Goal: Task Accomplishment & Management: Manage account settings

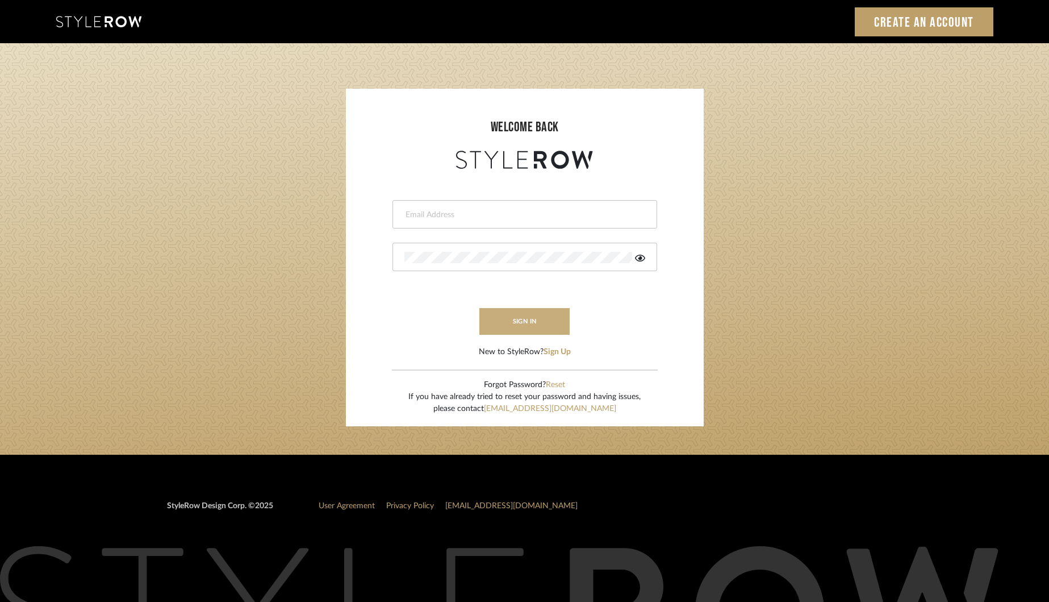
type input "khrysten@khrystentaylor.com"
click at [522, 320] on button "sign in" at bounding box center [525, 321] width 91 height 27
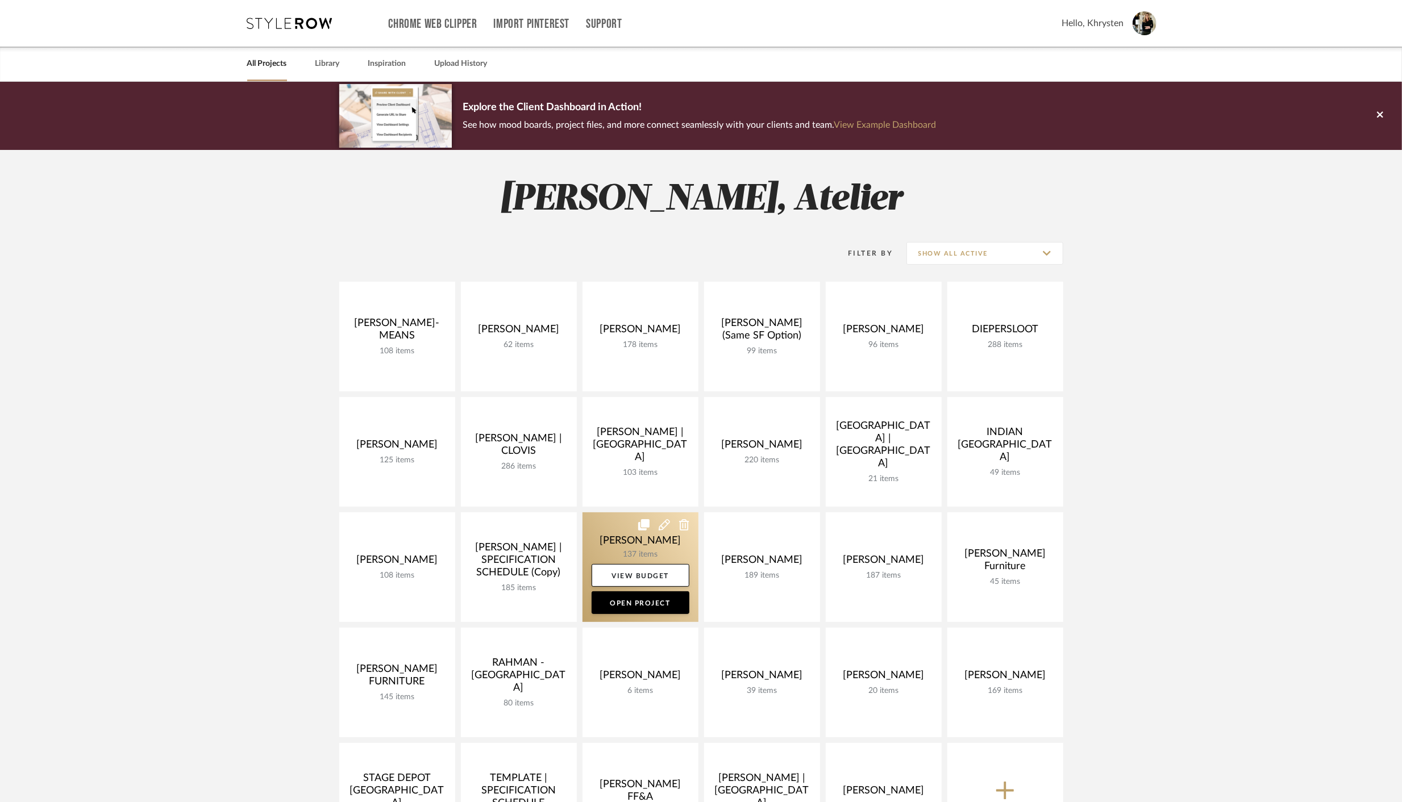
click at [605, 524] on link at bounding box center [640, 567] width 116 height 110
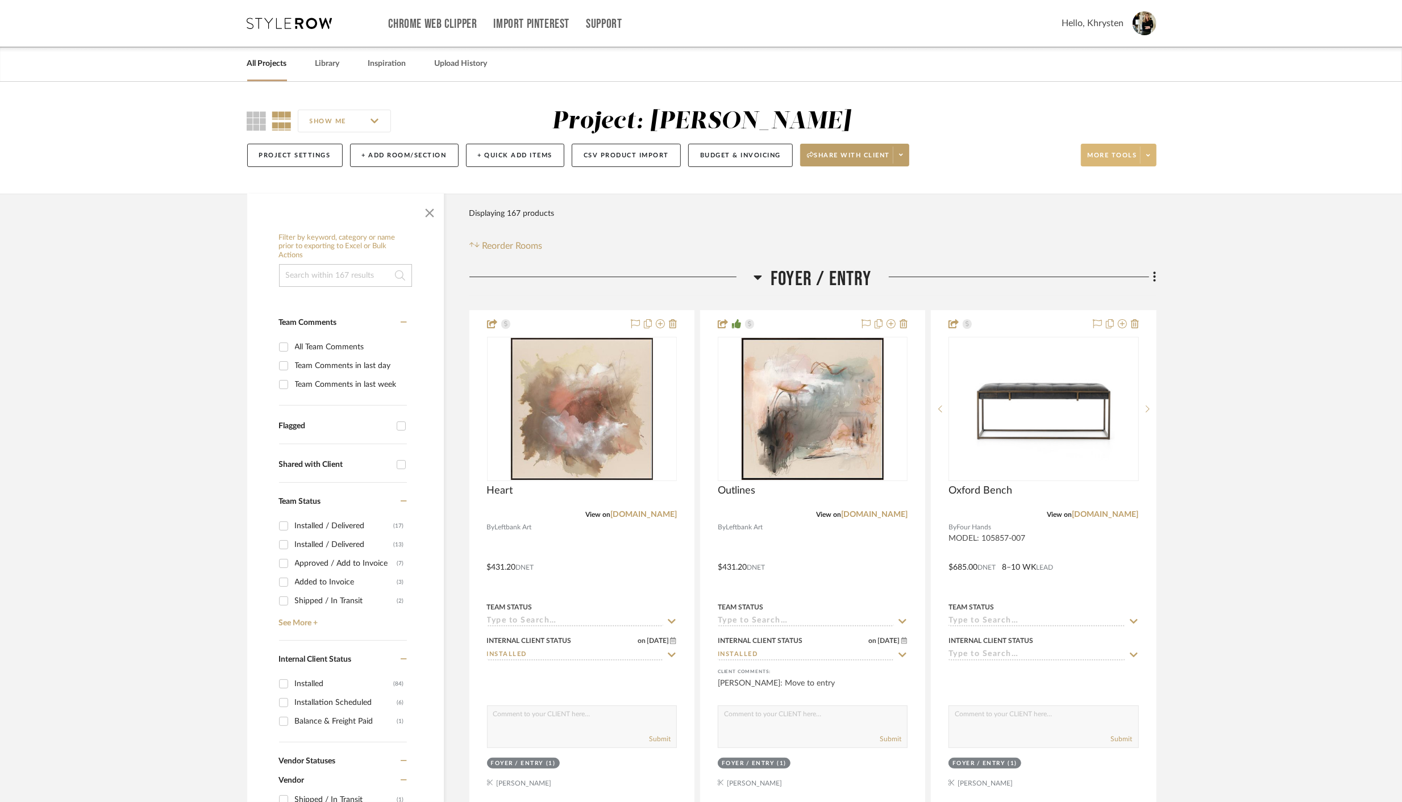
click at [1149, 155] on icon at bounding box center [1148, 155] width 4 height 2
click at [294, 156] on div at bounding box center [701, 401] width 1402 height 802
click at [298, 155] on button "Project Settings" at bounding box center [294, 155] width 95 height 23
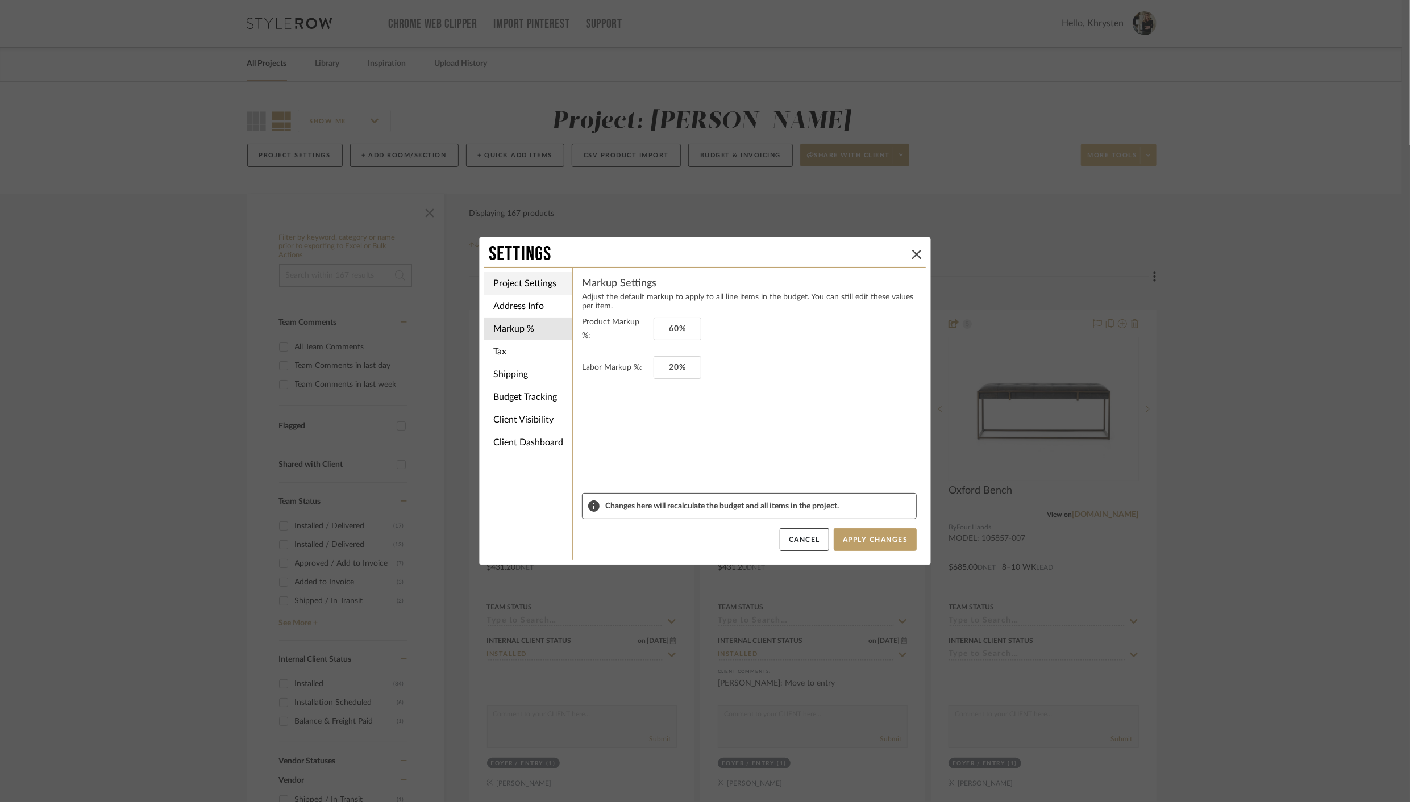
click at [502, 285] on li "Project Settings" at bounding box center [528, 283] width 88 height 23
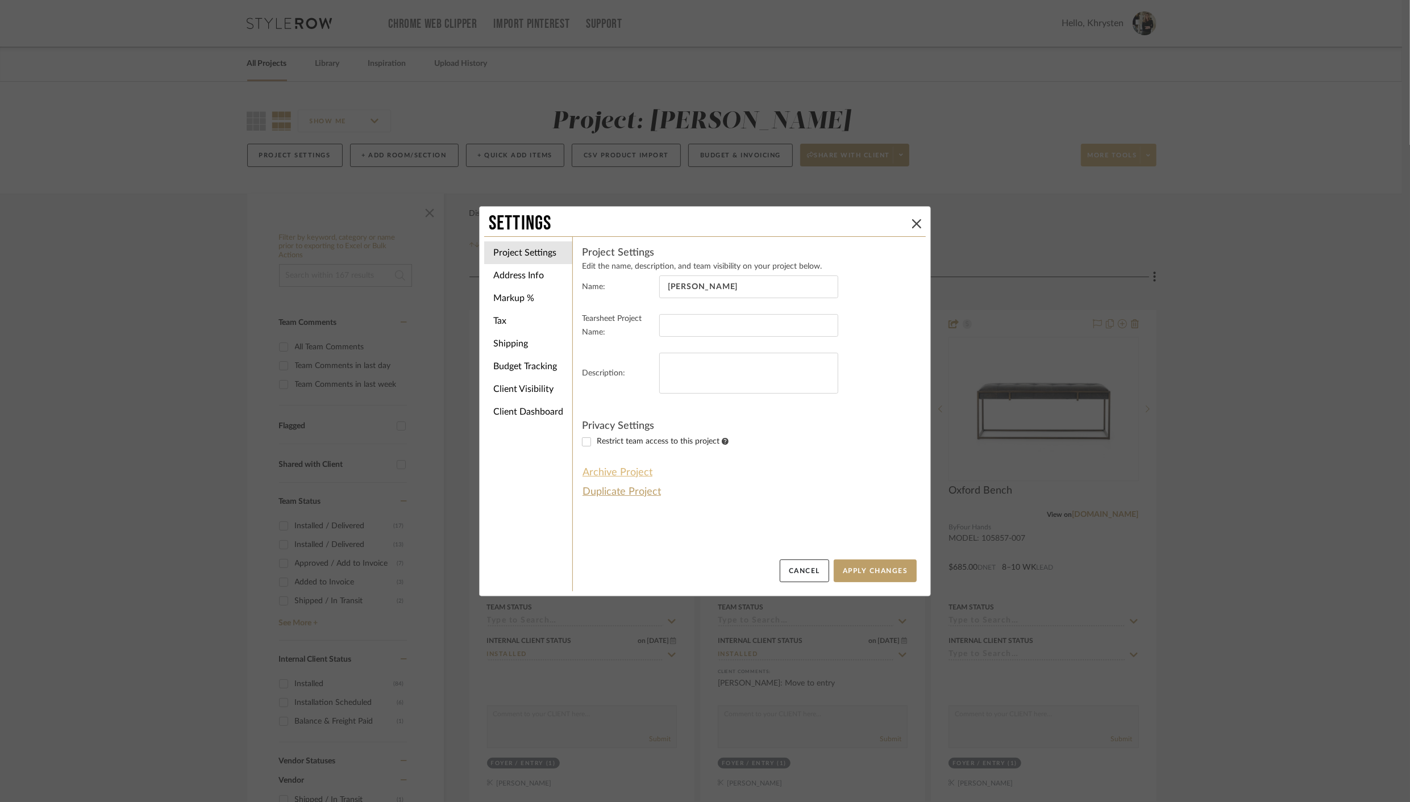
click at [598, 467] on button "Archive Project" at bounding box center [617, 472] width 71 height 19
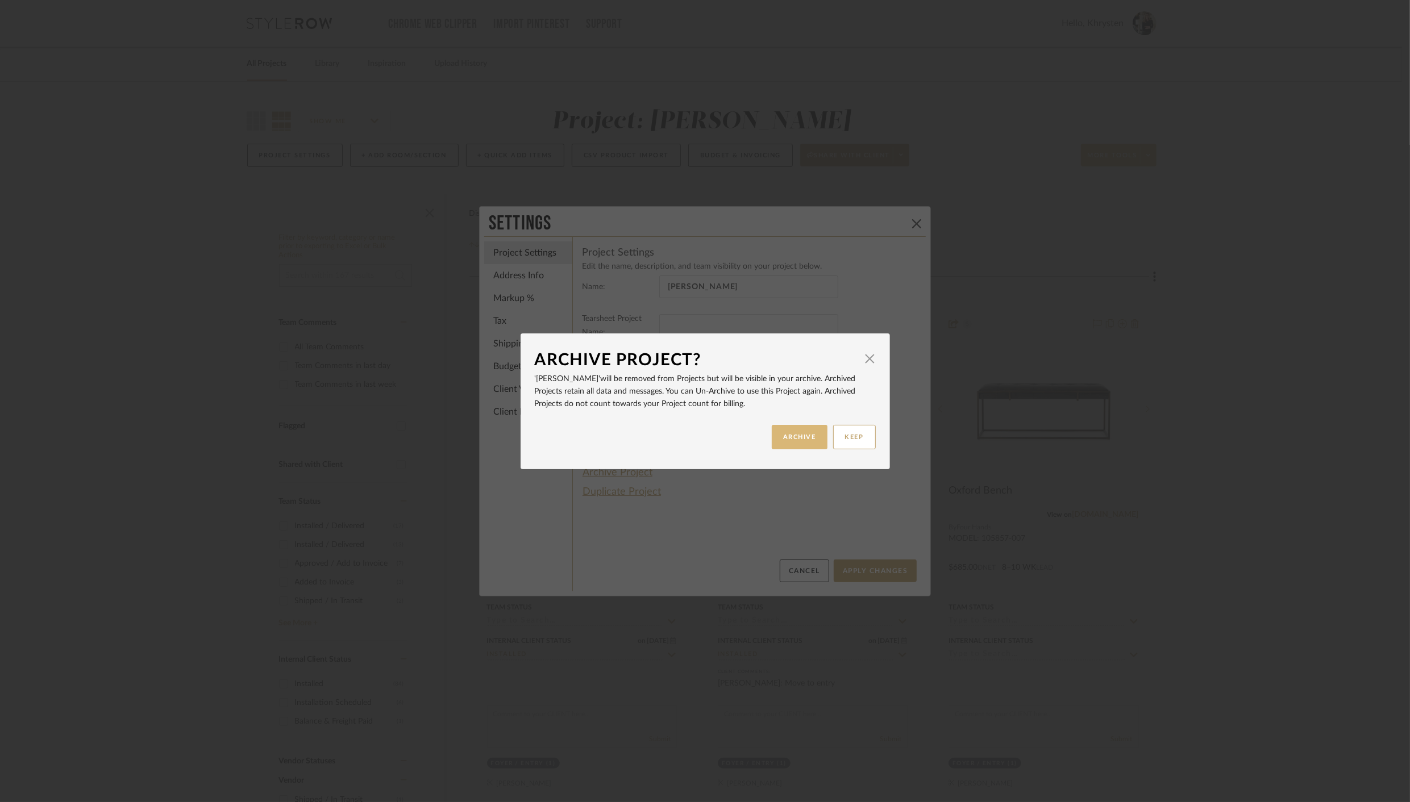
click at [805, 430] on button "ARCHIVE" at bounding box center [800, 437] width 56 height 24
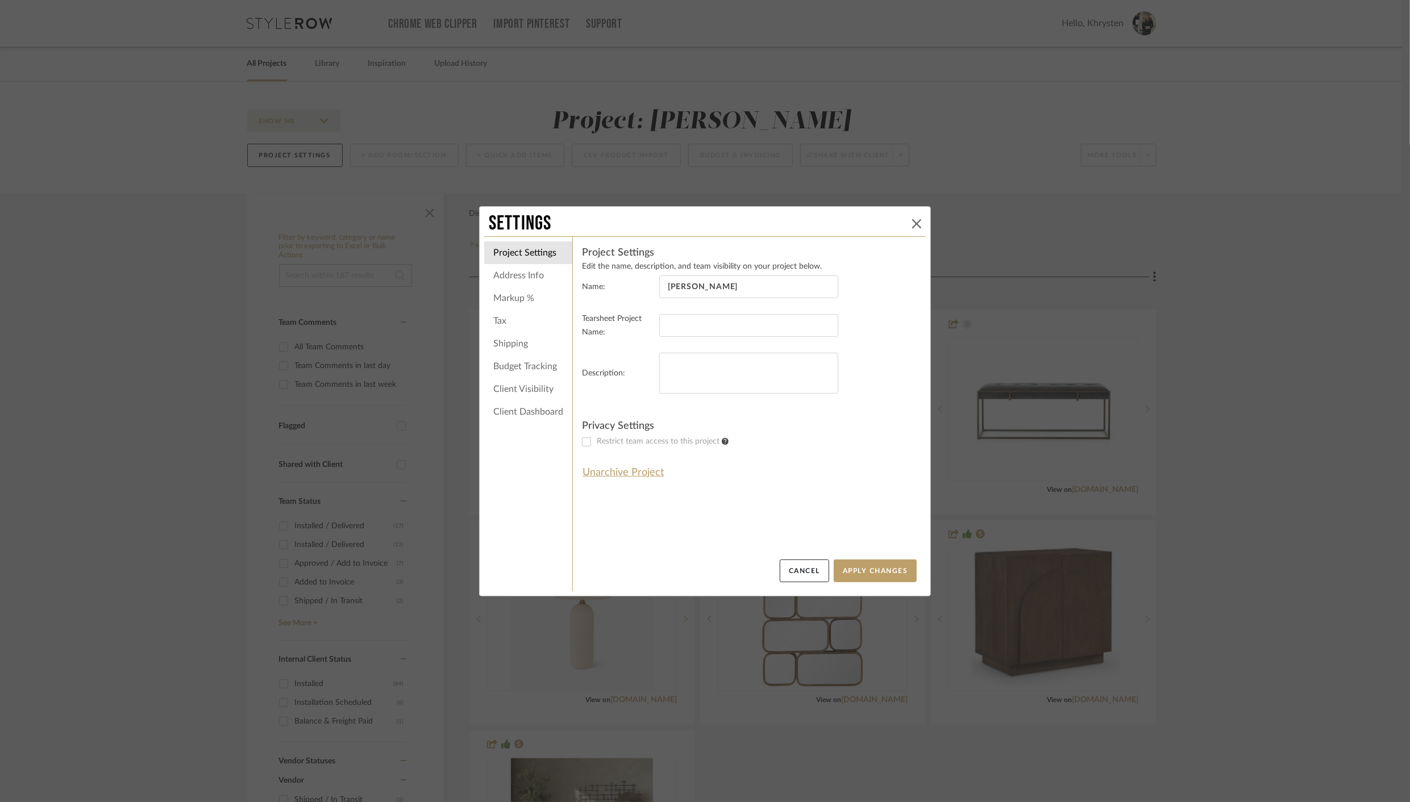
click at [916, 220] on icon at bounding box center [916, 223] width 9 height 9
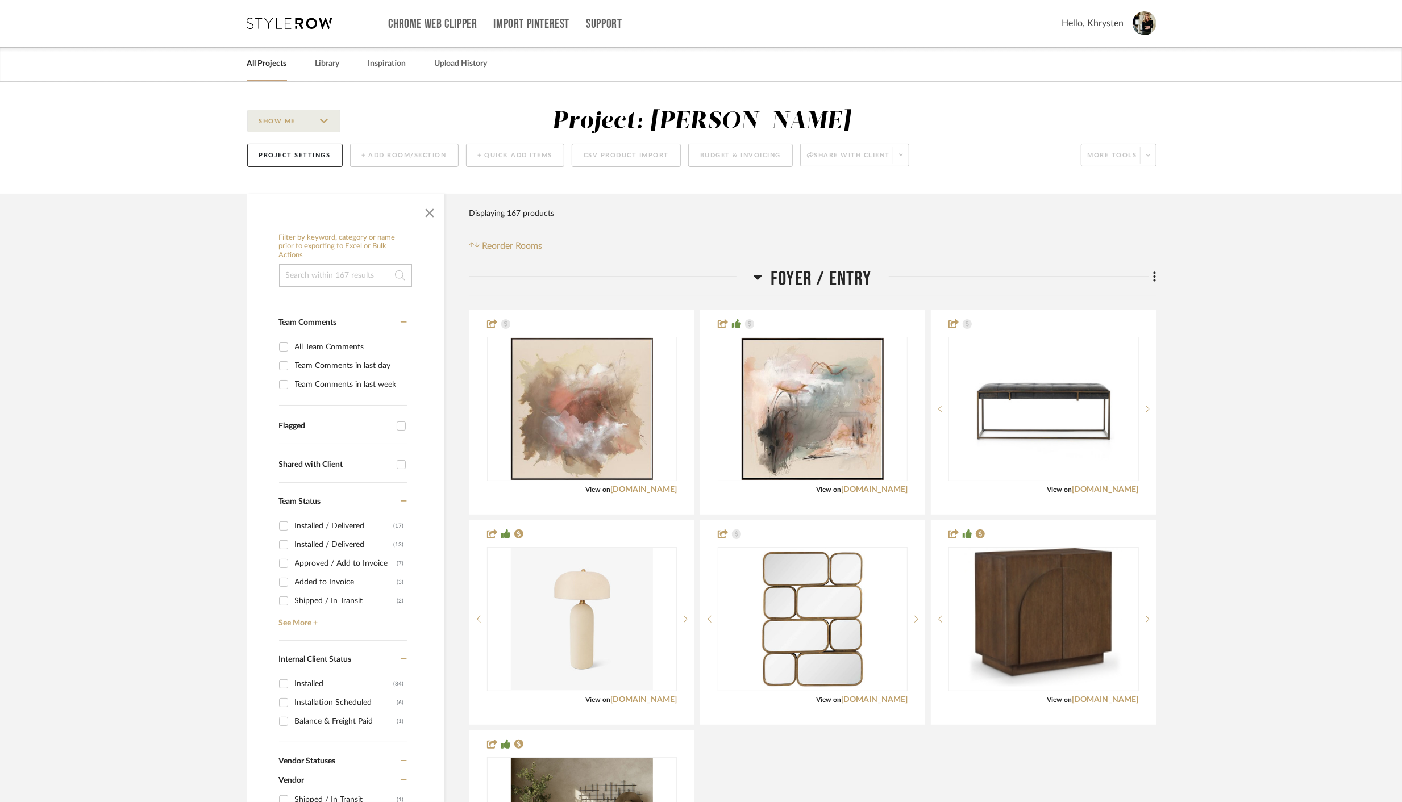
click at [264, 65] on link "All Projects" at bounding box center [267, 63] width 40 height 15
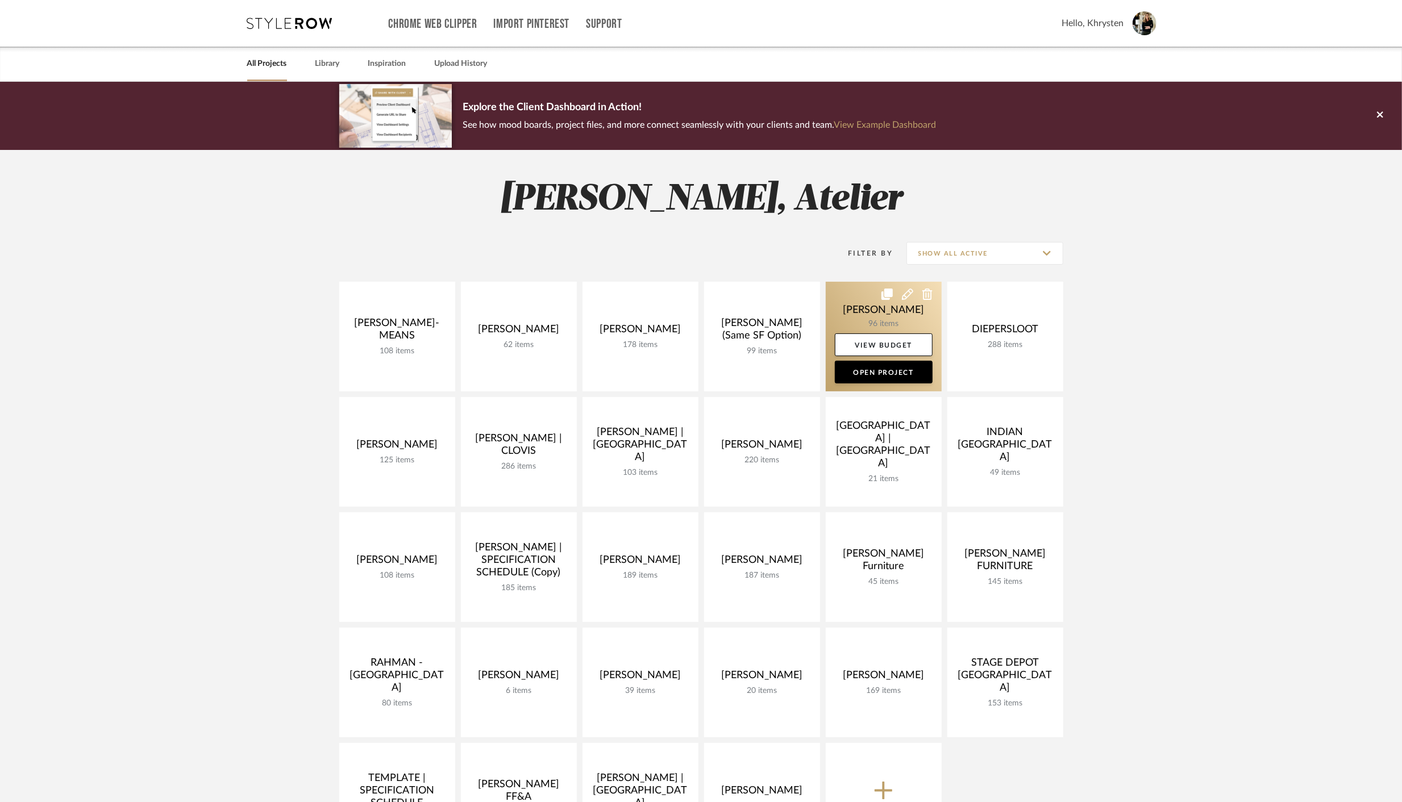
click at [914, 315] on link at bounding box center [884, 337] width 116 height 110
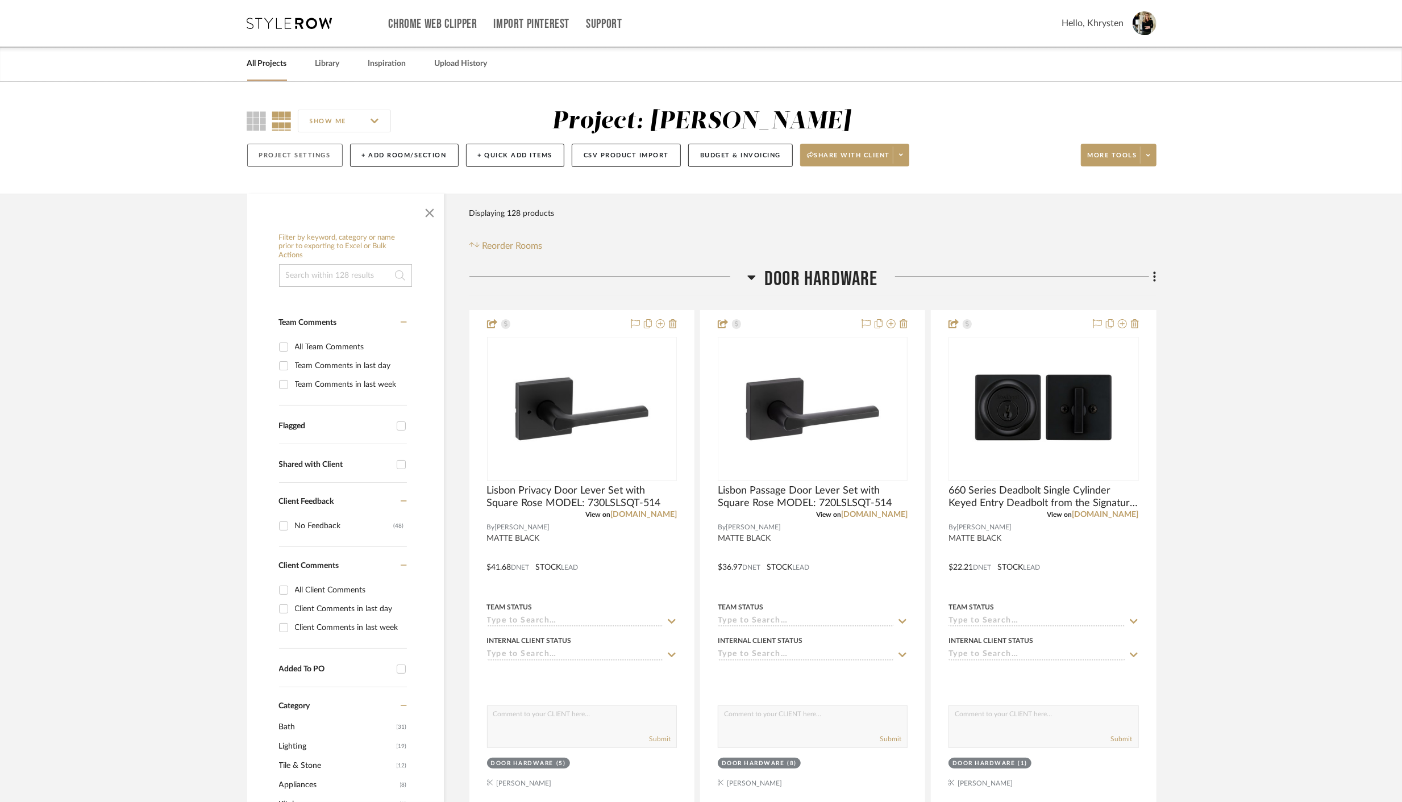
click at [270, 154] on button "Project Settings" at bounding box center [294, 155] width 95 height 23
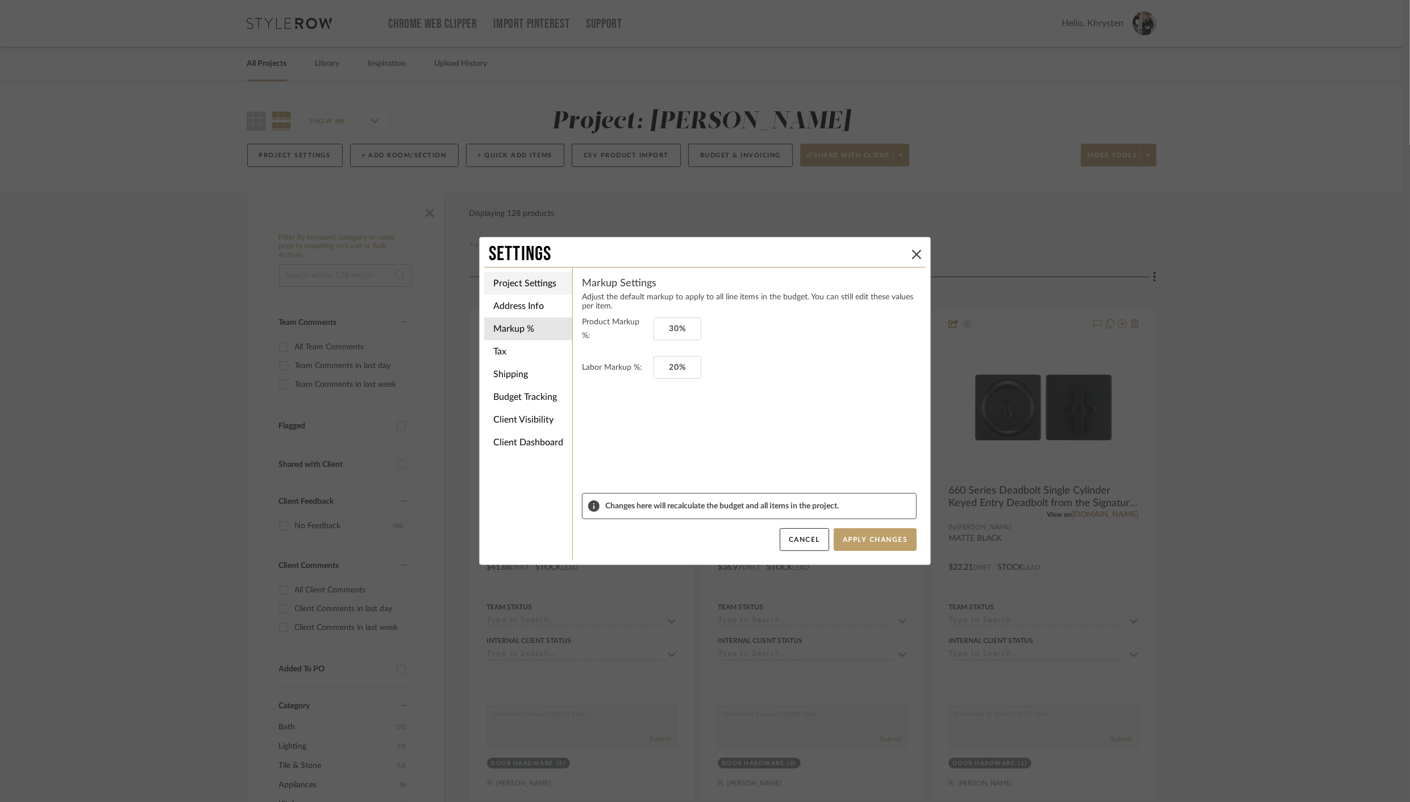
click at [506, 280] on li "Project Settings" at bounding box center [528, 283] width 88 height 23
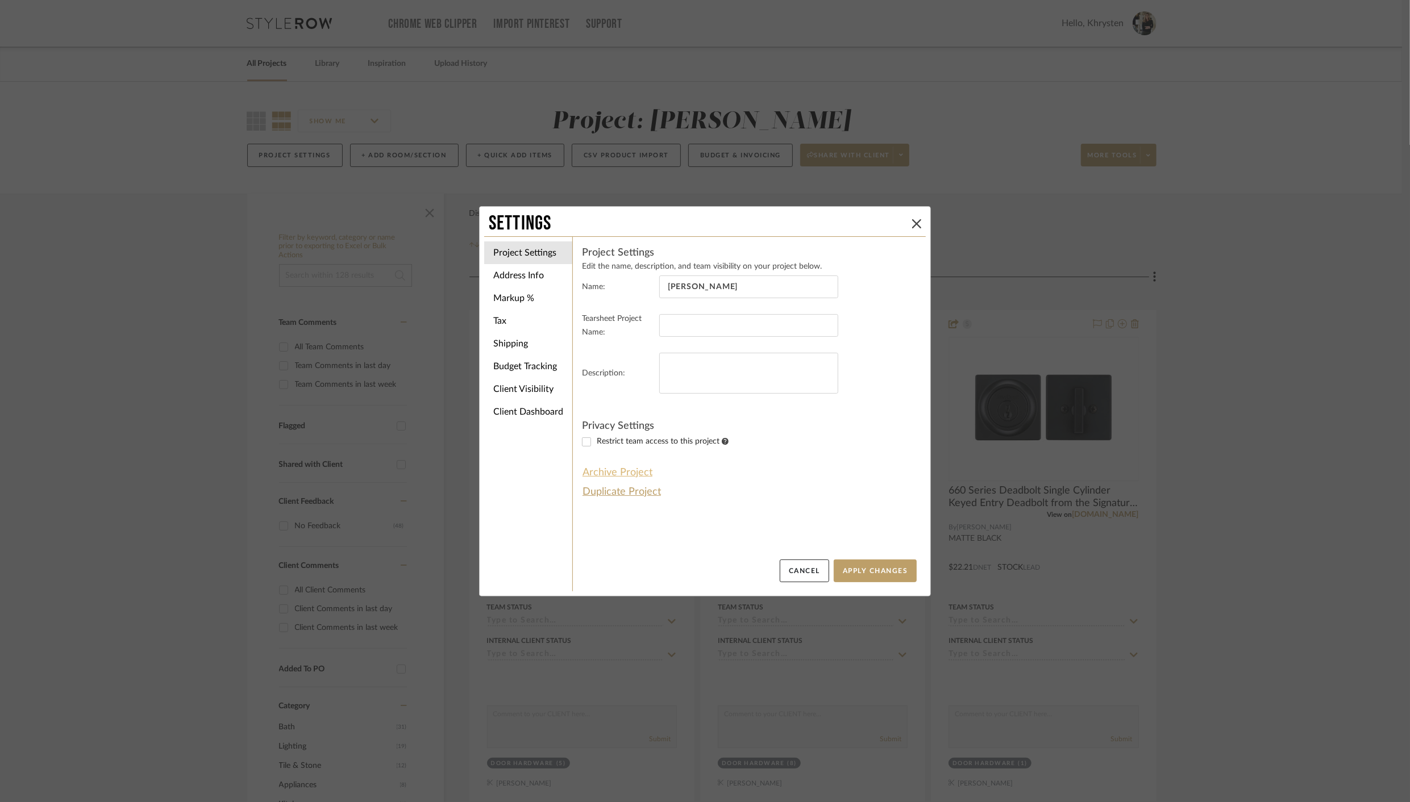
click at [624, 473] on button "Archive Project" at bounding box center [617, 472] width 71 height 19
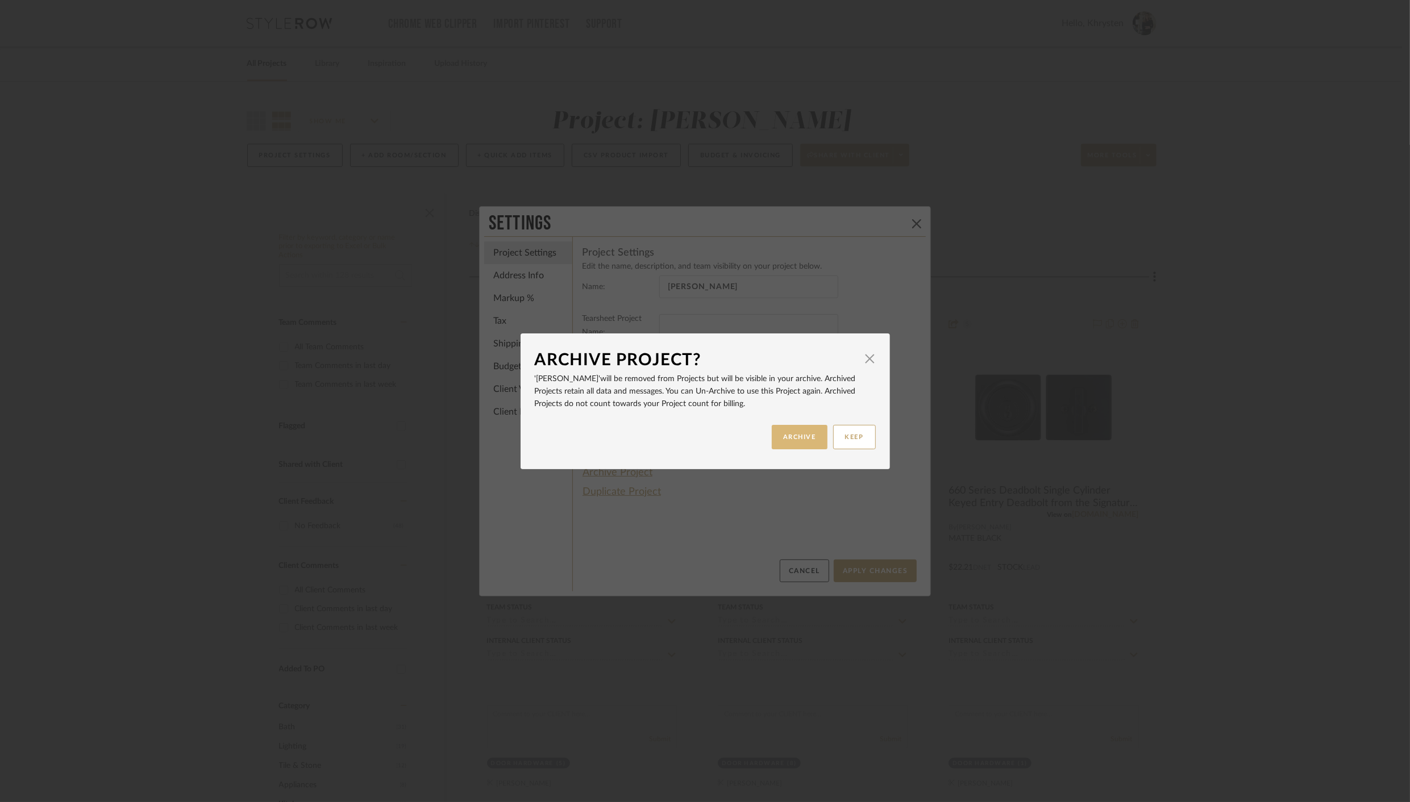
click at [800, 442] on button "ARCHIVE" at bounding box center [800, 437] width 56 height 24
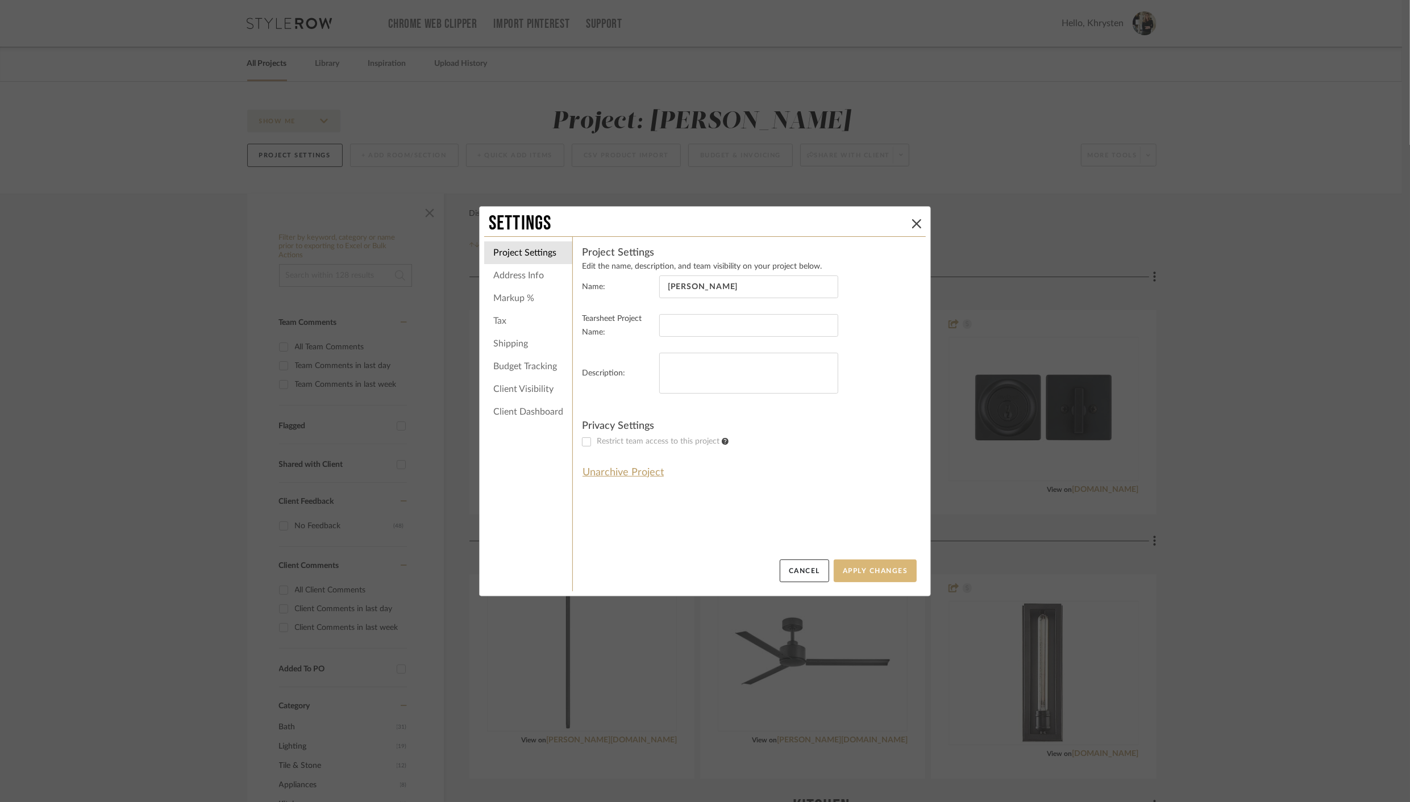
click at [855, 574] on button "Apply Changes" at bounding box center [874, 571] width 83 height 23
click at [878, 576] on button "Apply Changes" at bounding box center [874, 571] width 83 height 23
click at [874, 567] on button "Apply Changes" at bounding box center [874, 571] width 83 height 23
click at [914, 223] on icon at bounding box center [916, 223] width 9 height 9
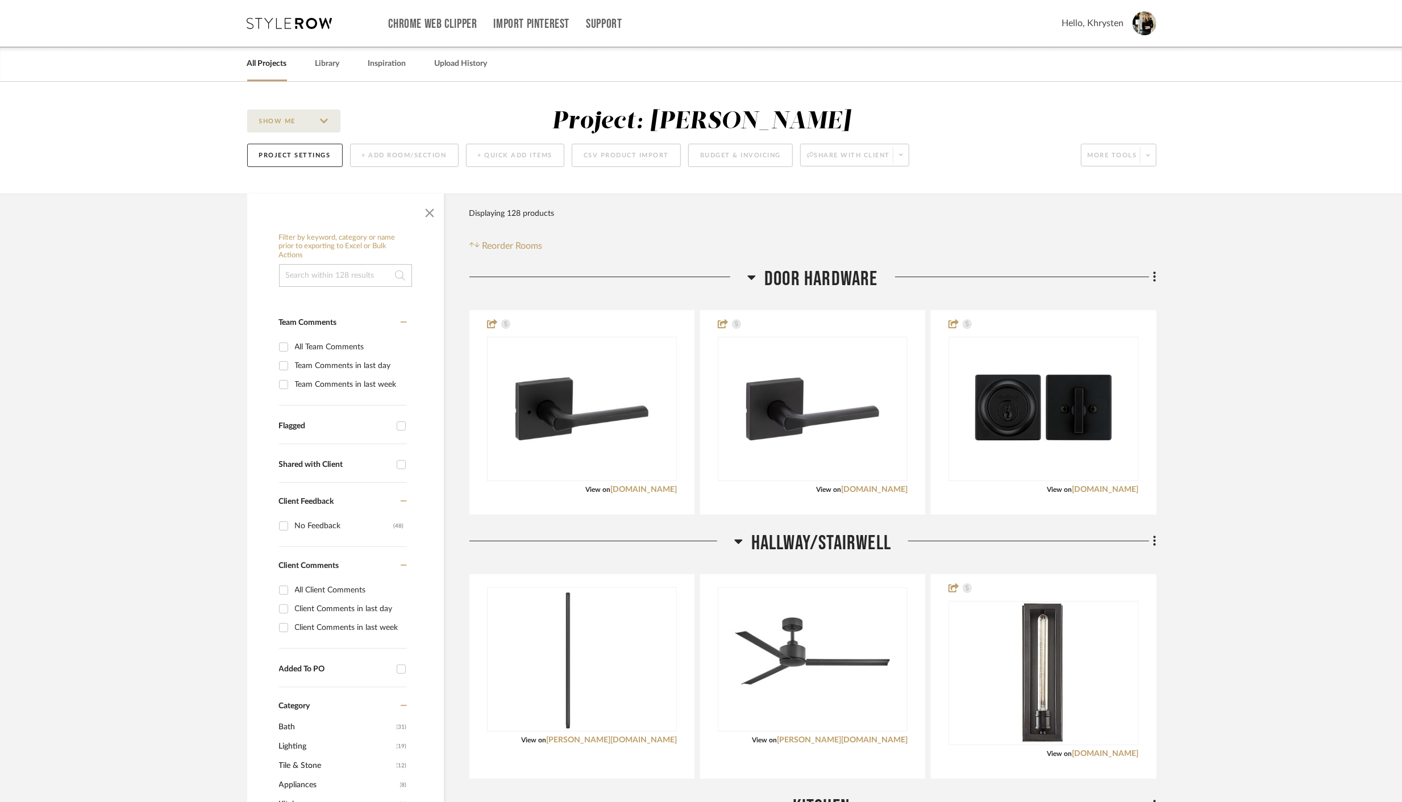
click at [268, 68] on link "All Projects" at bounding box center [267, 63] width 40 height 15
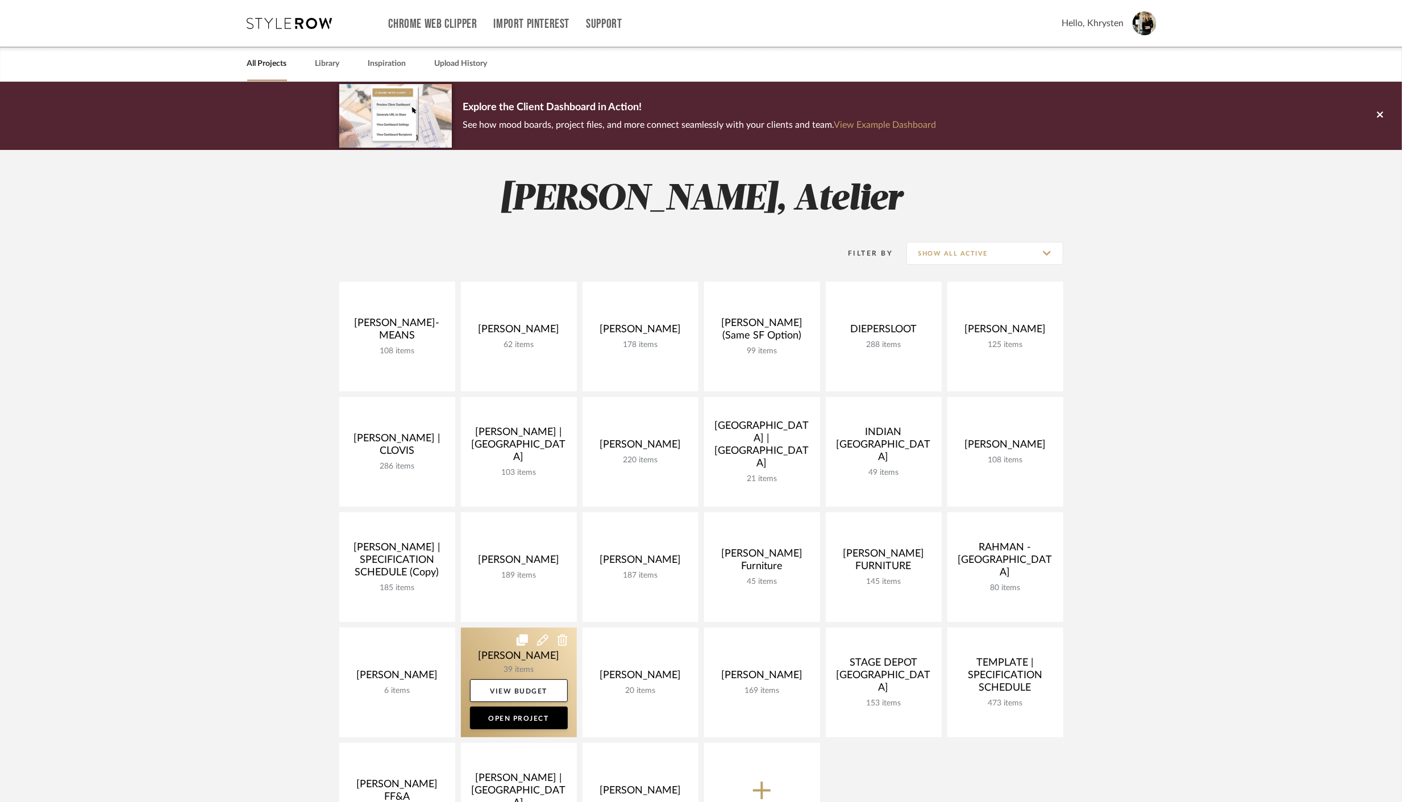
click at [565, 661] on link at bounding box center [519, 683] width 116 height 110
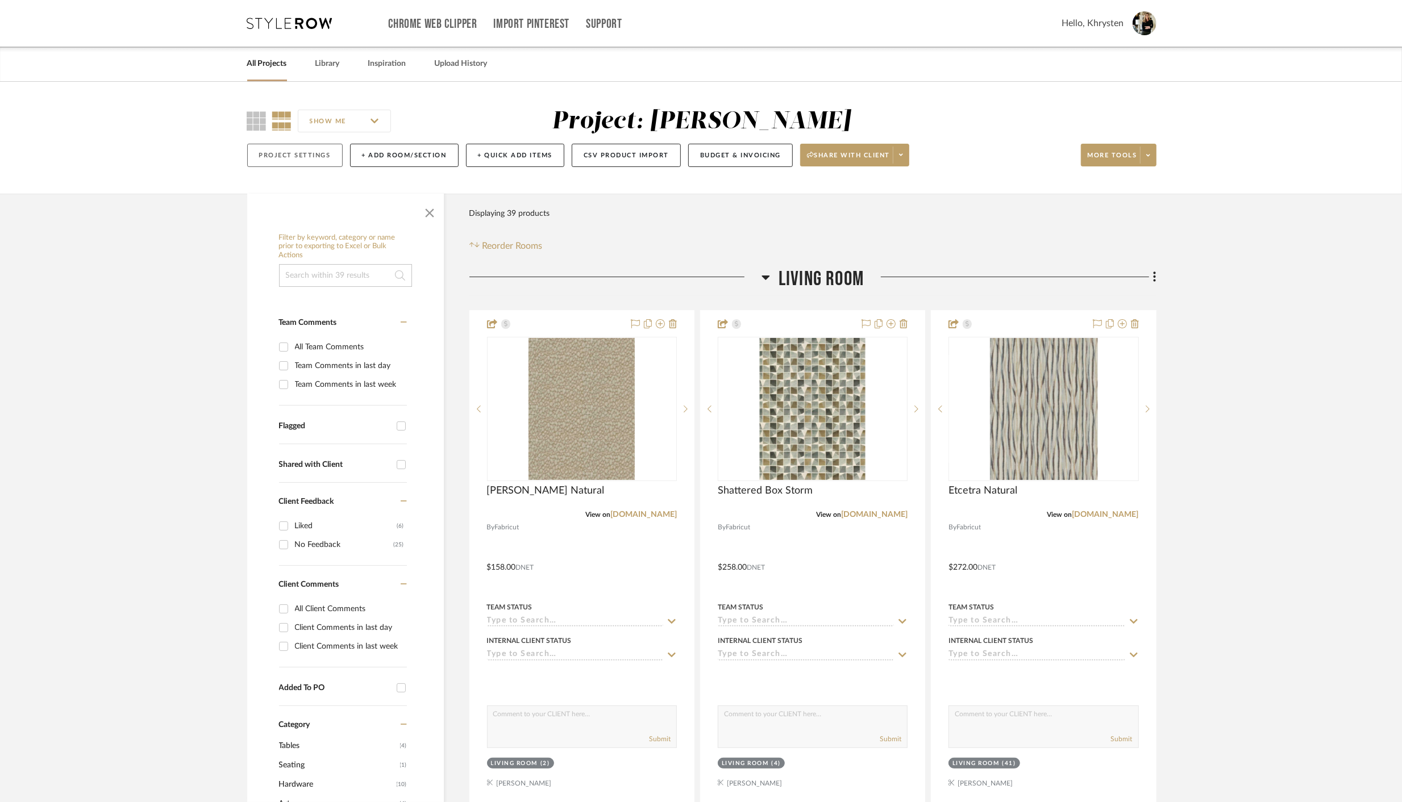
click at [311, 159] on button "Project Settings" at bounding box center [294, 155] width 95 height 23
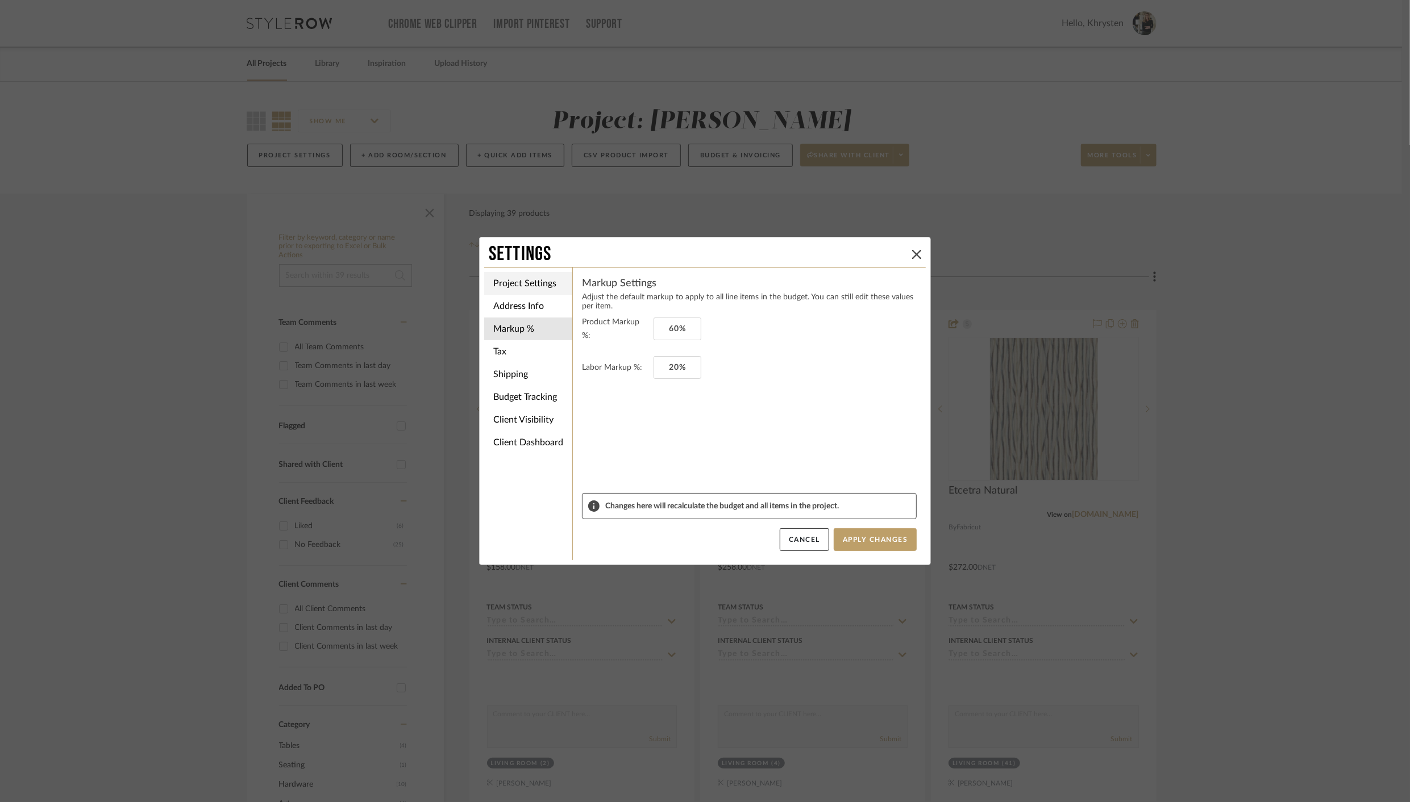
click at [516, 283] on li "Project Settings" at bounding box center [528, 283] width 88 height 23
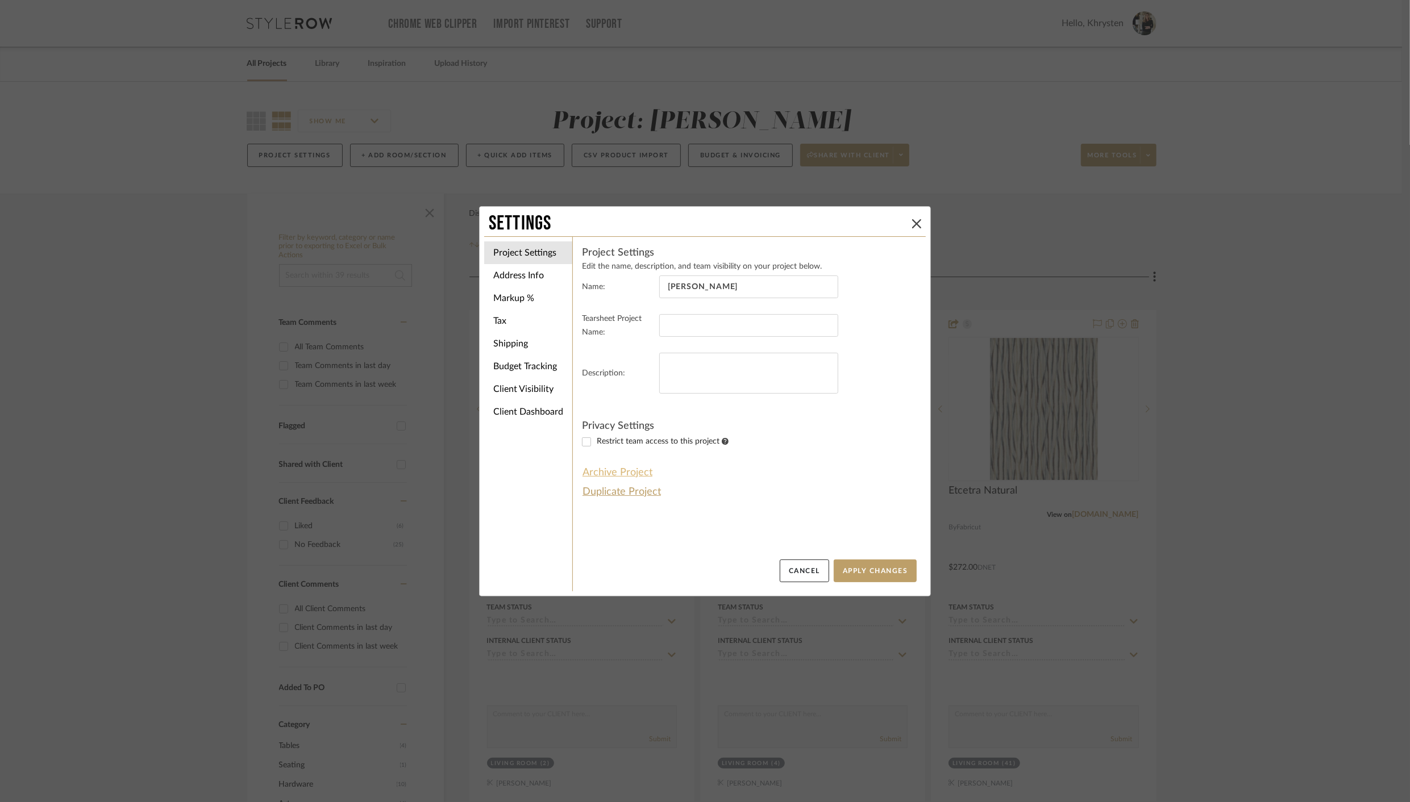
click at [605, 472] on button "Archive Project" at bounding box center [617, 472] width 71 height 19
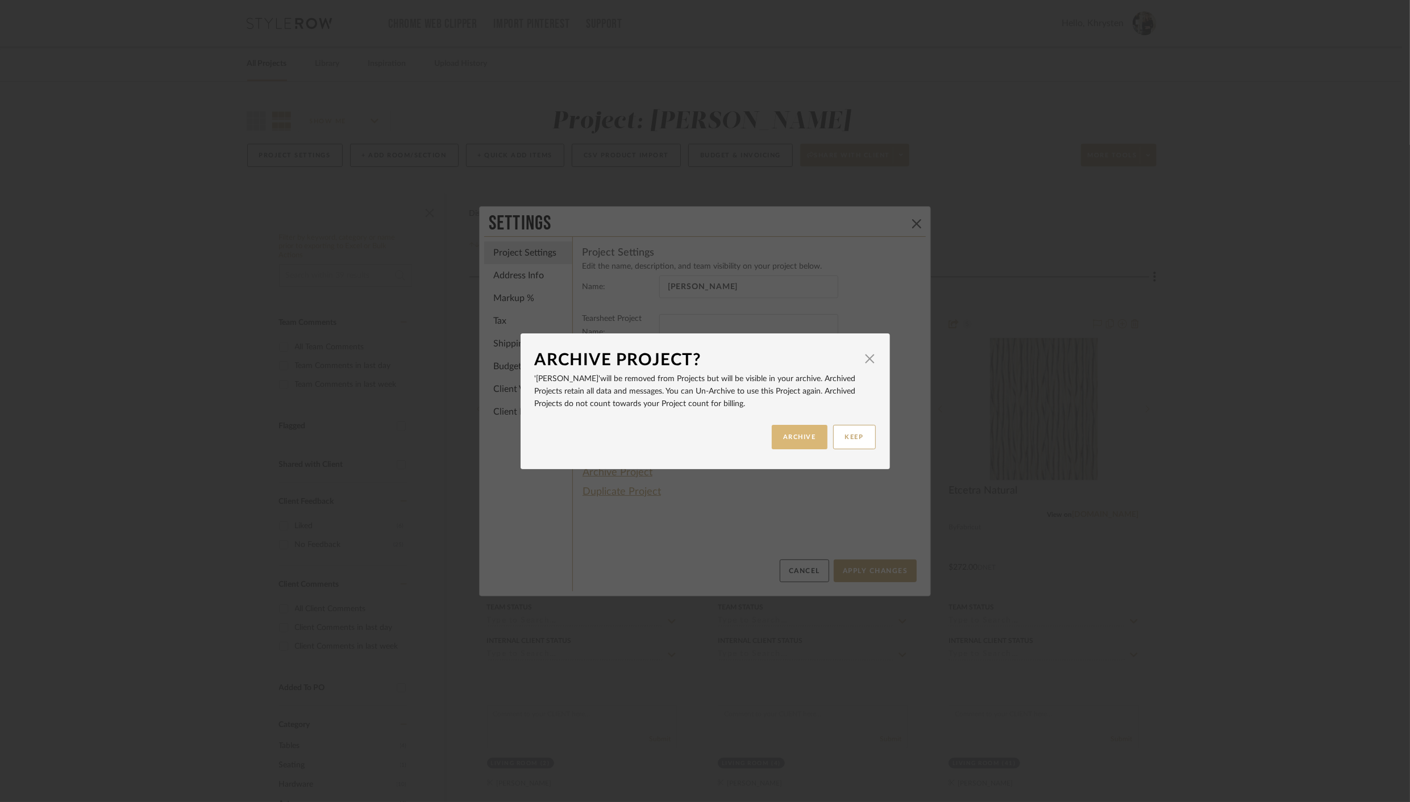
click at [791, 435] on button "ARCHIVE" at bounding box center [800, 437] width 56 height 24
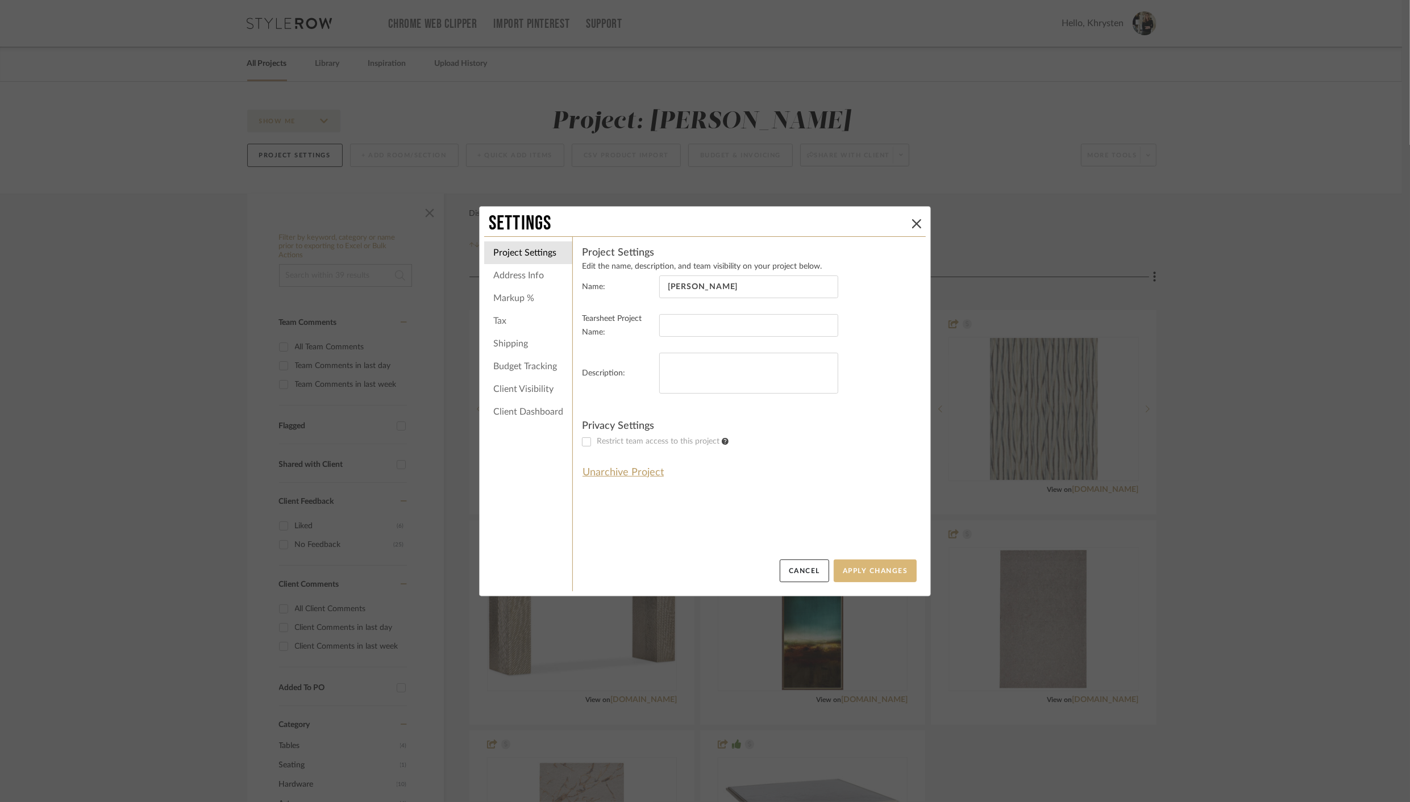
click at [872, 562] on button "Apply Changes" at bounding box center [874, 571] width 83 height 23
click at [912, 227] on icon at bounding box center [916, 223] width 9 height 9
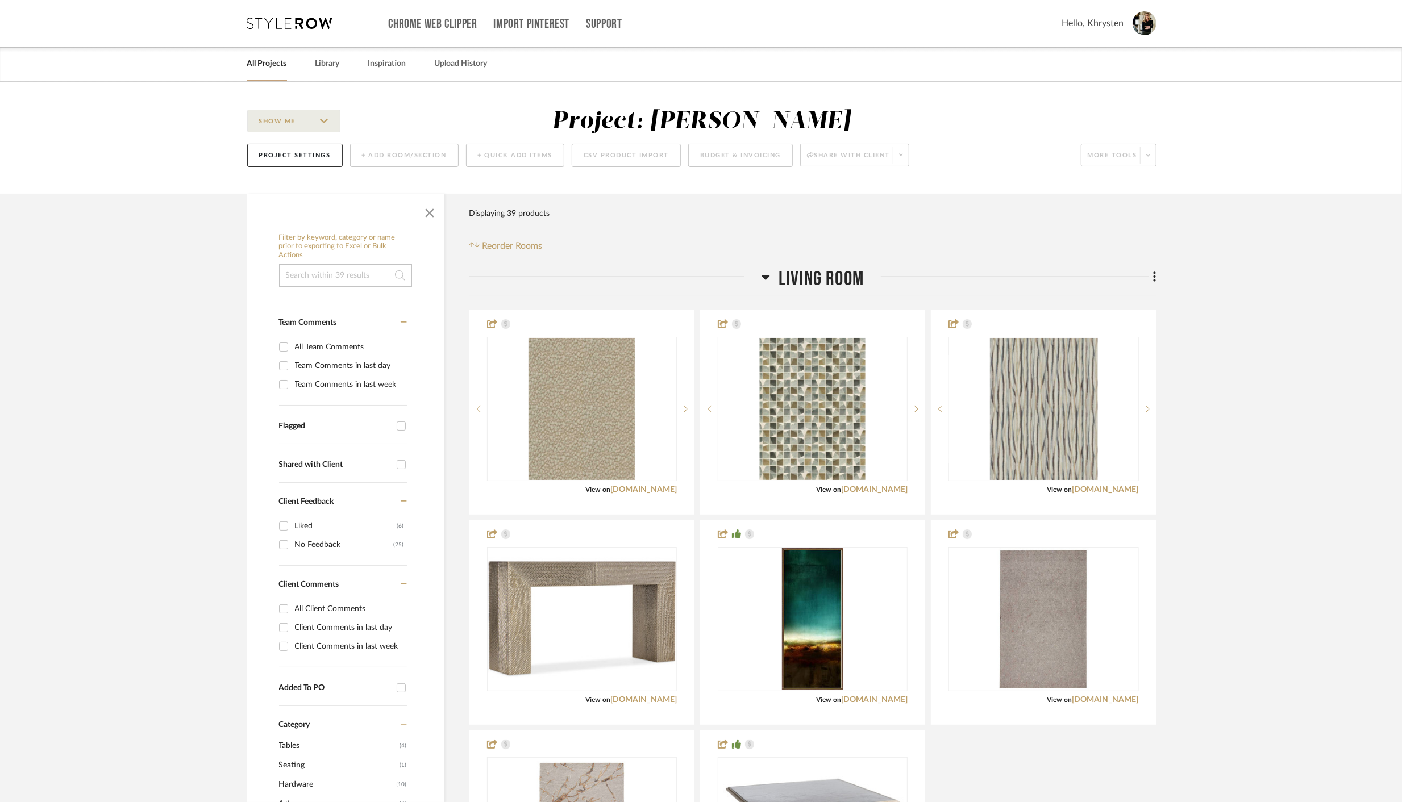
click at [276, 61] on link "All Projects" at bounding box center [267, 63] width 40 height 15
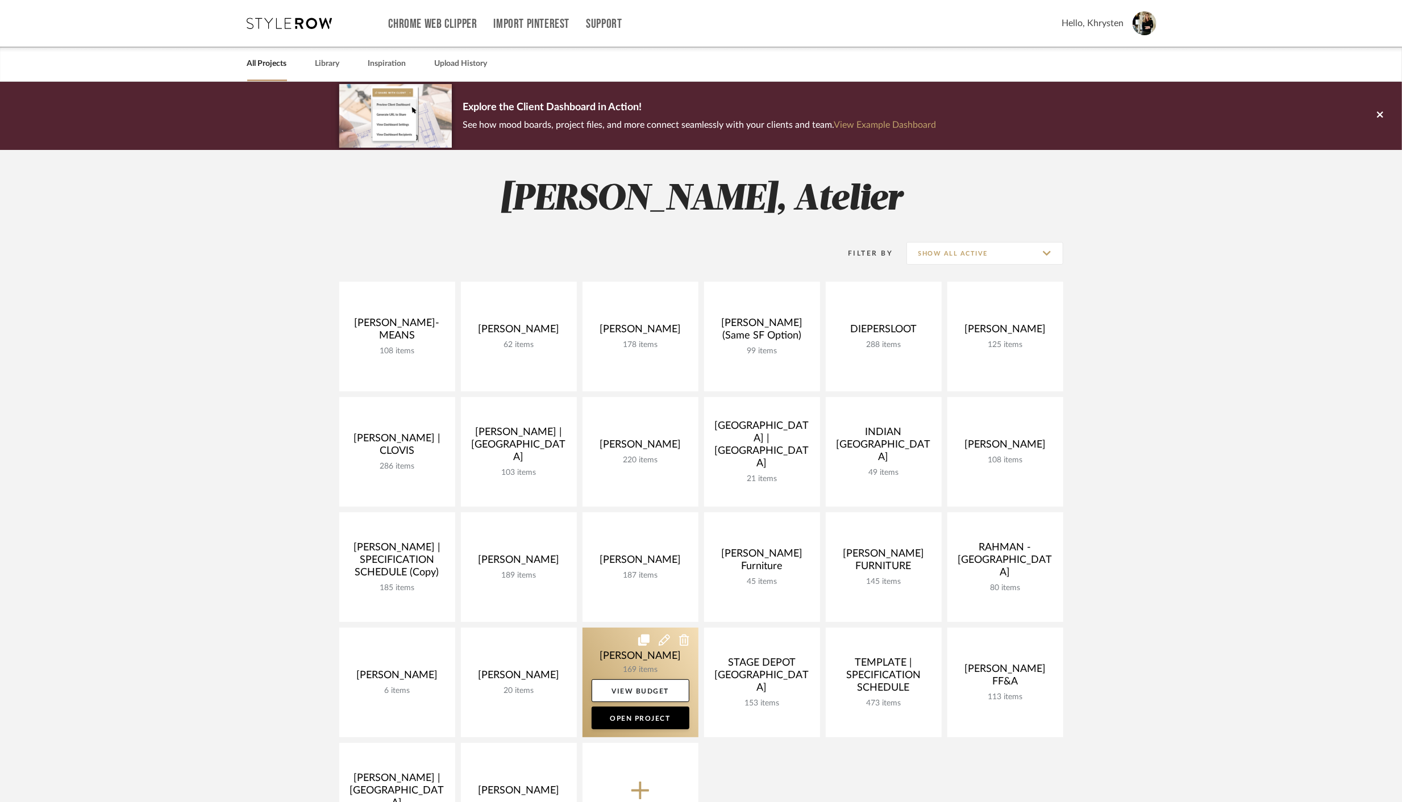
click at [680, 656] on link at bounding box center [640, 683] width 116 height 110
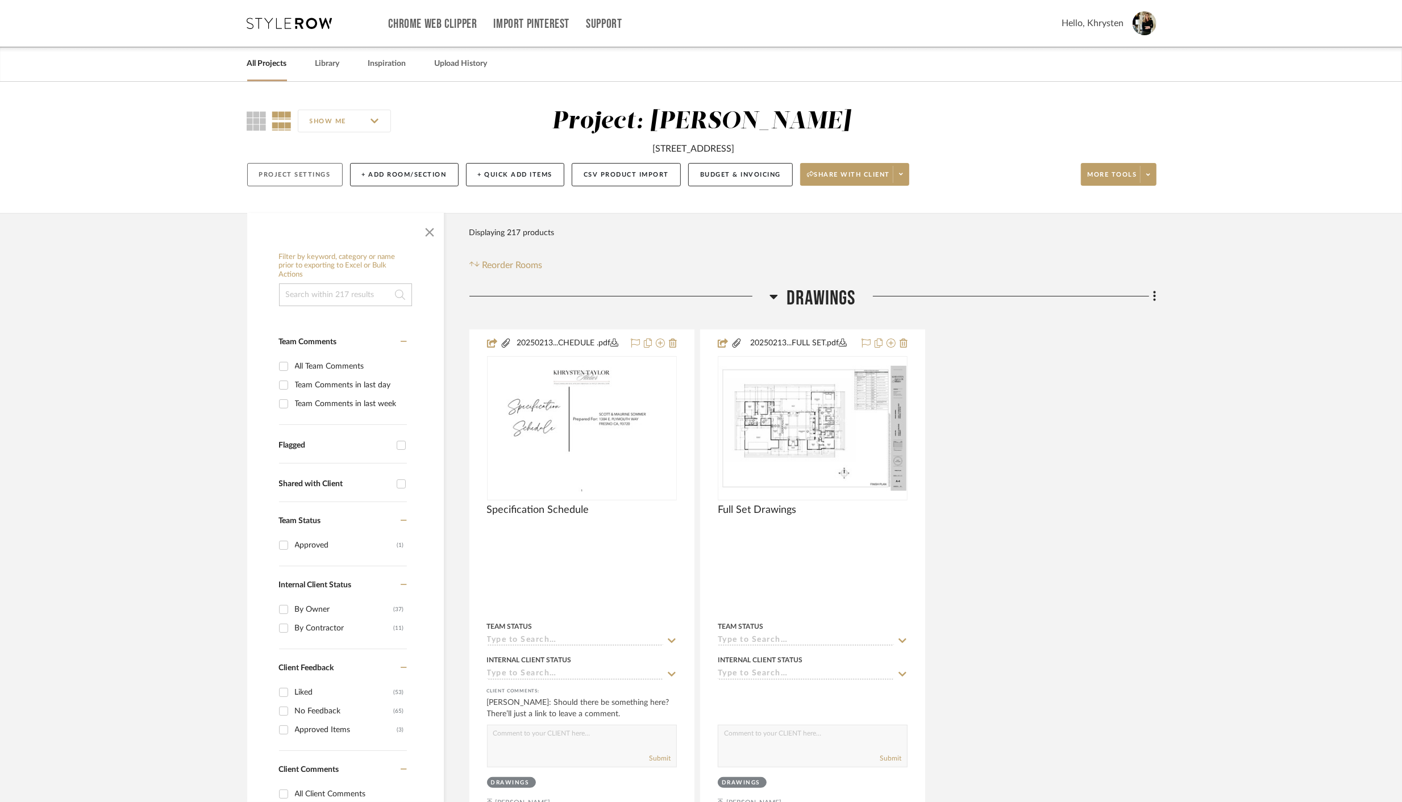
click at [273, 172] on button "Project Settings" at bounding box center [294, 174] width 95 height 23
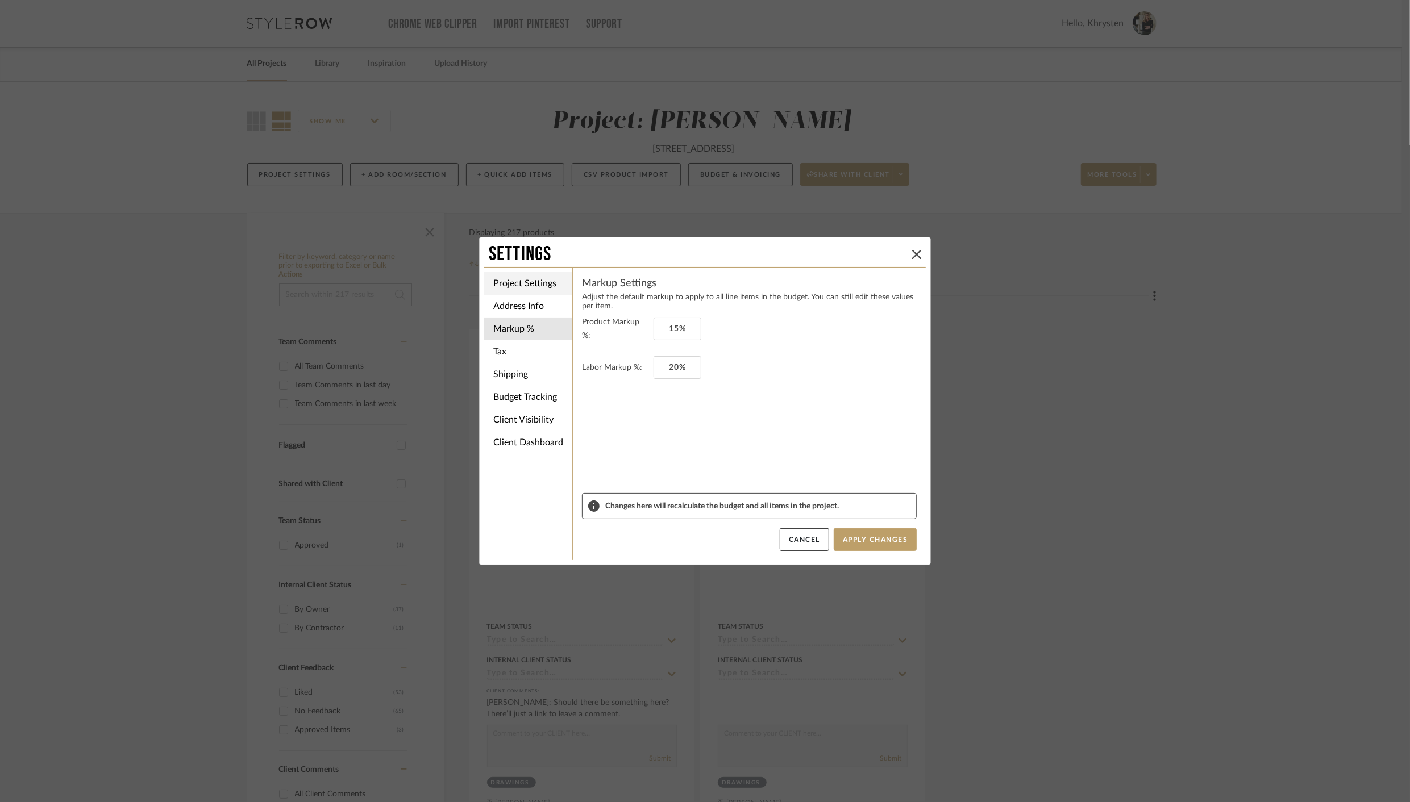
click at [538, 280] on li "Project Settings" at bounding box center [528, 283] width 88 height 23
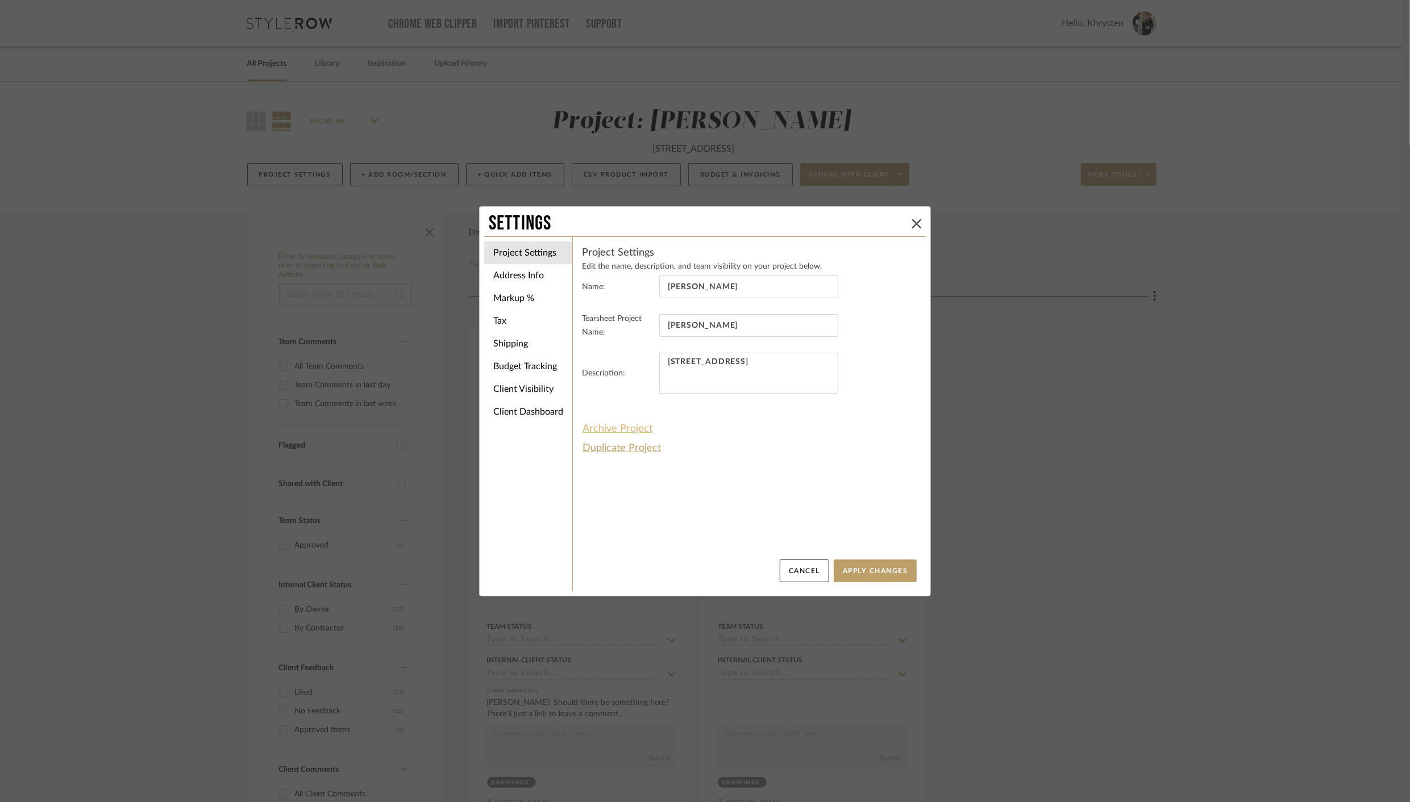
click at [593, 421] on button "Archive Project" at bounding box center [617, 428] width 71 height 19
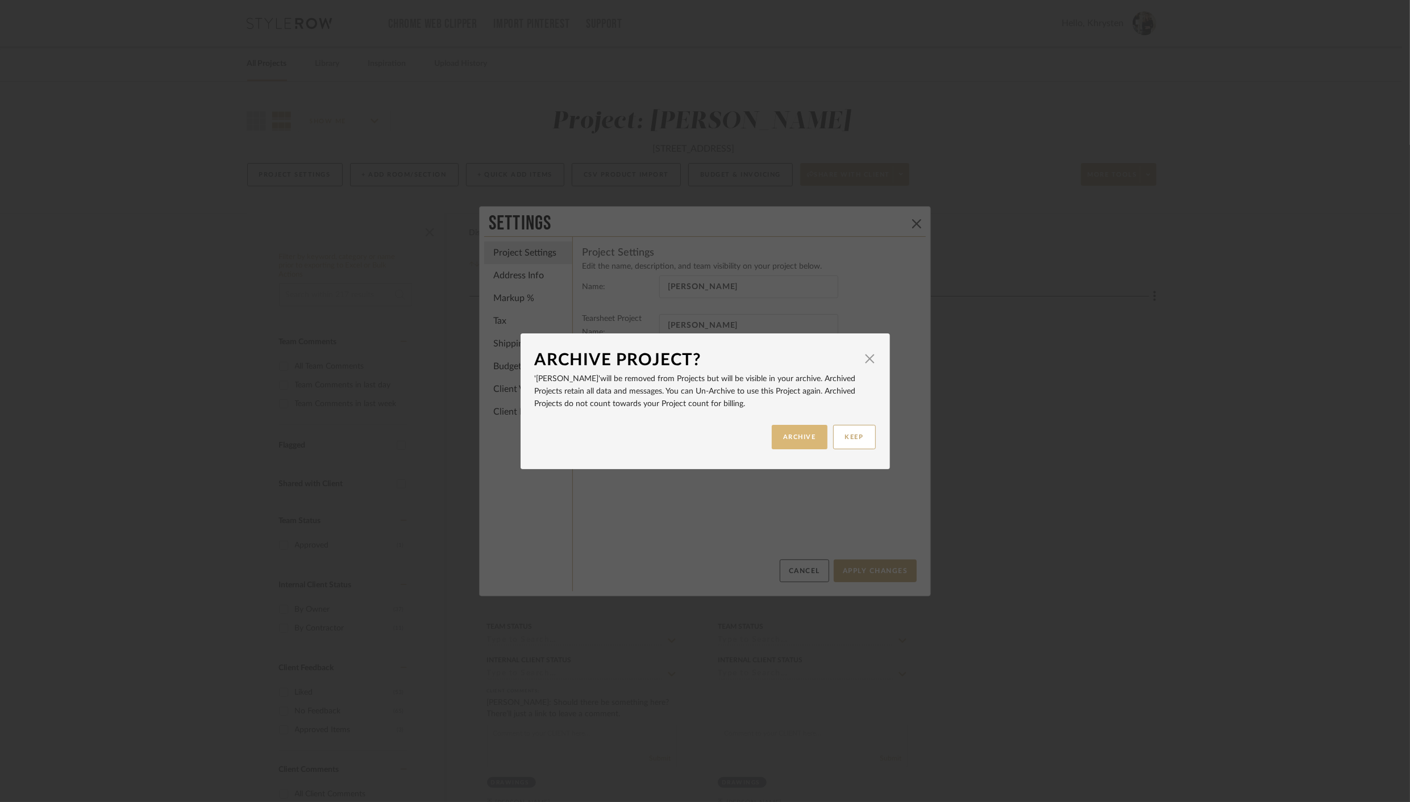
click at [797, 433] on button "ARCHIVE" at bounding box center [800, 437] width 56 height 24
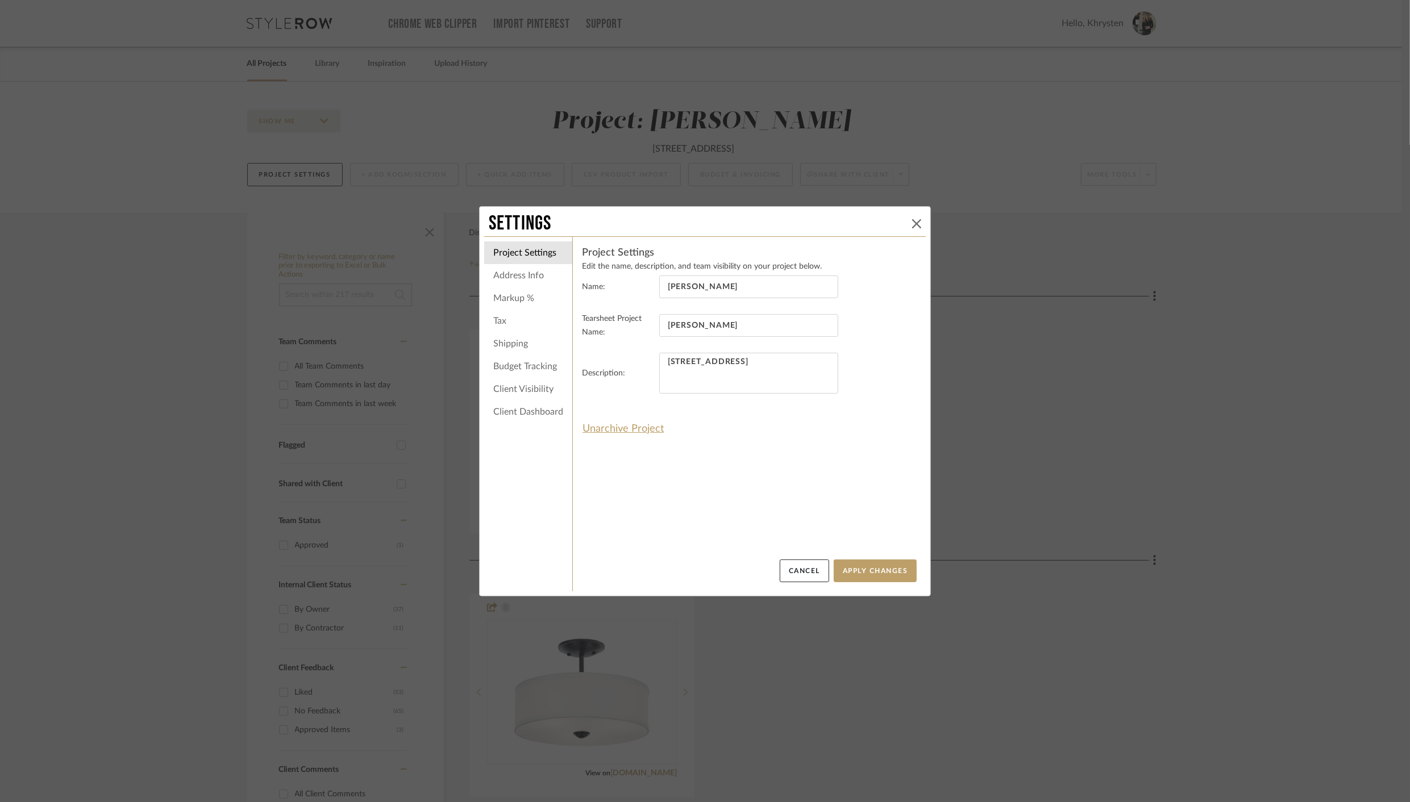
click at [912, 221] on icon at bounding box center [916, 223] width 9 height 9
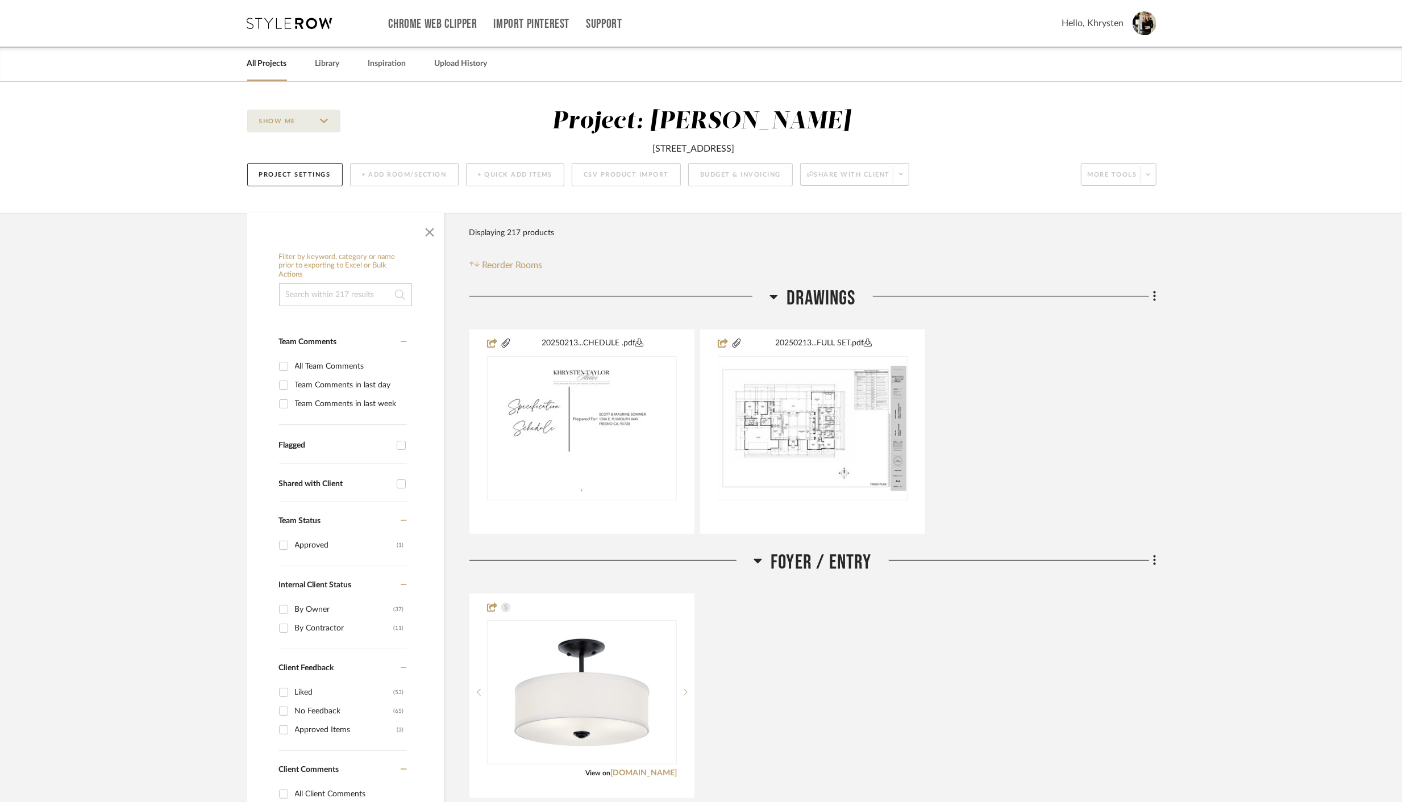
click at [262, 60] on link "All Projects" at bounding box center [267, 63] width 40 height 15
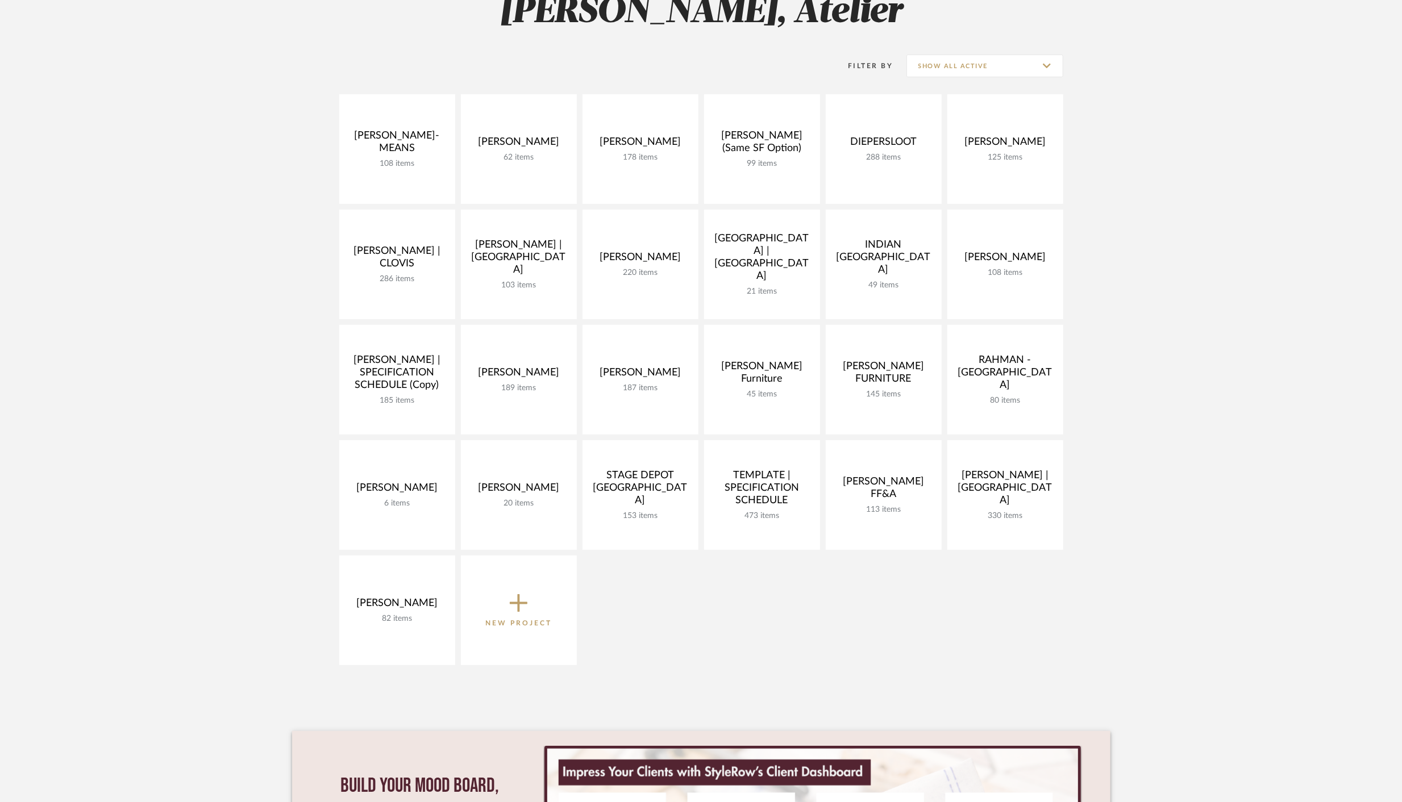
scroll to position [190, 0]
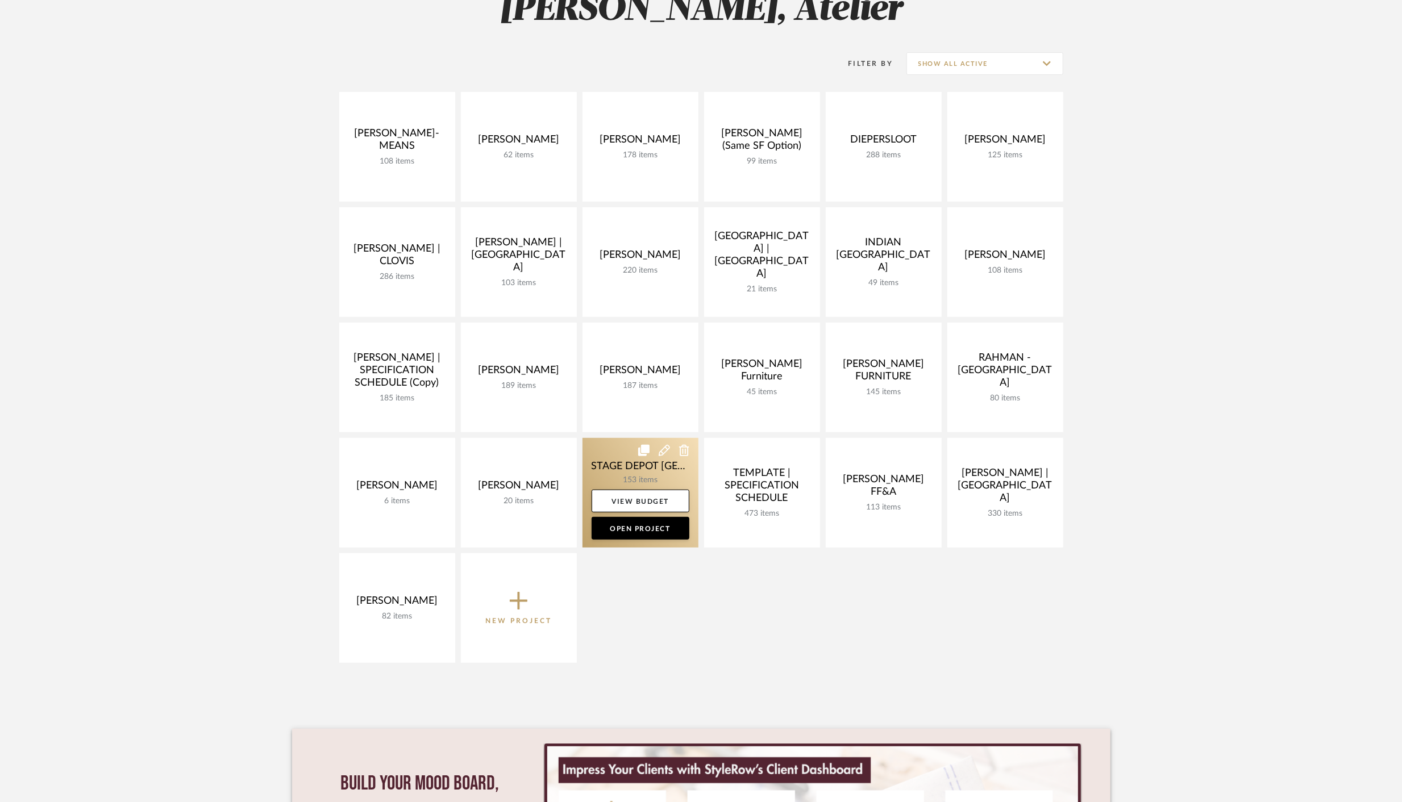
click at [669, 472] on link at bounding box center [640, 493] width 116 height 110
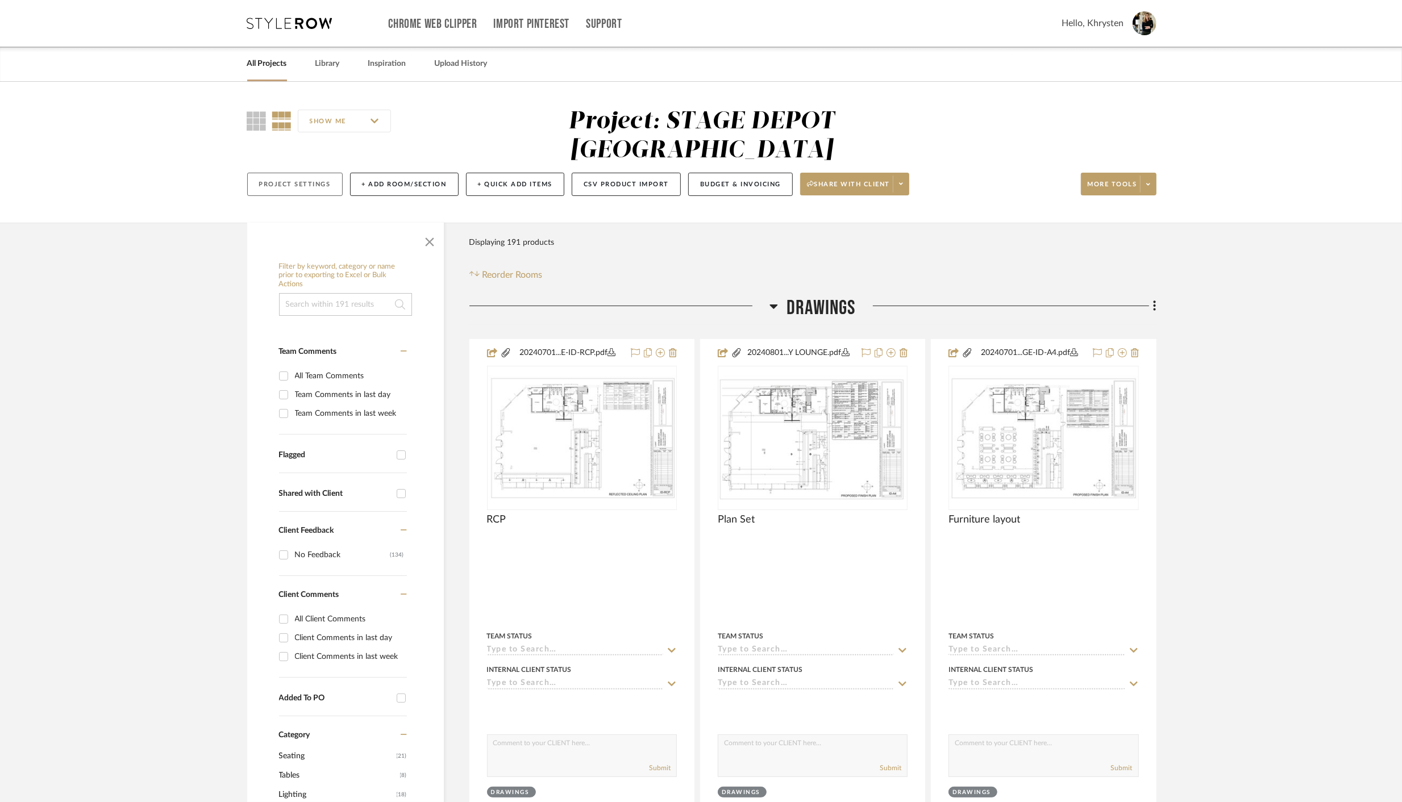
click at [275, 186] on button "Project Settings" at bounding box center [294, 184] width 95 height 23
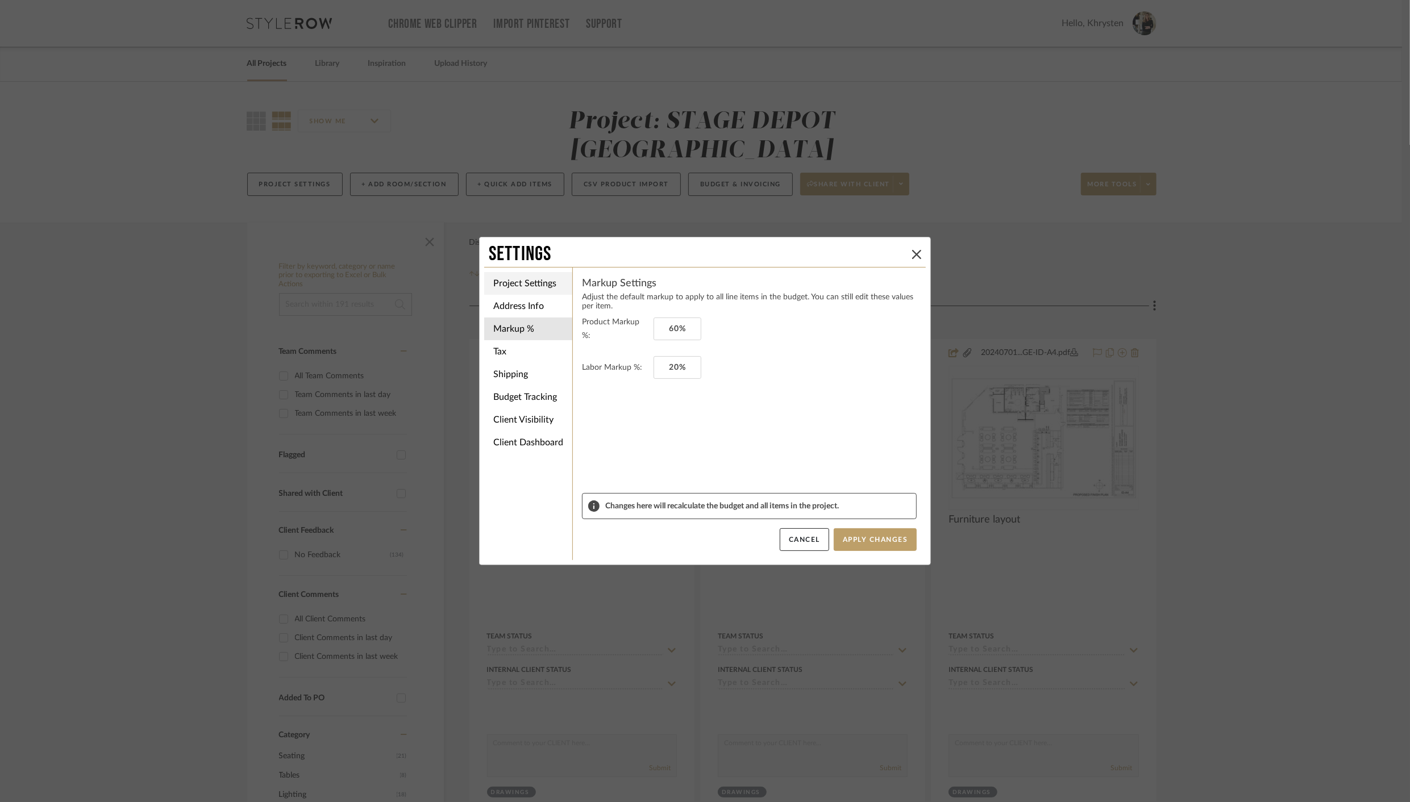
click at [524, 286] on li "Project Settings" at bounding box center [528, 283] width 88 height 23
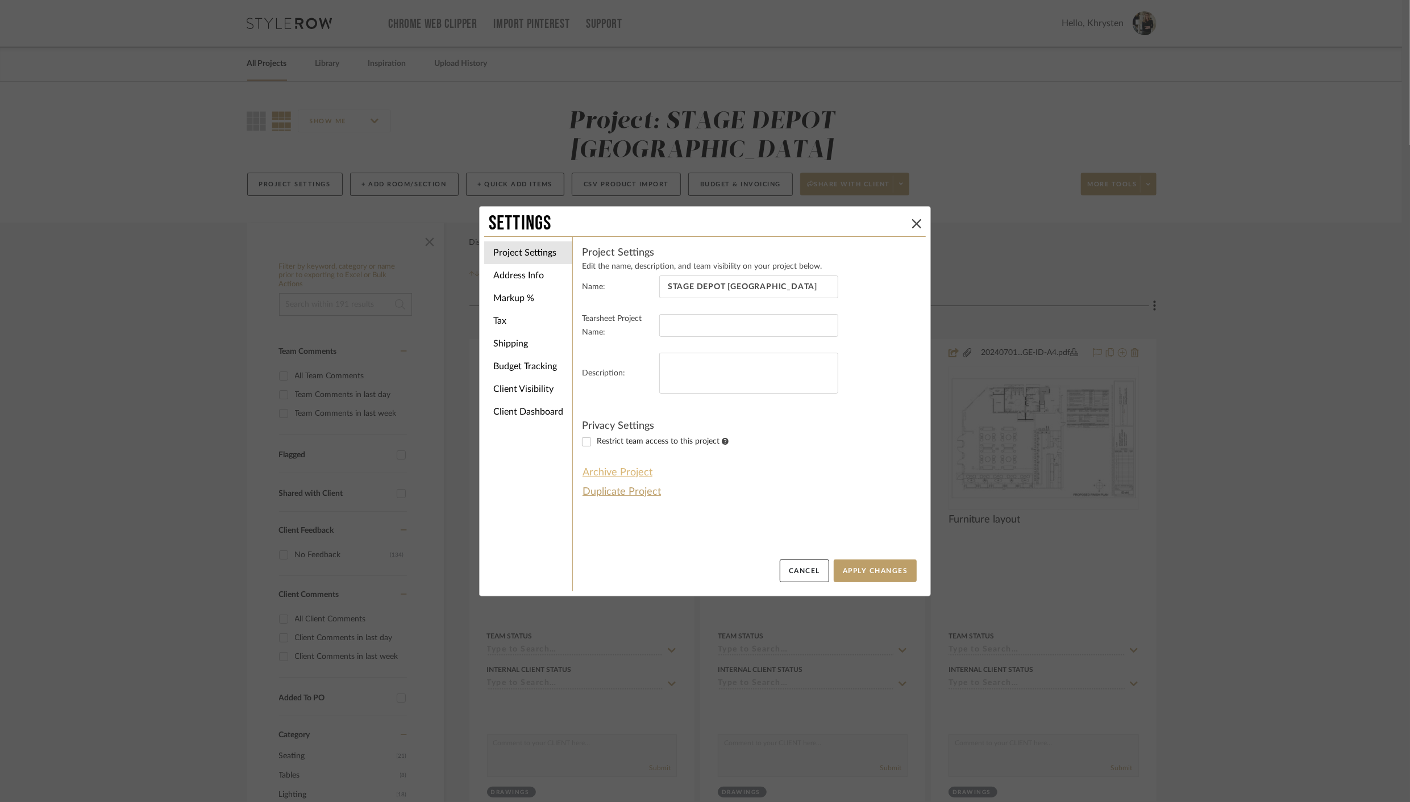
click at [632, 472] on button "Archive Project" at bounding box center [617, 472] width 71 height 19
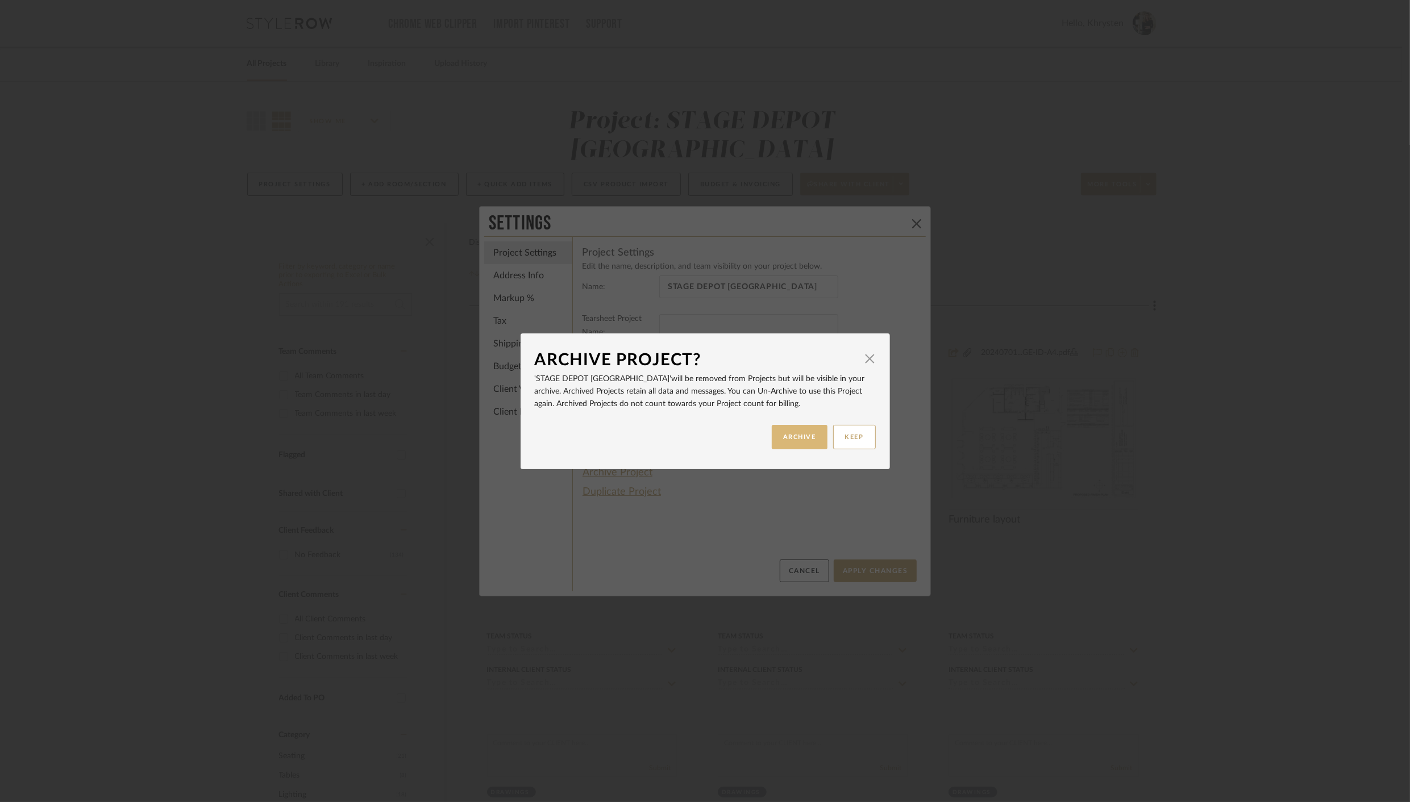
click at [784, 436] on button "ARCHIVE" at bounding box center [800, 437] width 56 height 24
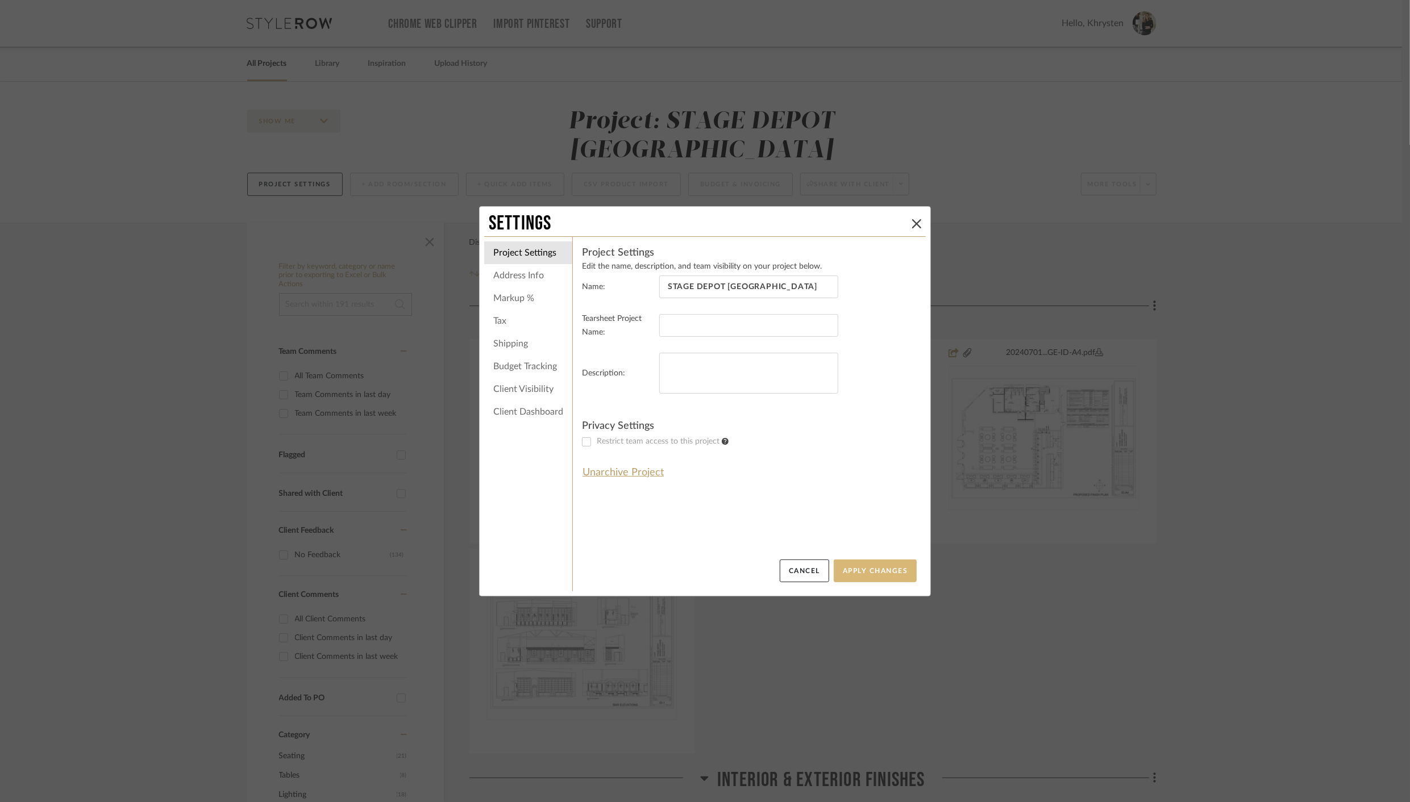
click at [868, 570] on button "Apply Changes" at bounding box center [874, 571] width 83 height 23
click at [910, 223] on button at bounding box center [917, 224] width 14 height 14
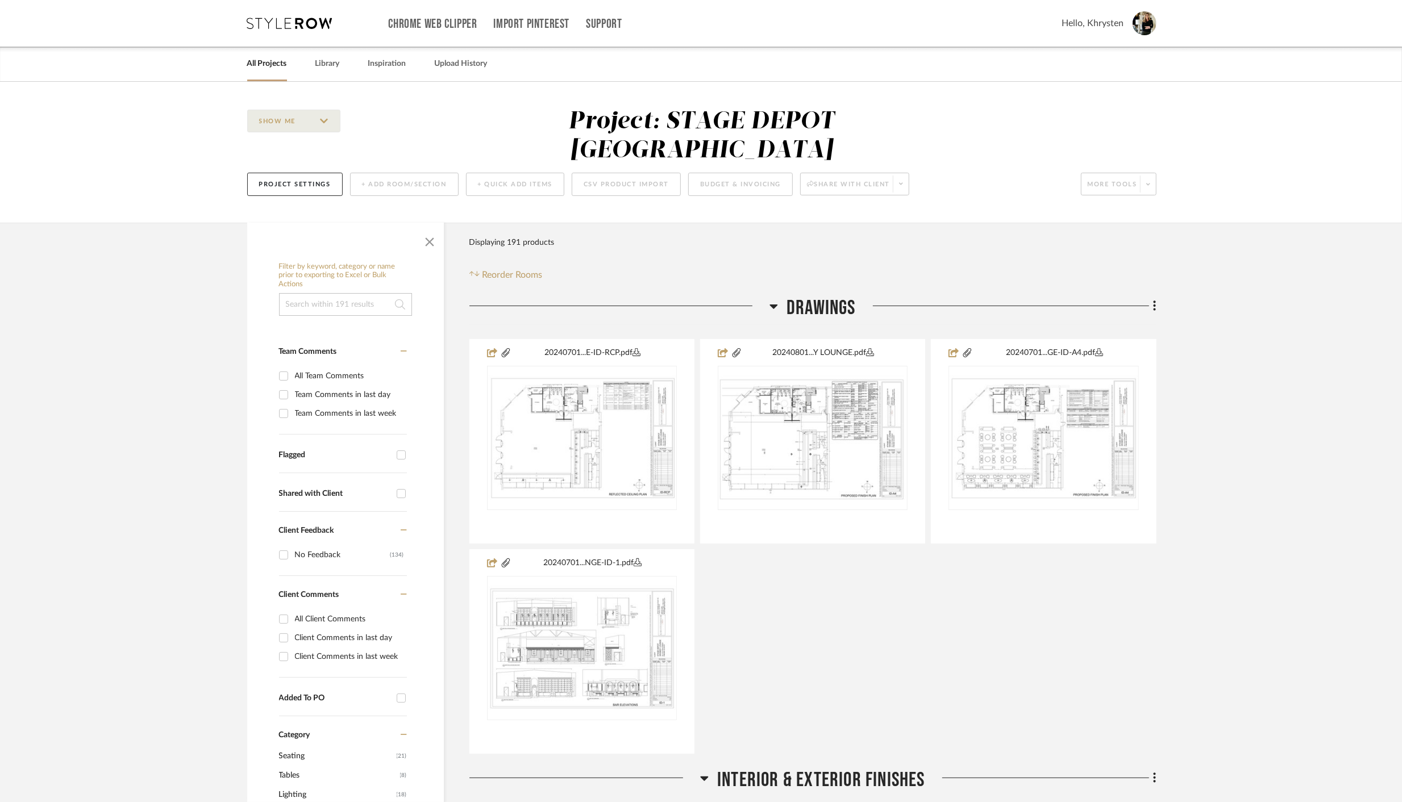
click at [269, 68] on link "All Projects" at bounding box center [267, 63] width 40 height 15
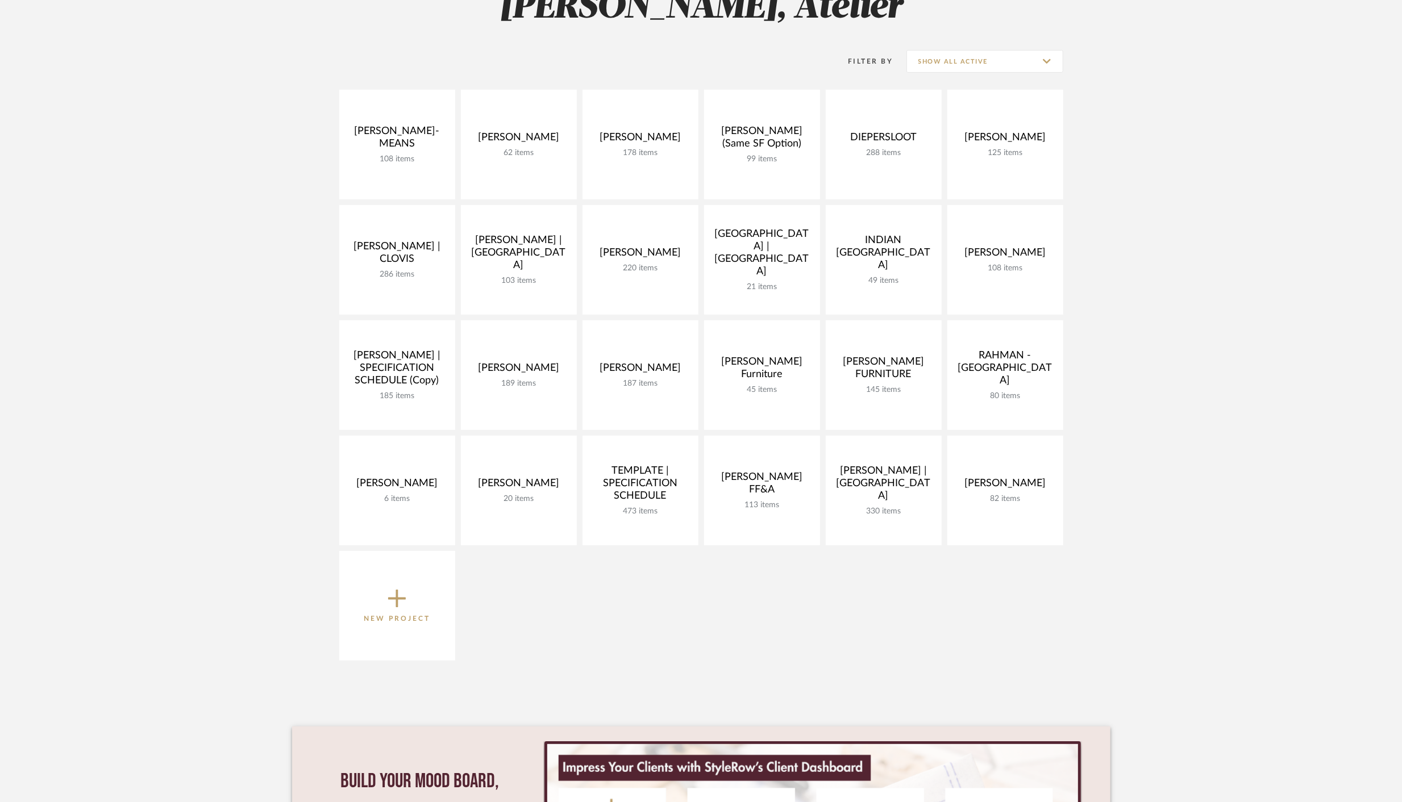
scroll to position [201, 0]
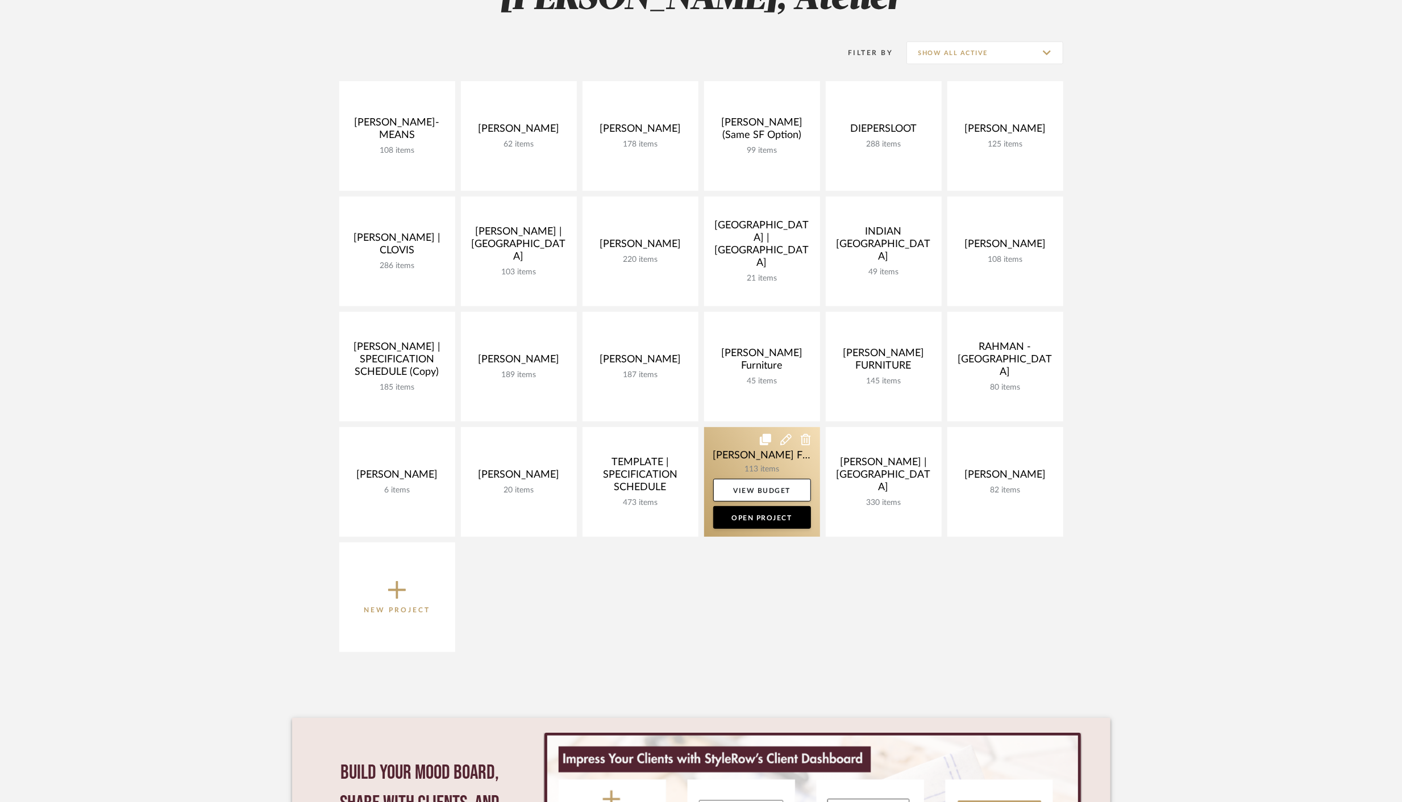
click at [764, 455] on link at bounding box center [762, 482] width 116 height 110
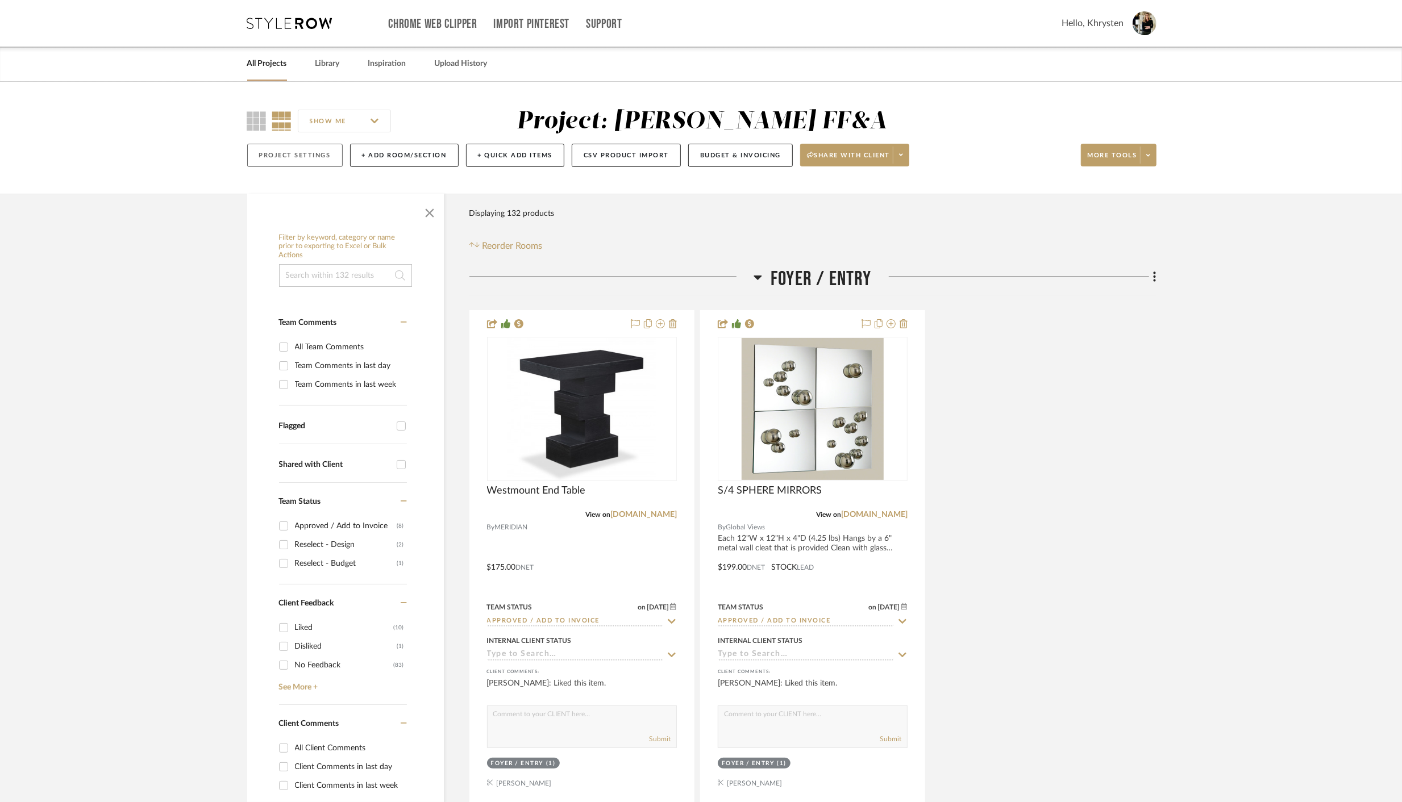
click at [286, 156] on button "Project Settings" at bounding box center [294, 155] width 95 height 23
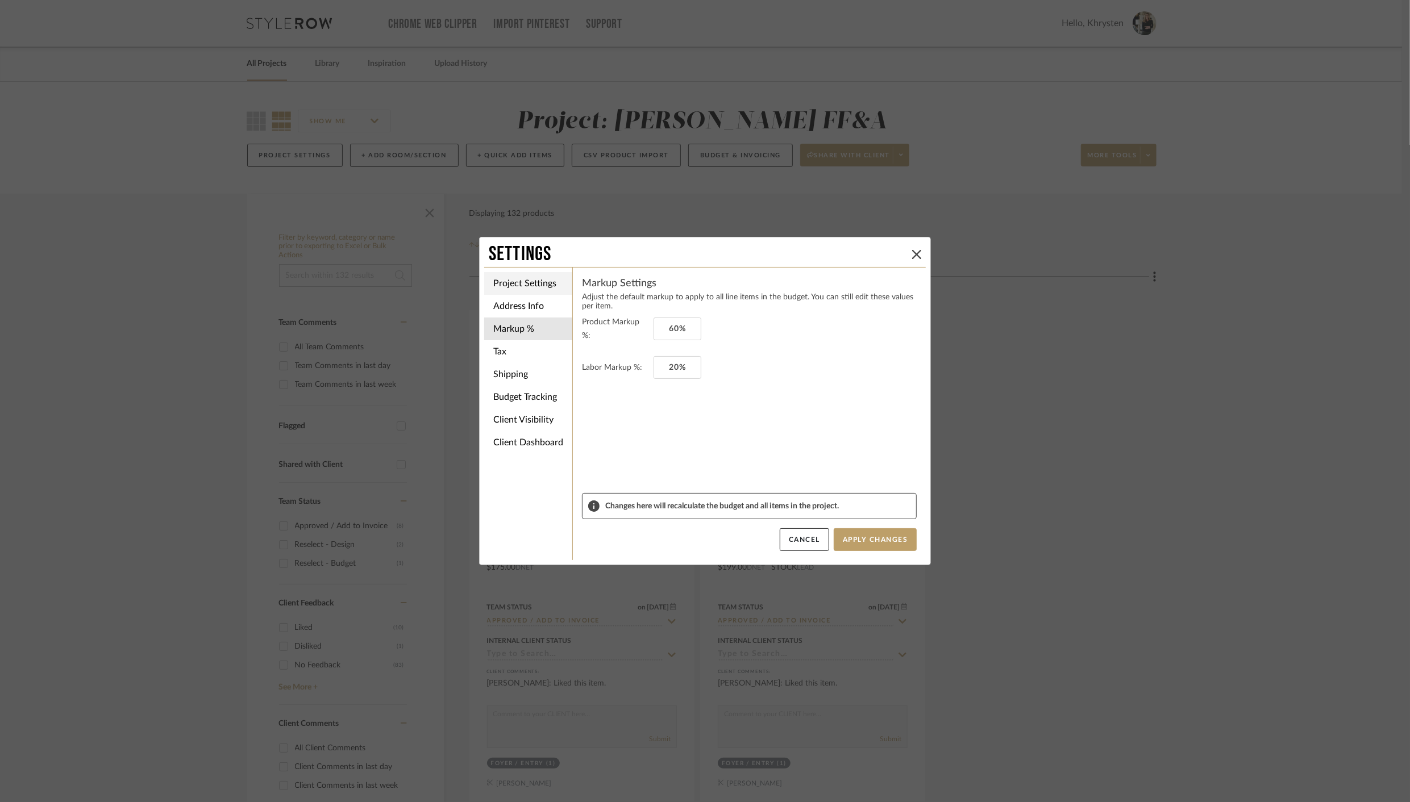
click at [506, 280] on li "Project Settings" at bounding box center [528, 283] width 88 height 23
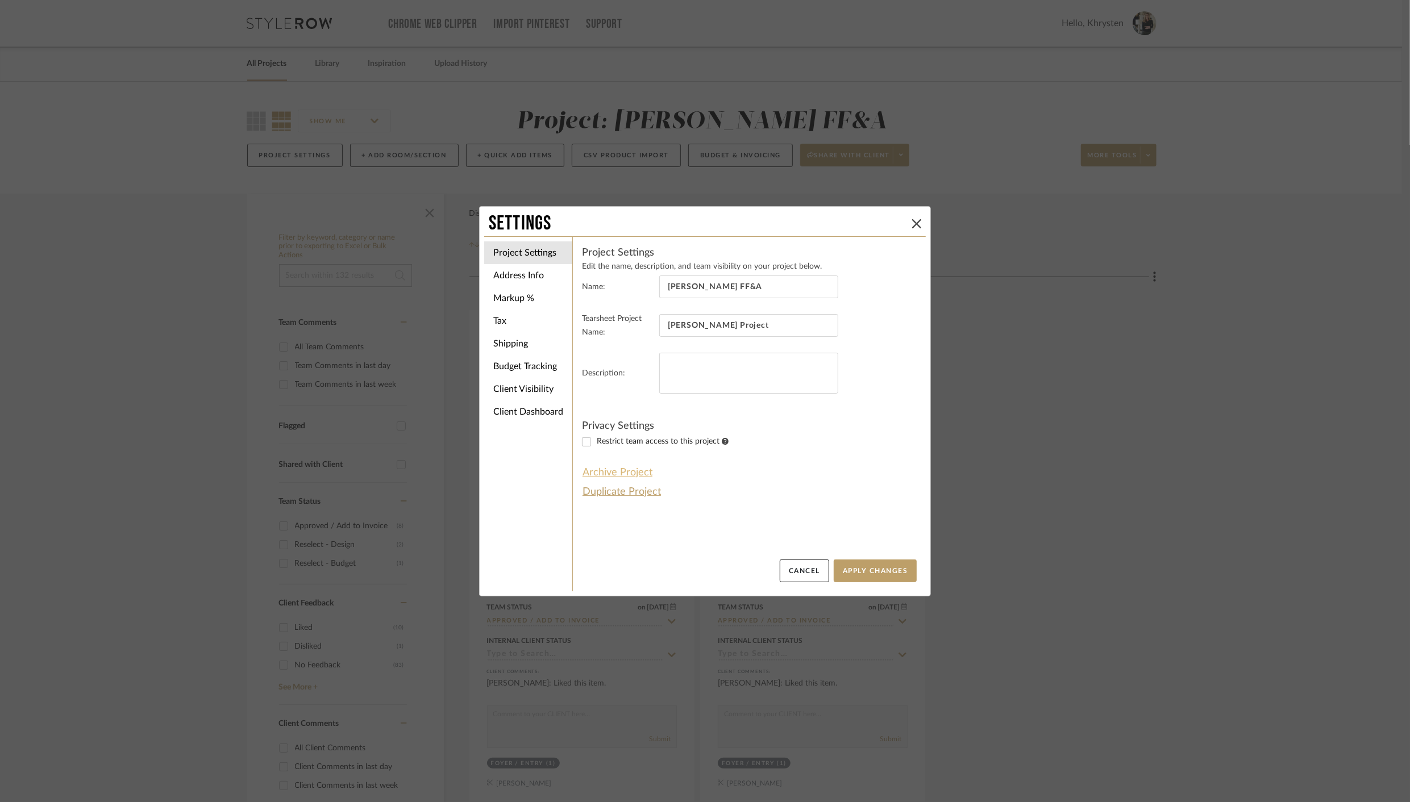
click at [616, 473] on button "Archive Project" at bounding box center [617, 472] width 71 height 19
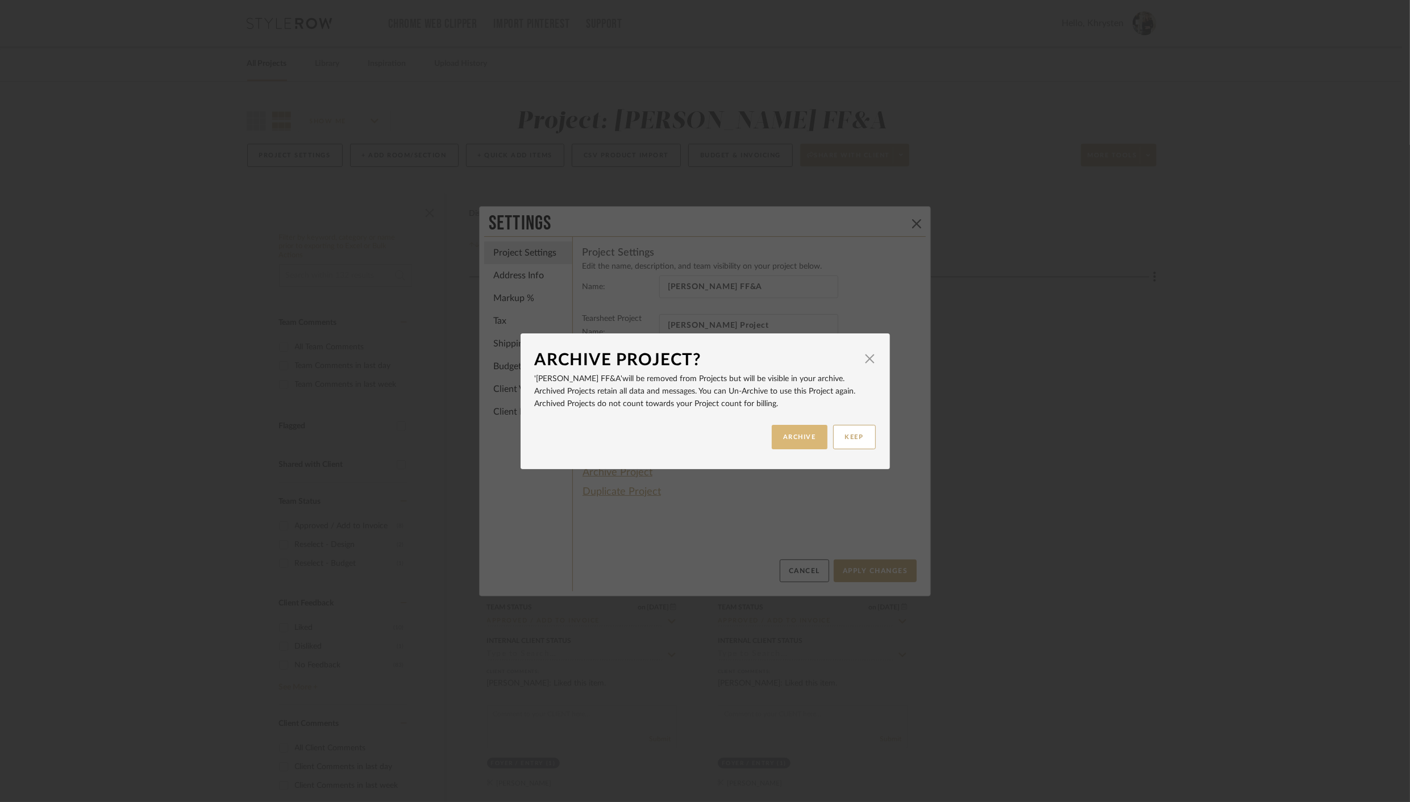
click at [794, 439] on button "ARCHIVE" at bounding box center [800, 437] width 56 height 24
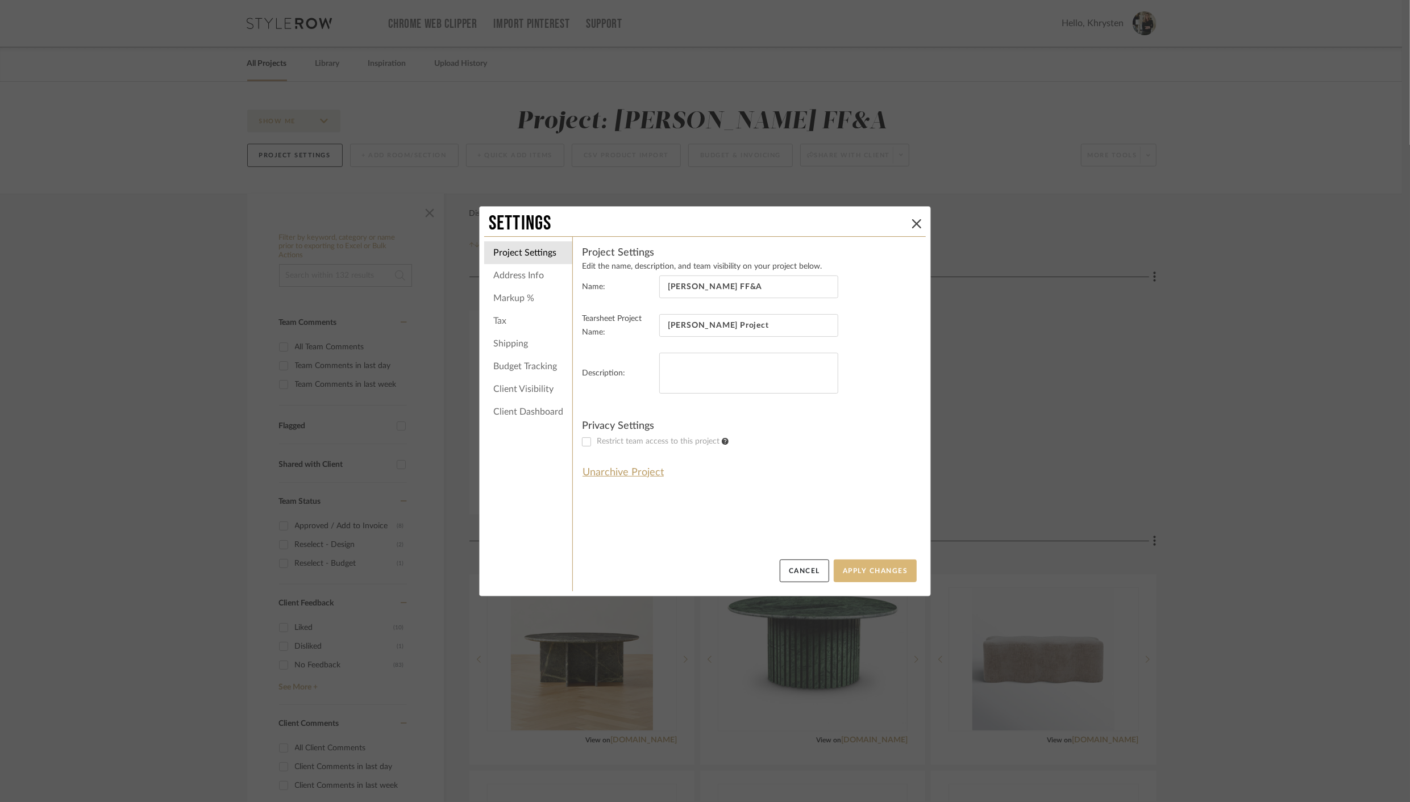
click at [858, 572] on button "Apply Changes" at bounding box center [874, 571] width 83 height 23
drag, startPoint x: 912, startPoint y: 222, endPoint x: 889, endPoint y: 219, distance: 23.4
click at [912, 222] on icon at bounding box center [916, 223] width 9 height 9
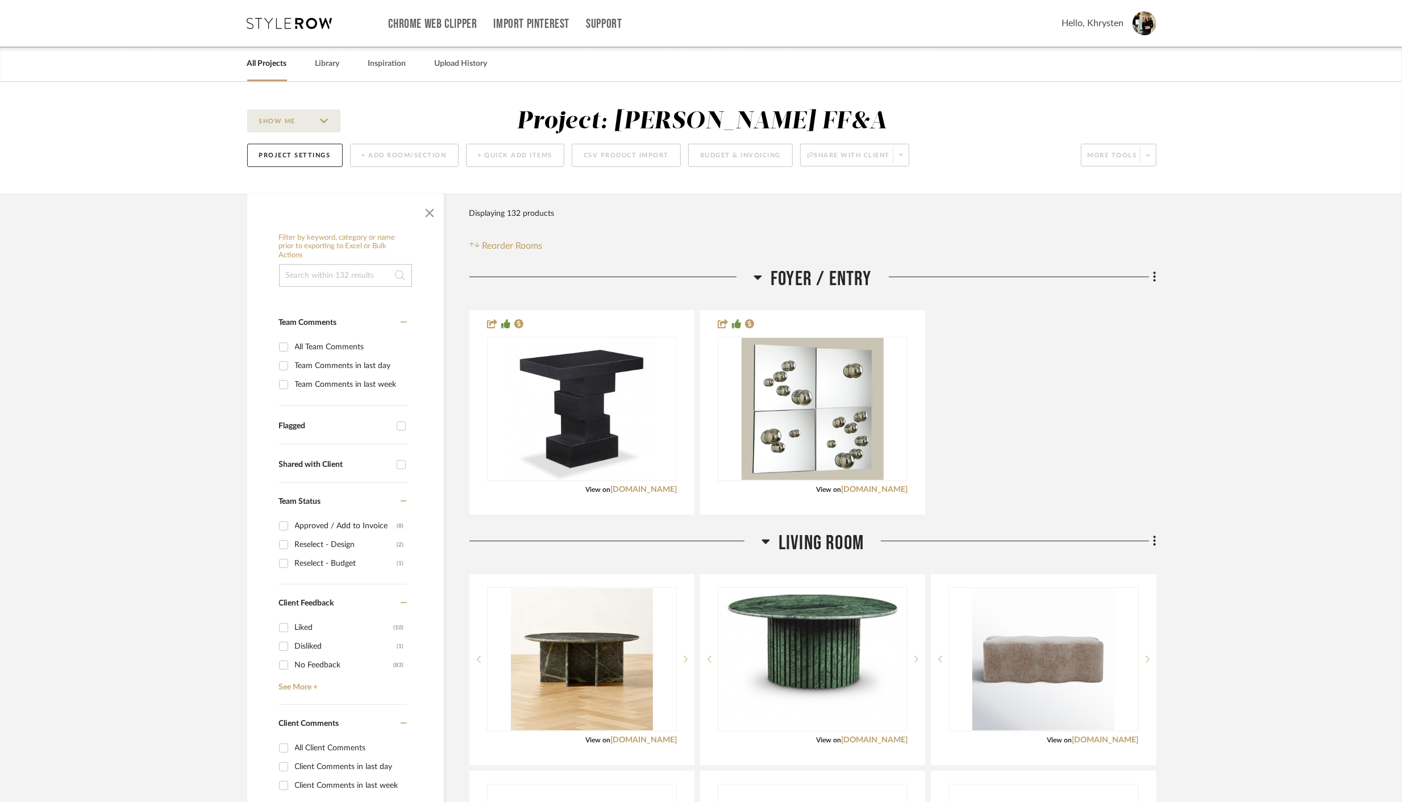
click at [271, 65] on link "All Projects" at bounding box center [267, 63] width 40 height 15
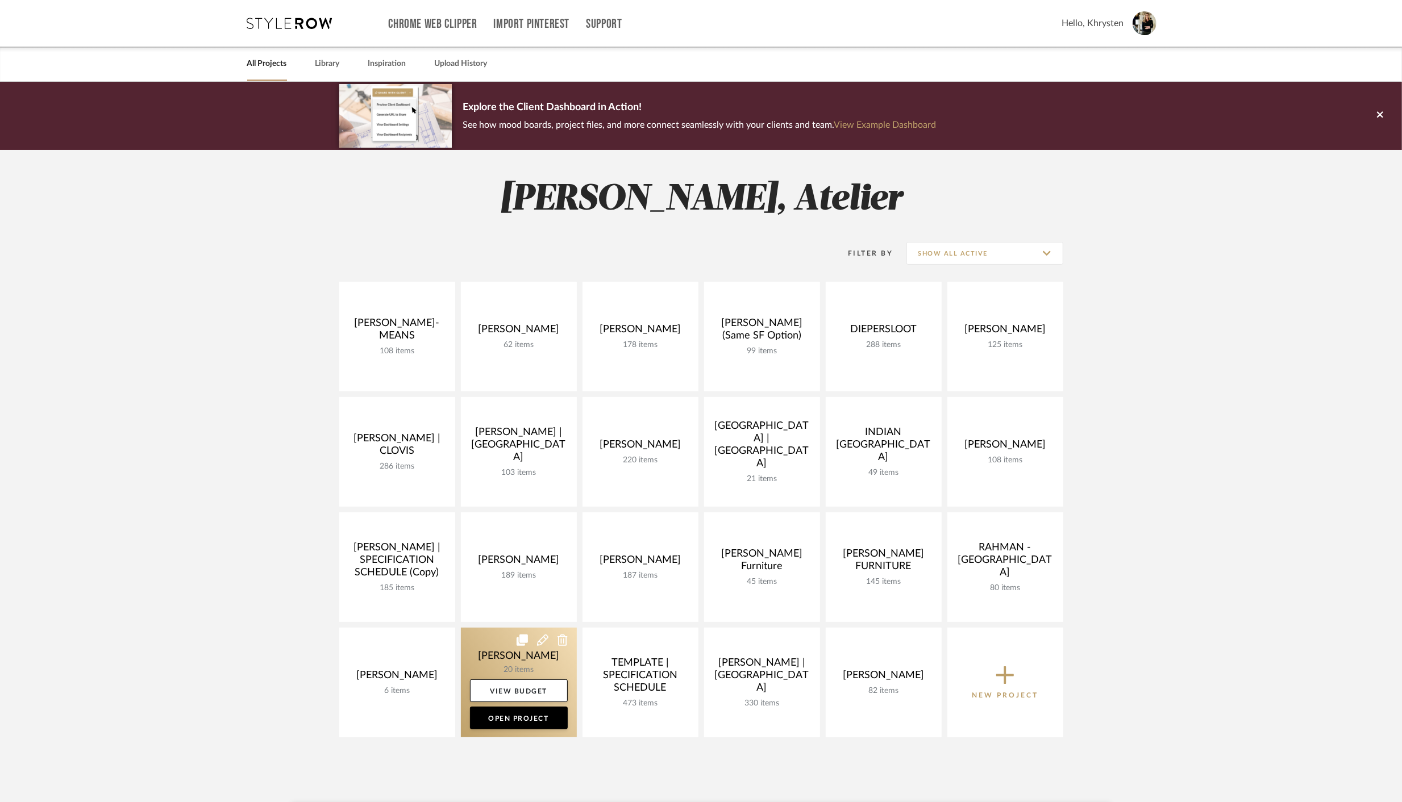
click at [558, 666] on link at bounding box center [519, 683] width 116 height 110
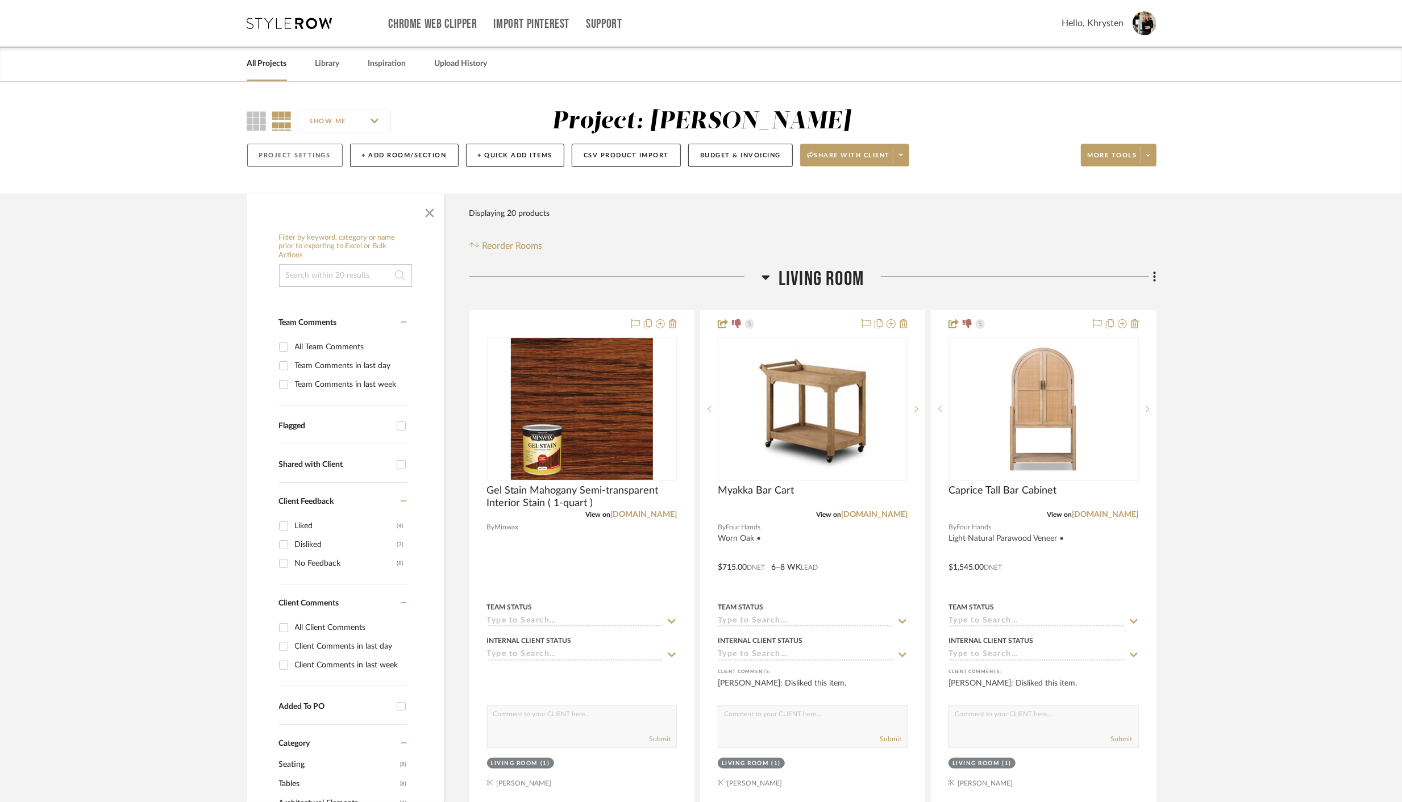
click at [282, 155] on button "Project Settings" at bounding box center [294, 155] width 95 height 23
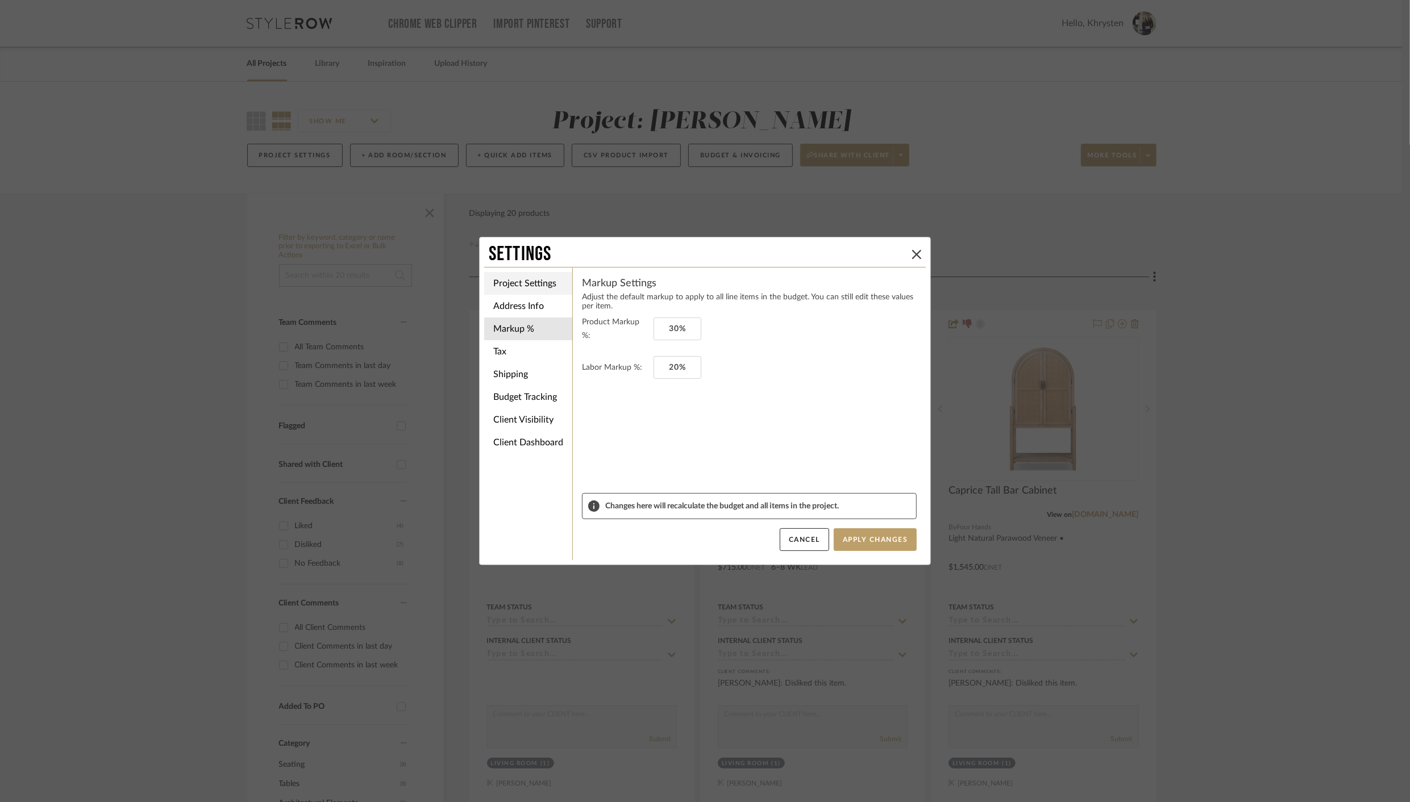
click at [507, 283] on li "Project Settings" at bounding box center [528, 283] width 88 height 23
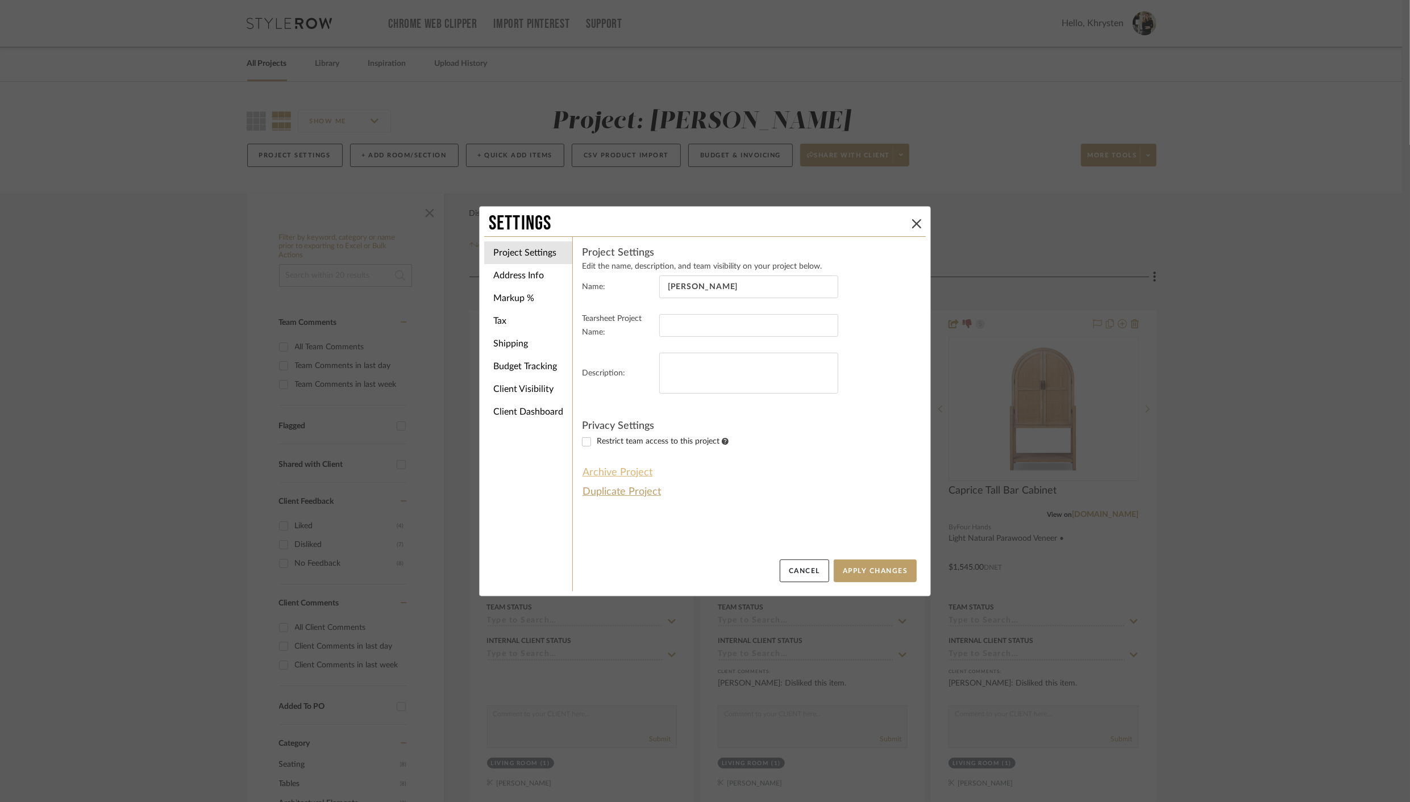
click at [595, 473] on button "Archive Project" at bounding box center [617, 472] width 71 height 19
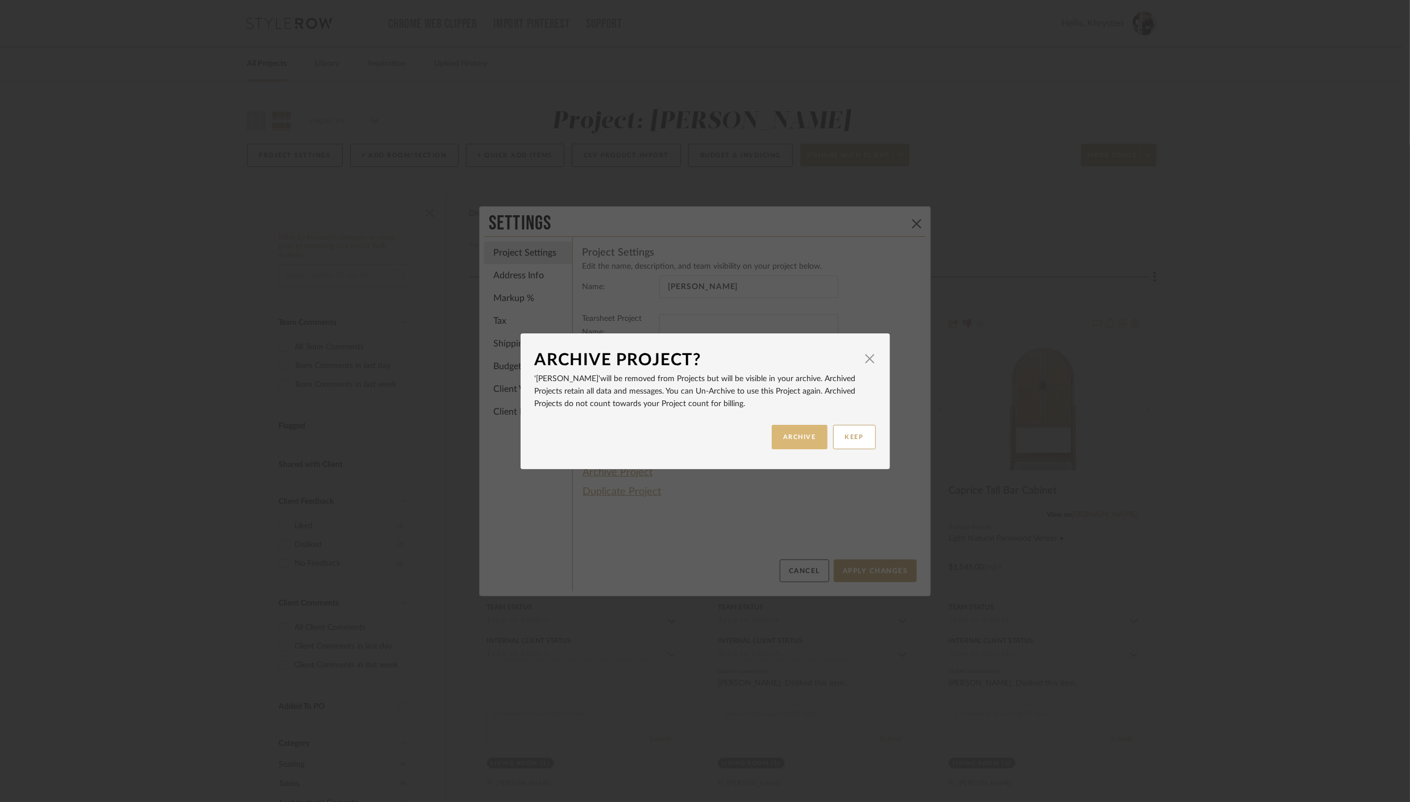
click at [790, 436] on button "ARCHIVE" at bounding box center [800, 437] width 56 height 24
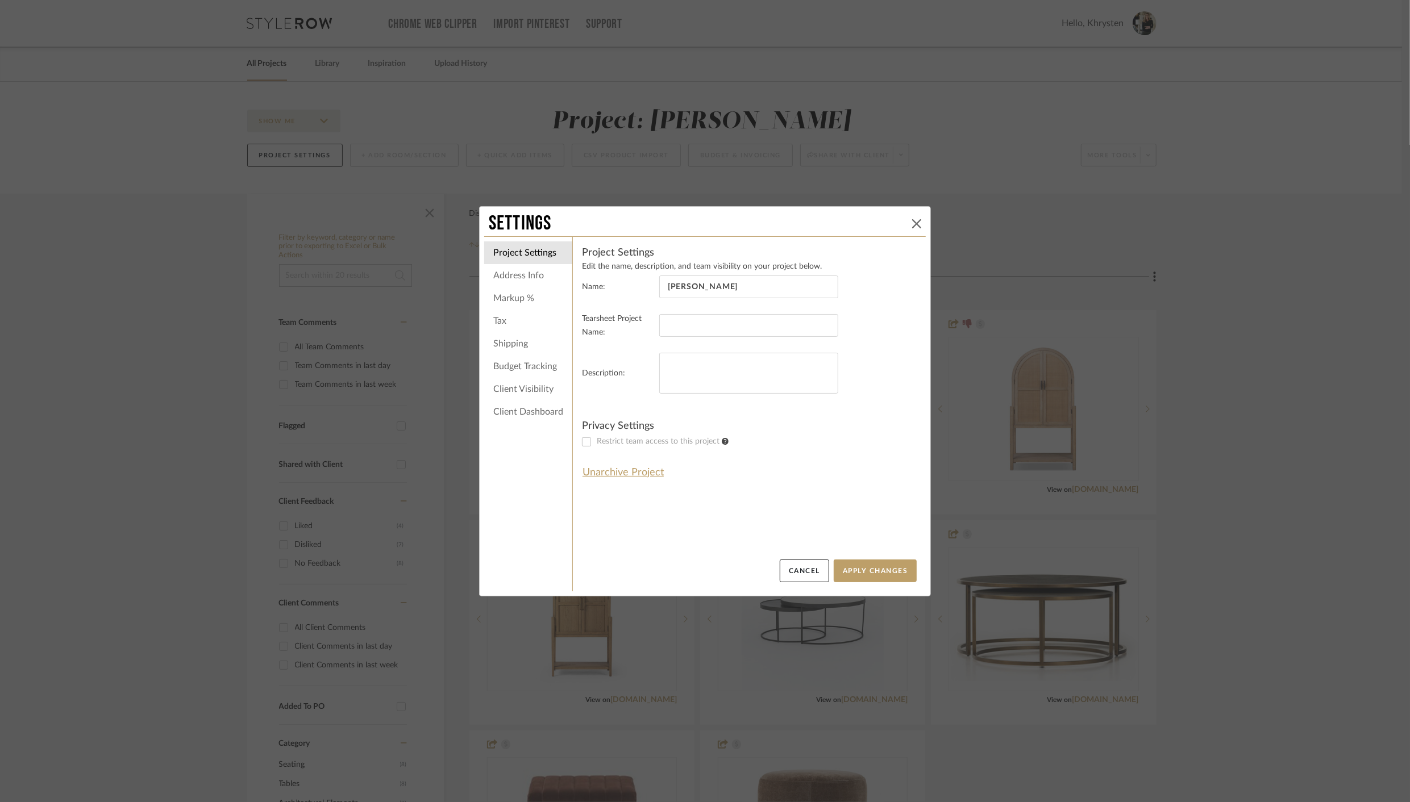
click at [910, 222] on button at bounding box center [917, 224] width 14 height 14
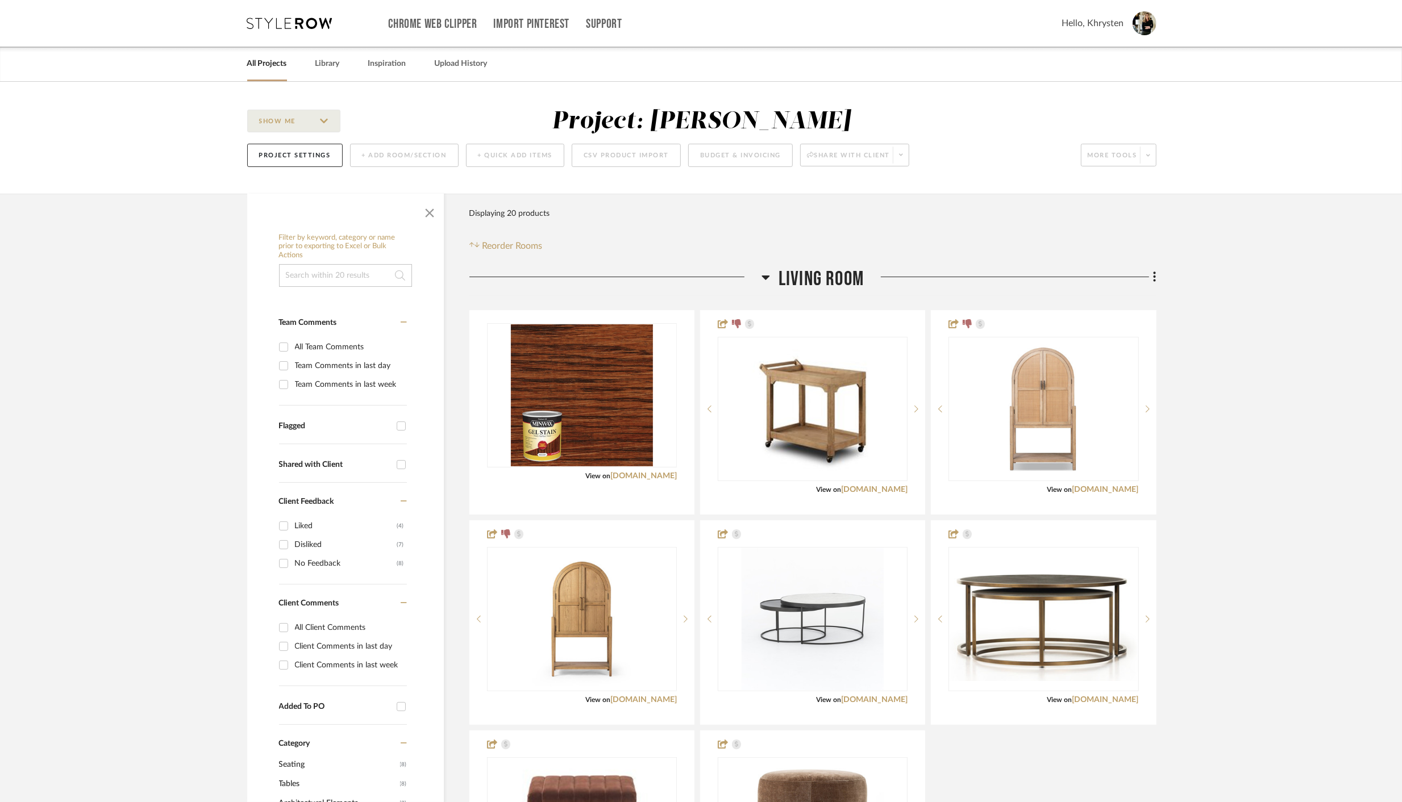
click at [277, 66] on link "All Projects" at bounding box center [267, 63] width 40 height 15
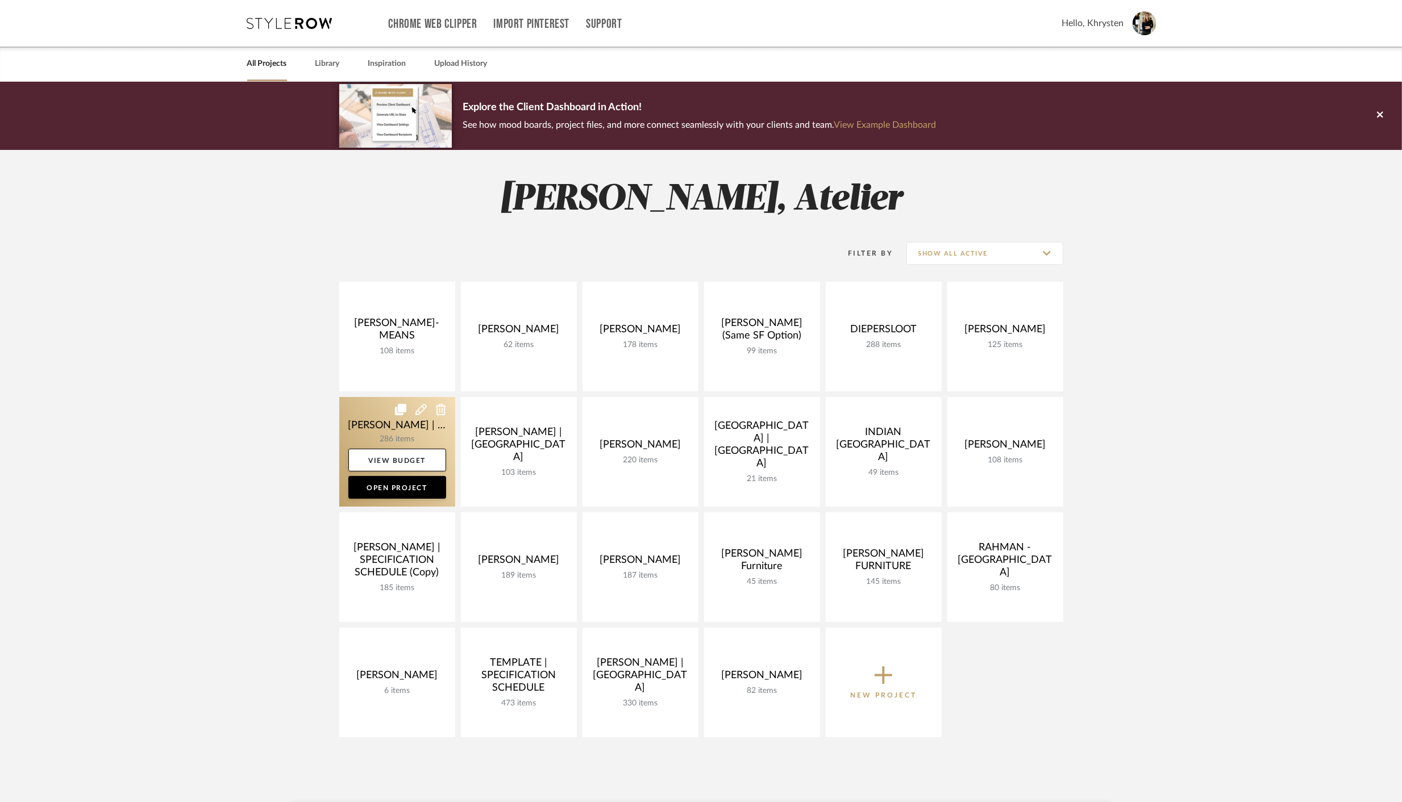
click at [361, 416] on link at bounding box center [397, 452] width 116 height 110
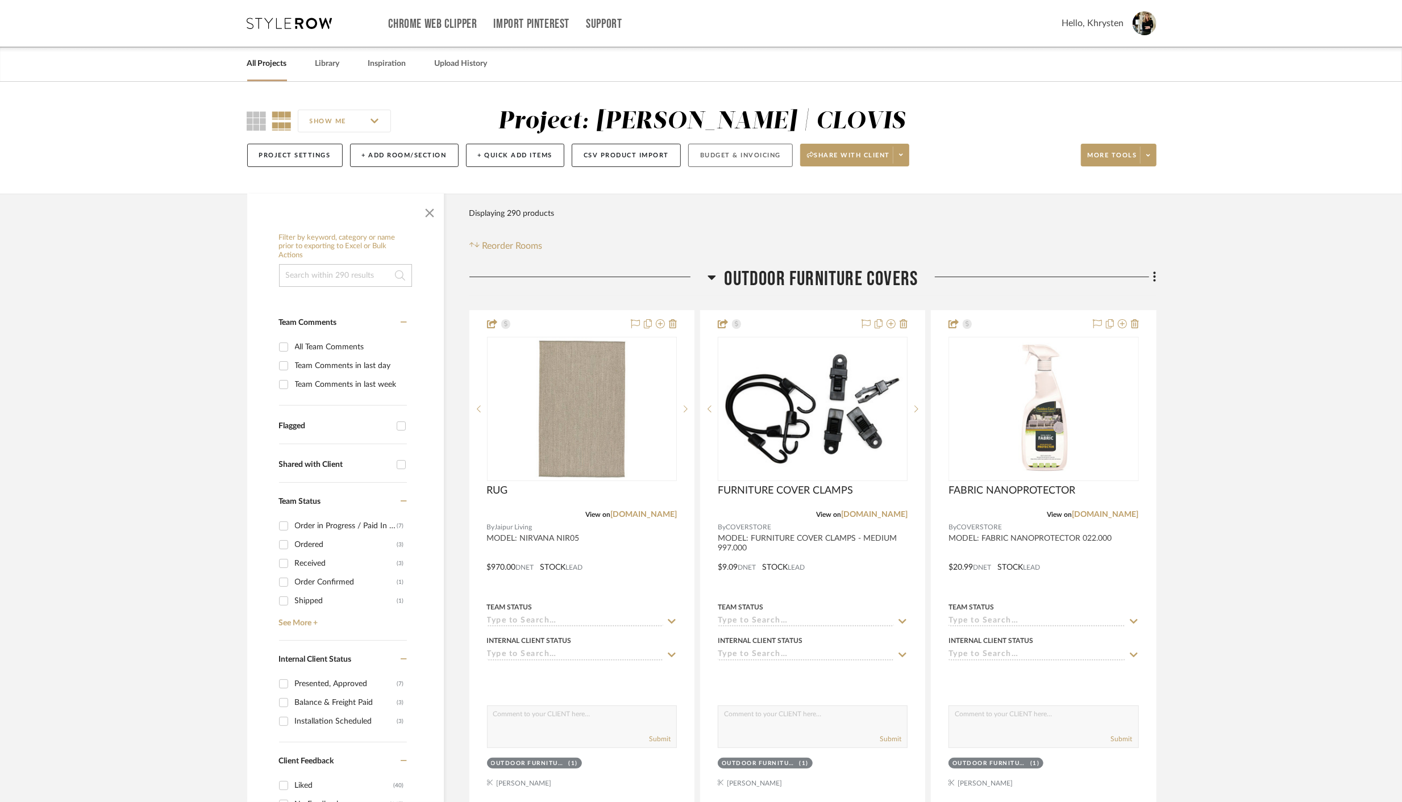
click at [730, 156] on button "Budget & Invoicing" at bounding box center [740, 155] width 105 height 23
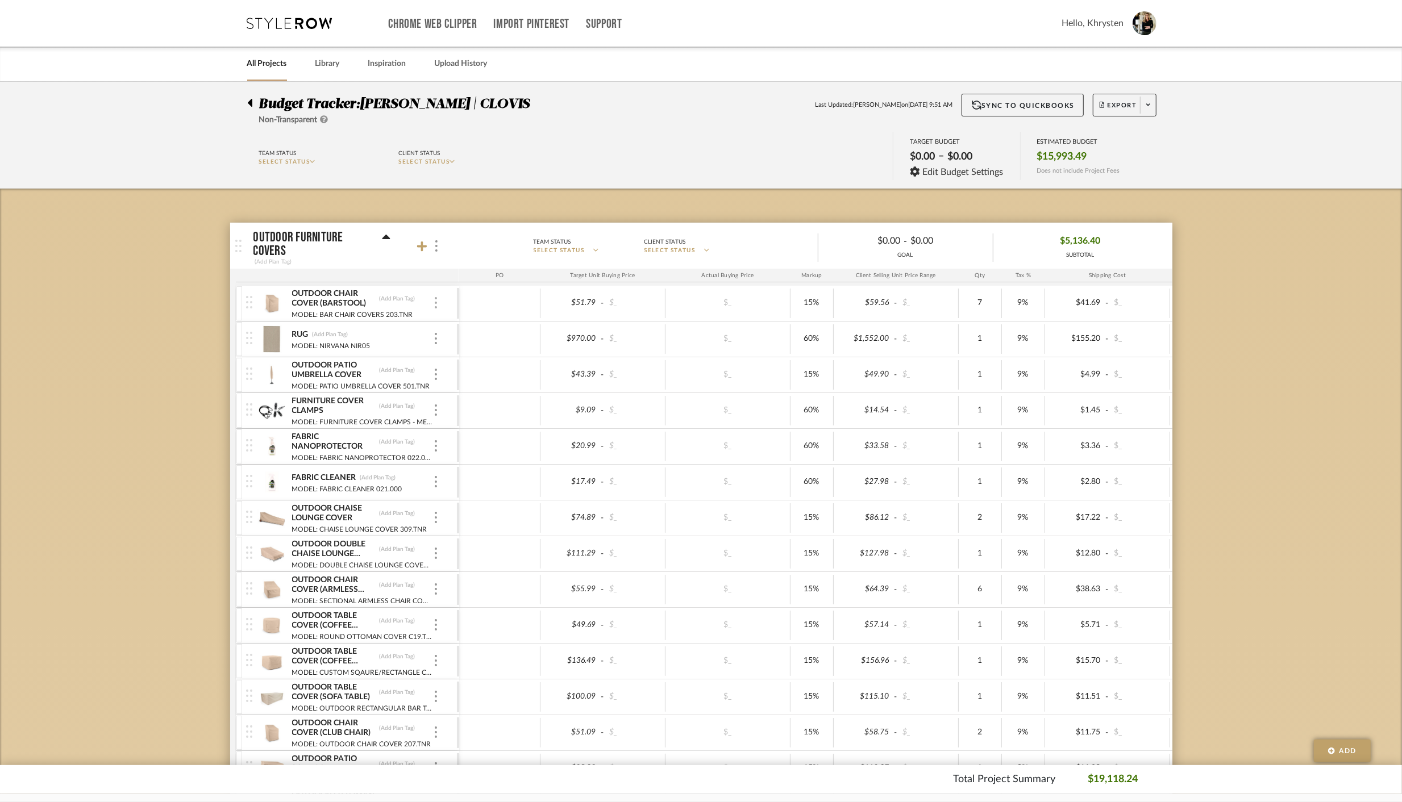
click at [438, 306] on div at bounding box center [436, 303] width 6 height 12
click at [484, 389] on span "Remove Item" at bounding box center [491, 388] width 70 height 10
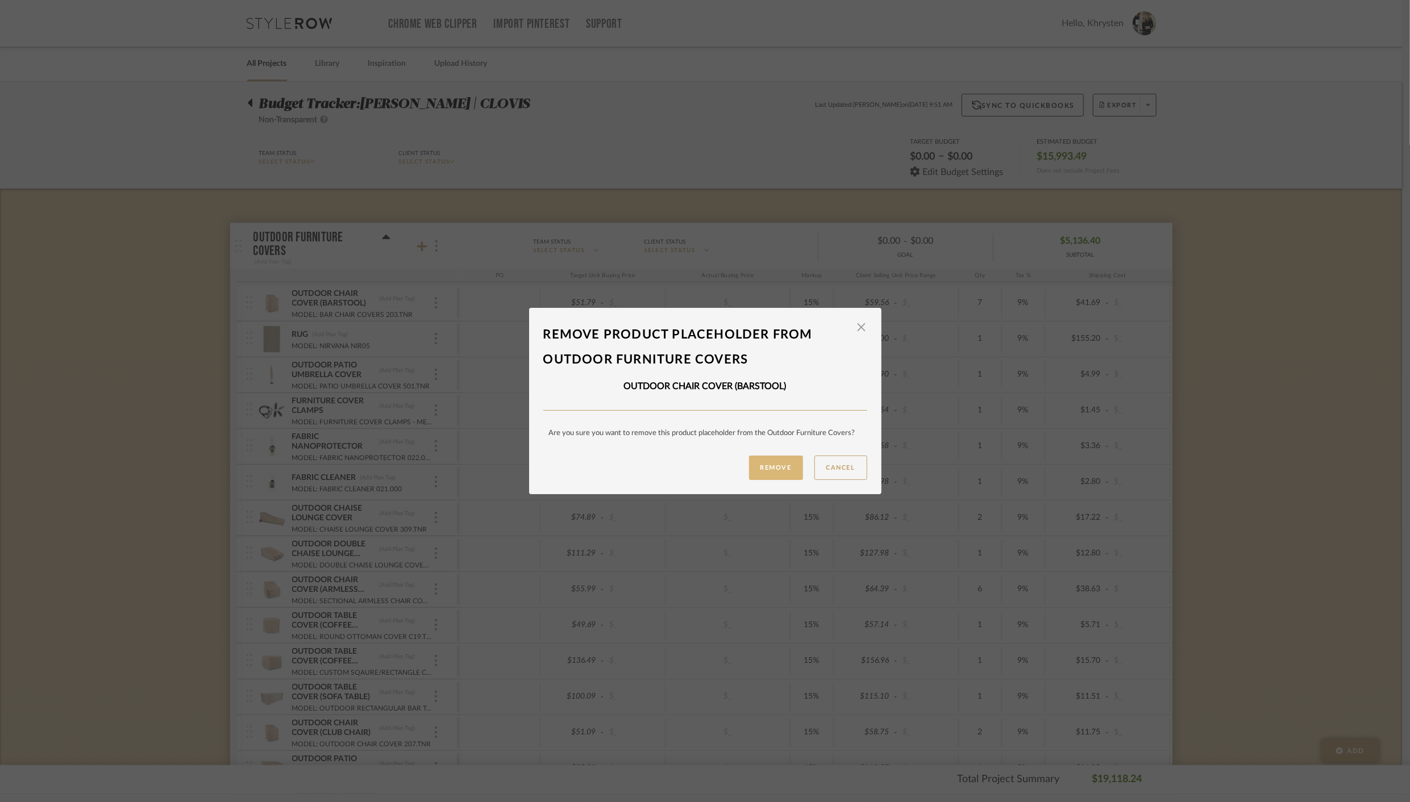
click at [772, 472] on button "Remove" at bounding box center [776, 468] width 54 height 24
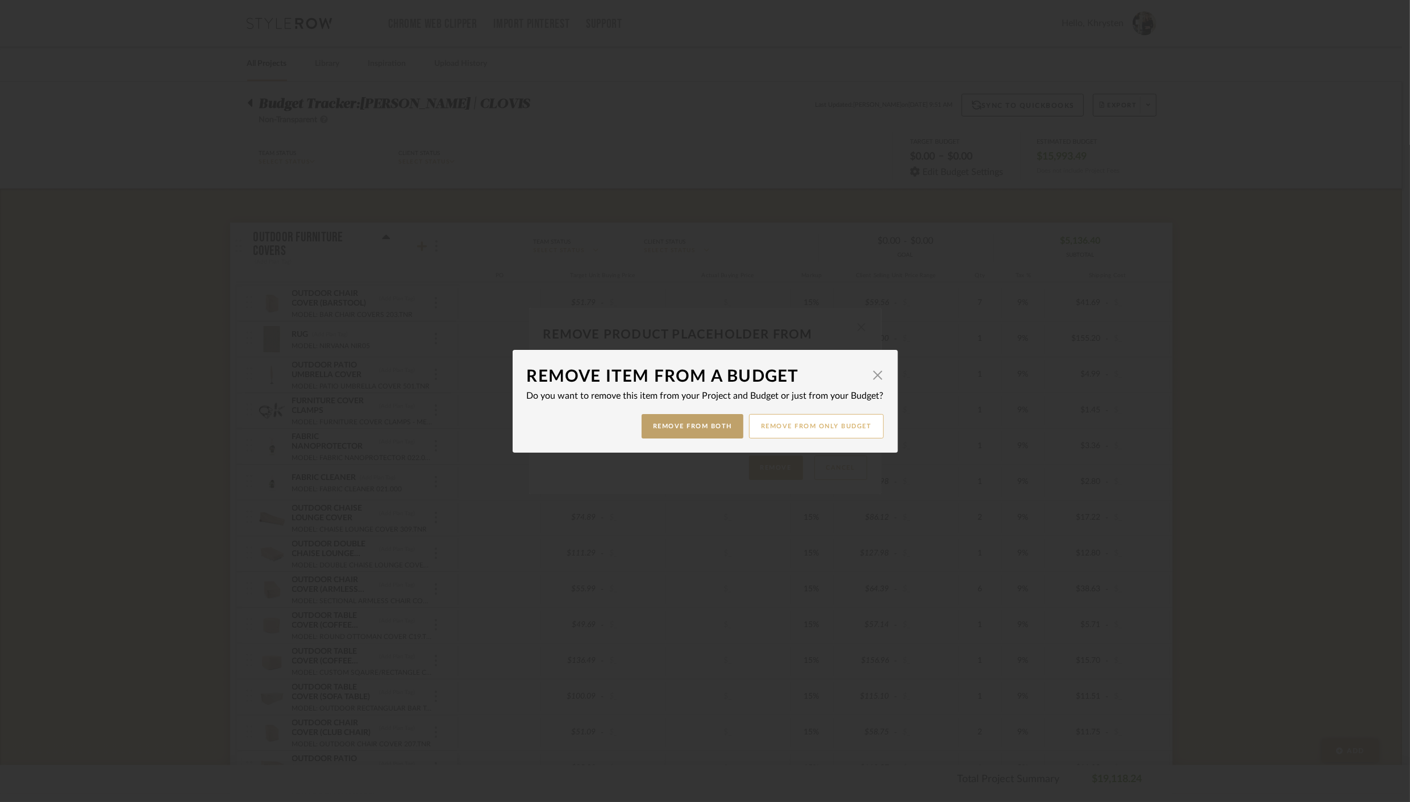
click at [820, 424] on button "Remove from only Budget" at bounding box center [816, 426] width 135 height 24
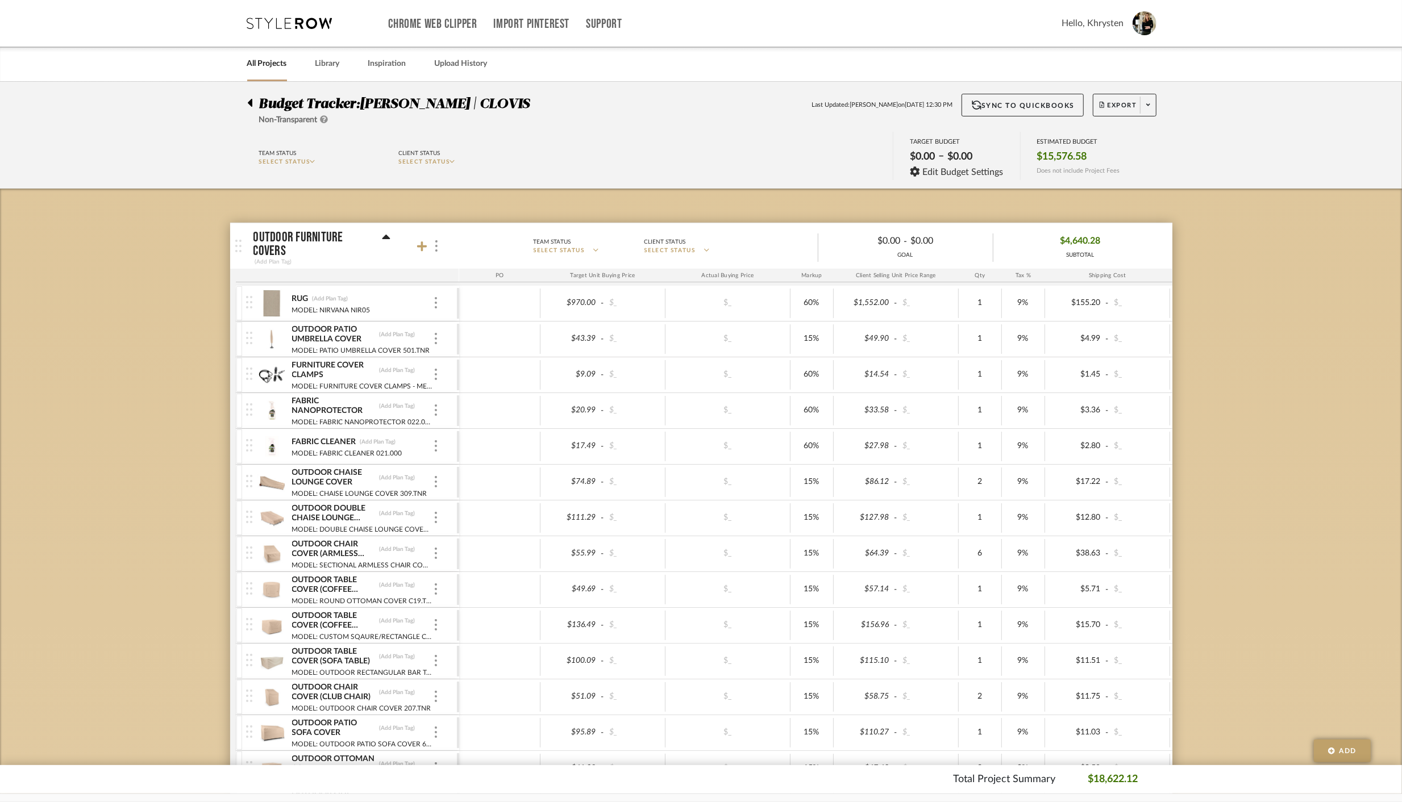
click at [260, 105] on span "Budget Tracker:" at bounding box center [309, 104] width 101 height 14
click at [255, 104] on div at bounding box center [253, 101] width 12 height 14
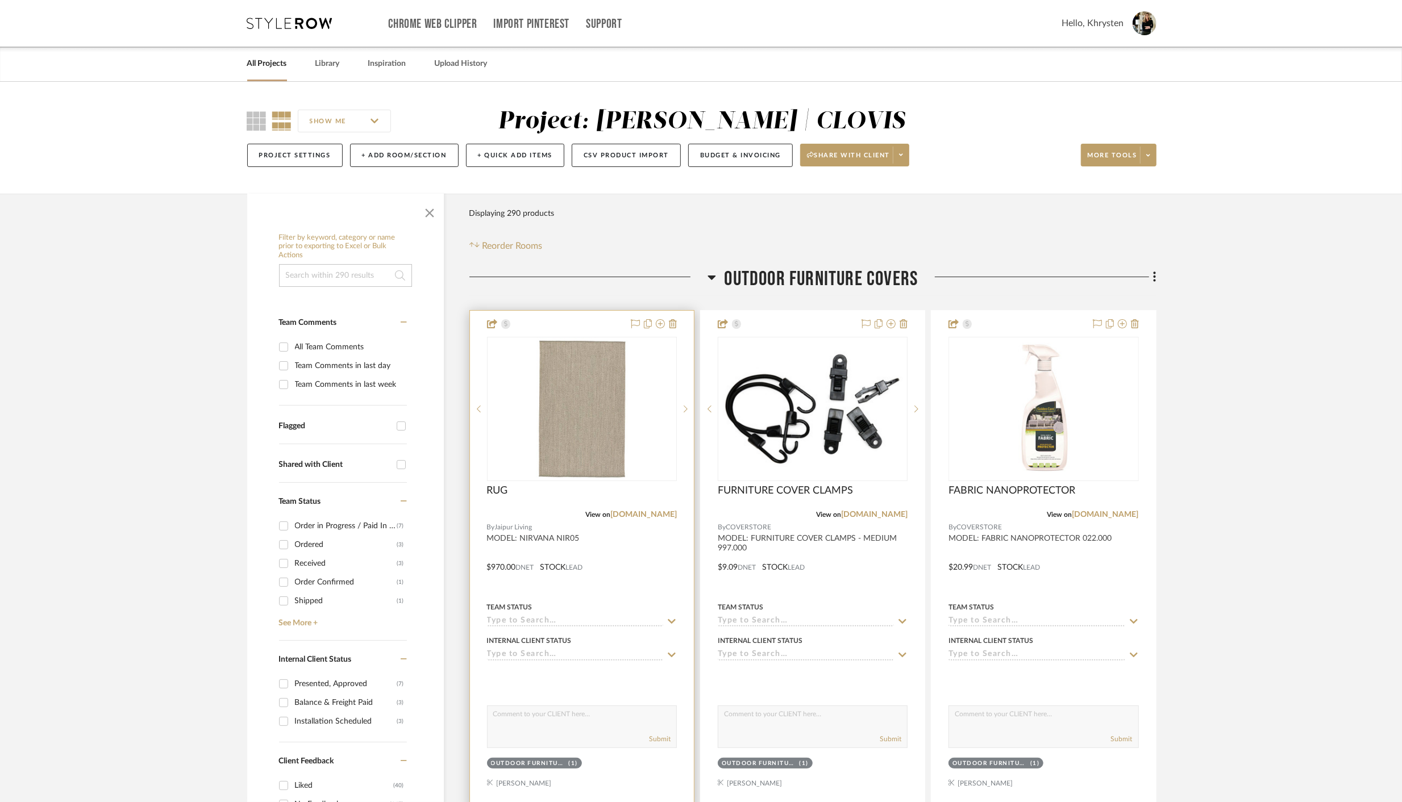
click at [595, 322] on div at bounding box center [582, 559] width 224 height 497
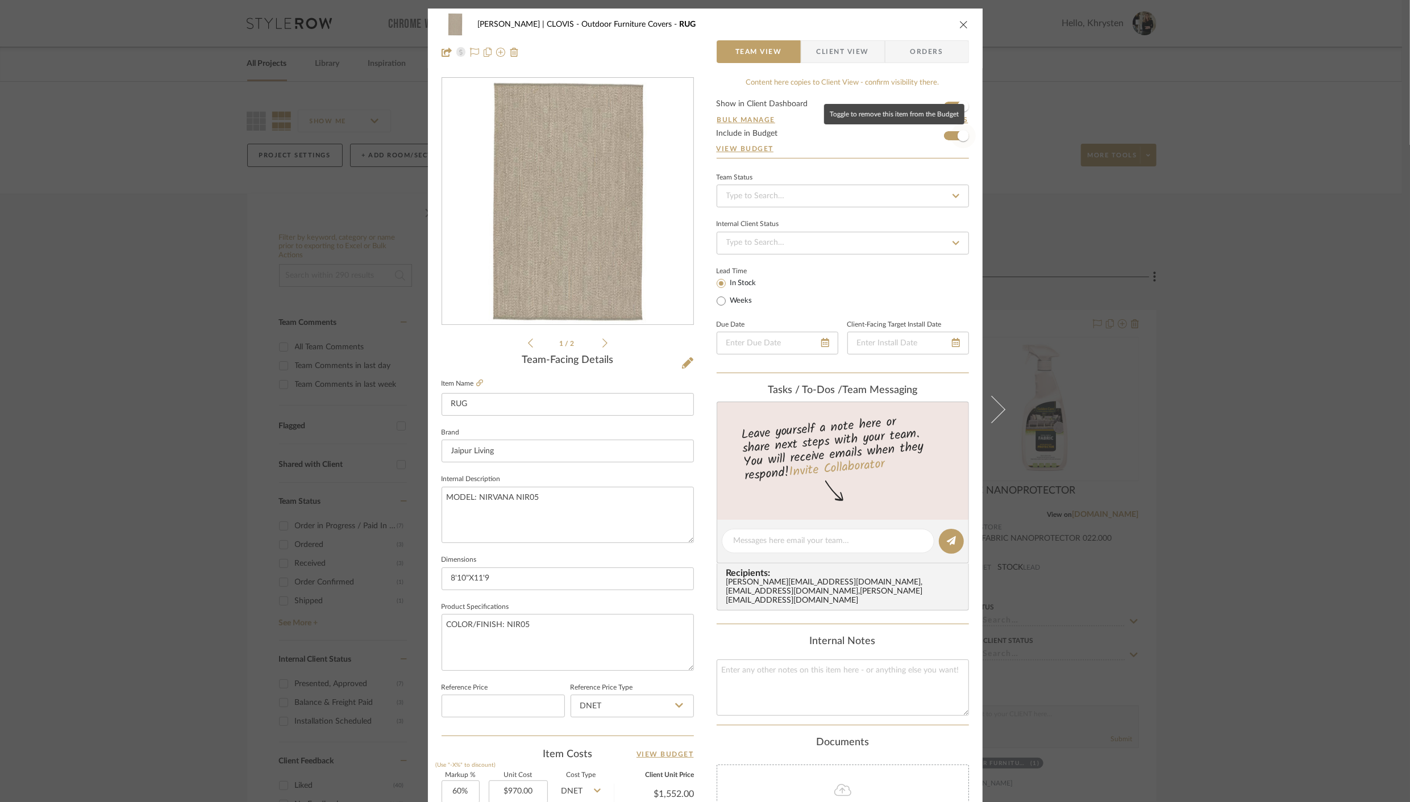
click at [957, 136] on span "button" at bounding box center [962, 135] width 11 height 11
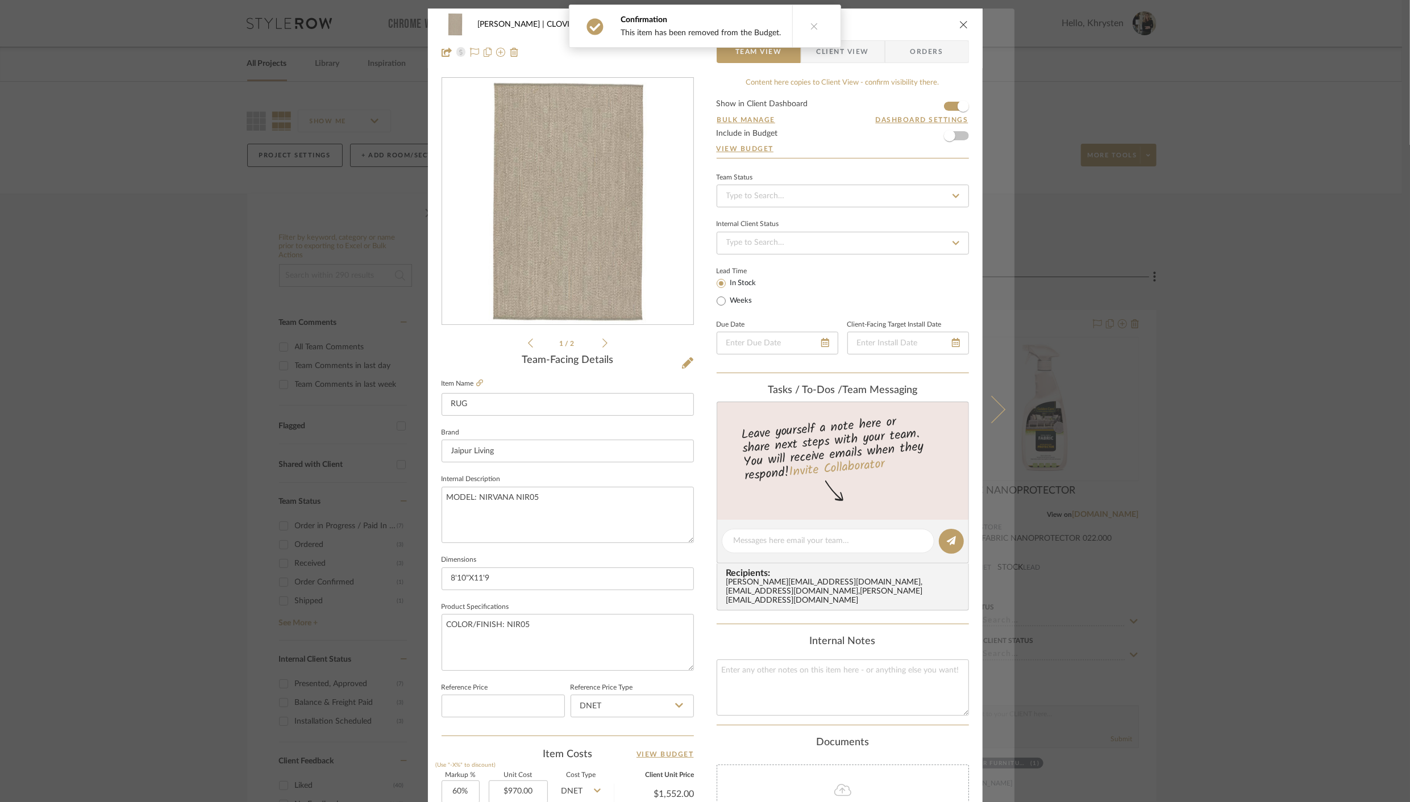
click at [997, 405] on icon at bounding box center [990, 409] width 27 height 27
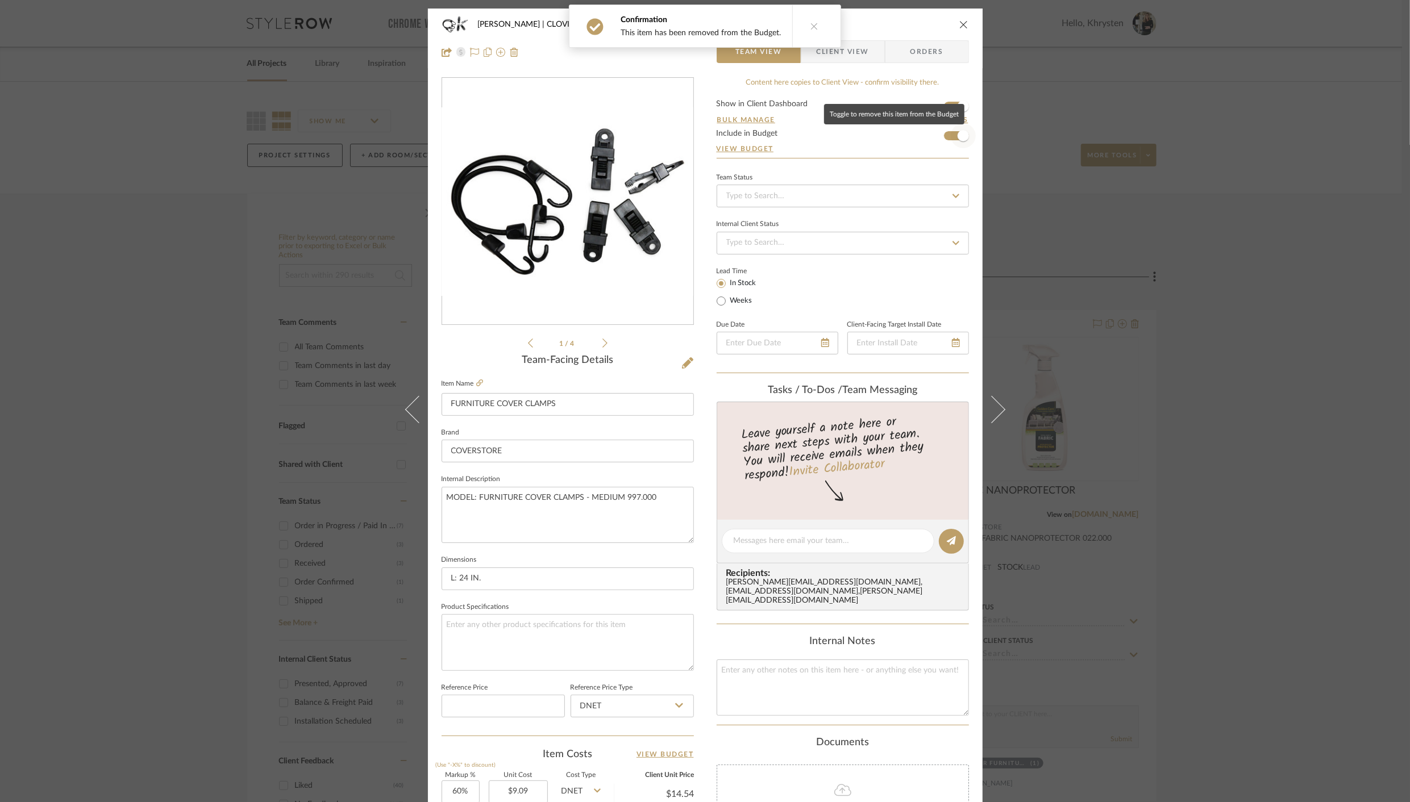
click at [957, 135] on span "button" at bounding box center [962, 135] width 11 height 11
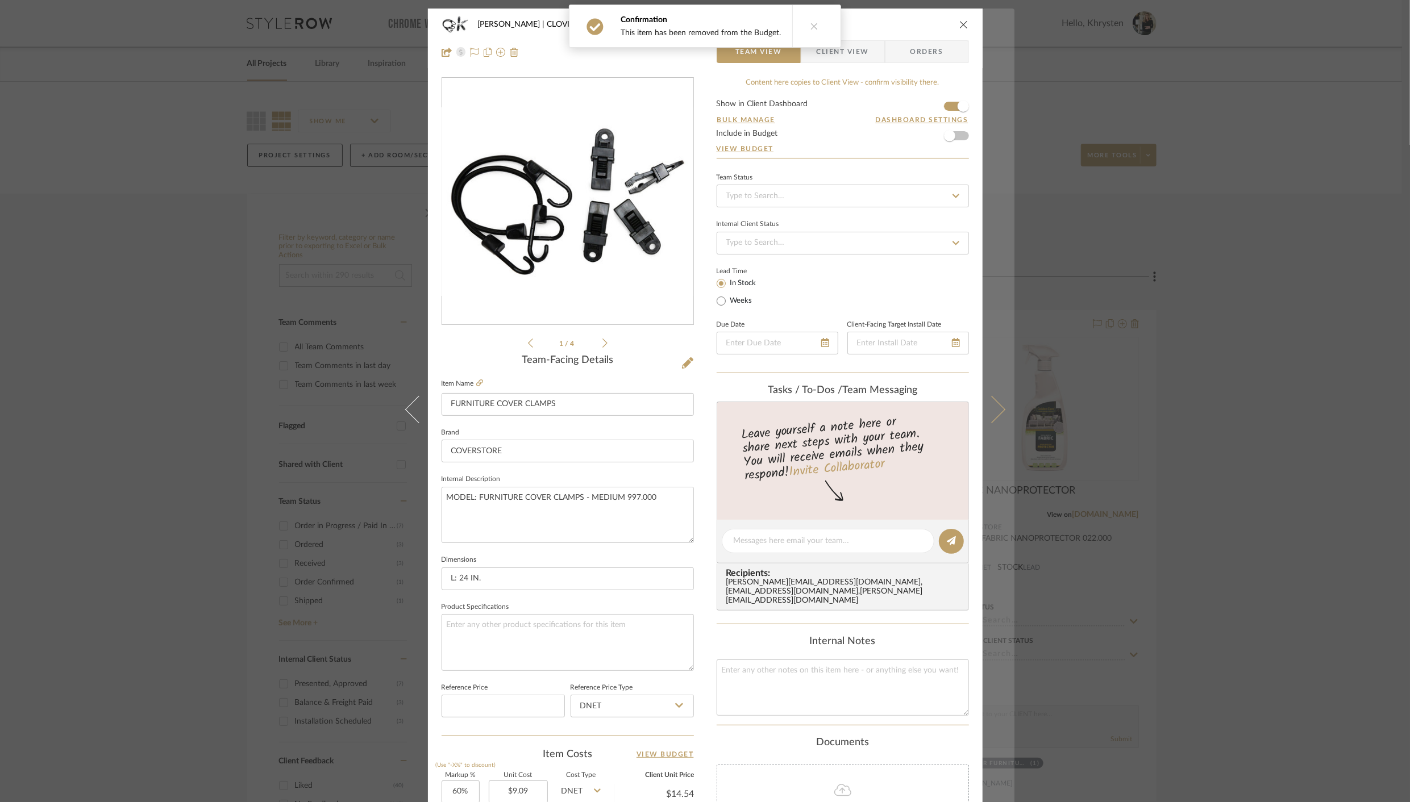
click at [998, 413] on button at bounding box center [998, 410] width 32 height 802
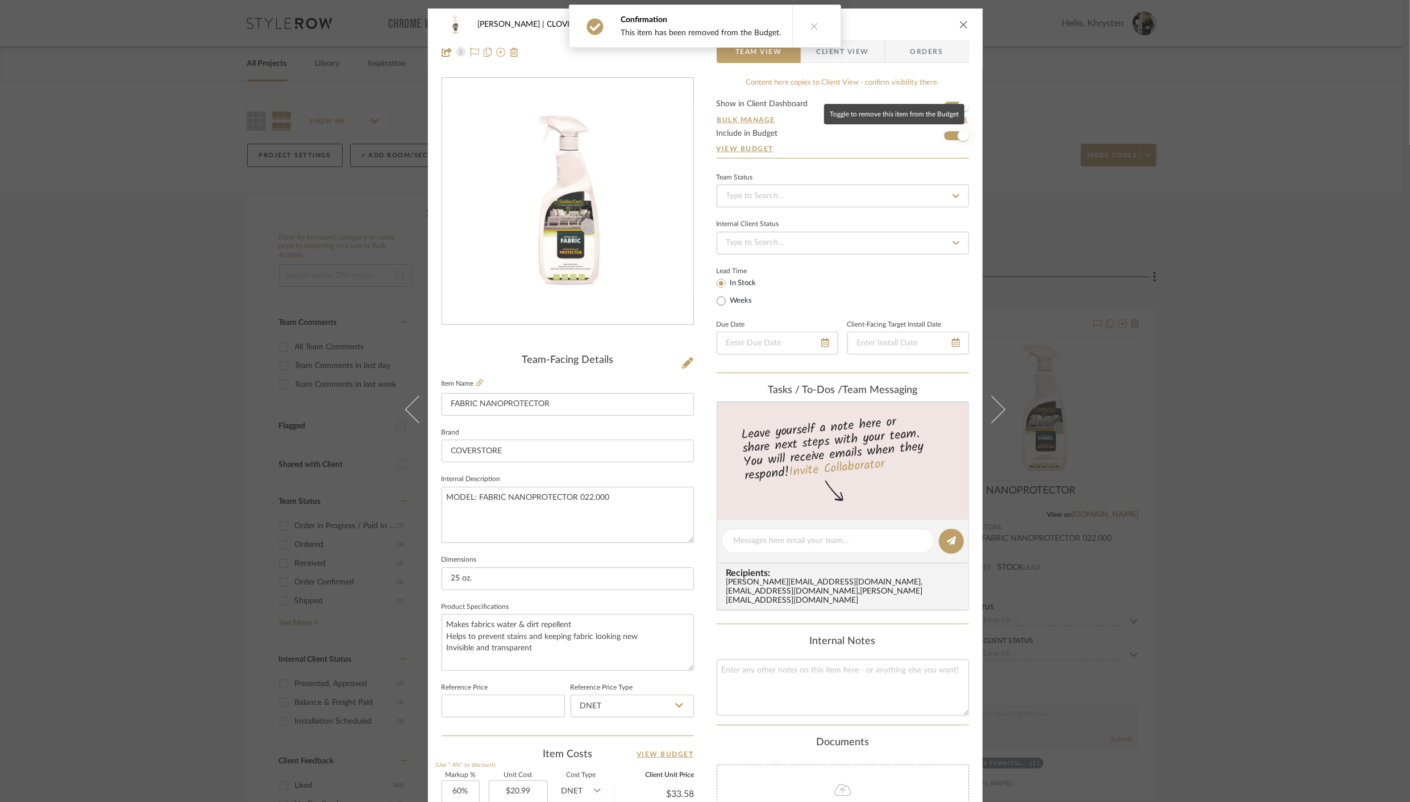
click at [957, 136] on span "button" at bounding box center [962, 135] width 11 height 11
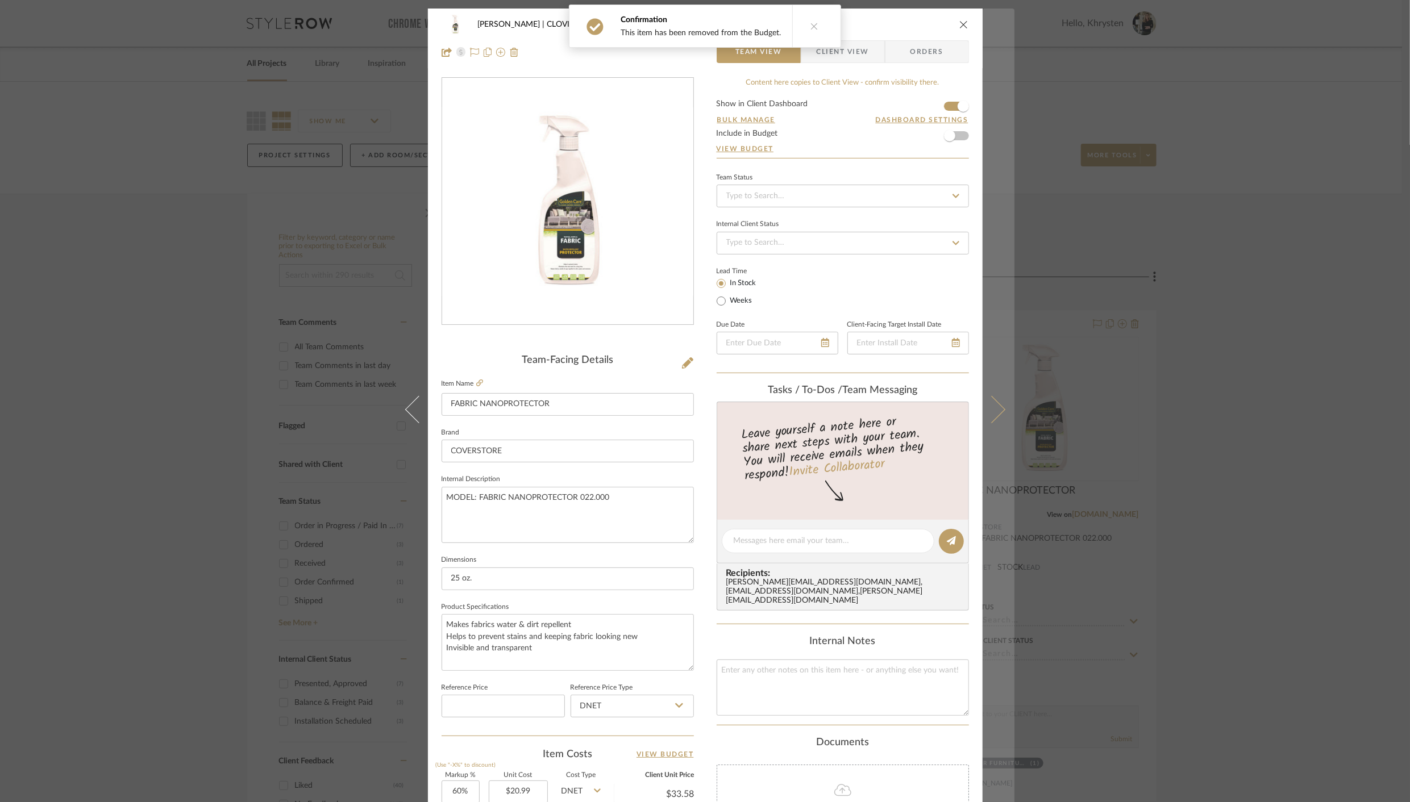
click at [994, 416] on icon at bounding box center [990, 409] width 27 height 27
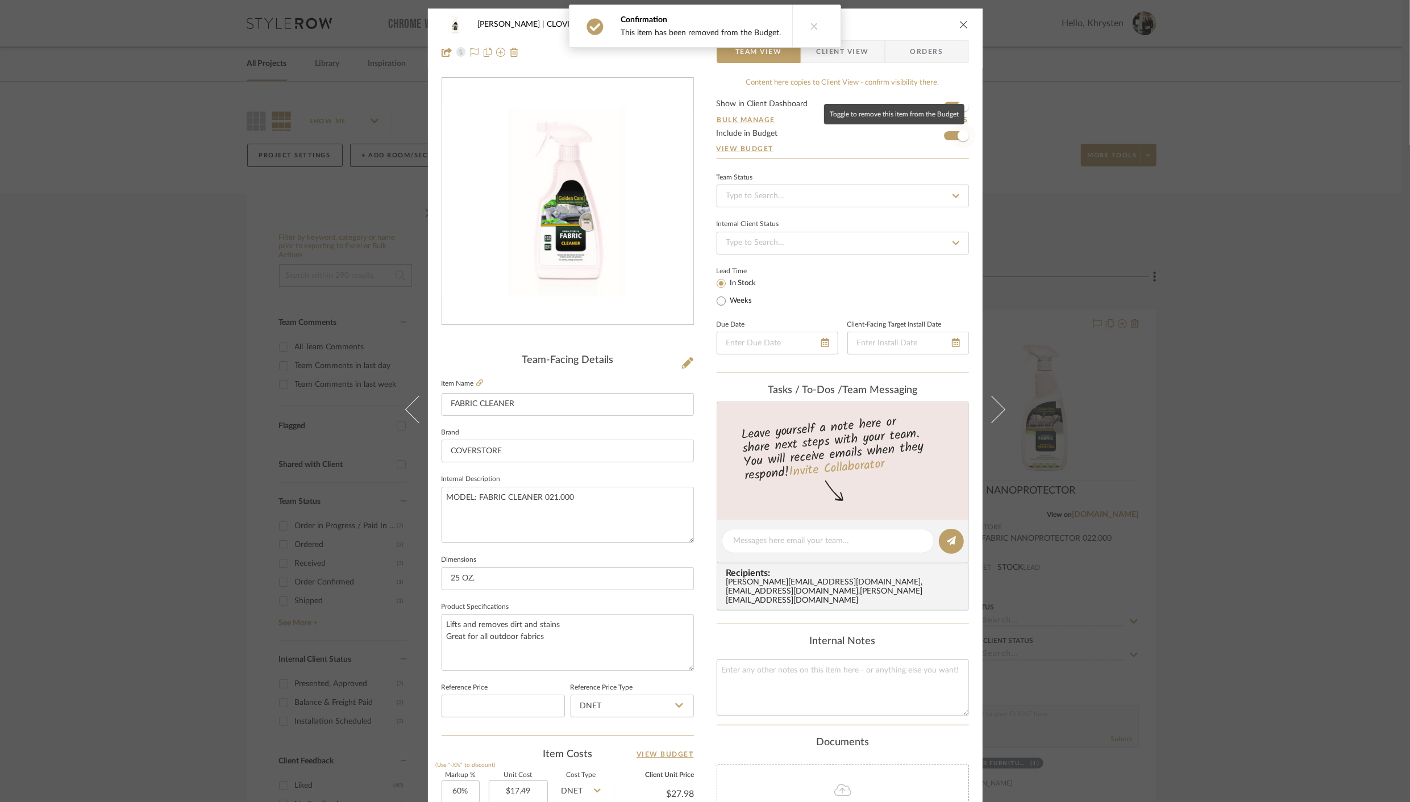
click at [953, 140] on span "button" at bounding box center [963, 135] width 25 height 25
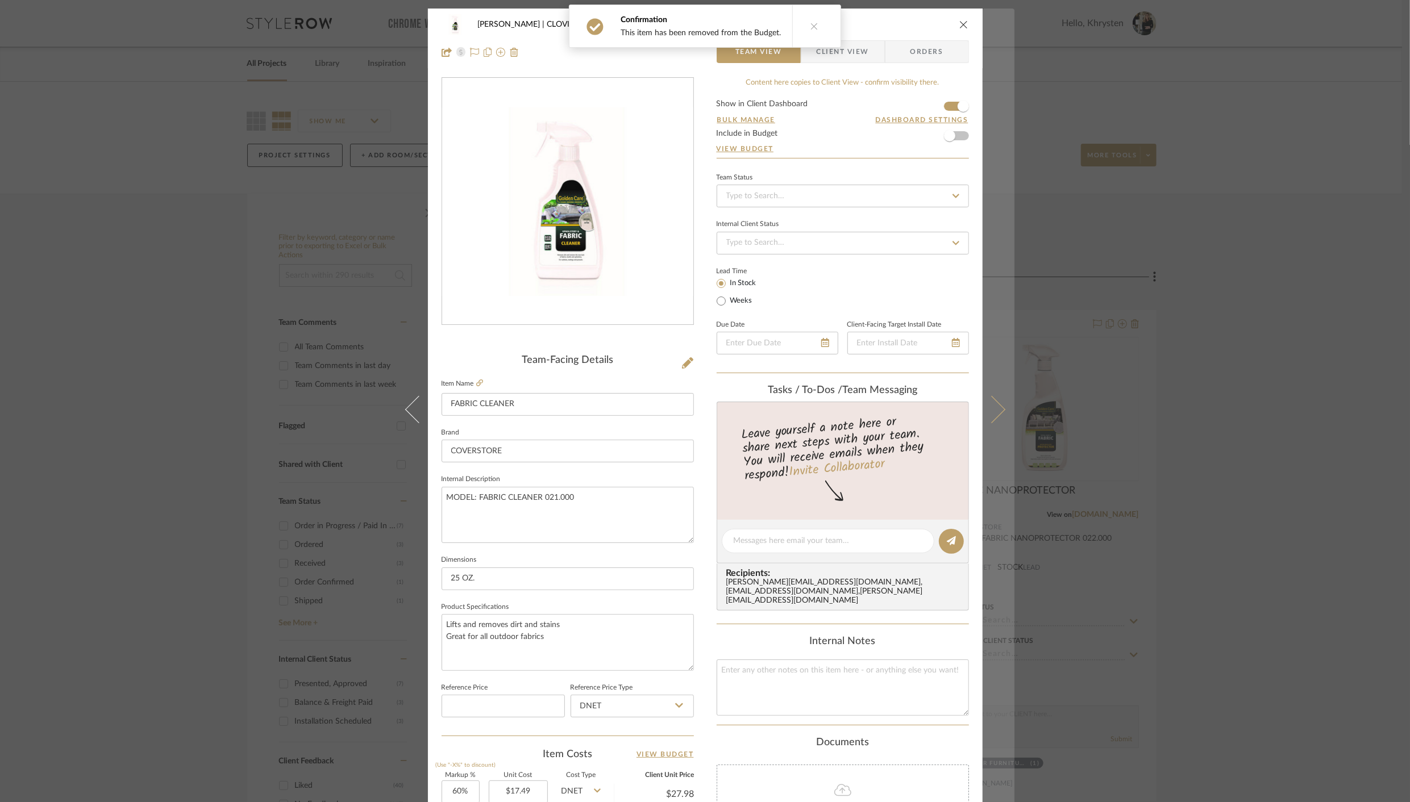
click at [991, 411] on icon at bounding box center [990, 409] width 27 height 27
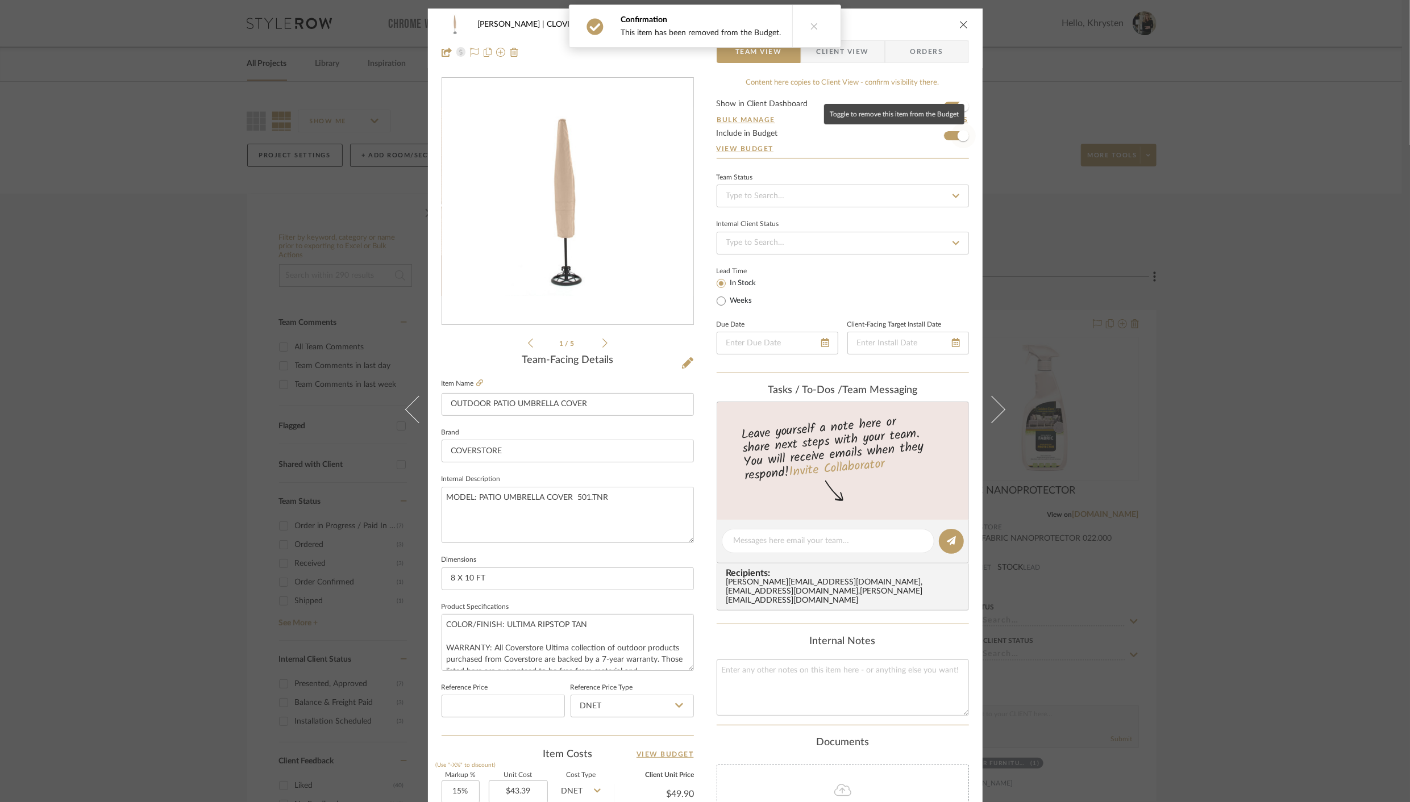
click at [957, 137] on span "button" at bounding box center [962, 135] width 11 height 11
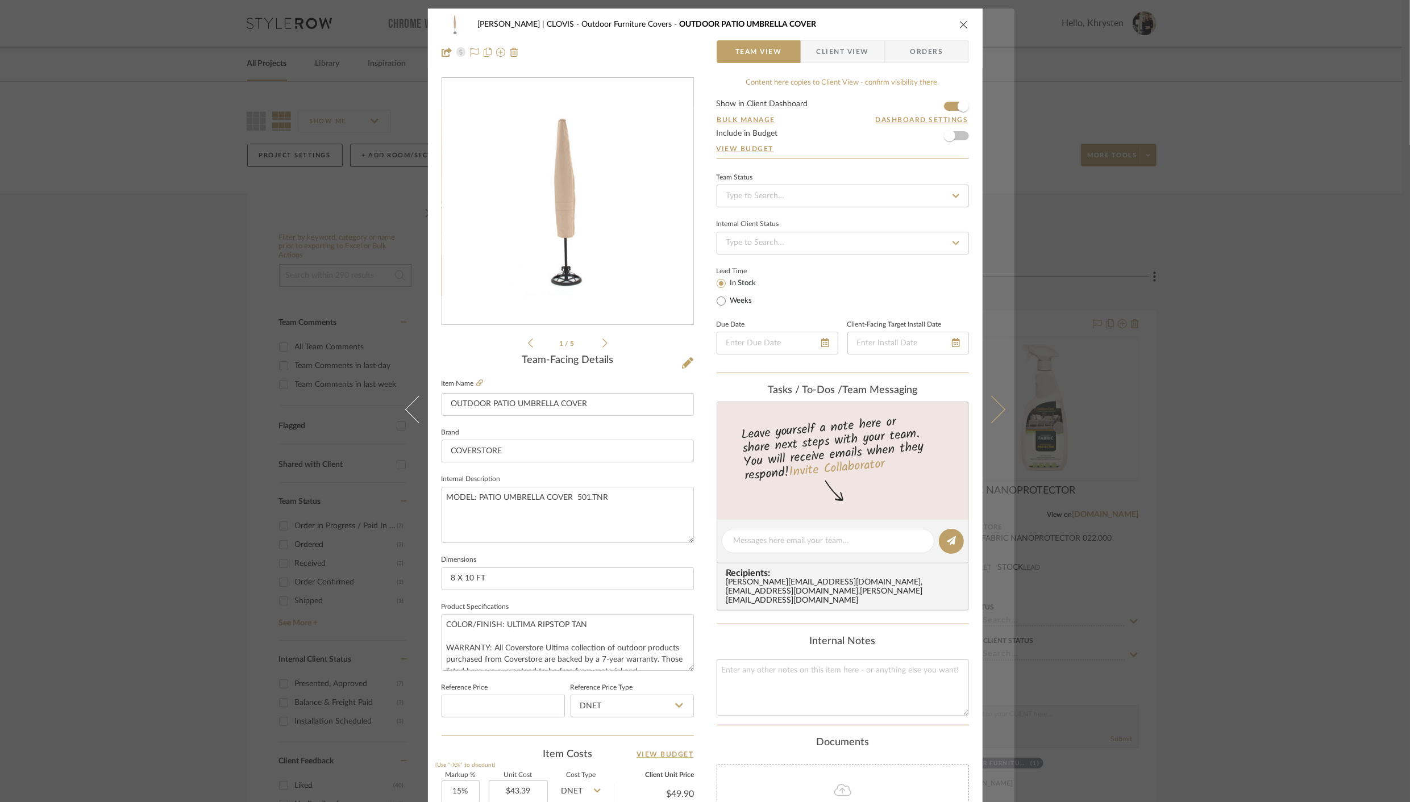
click at [989, 414] on icon at bounding box center [990, 409] width 27 height 27
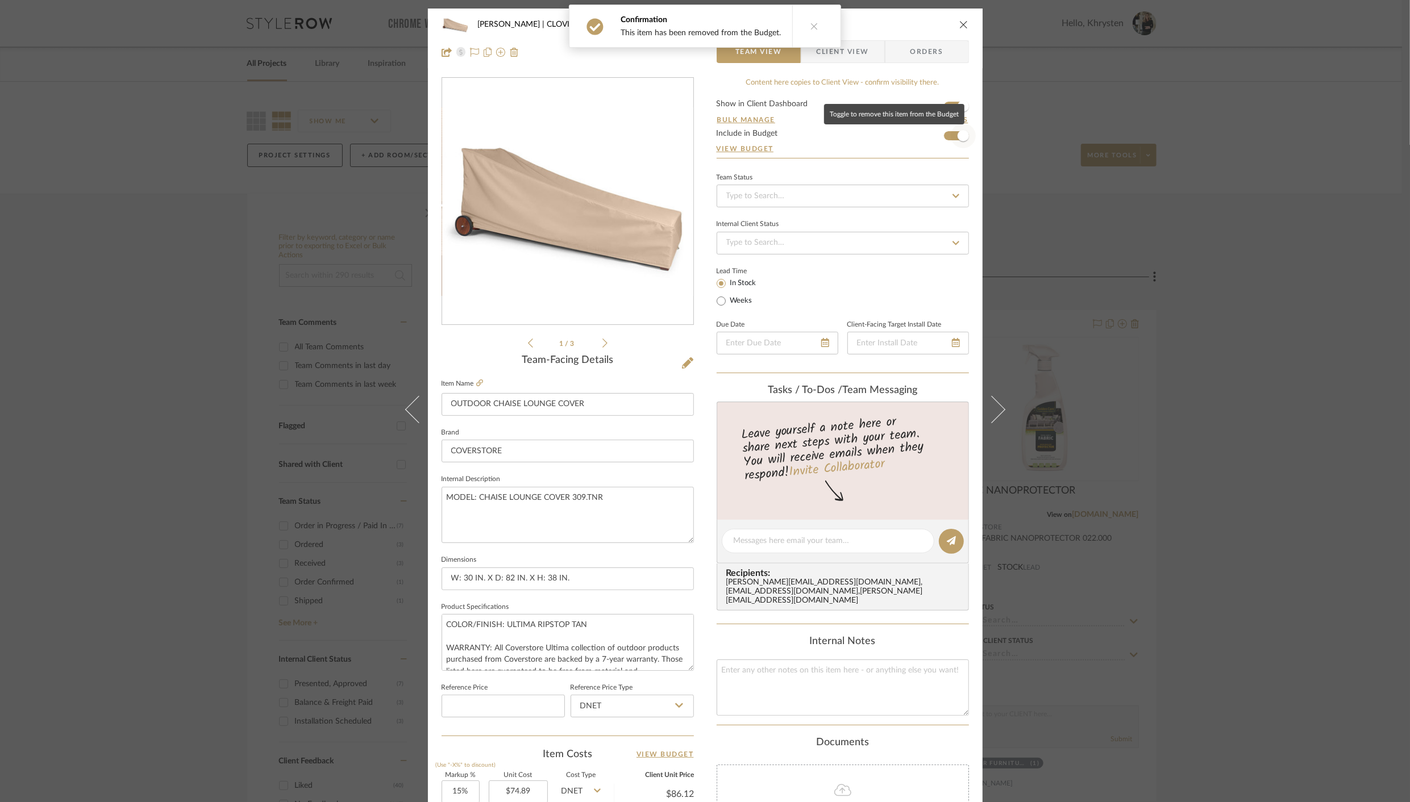
click at [953, 141] on span "button" at bounding box center [963, 135] width 25 height 25
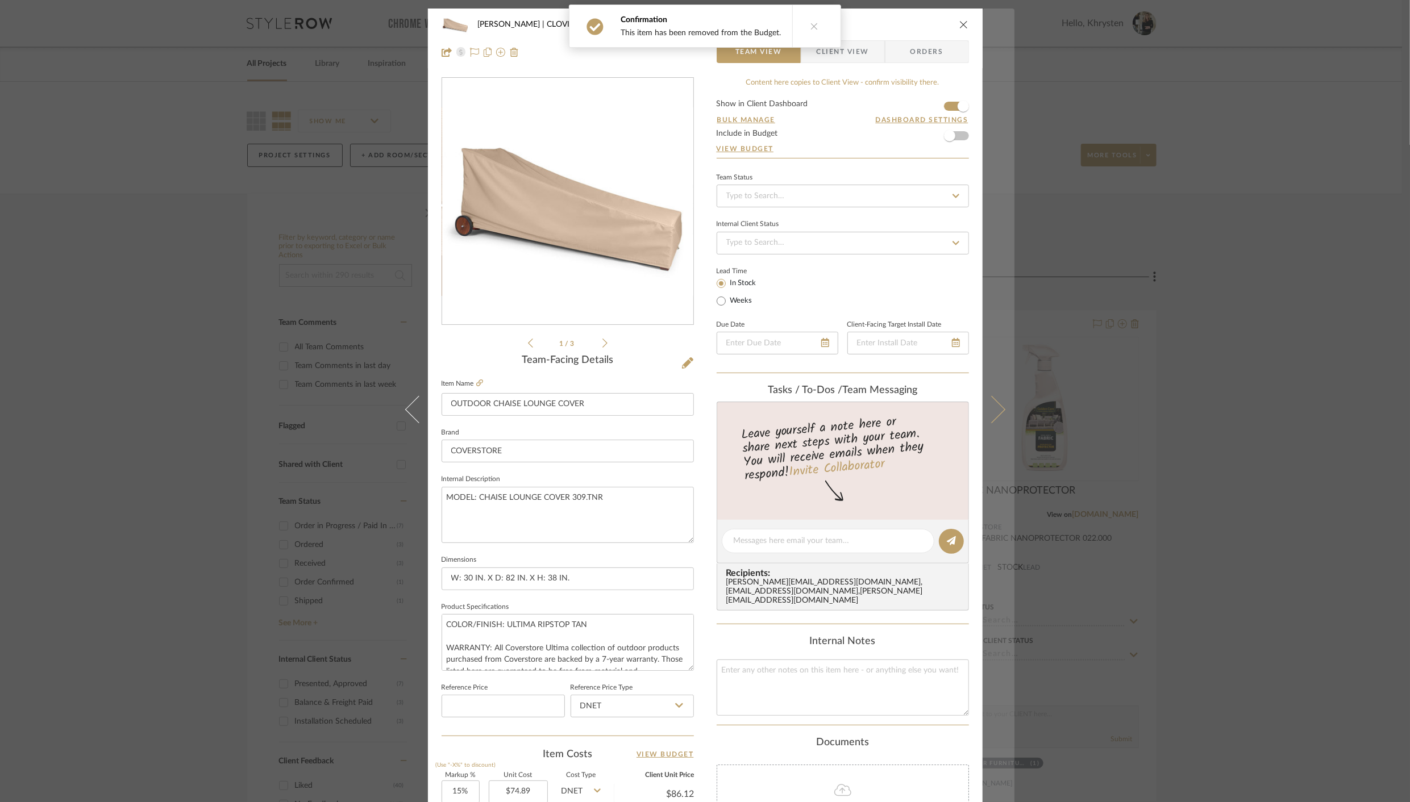
click at [998, 403] on button at bounding box center [998, 410] width 32 height 802
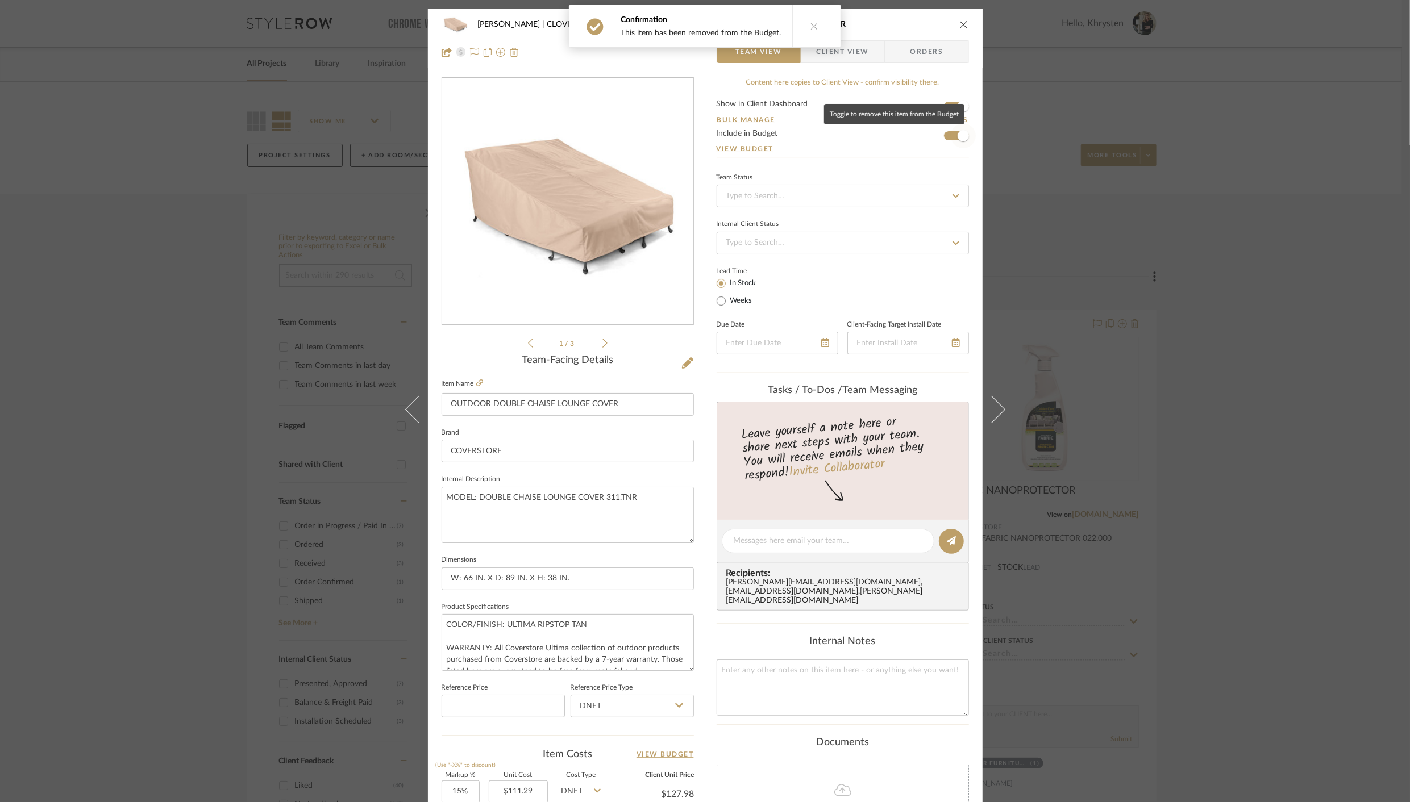
click at [957, 135] on span "button" at bounding box center [962, 135] width 11 height 11
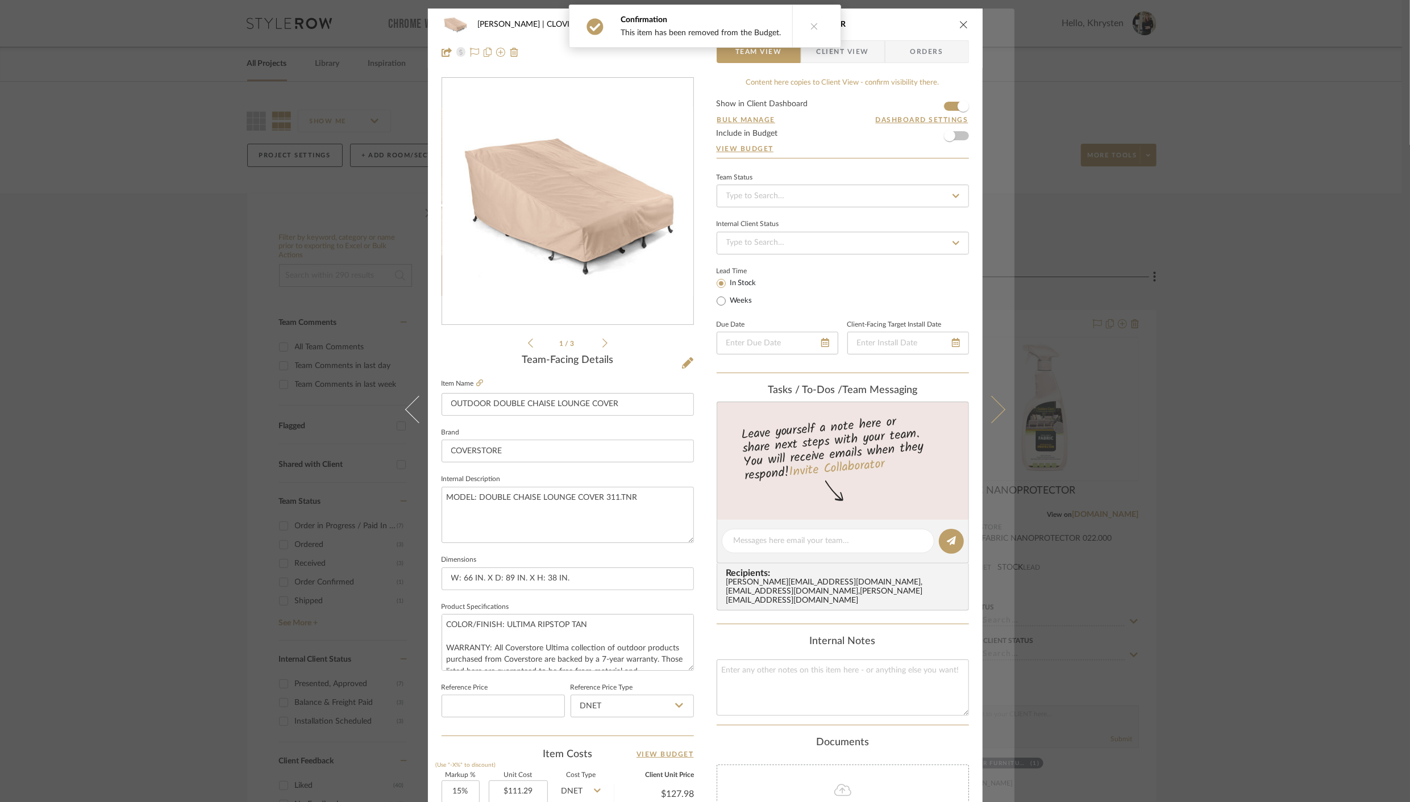
click at [990, 414] on icon at bounding box center [990, 409] width 27 height 27
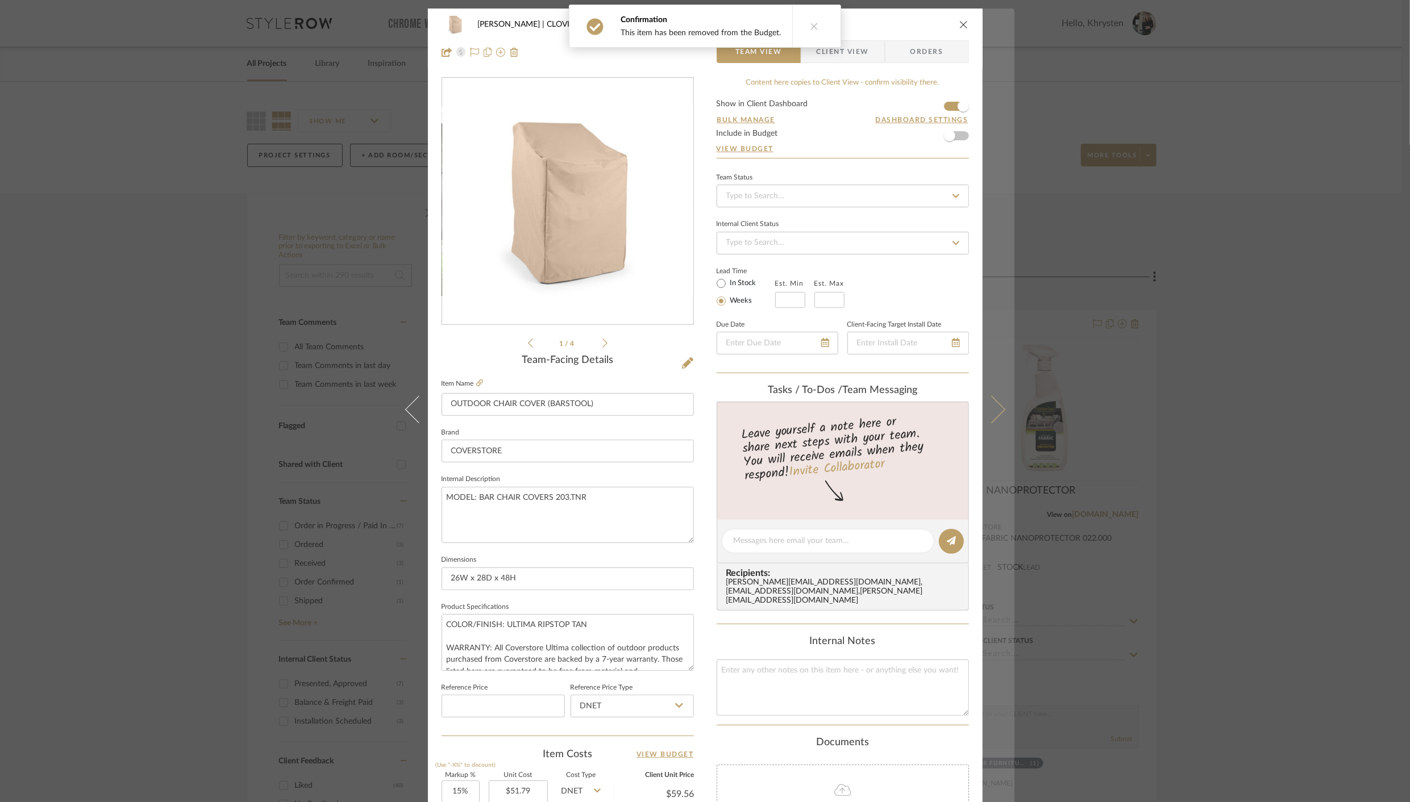
click at [990, 418] on icon at bounding box center [990, 409] width 27 height 27
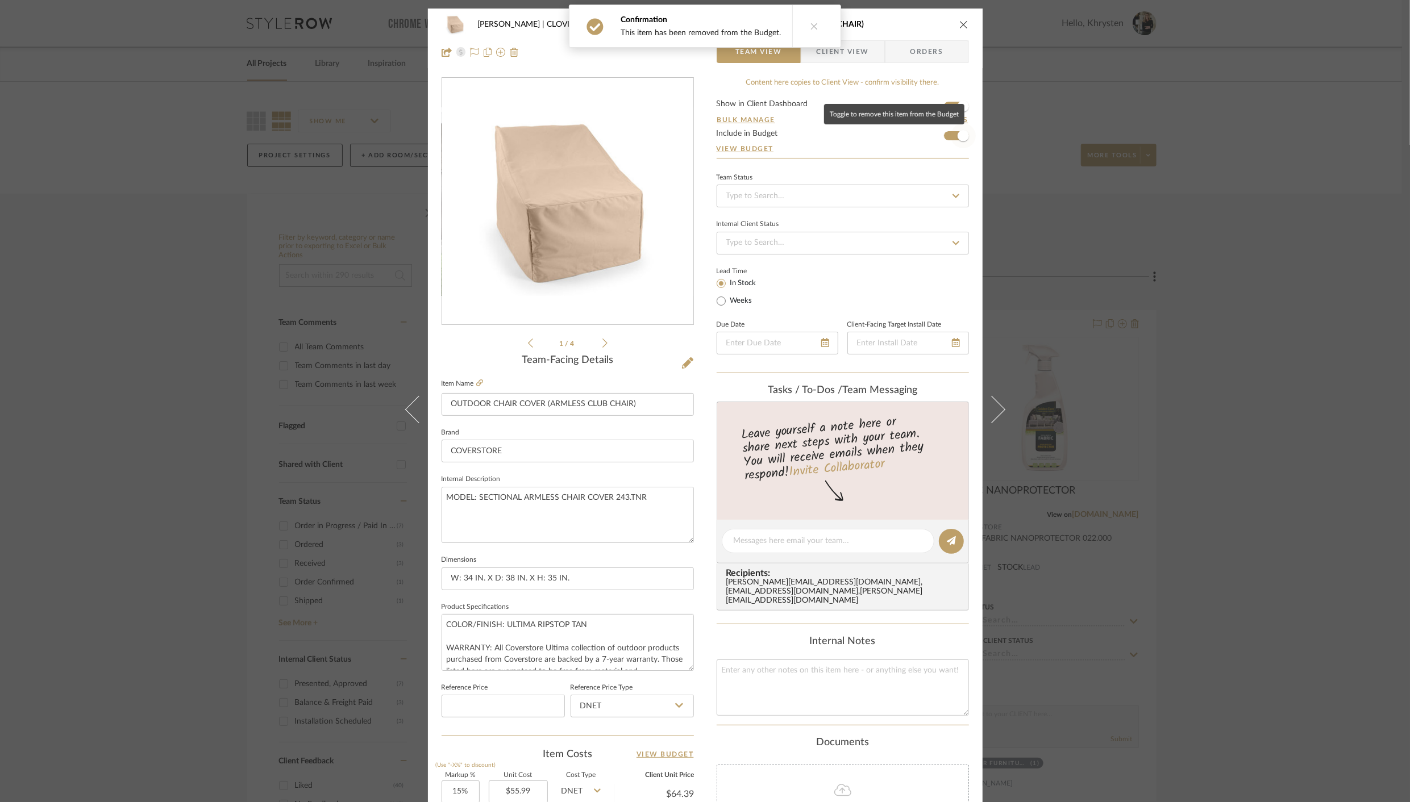
click at [958, 140] on span "button" at bounding box center [962, 135] width 11 height 11
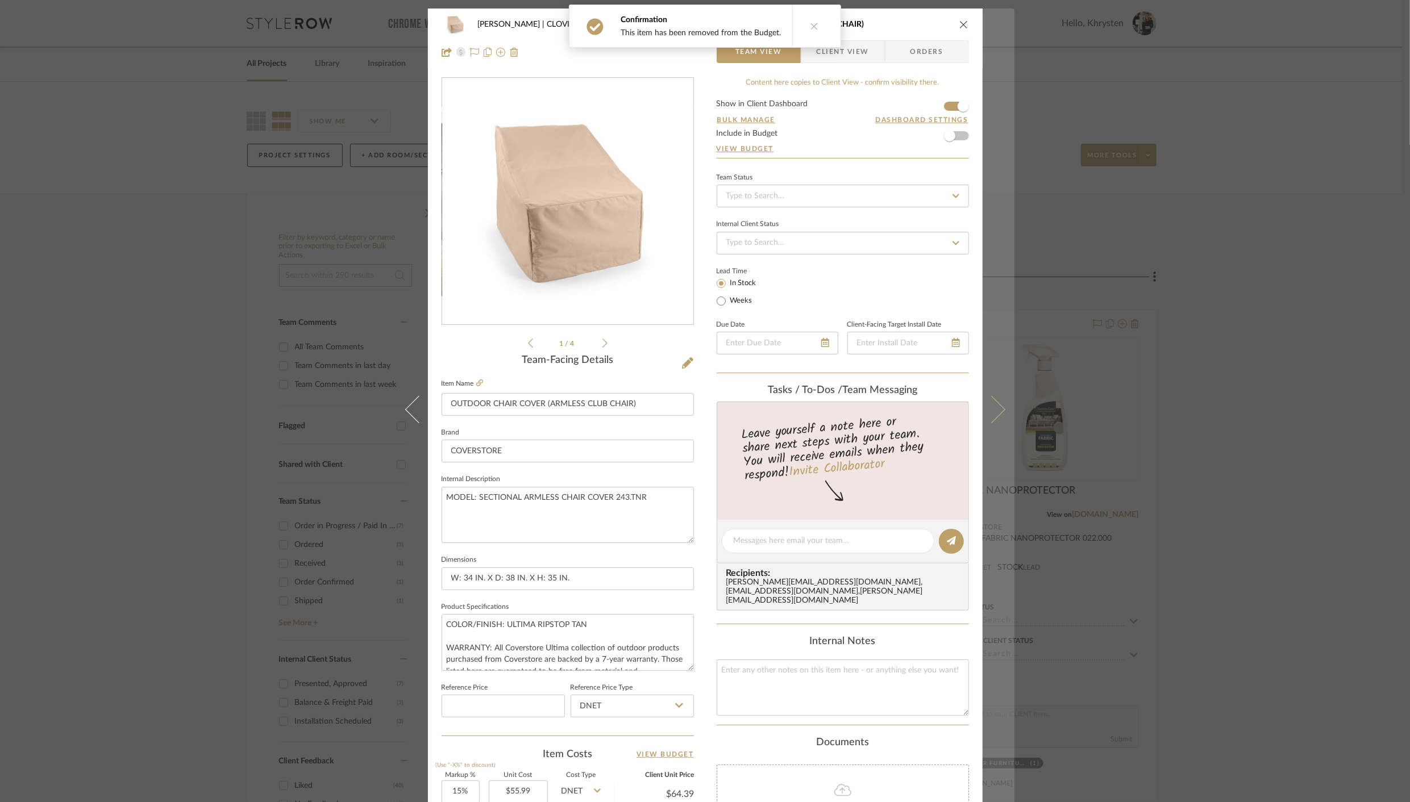
click at [992, 418] on button at bounding box center [998, 410] width 32 height 802
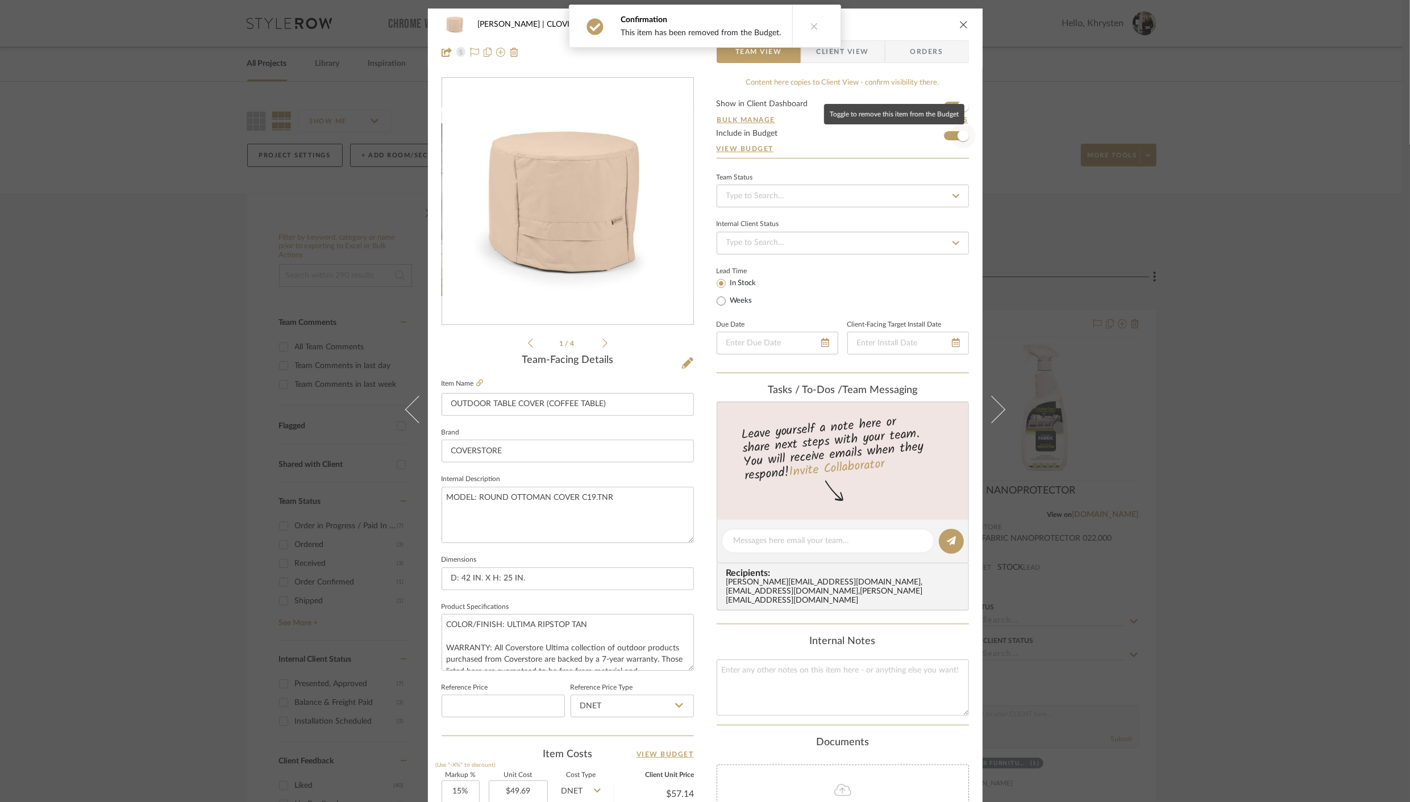
click at [957, 133] on span "button" at bounding box center [962, 135] width 11 height 11
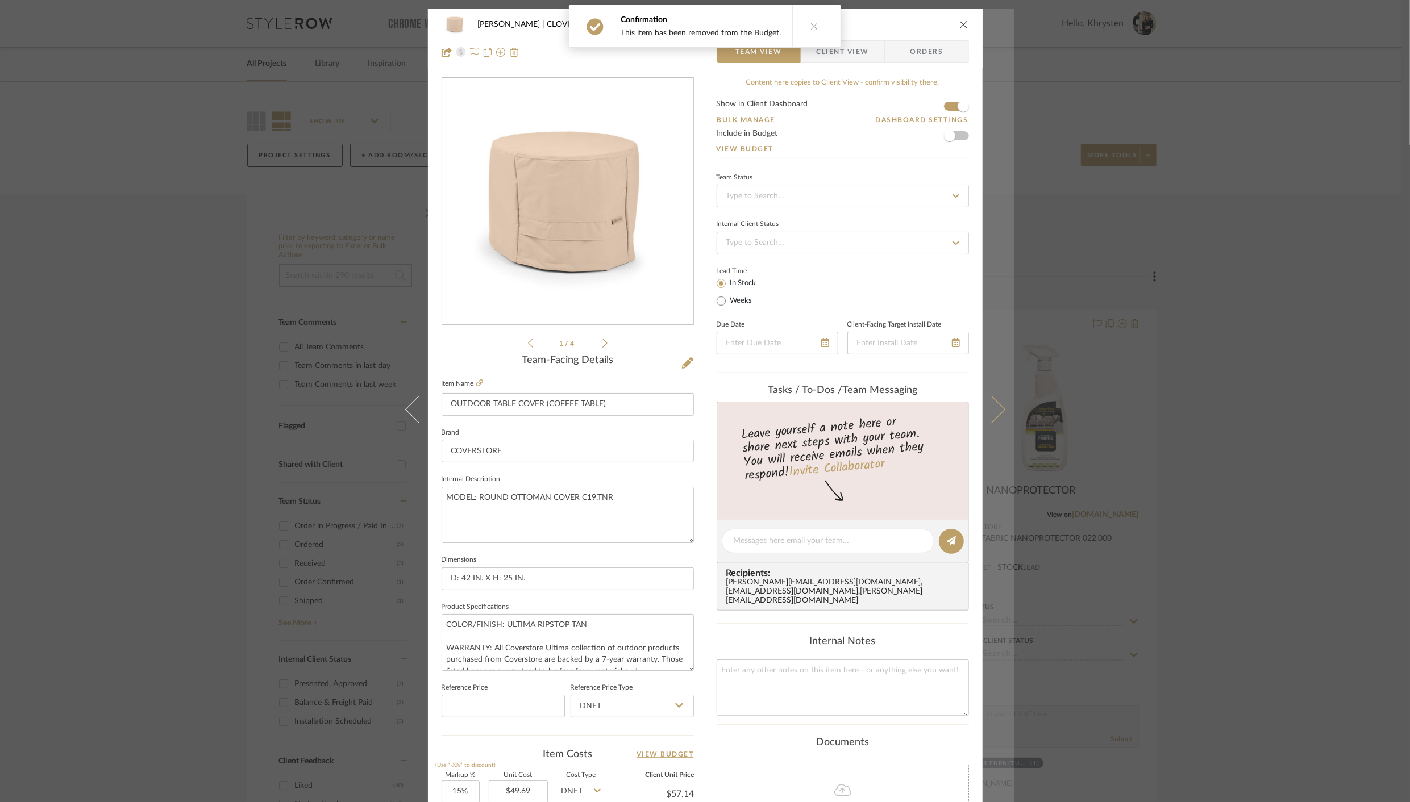
click at [991, 413] on icon at bounding box center [990, 409] width 27 height 27
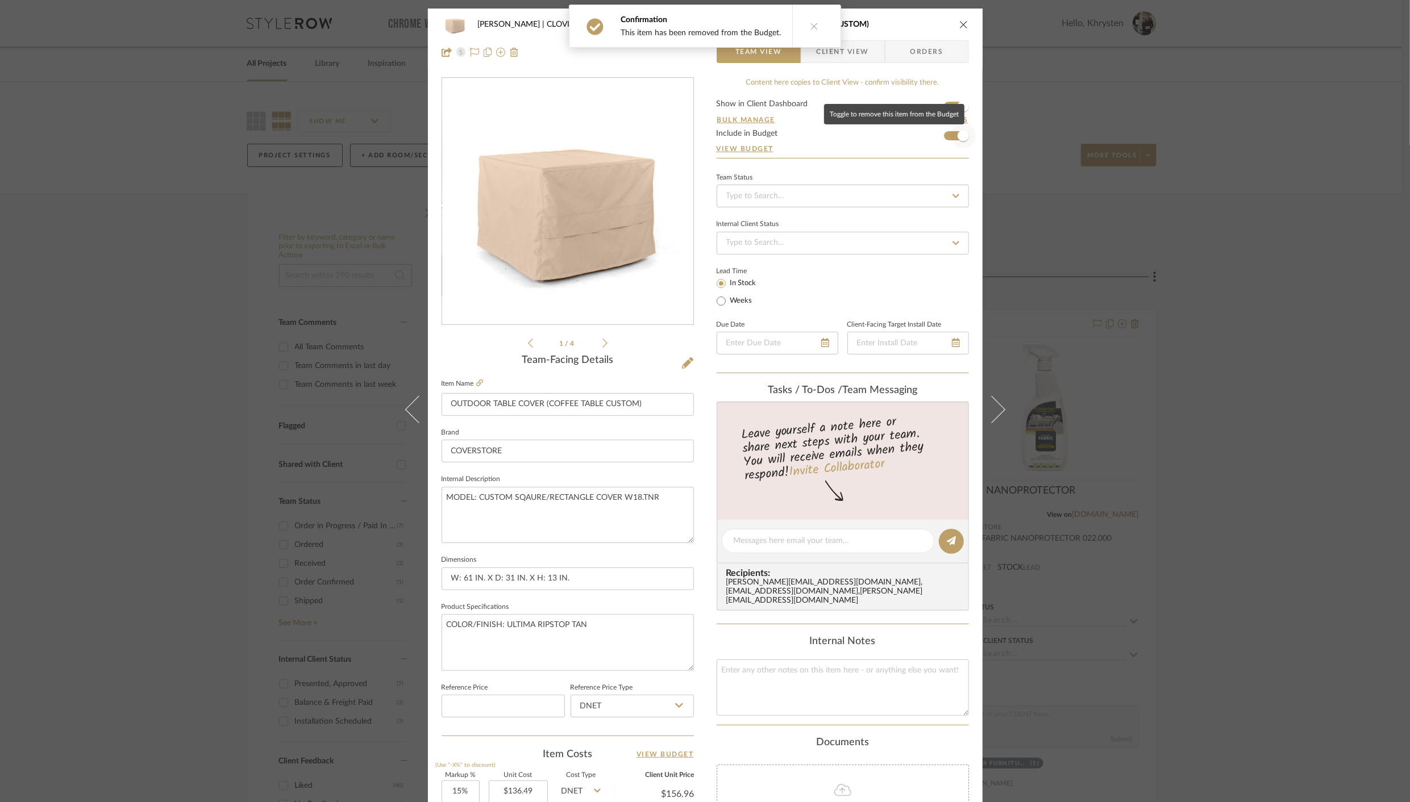
click at [957, 134] on span "button" at bounding box center [962, 135] width 11 height 11
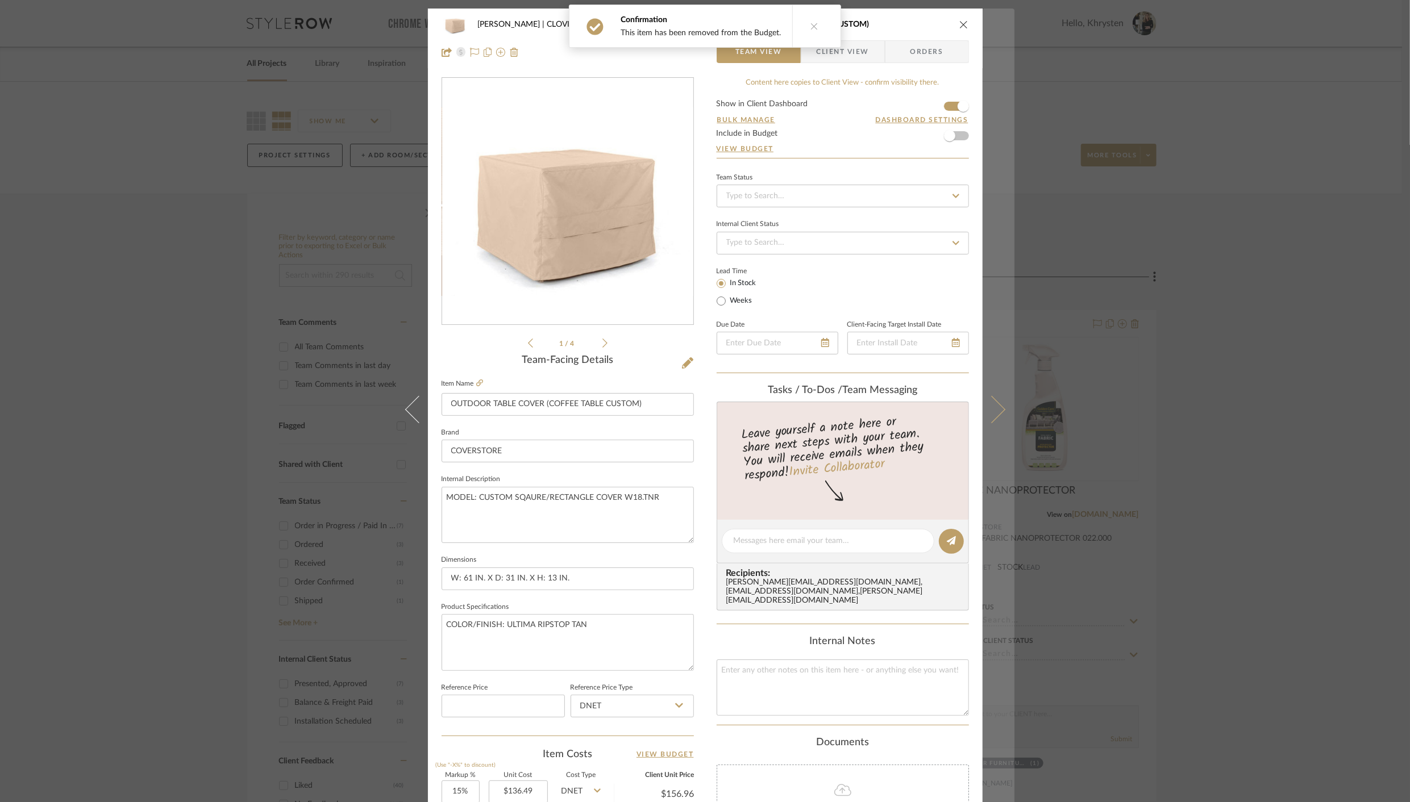
click at [989, 415] on icon at bounding box center [990, 409] width 27 height 27
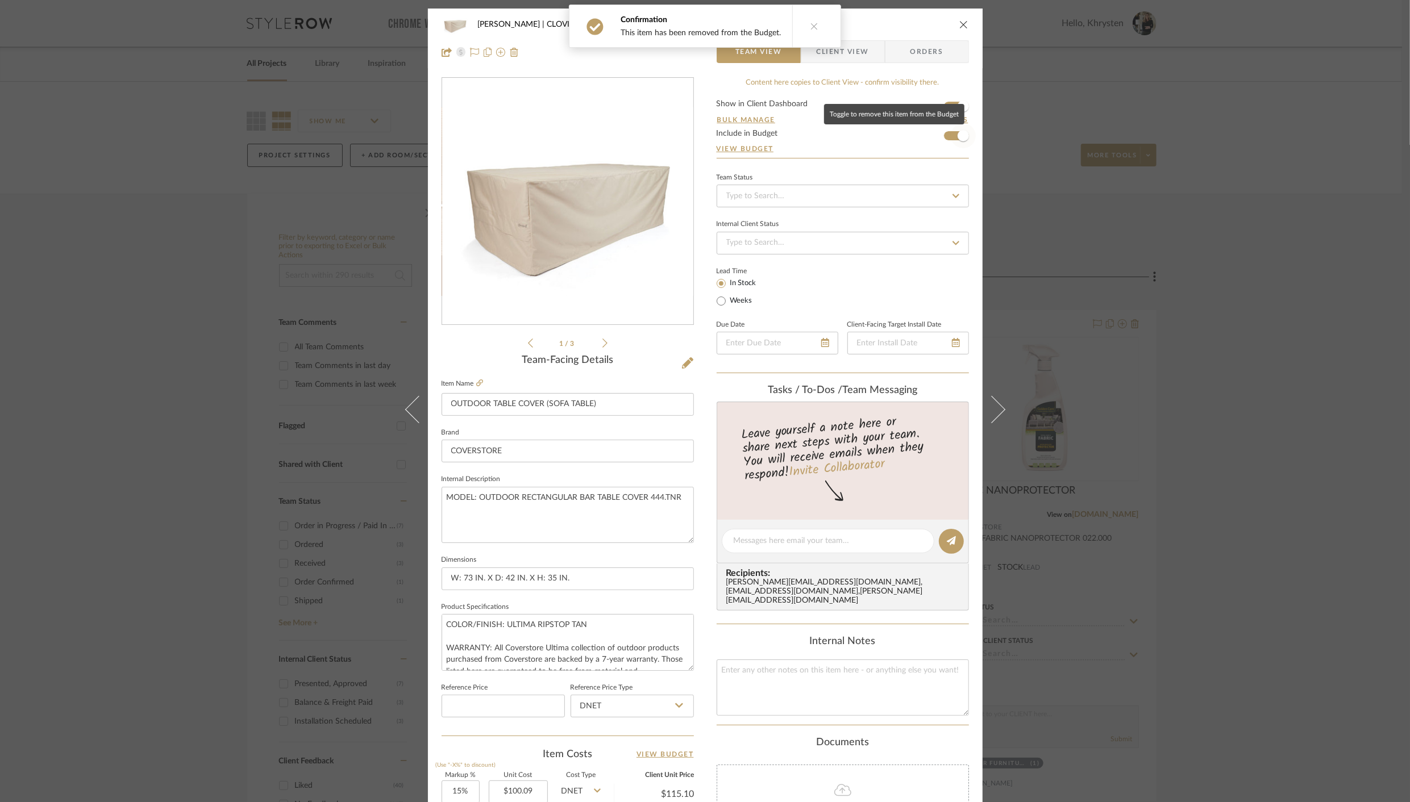
click at [957, 137] on span "button" at bounding box center [962, 135] width 11 height 11
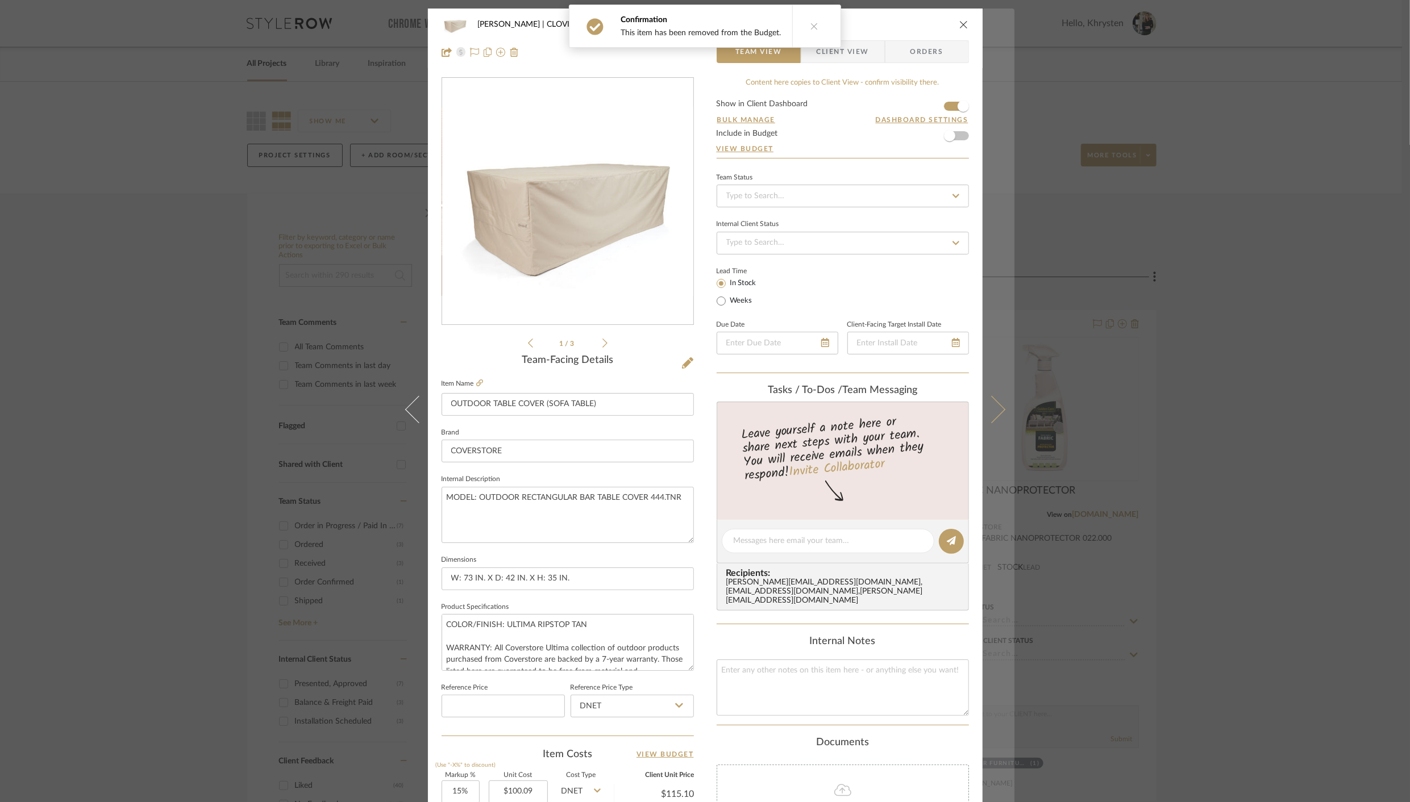
click at [991, 403] on icon at bounding box center [990, 409] width 27 height 27
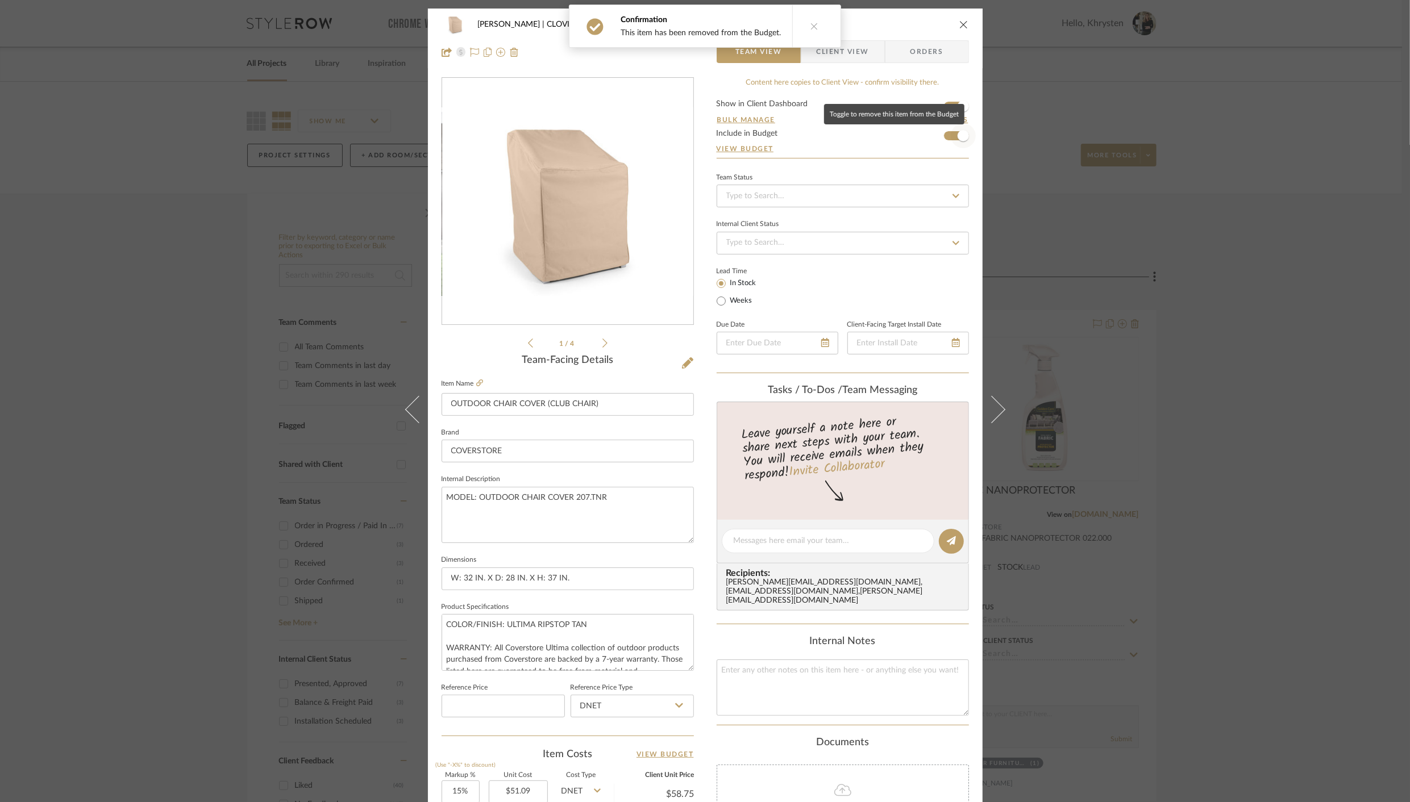
click at [957, 136] on span "button" at bounding box center [962, 135] width 11 height 11
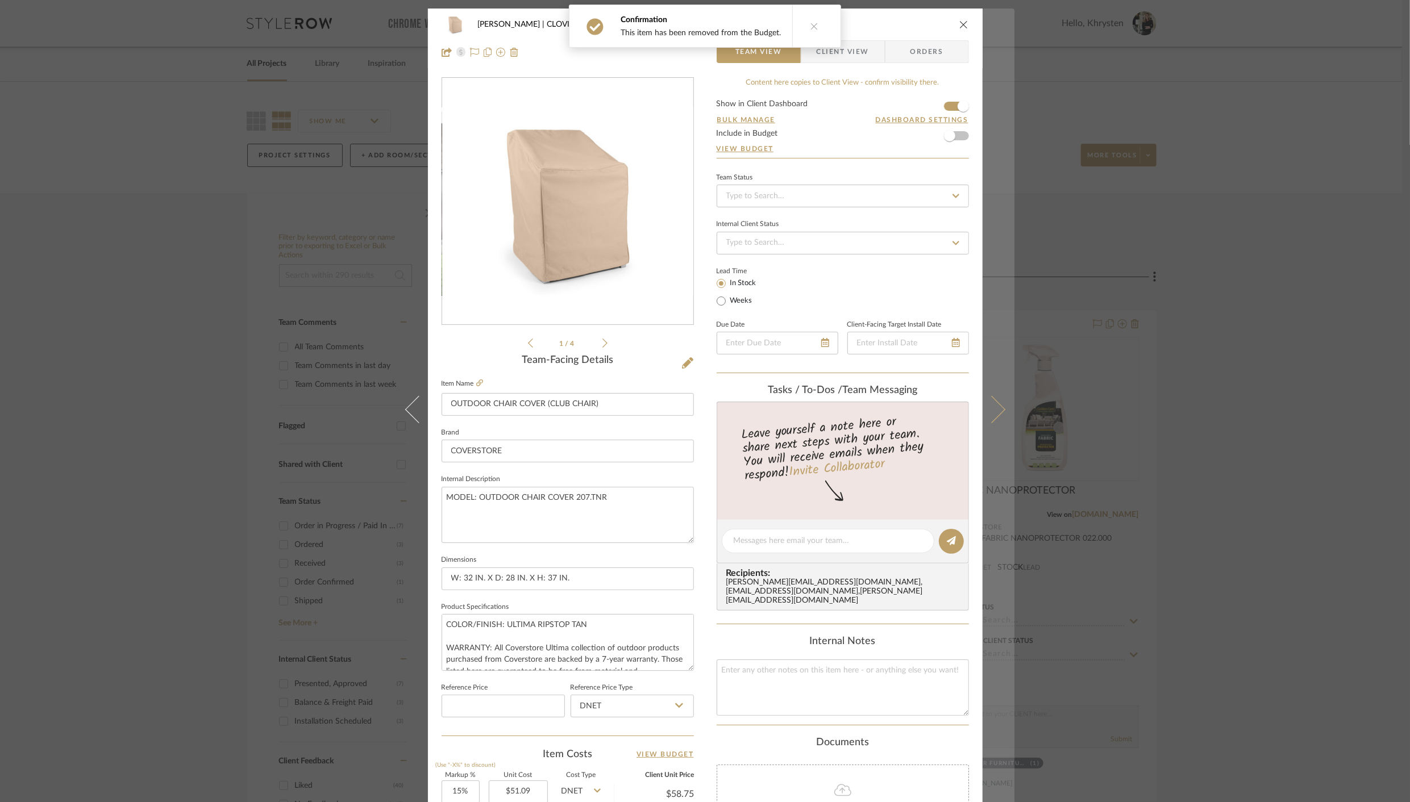
click at [994, 416] on button at bounding box center [998, 410] width 32 height 802
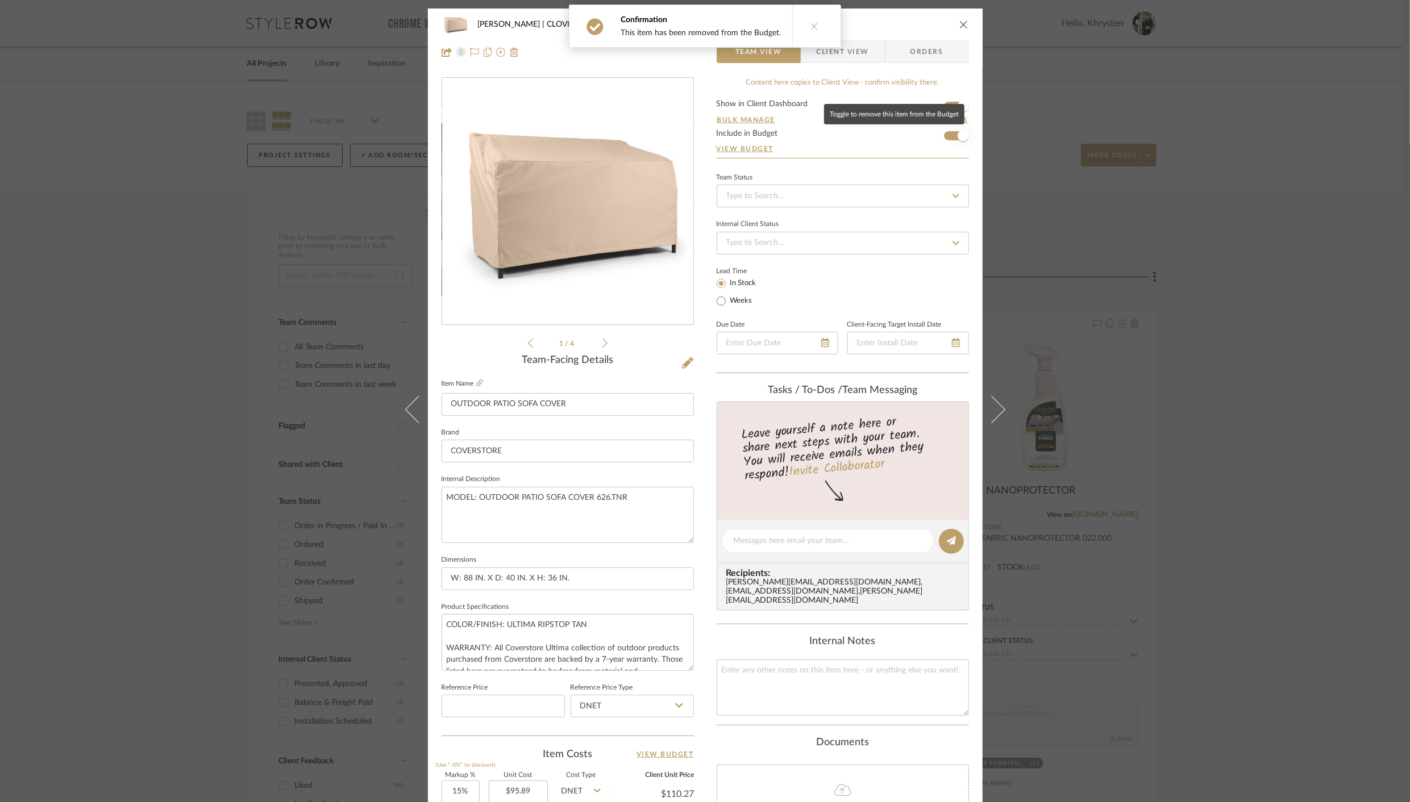
click at [958, 137] on span "button" at bounding box center [962, 135] width 11 height 11
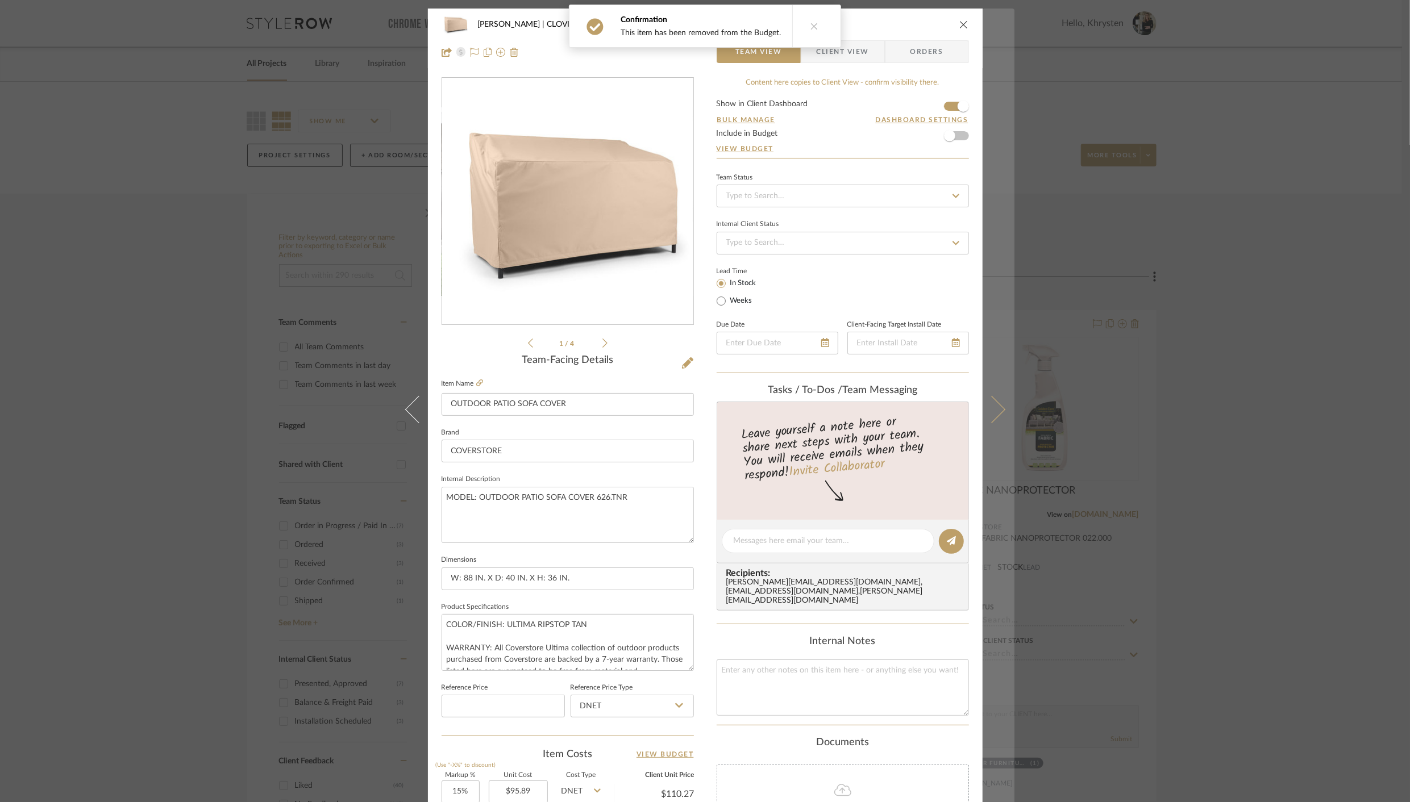
click at [999, 411] on button at bounding box center [998, 410] width 32 height 802
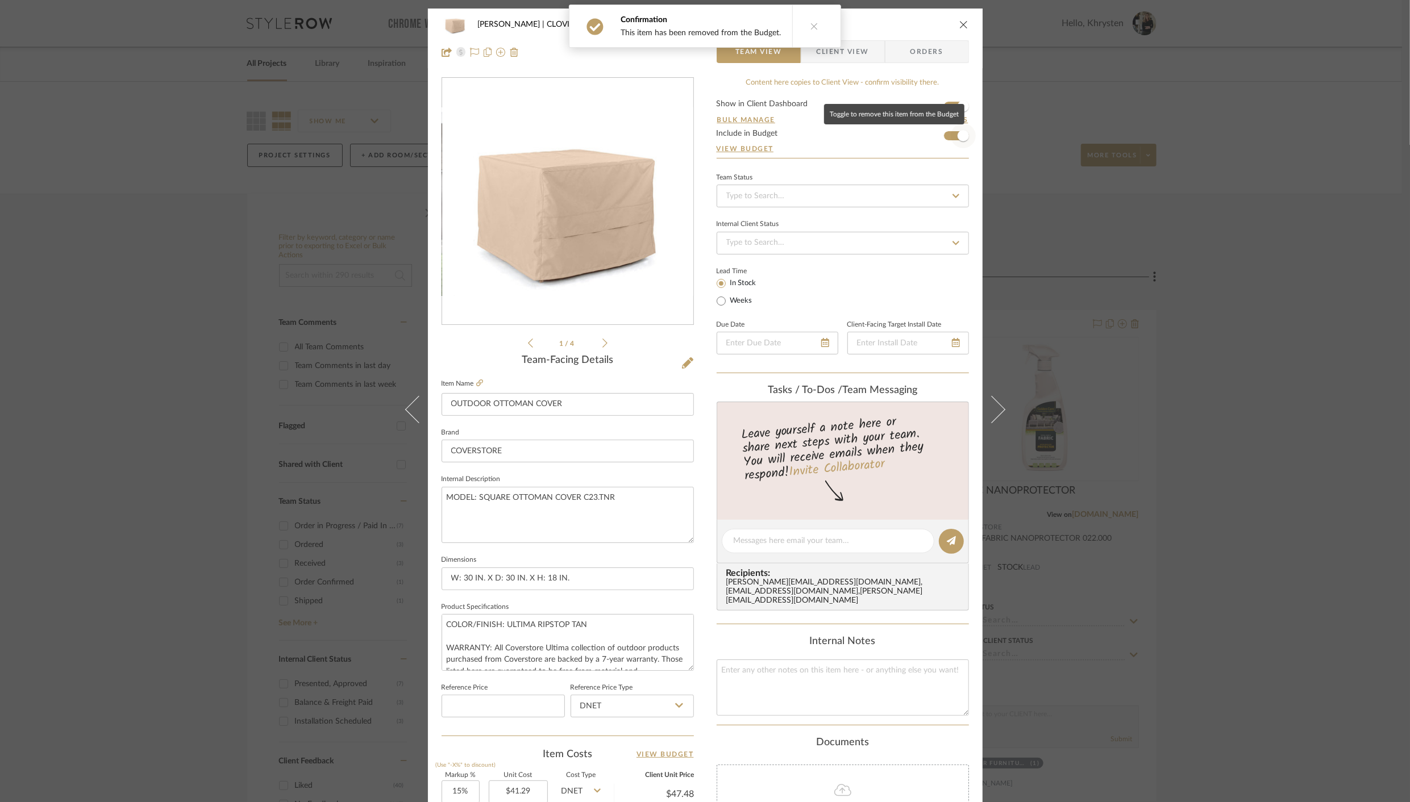
click at [953, 139] on span "button" at bounding box center [963, 135] width 25 height 25
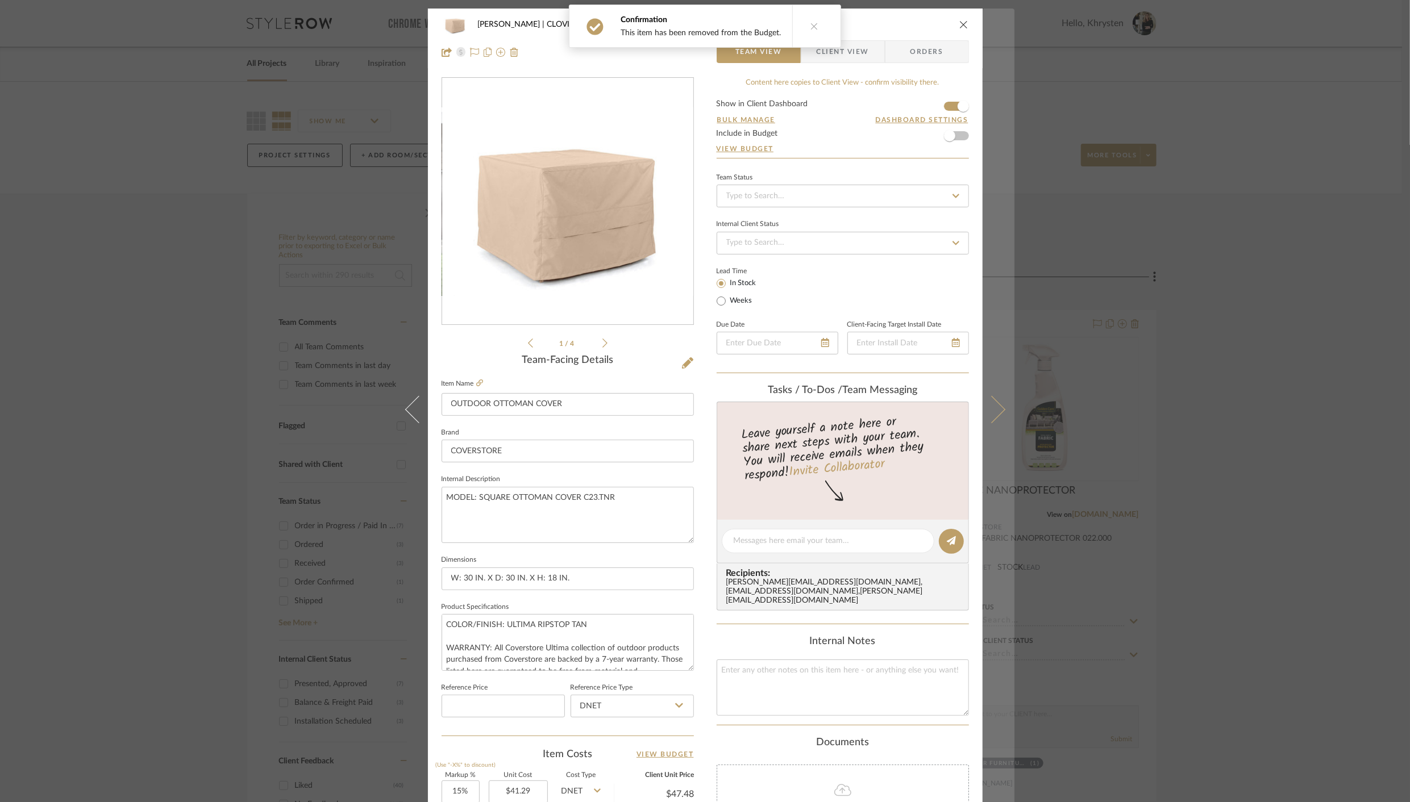
click at [988, 412] on icon at bounding box center [990, 409] width 27 height 27
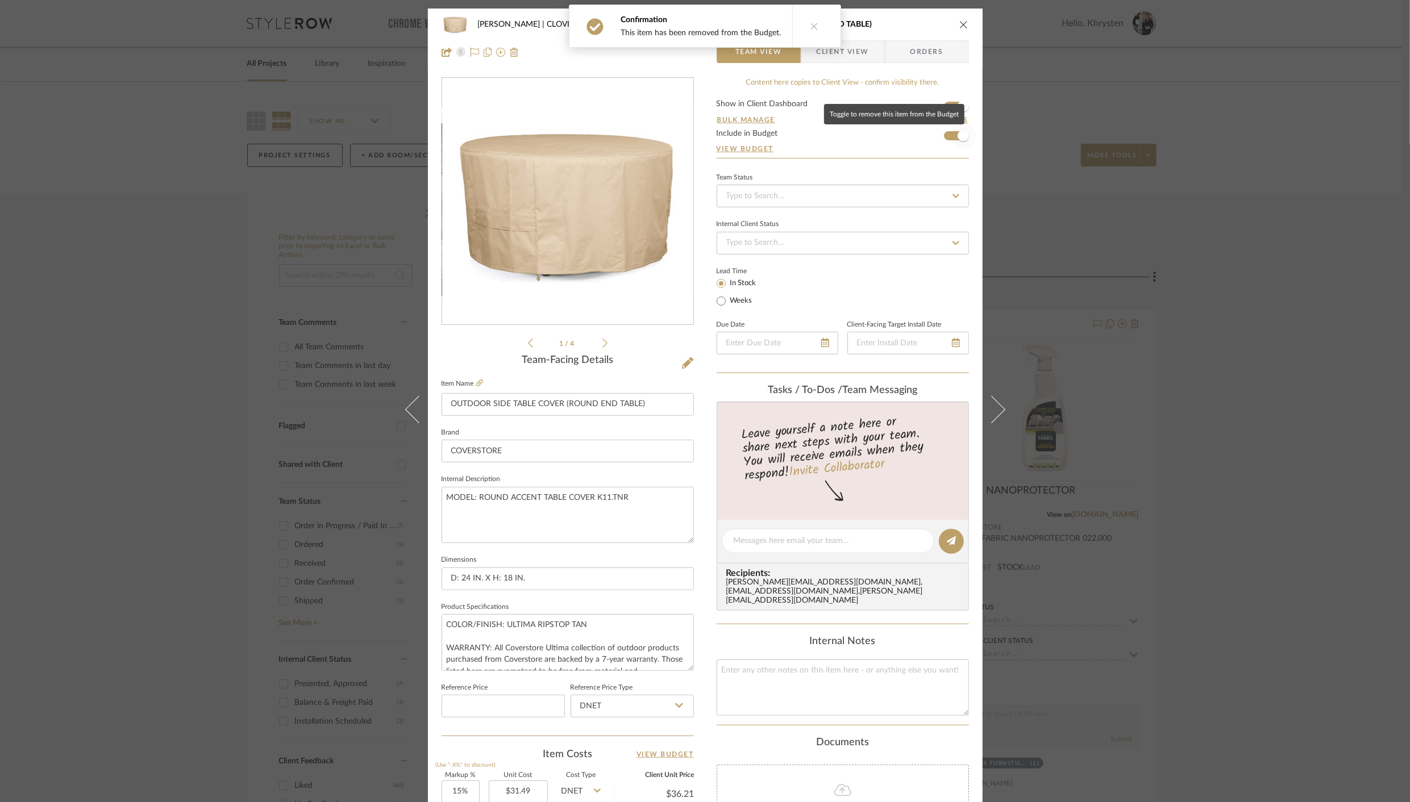
click at [951, 136] on span "button" at bounding box center [963, 135] width 25 height 25
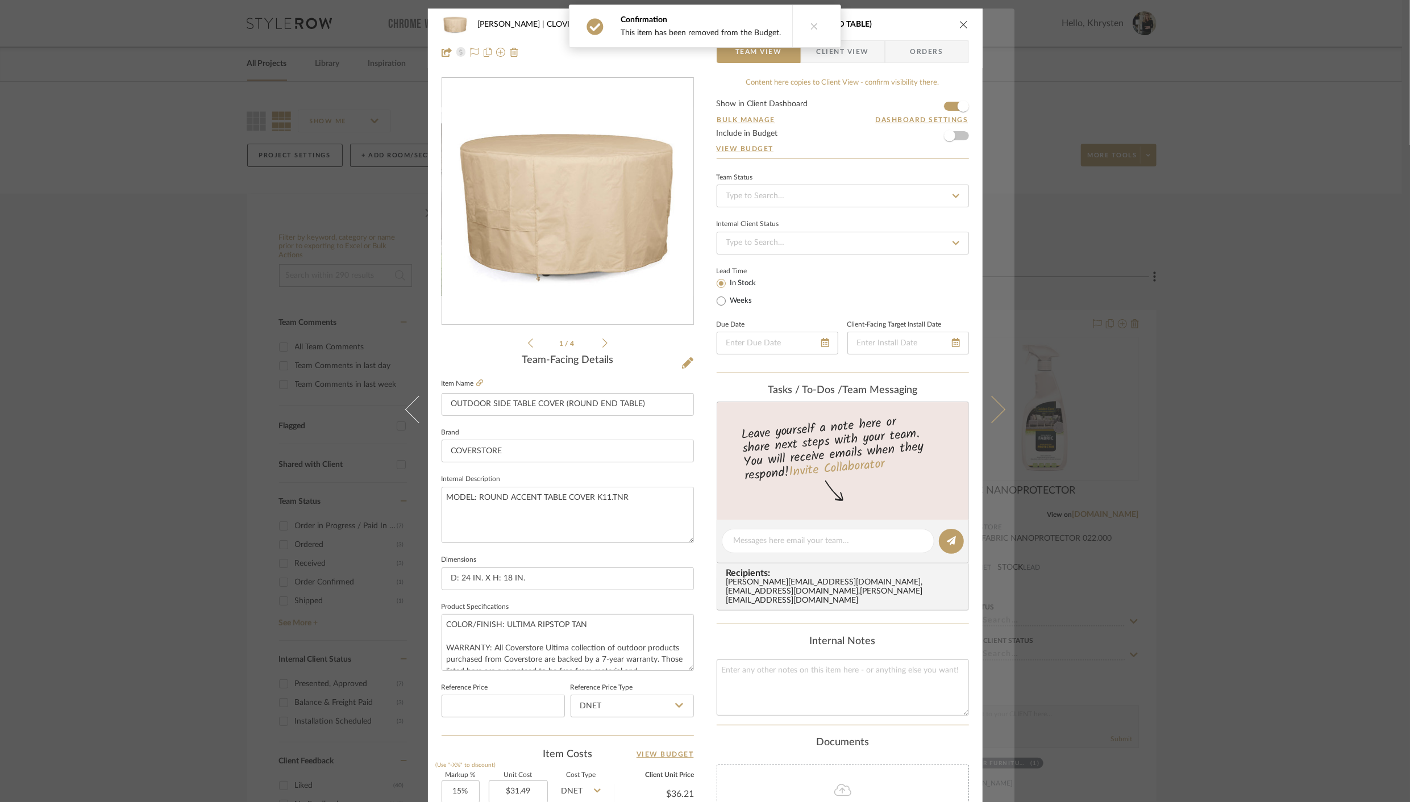
click at [990, 399] on icon at bounding box center [990, 409] width 27 height 27
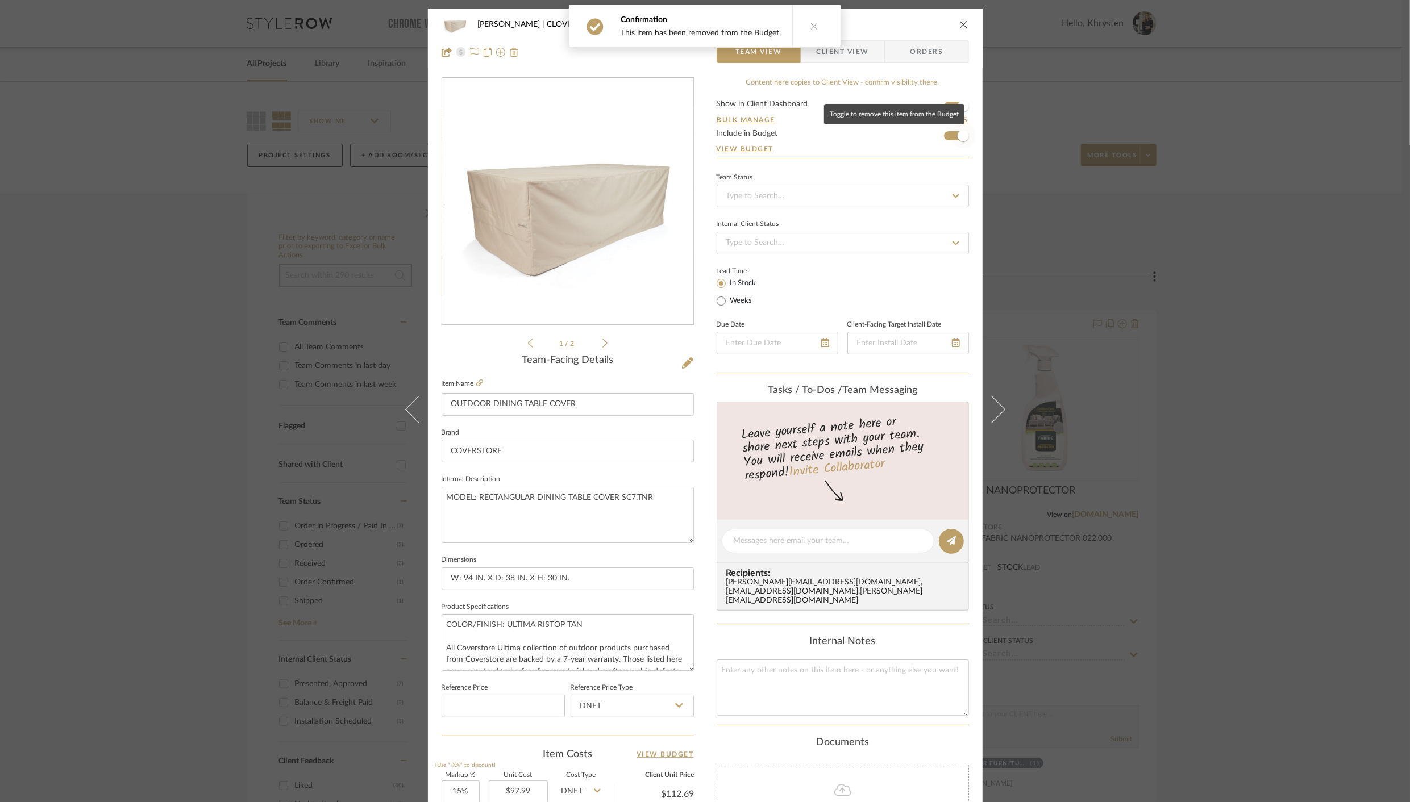
click at [957, 140] on span "button" at bounding box center [962, 135] width 11 height 11
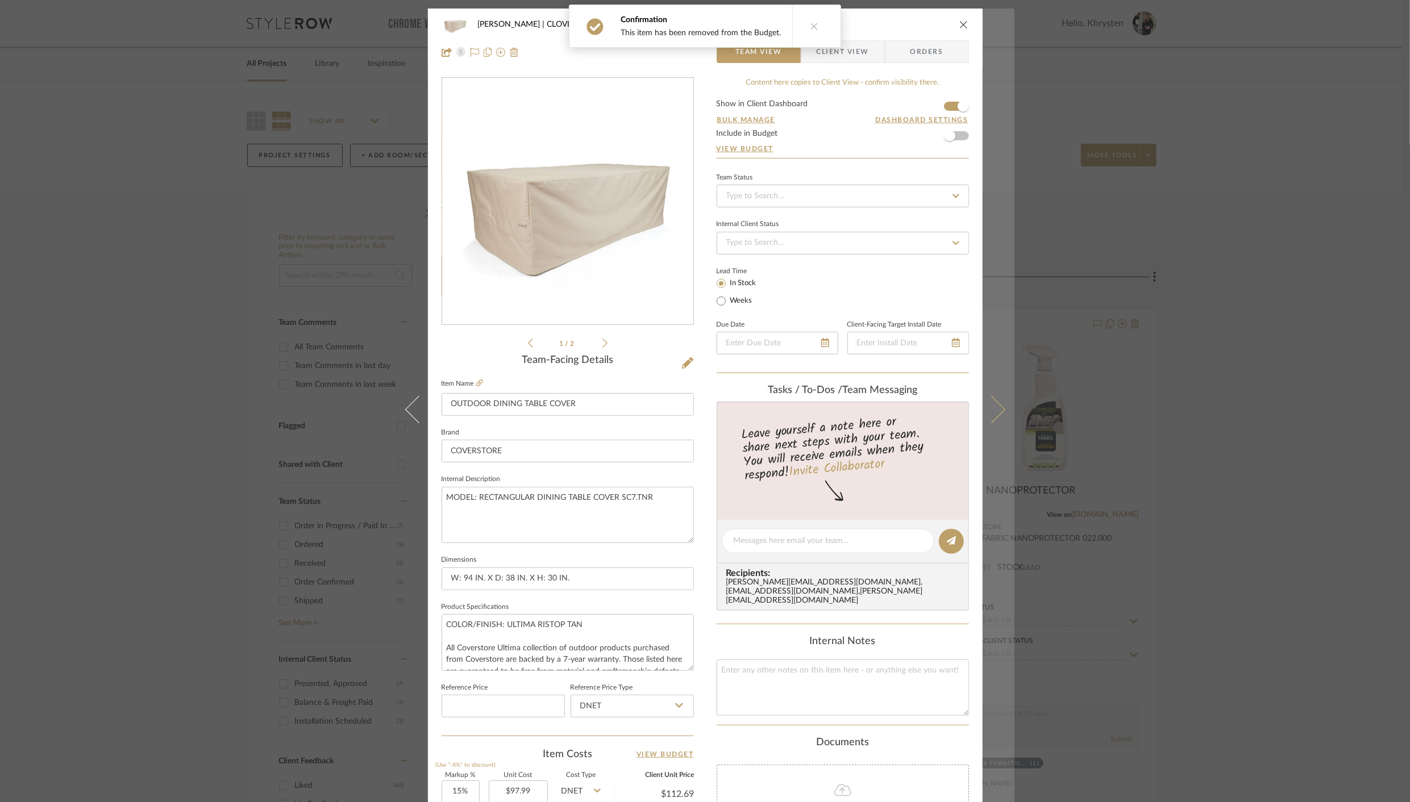
click at [990, 420] on button at bounding box center [998, 410] width 32 height 802
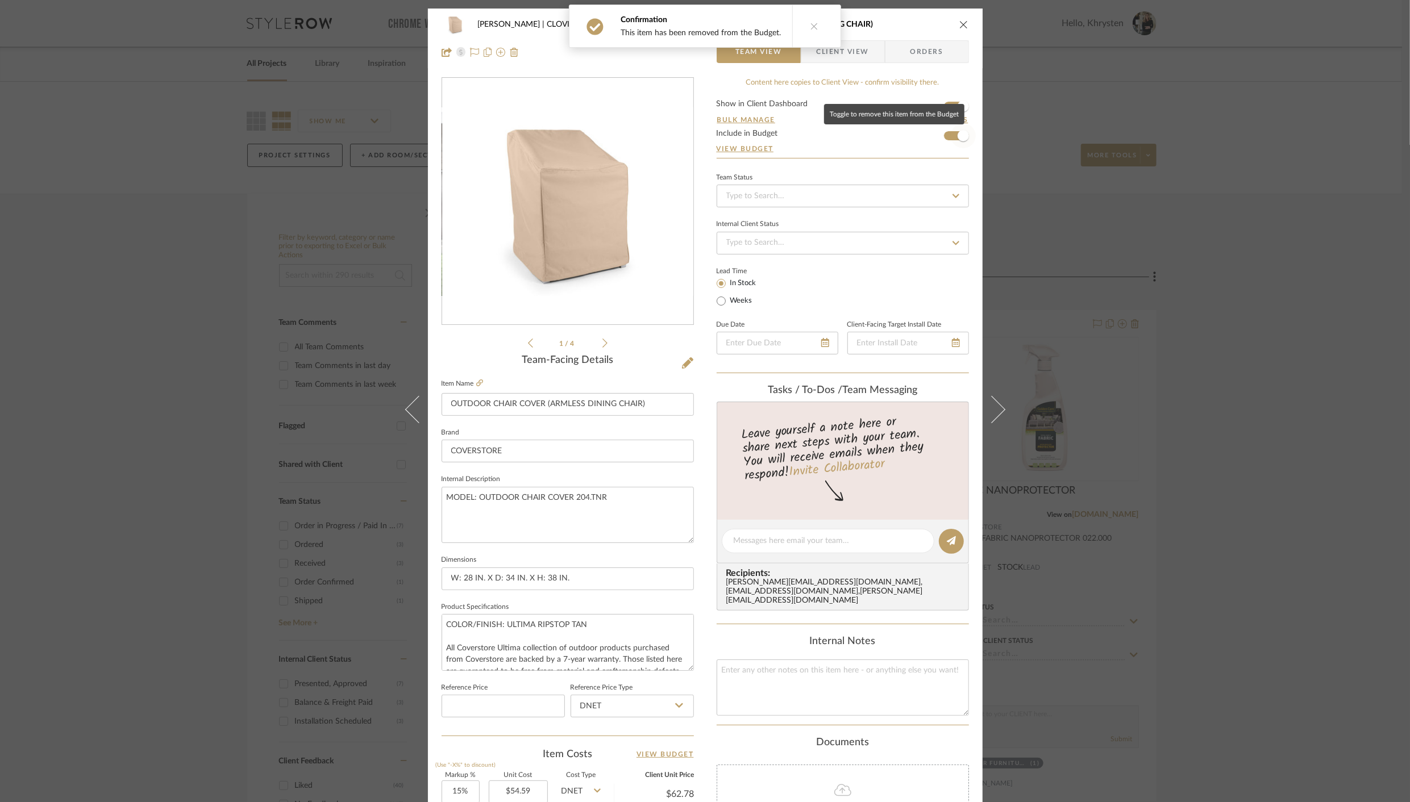
click at [957, 136] on span "button" at bounding box center [962, 135] width 11 height 11
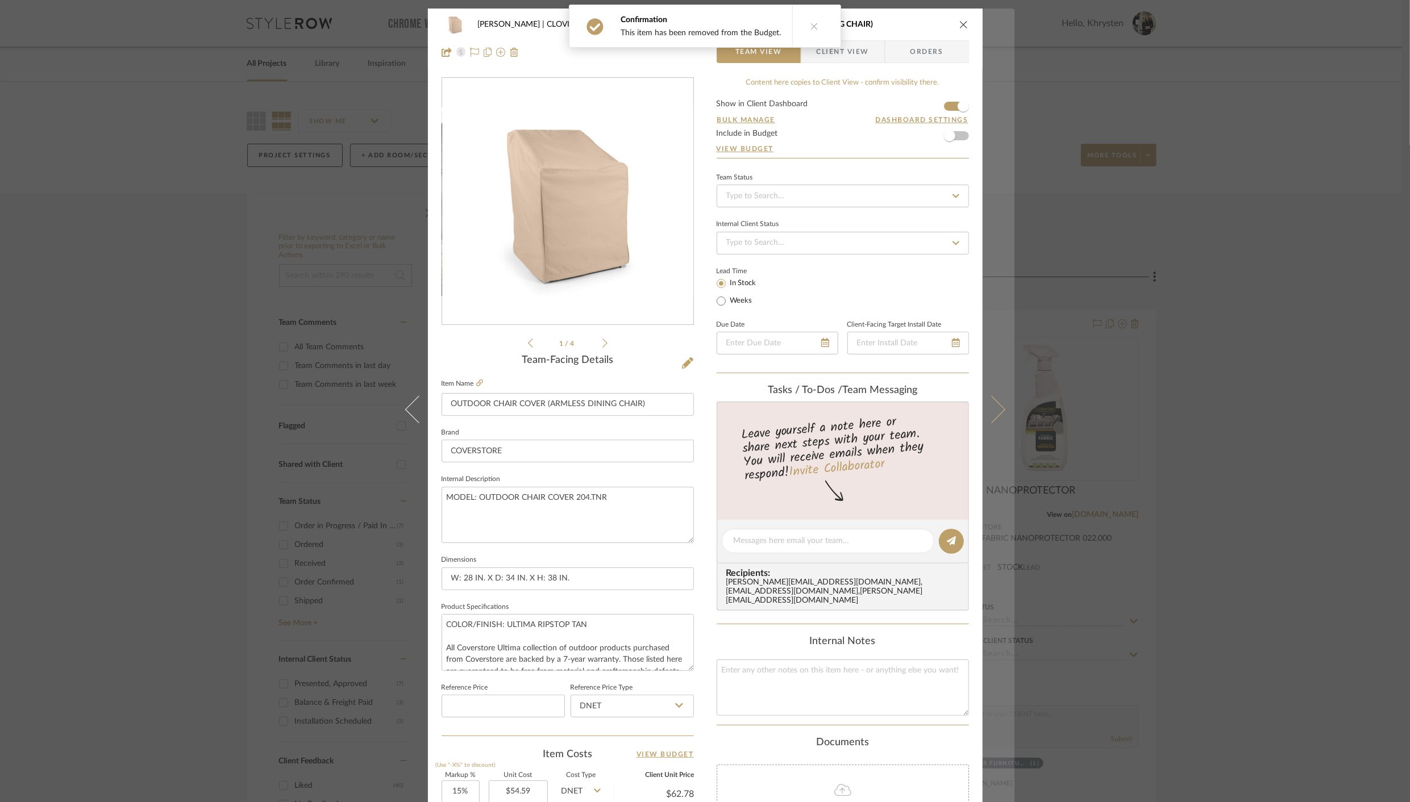
click at [994, 405] on icon at bounding box center [990, 409] width 27 height 27
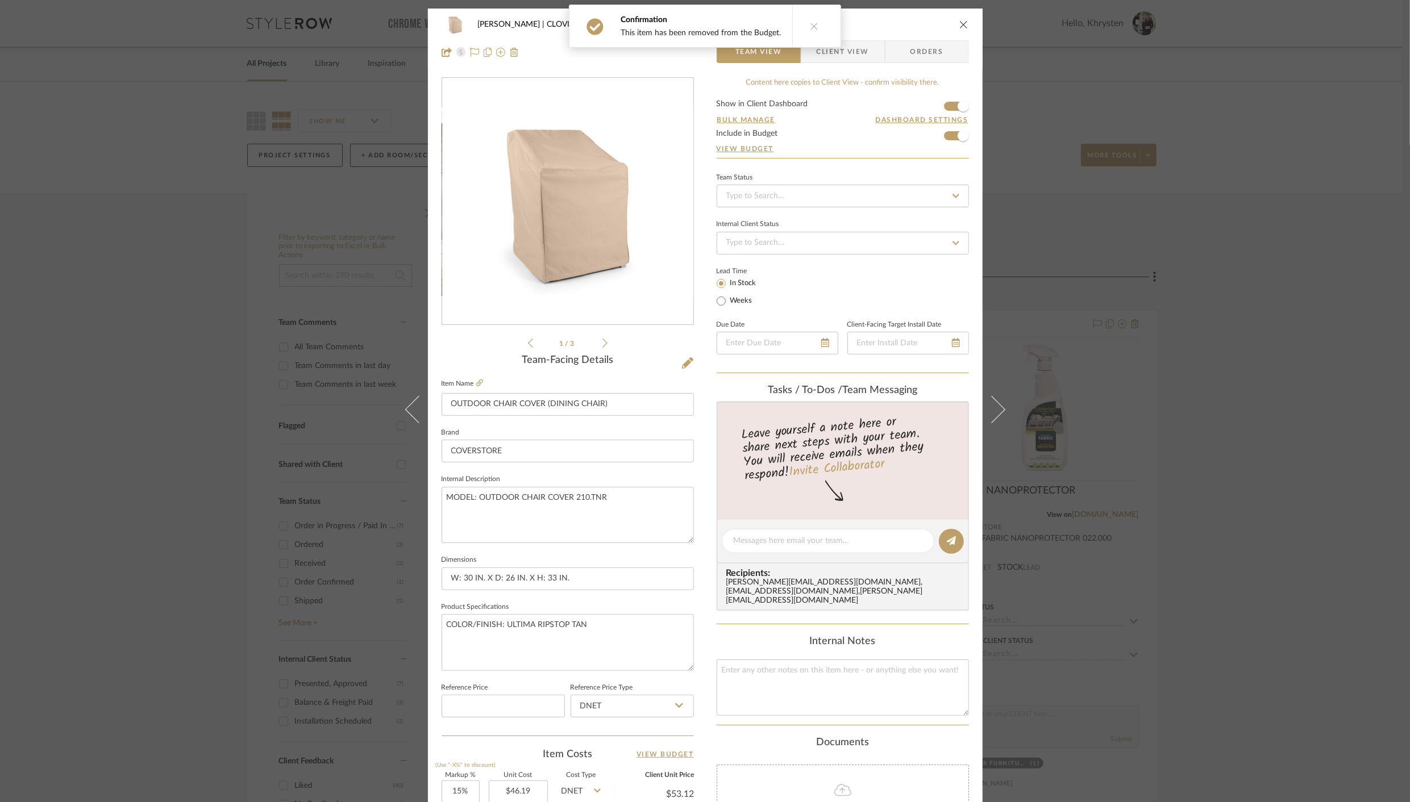
click at [945, 134] on form "Show in Client Dashboard Bulk Manage Dashboard Settings Include in Budget View …" at bounding box center [842, 129] width 252 height 58
click at [951, 140] on span "button" at bounding box center [963, 135] width 25 height 25
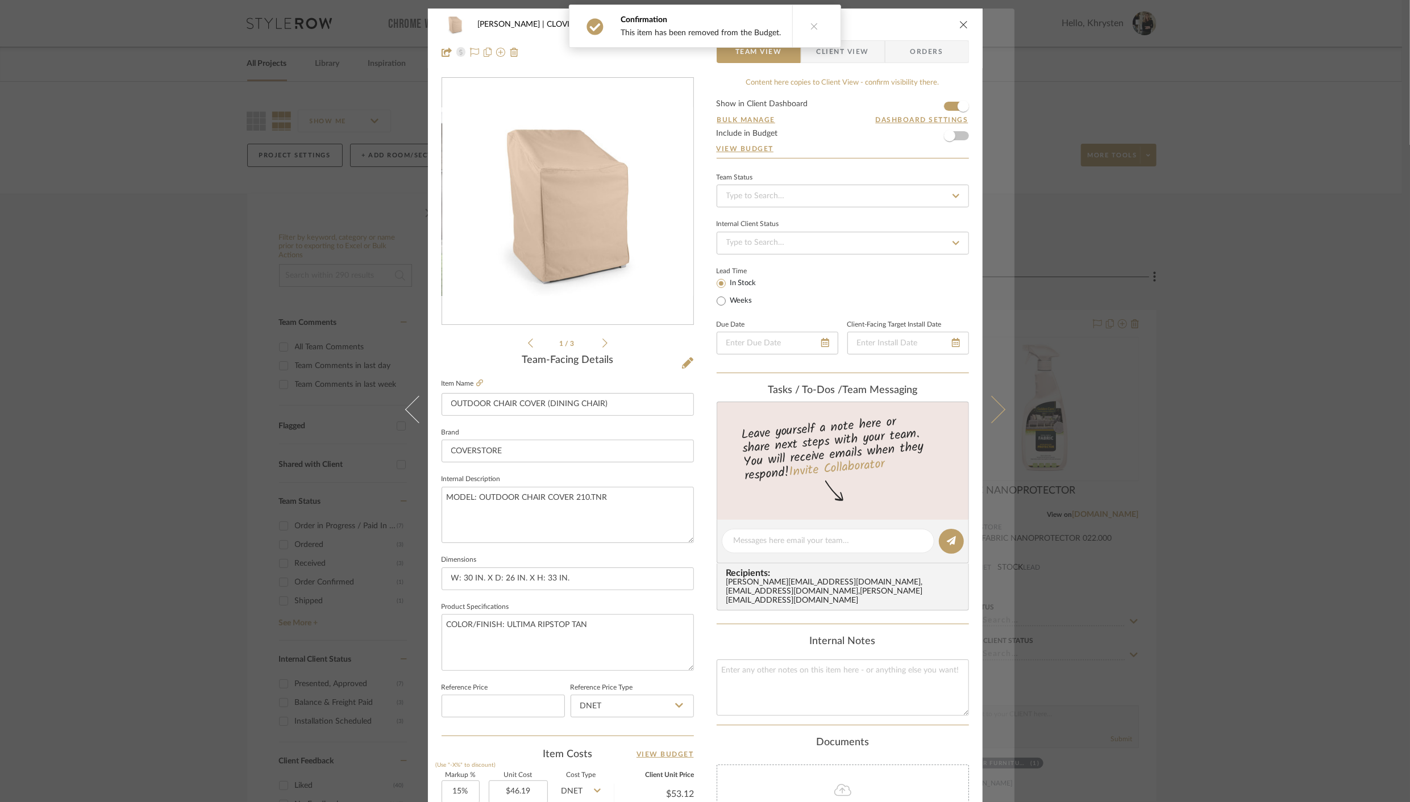
click at [993, 414] on icon at bounding box center [990, 409] width 27 height 27
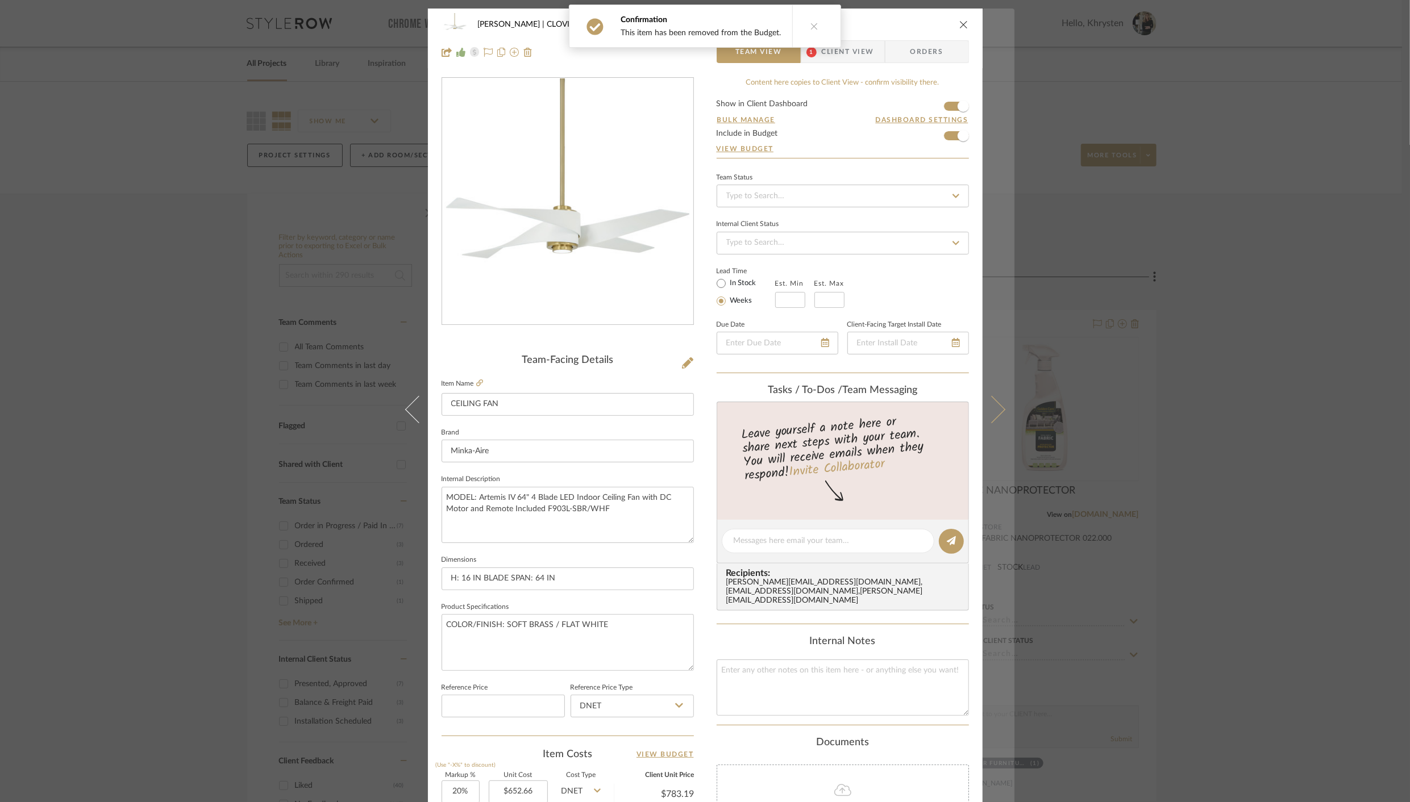
click at [1001, 404] on button at bounding box center [998, 410] width 32 height 802
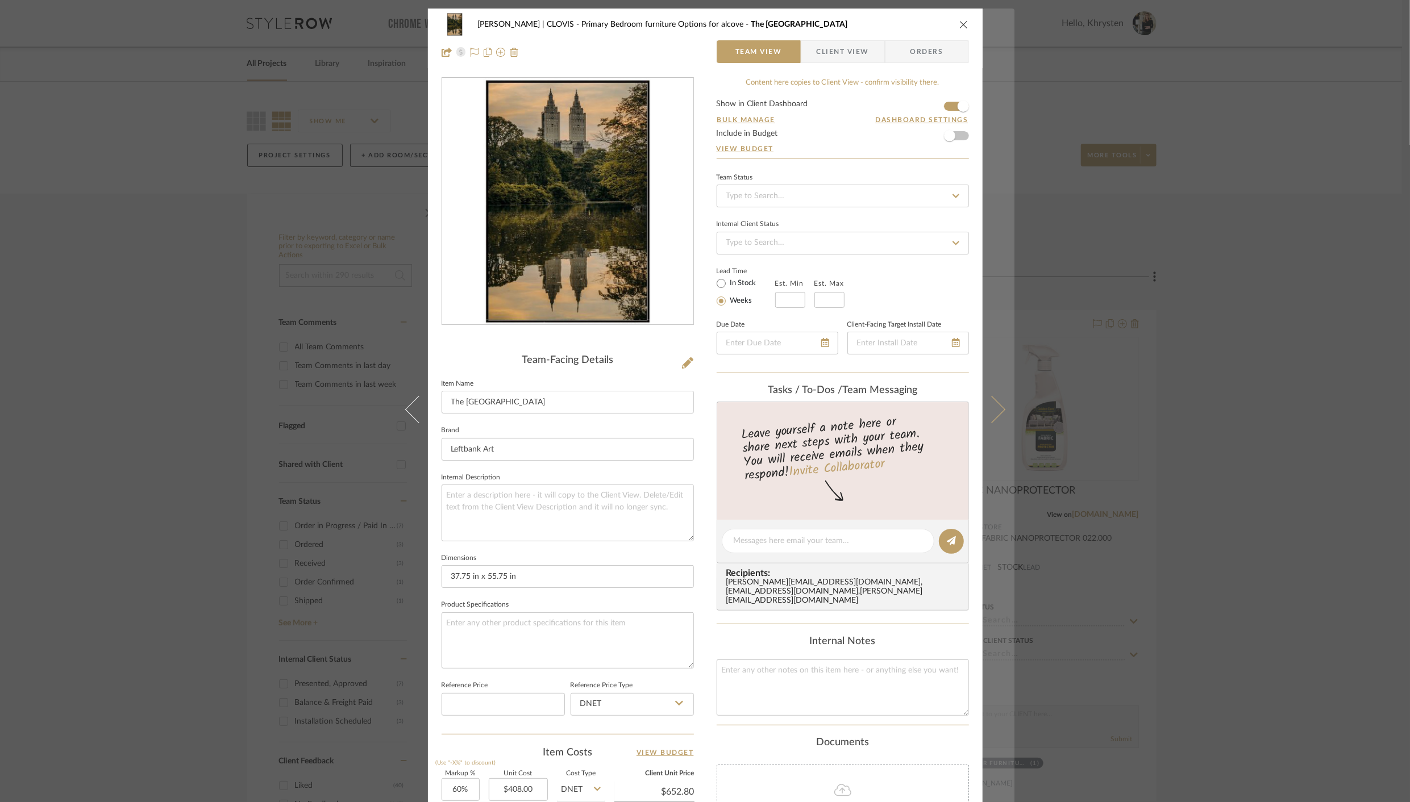
click at [986, 409] on icon at bounding box center [990, 409] width 27 height 27
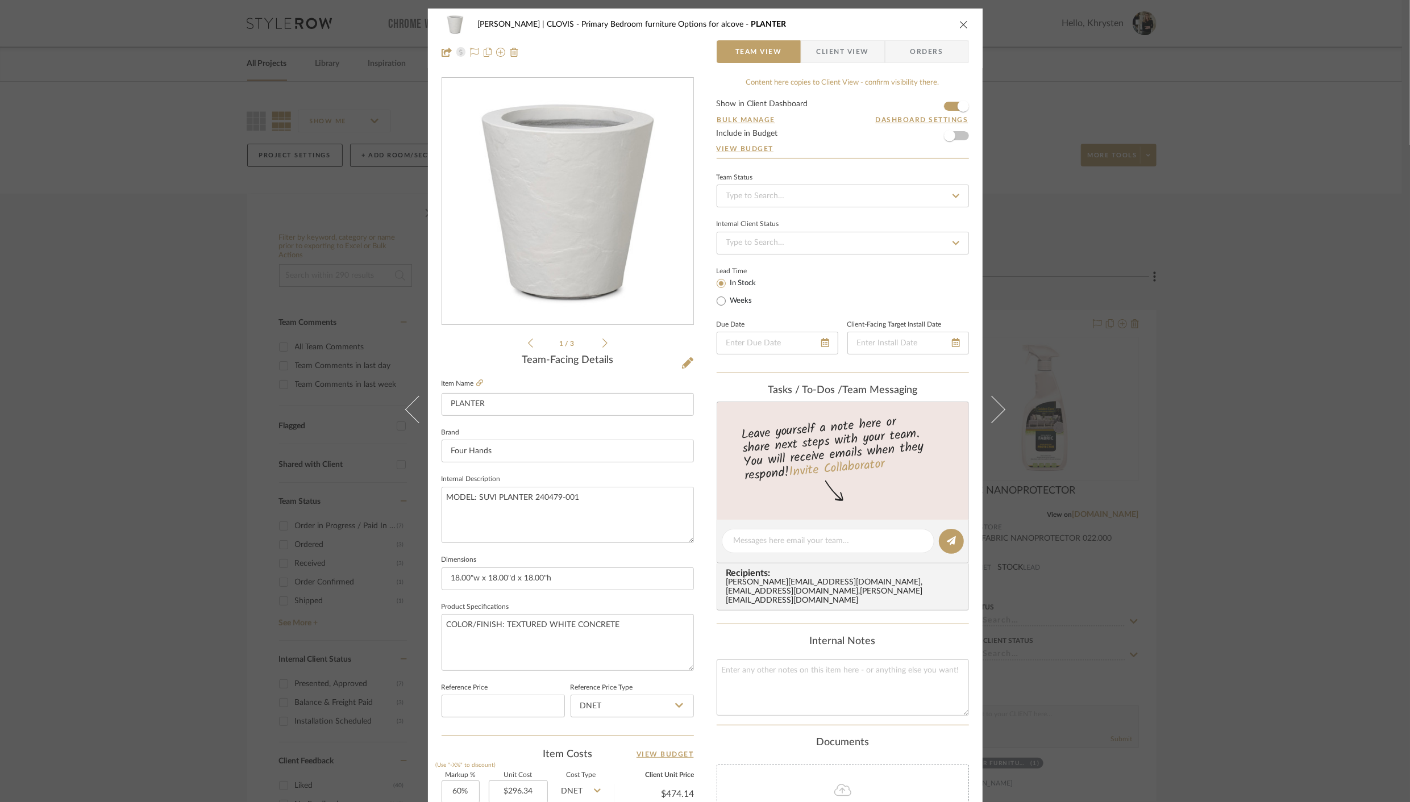
click at [986, 409] on icon at bounding box center [990, 409] width 27 height 27
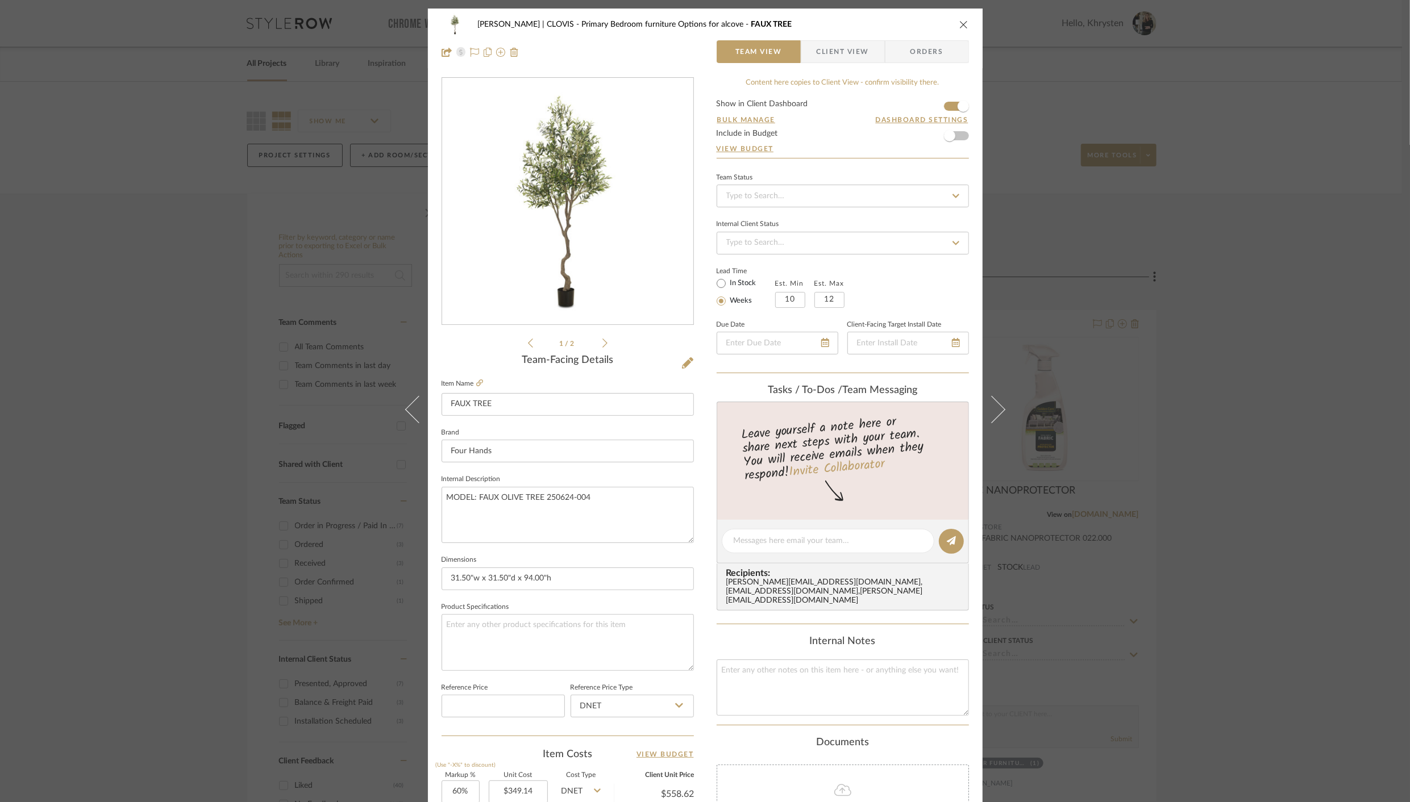
click at [986, 409] on icon at bounding box center [990, 409] width 27 height 27
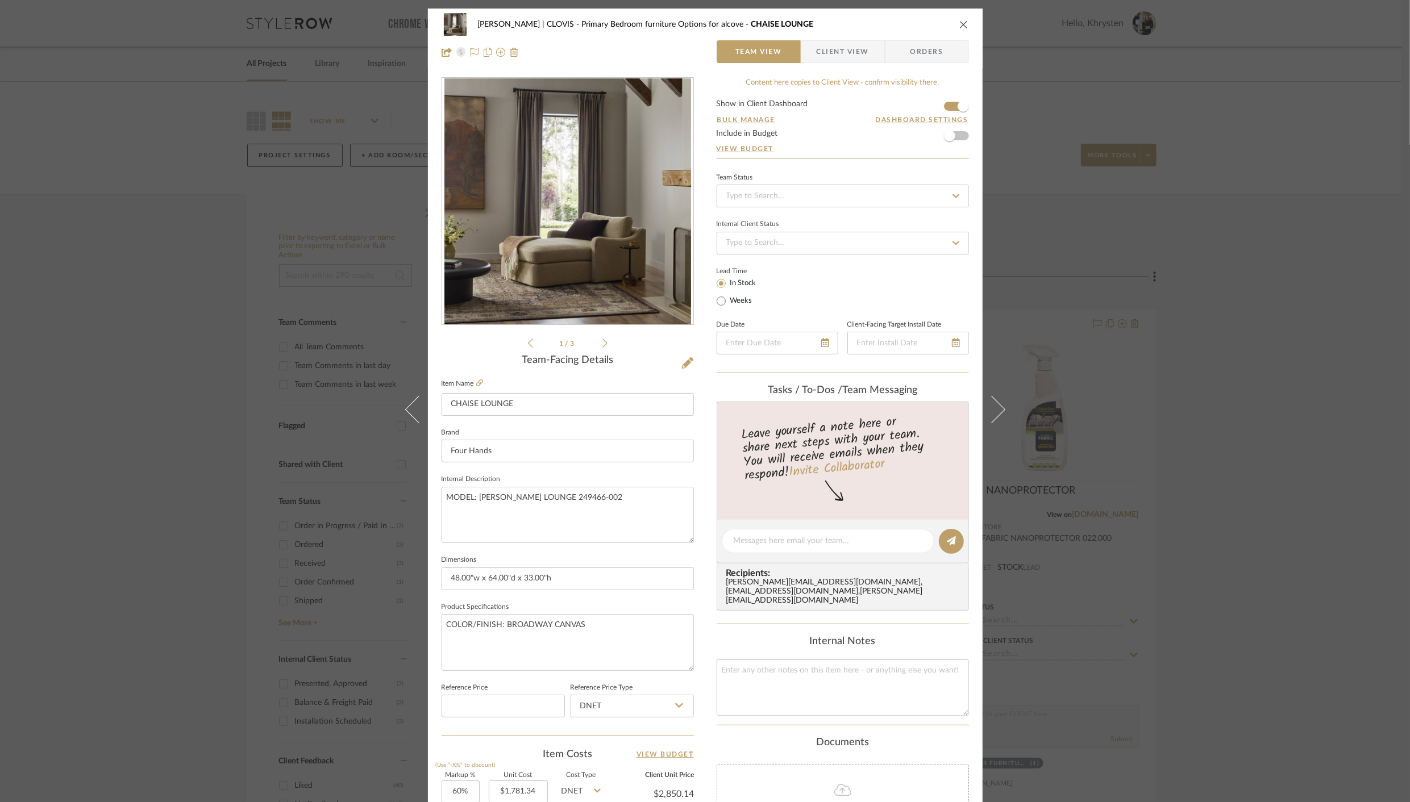
click at [986, 409] on icon at bounding box center [990, 409] width 27 height 27
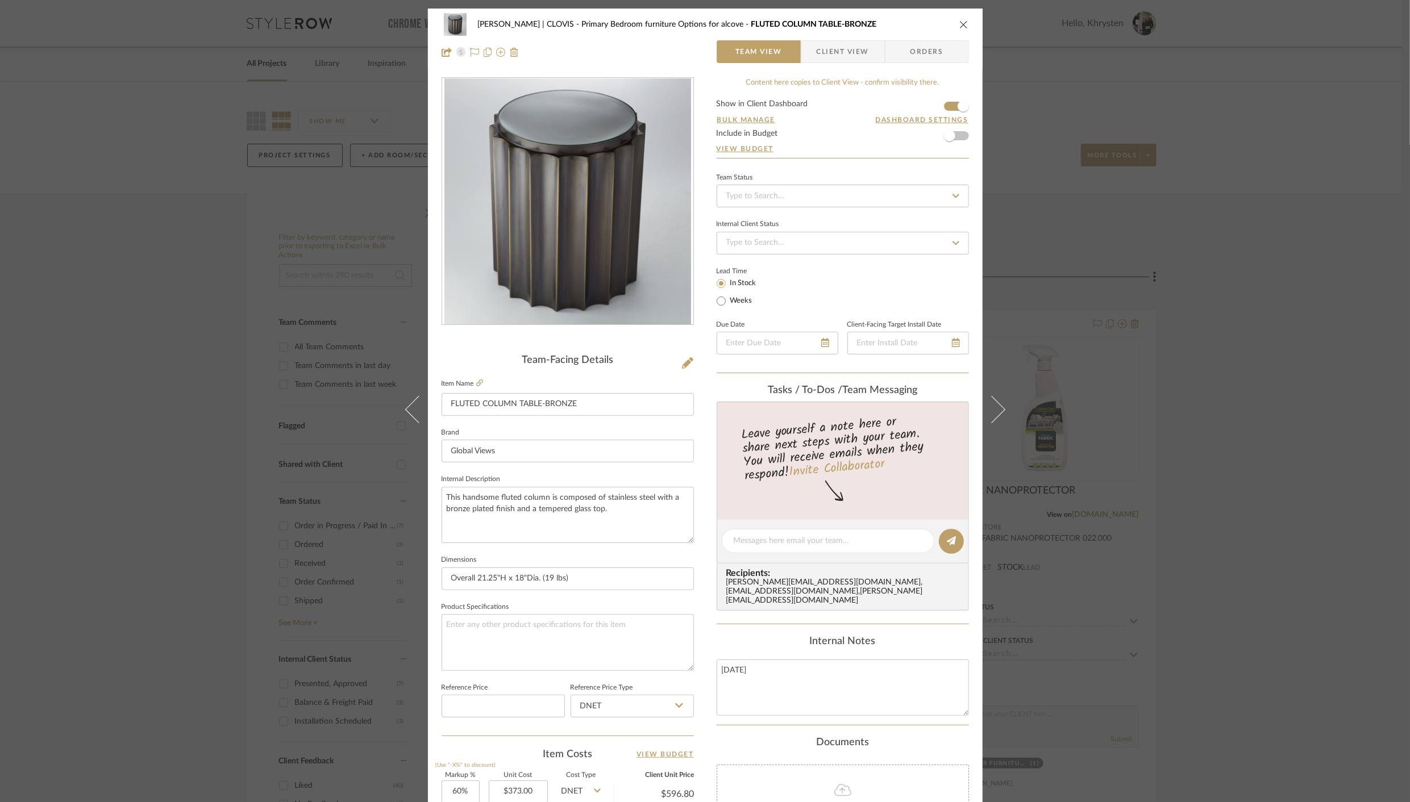
click at [986, 409] on icon at bounding box center [990, 409] width 27 height 27
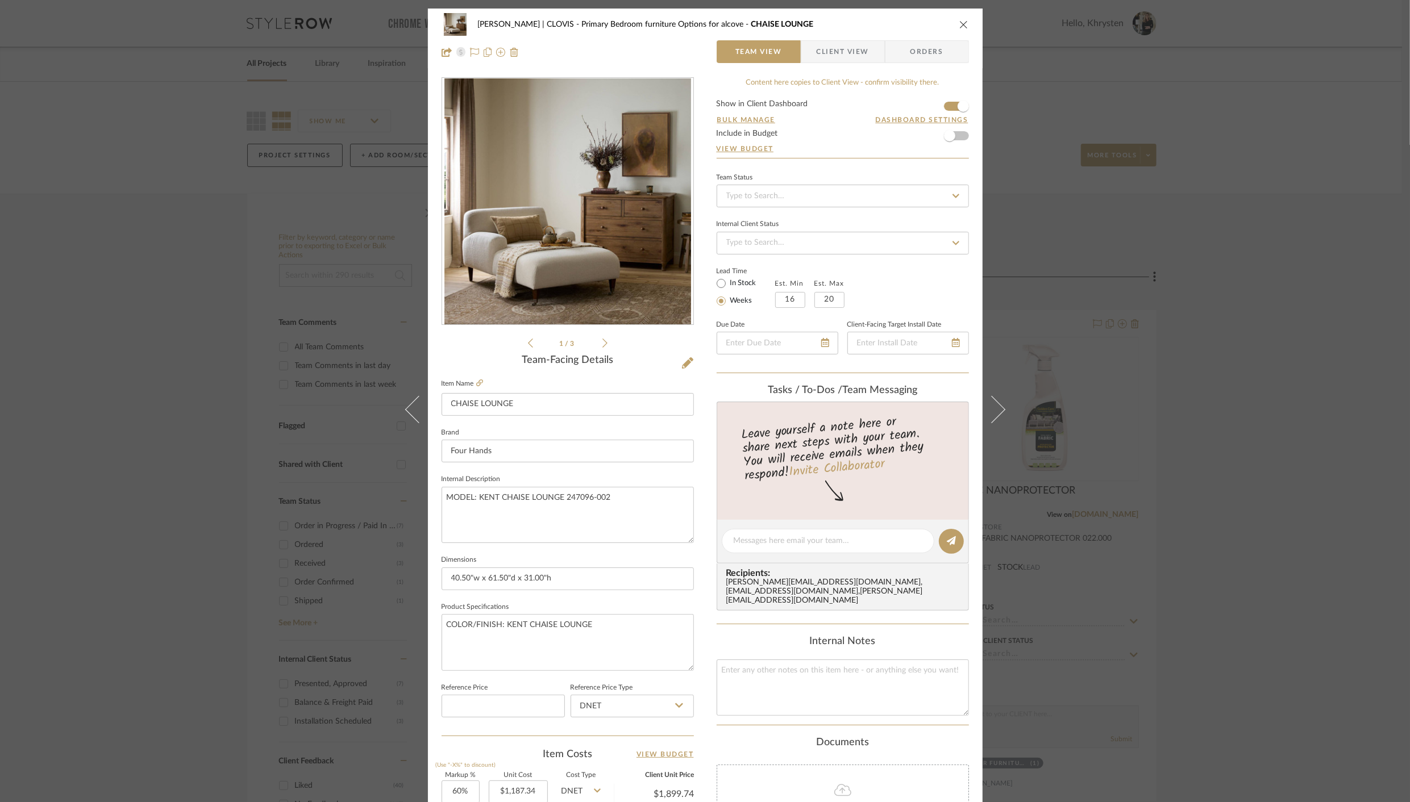
click at [986, 409] on icon at bounding box center [990, 409] width 27 height 27
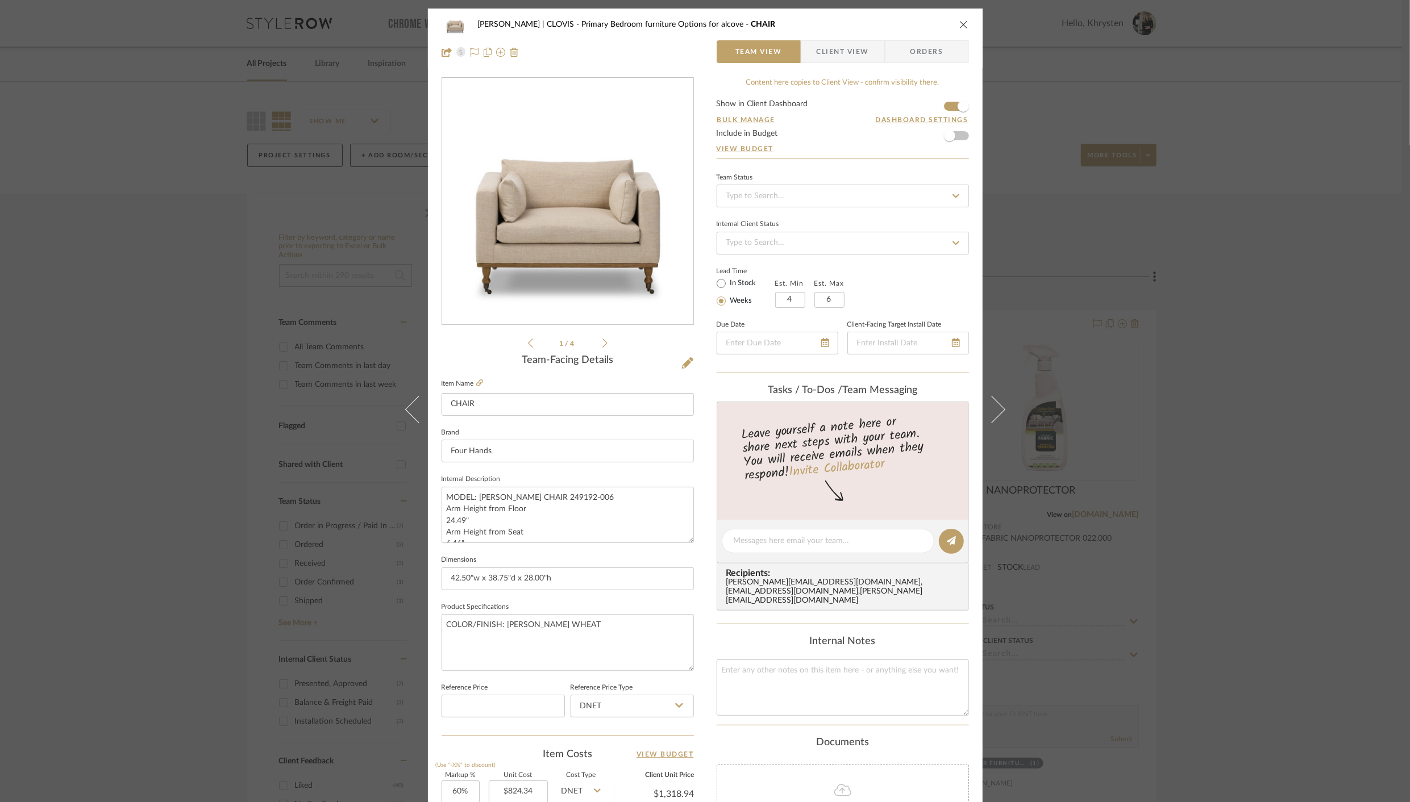
click at [986, 409] on icon at bounding box center [990, 409] width 27 height 27
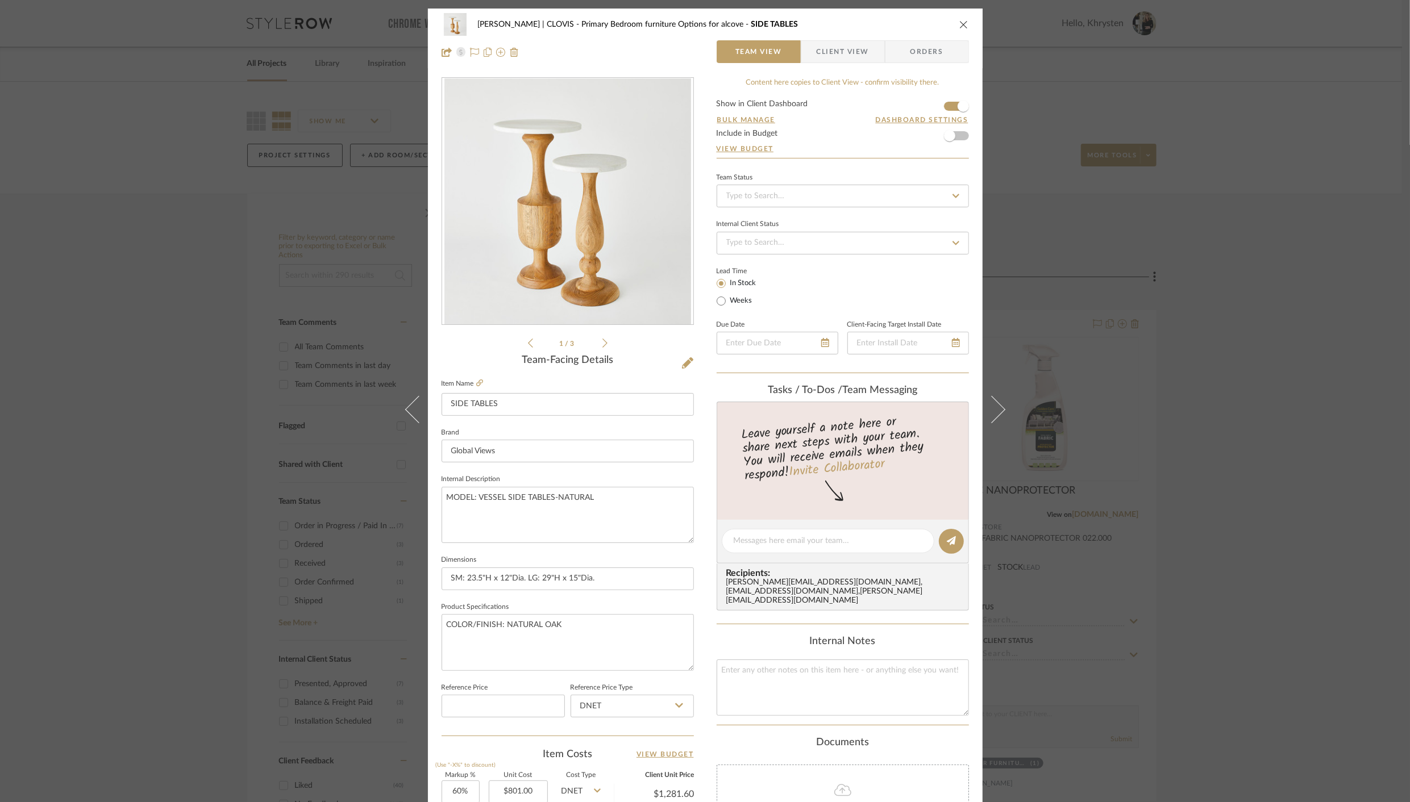
click at [986, 409] on icon at bounding box center [990, 409] width 27 height 27
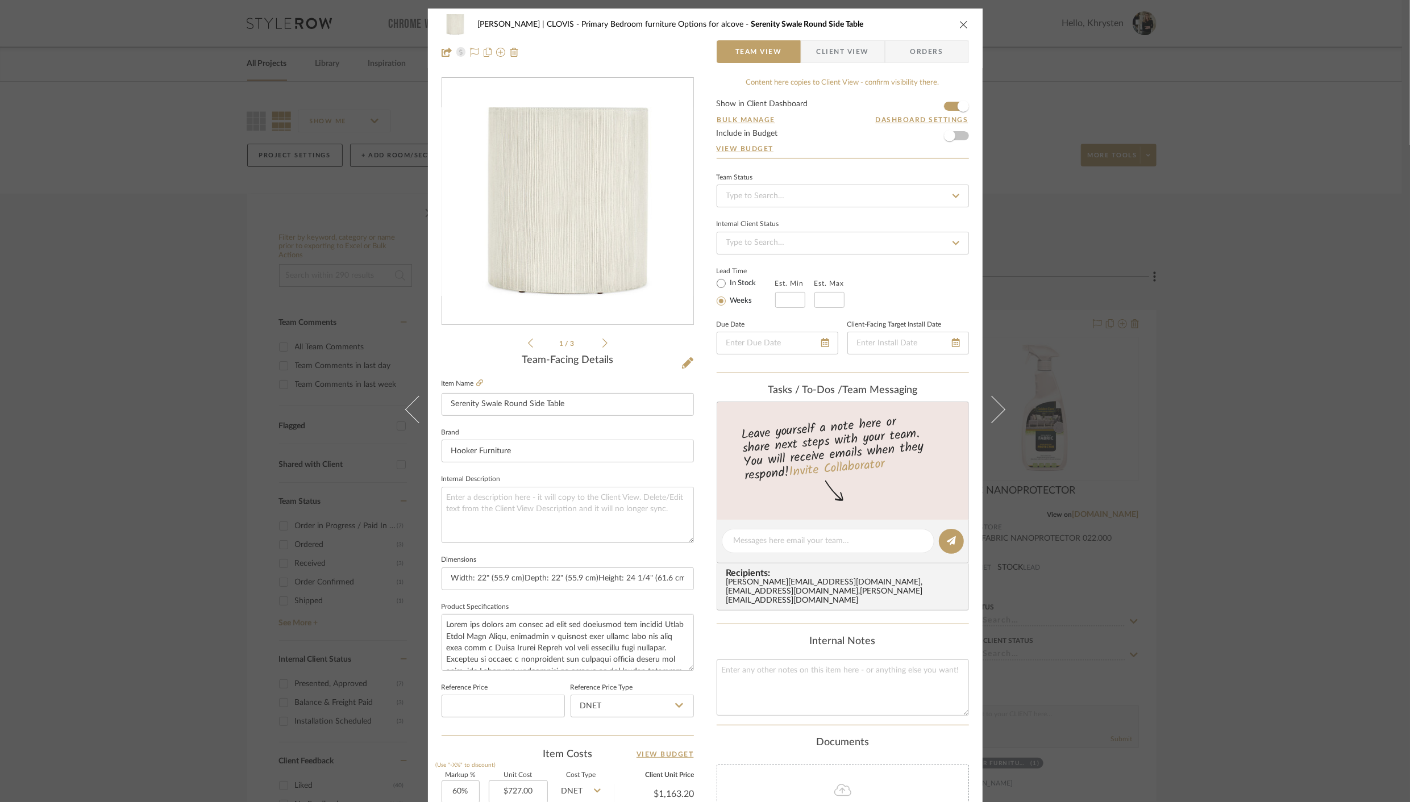
click at [986, 409] on icon at bounding box center [990, 409] width 27 height 27
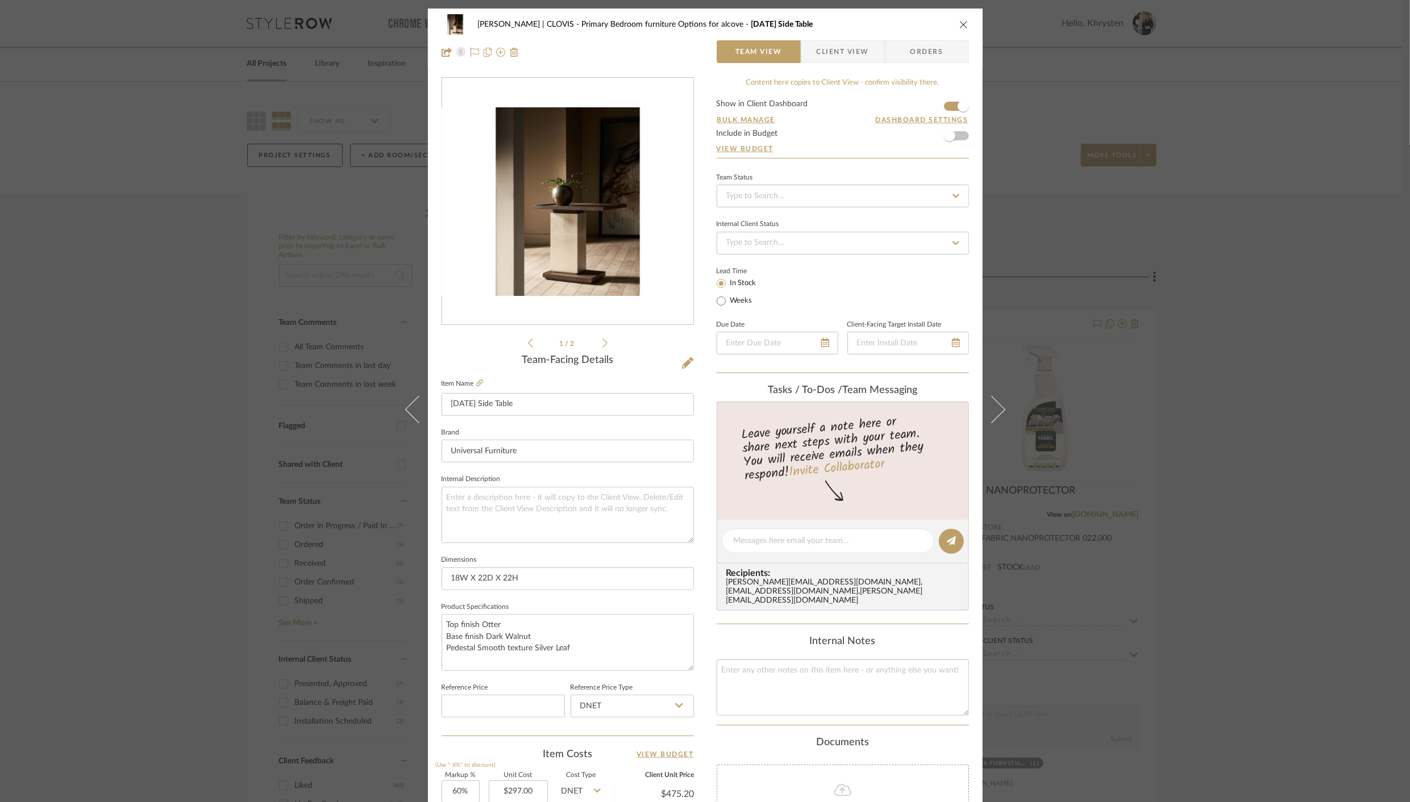
click at [986, 409] on icon at bounding box center [990, 409] width 27 height 27
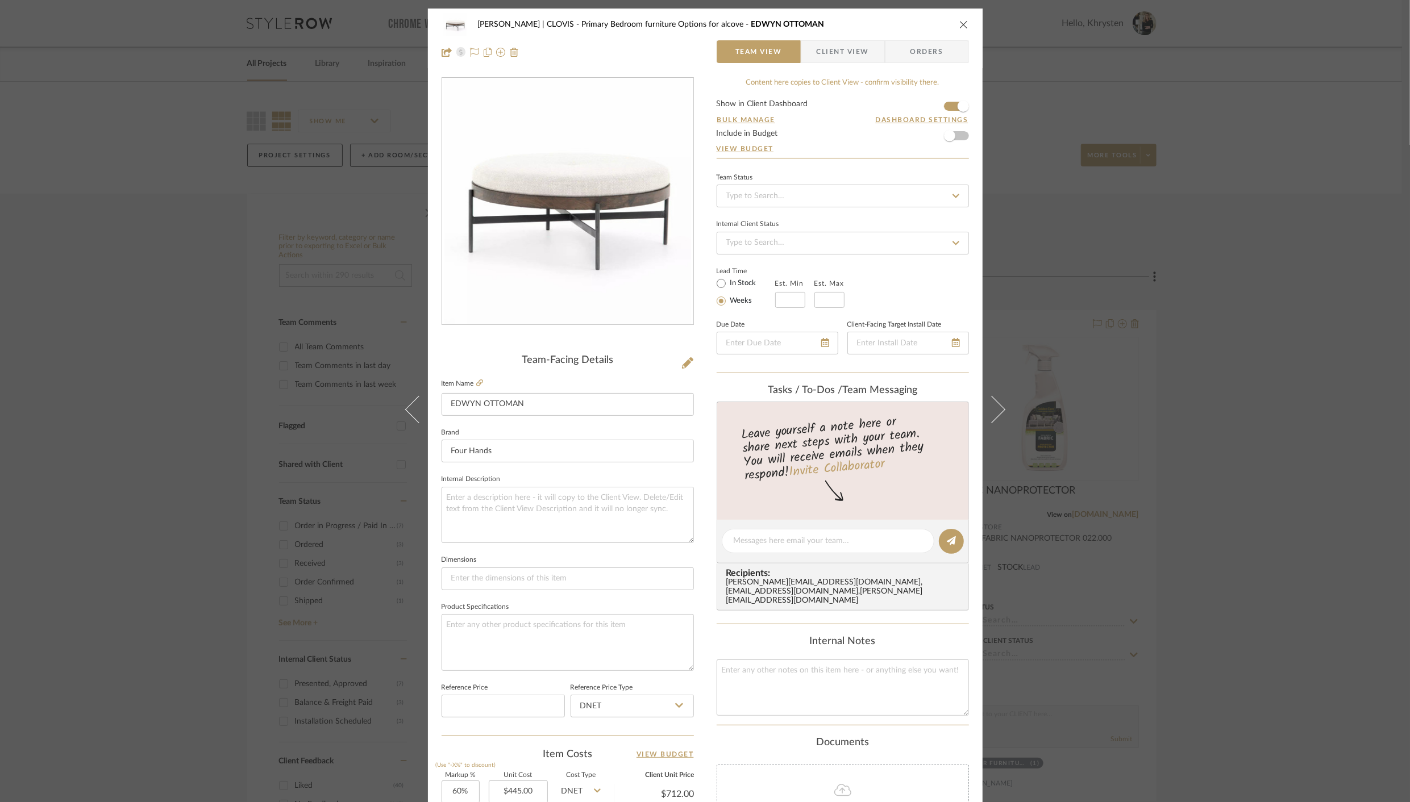
click at [986, 409] on icon at bounding box center [990, 409] width 27 height 27
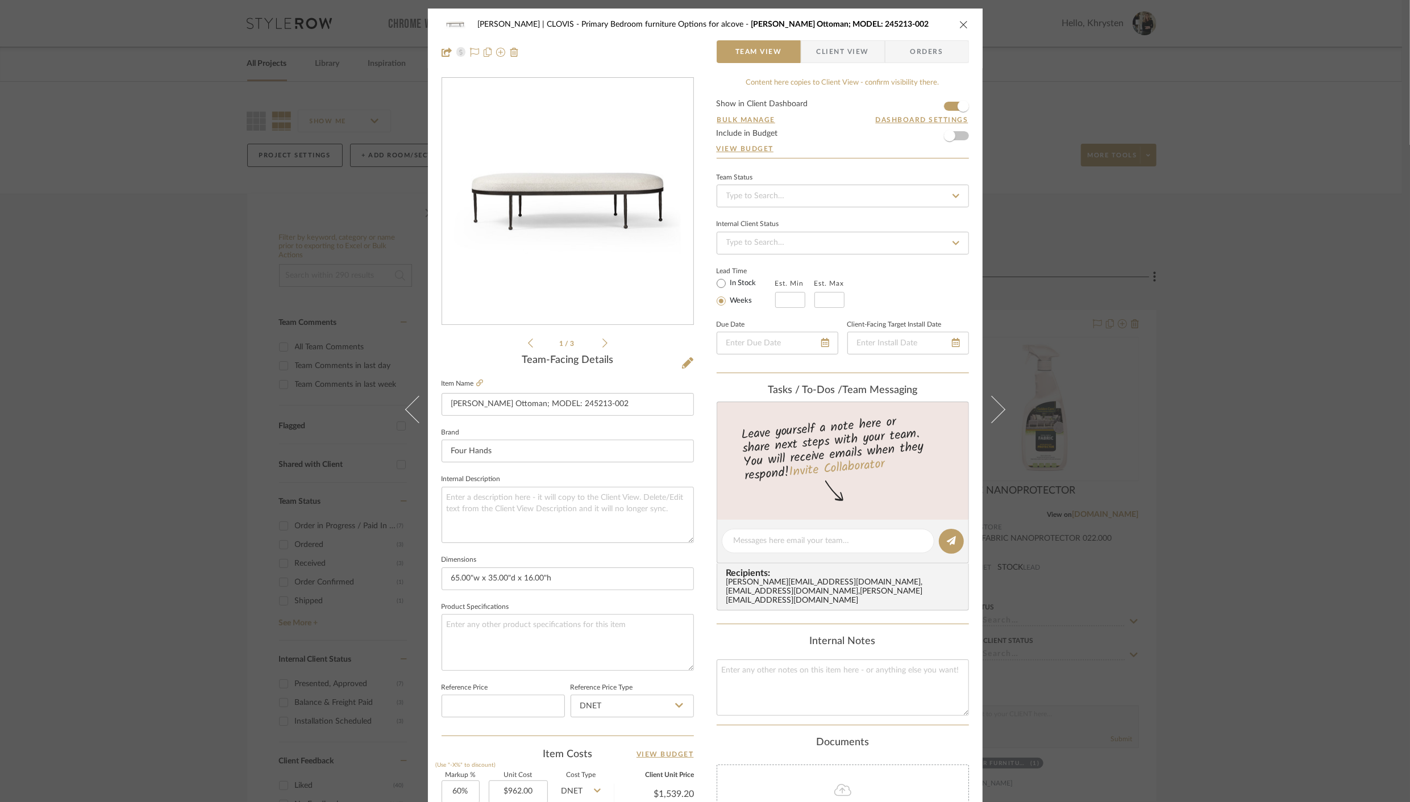
click at [986, 409] on icon at bounding box center [990, 409] width 27 height 27
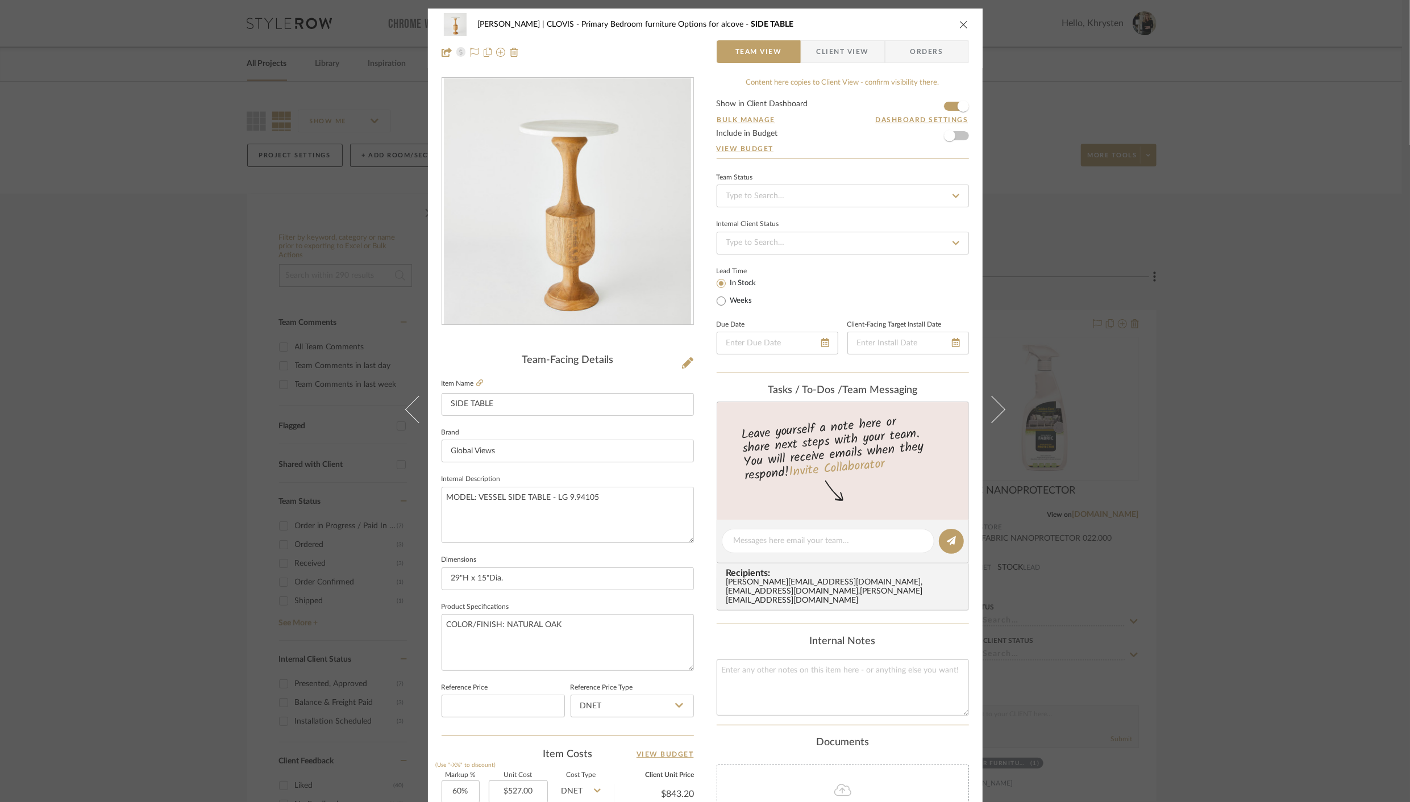
click at [986, 409] on icon at bounding box center [990, 409] width 27 height 27
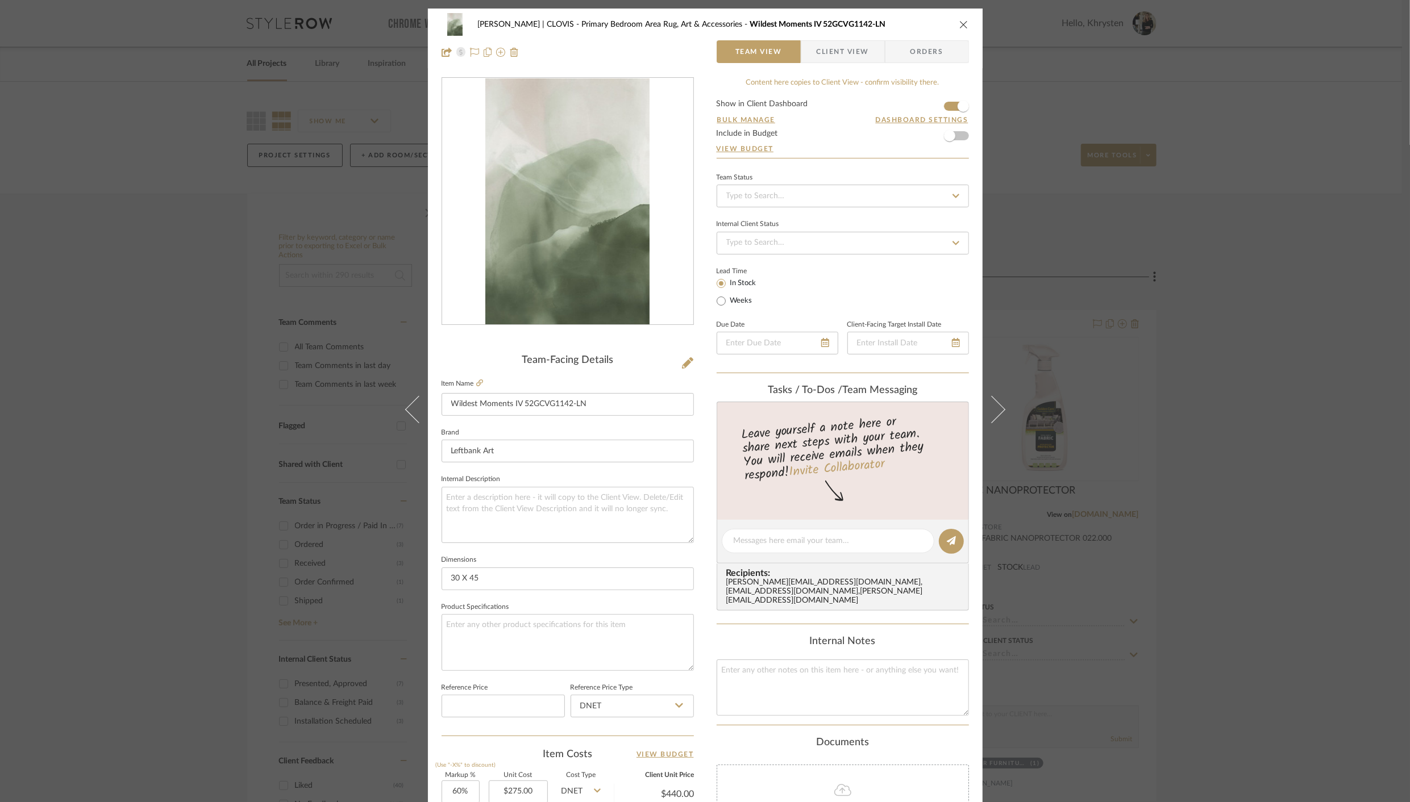
click at [963, 28] on icon "close" at bounding box center [963, 24] width 9 height 9
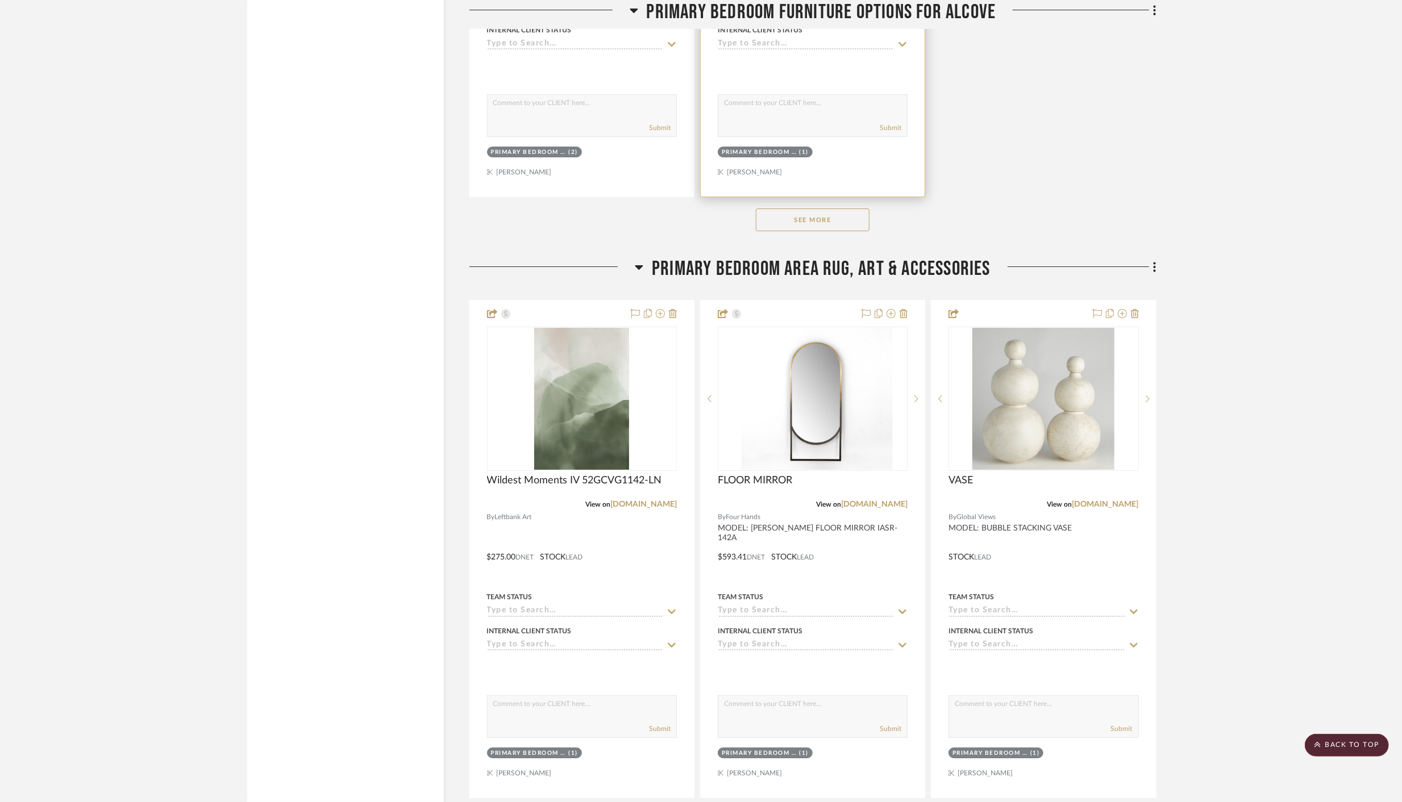
scroll to position [3785, 0]
click at [812, 209] on button "See More" at bounding box center [813, 218] width 114 height 23
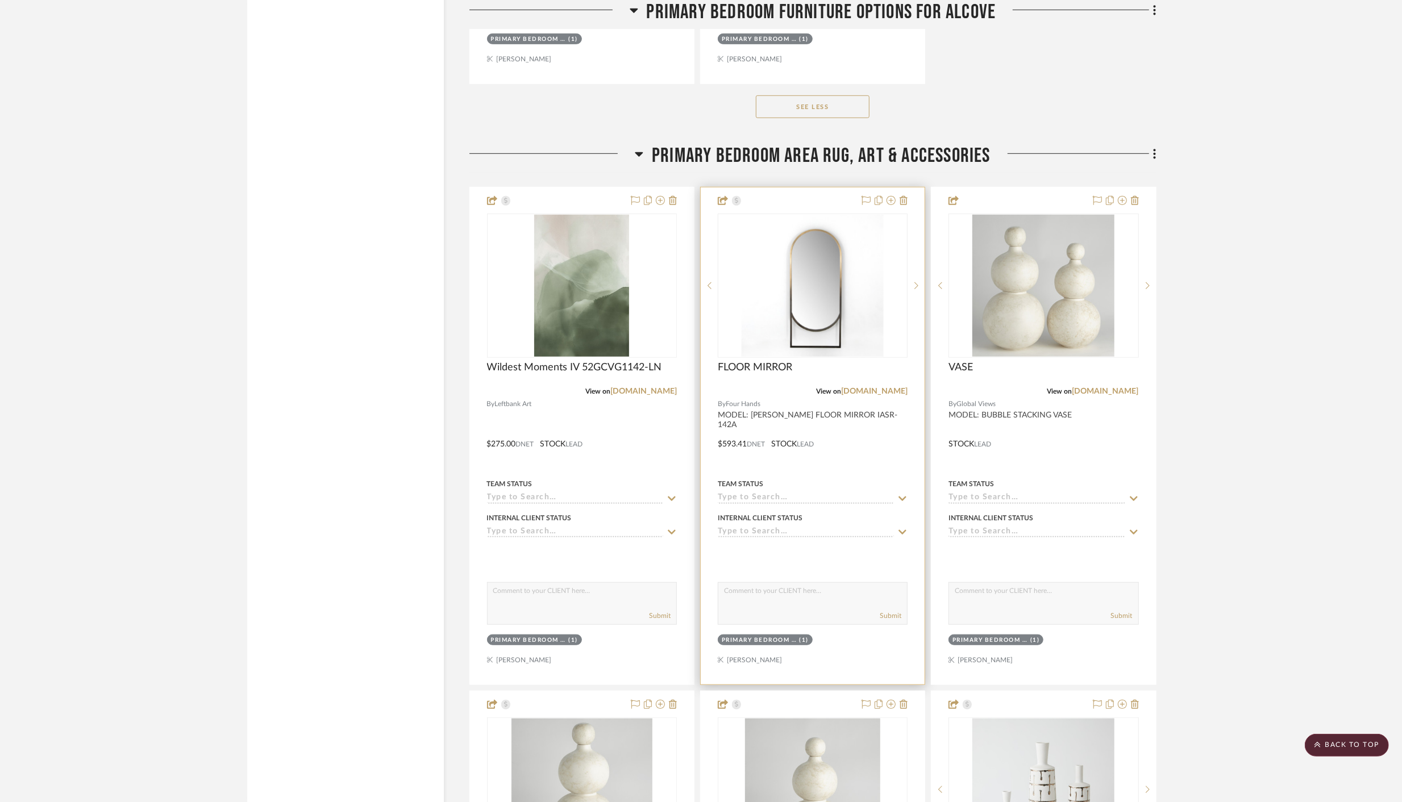
click at [826, 187] on div at bounding box center [813, 435] width 224 height 497
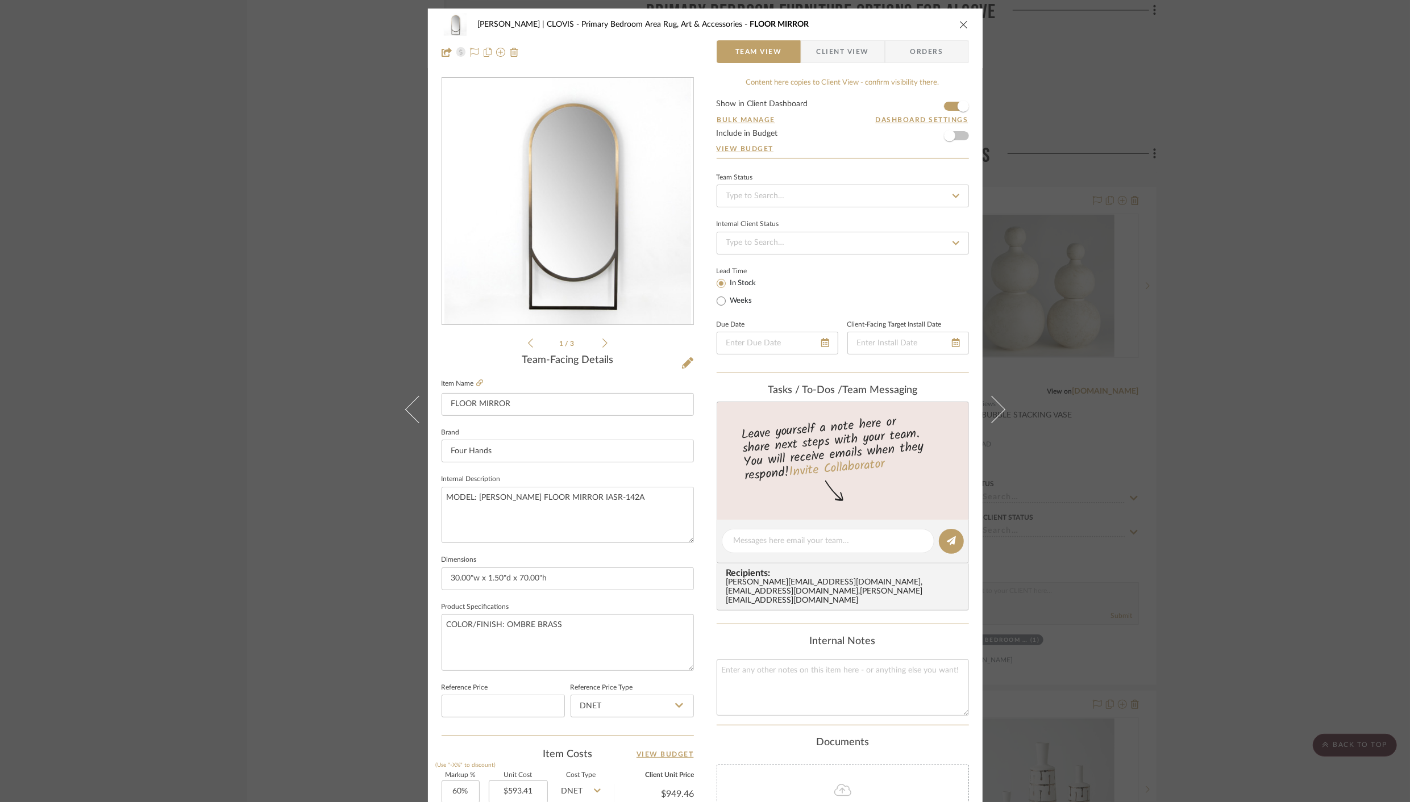
click at [963, 20] on icon "close" at bounding box center [963, 24] width 9 height 9
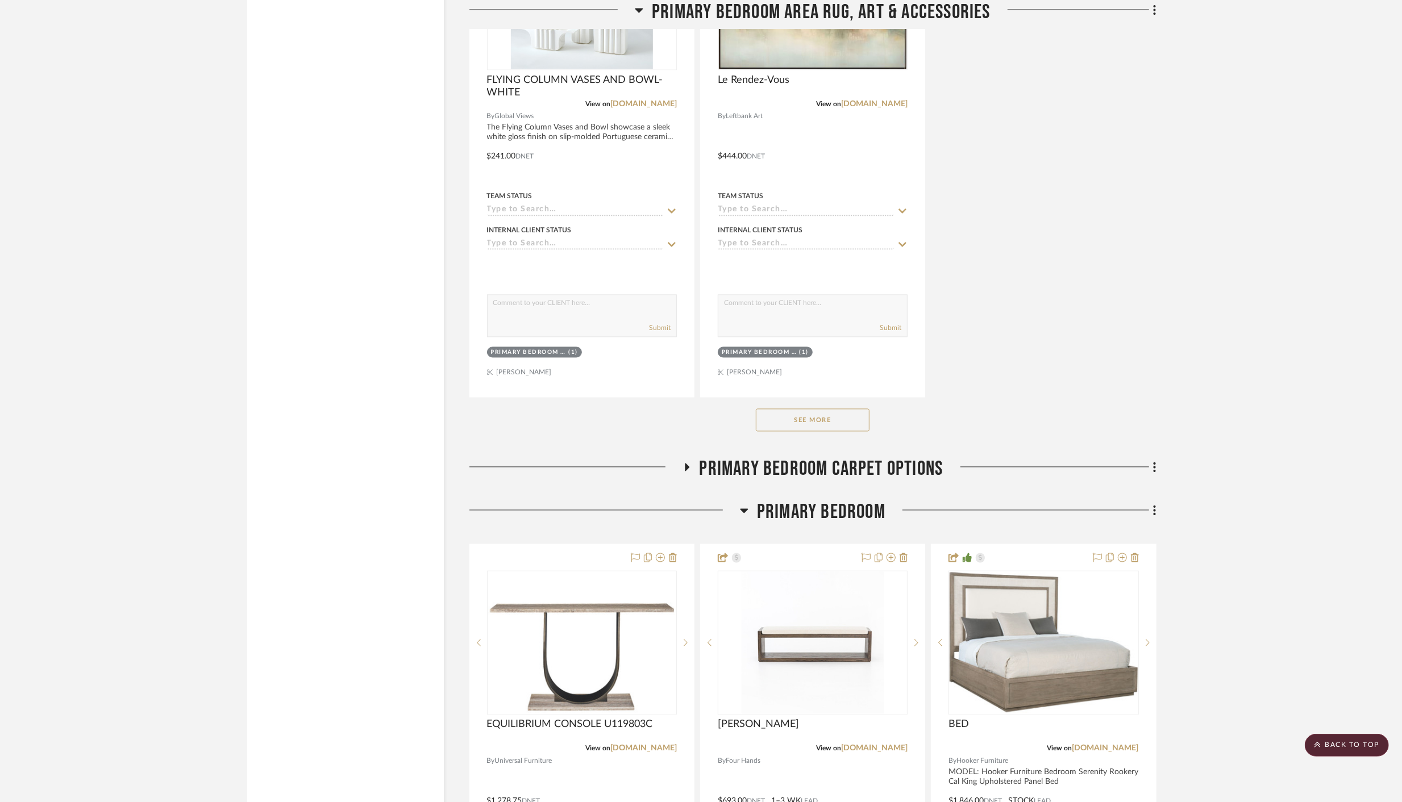
scroll to position [6221, 0]
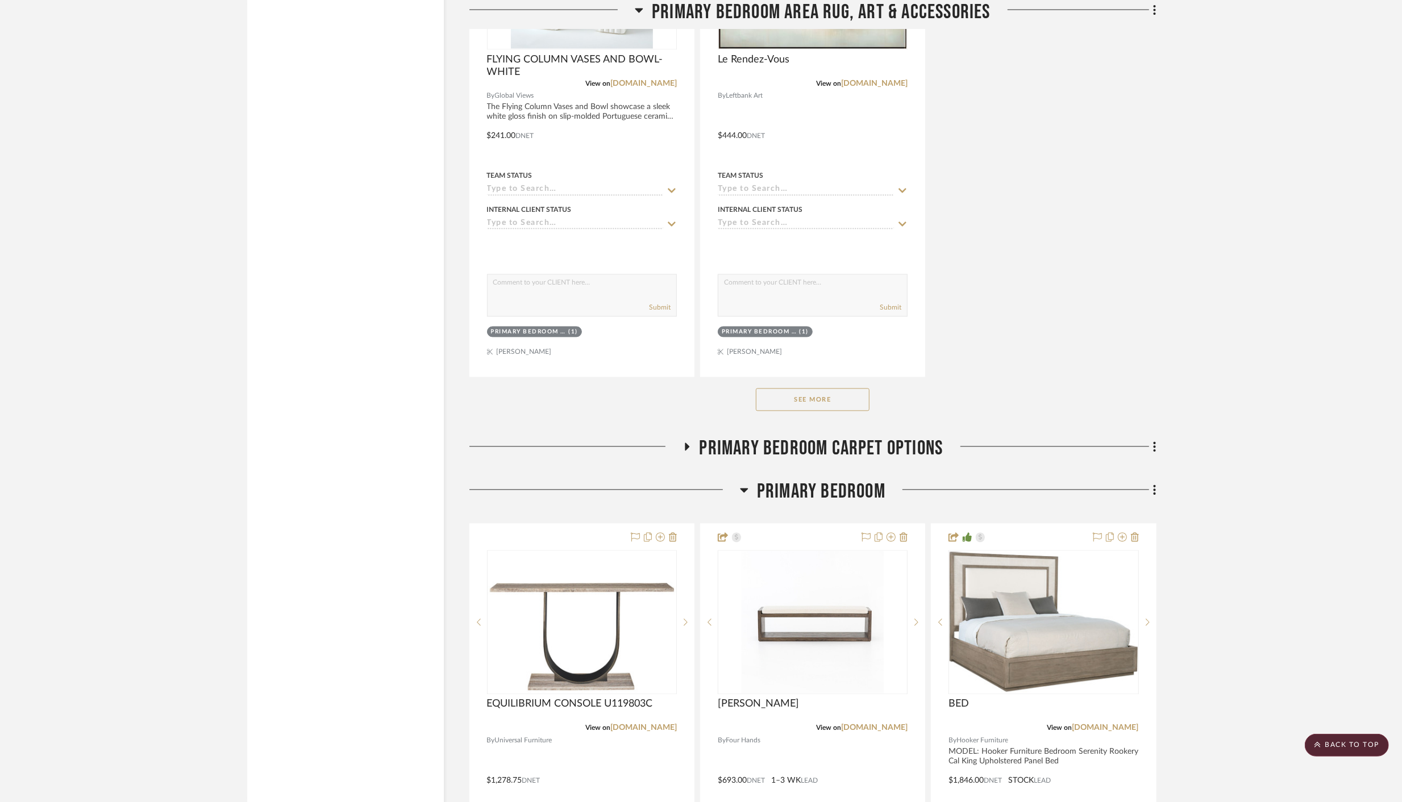
click at [823, 389] on button "See More" at bounding box center [813, 400] width 114 height 23
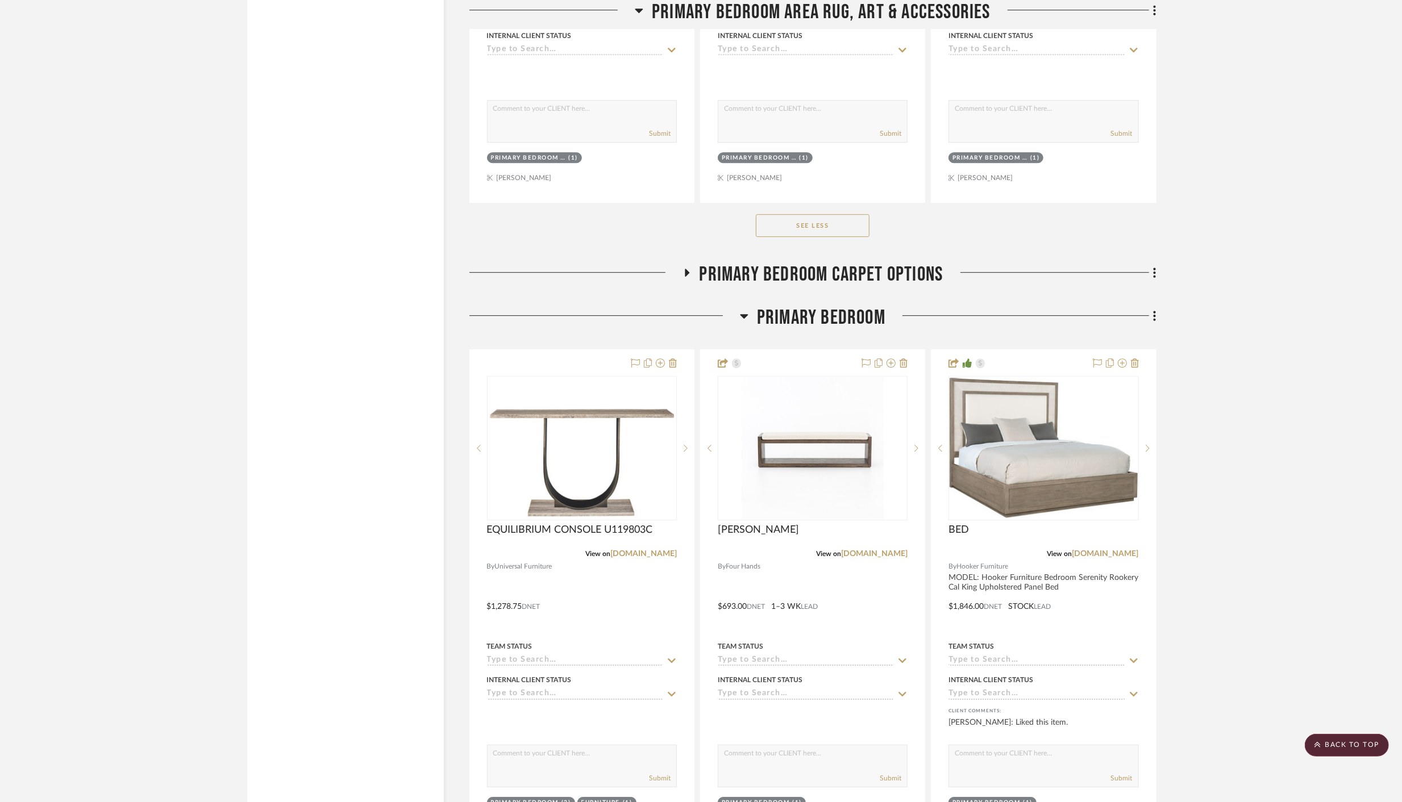
scroll to position [7405, 0]
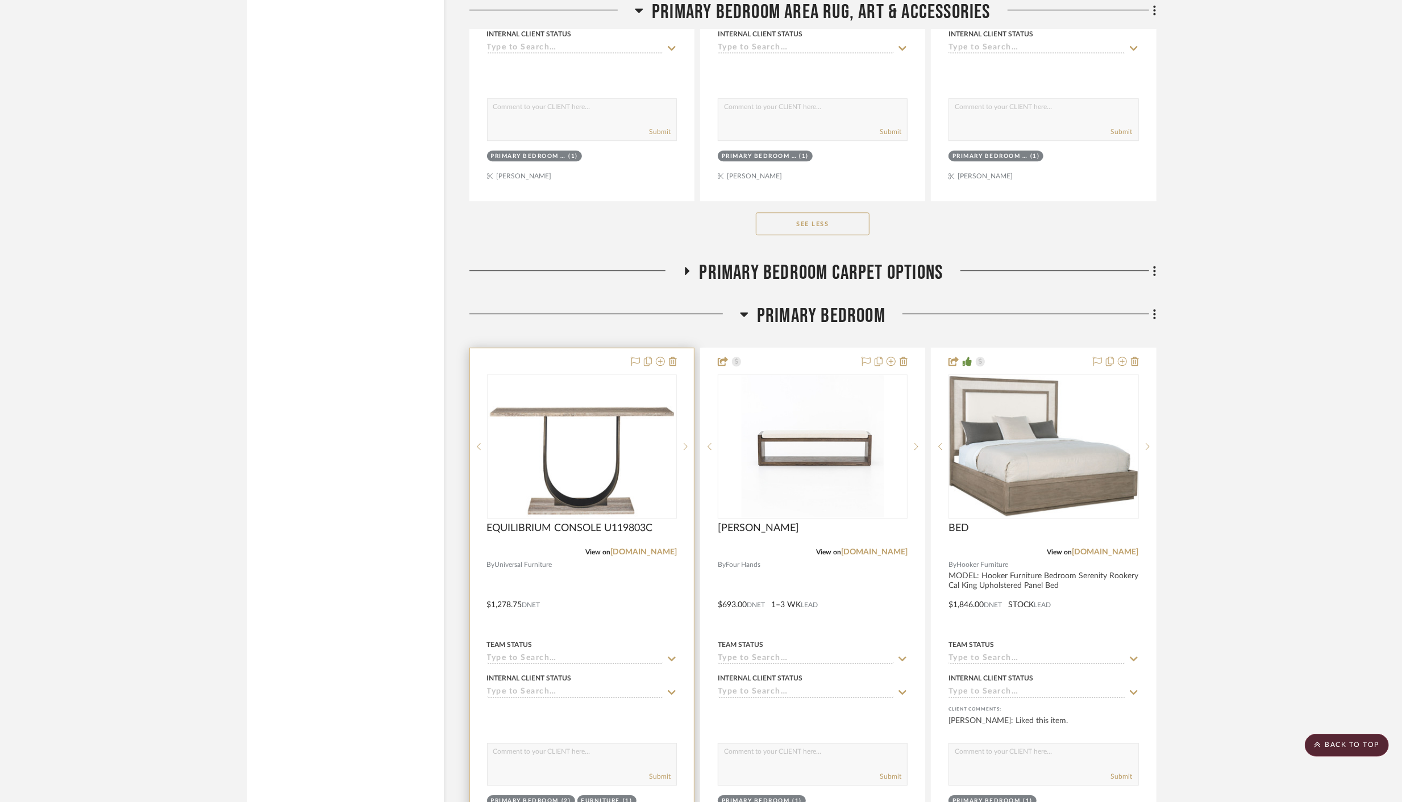
click at [552, 348] on div at bounding box center [582, 596] width 224 height 497
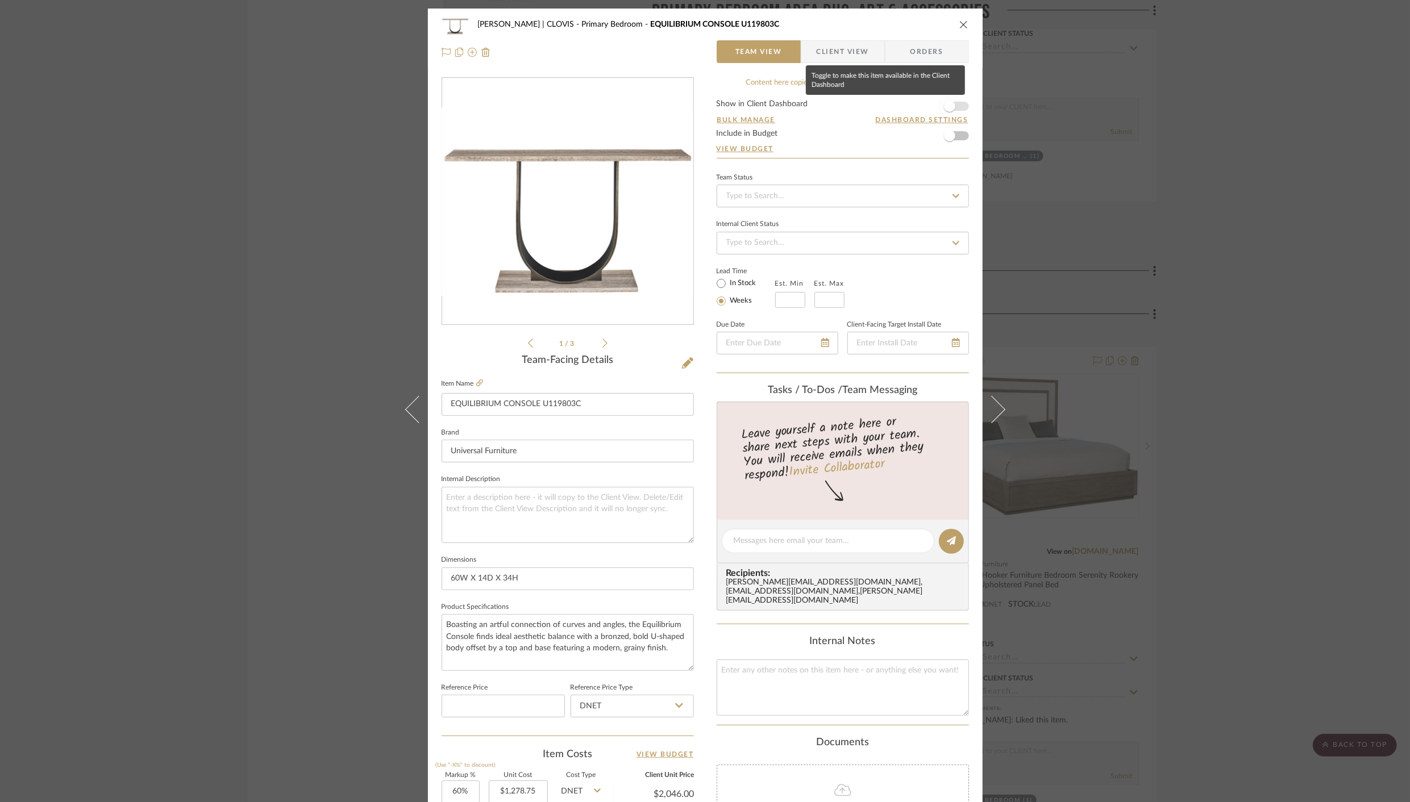
click at [953, 110] on span "button" at bounding box center [949, 106] width 25 height 25
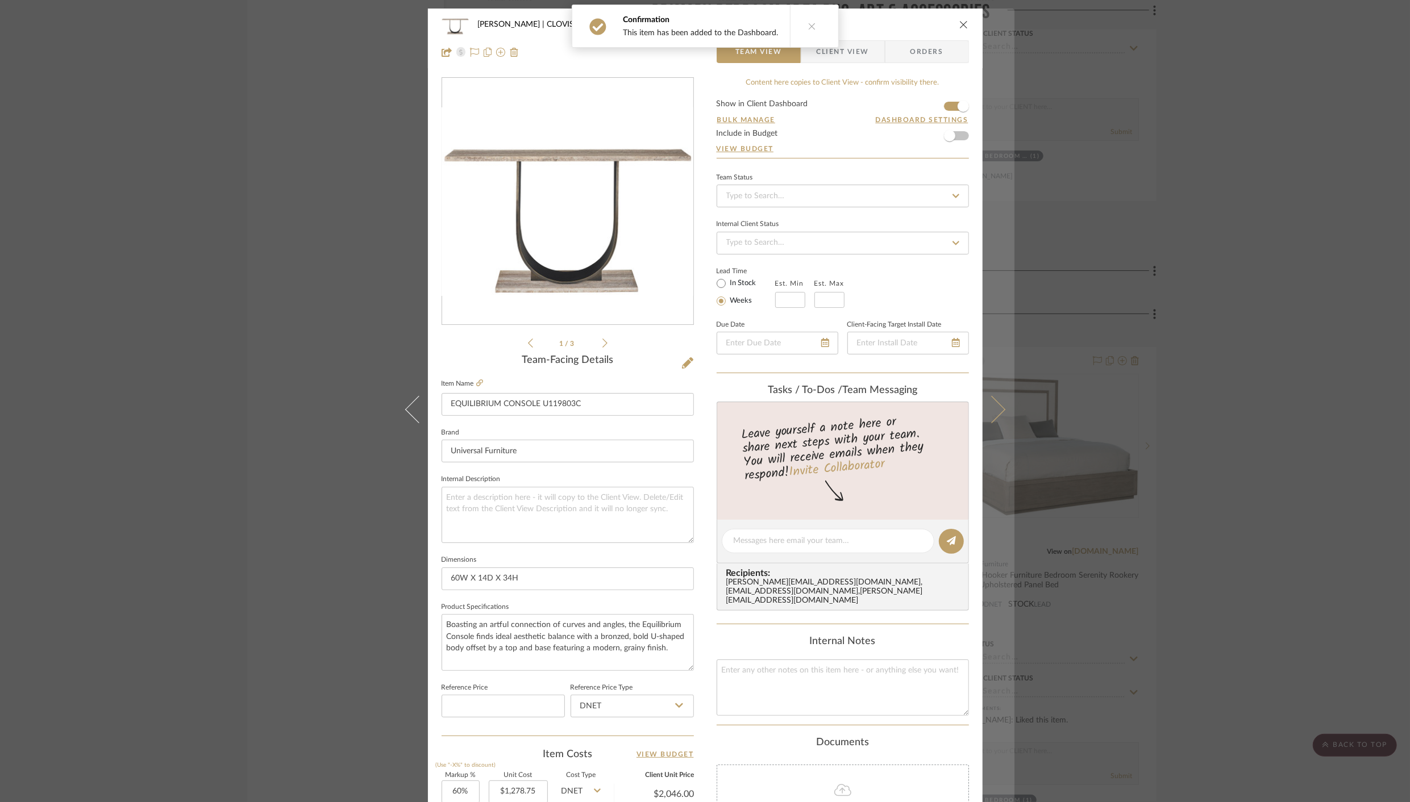
click at [999, 426] on button at bounding box center [998, 410] width 32 height 802
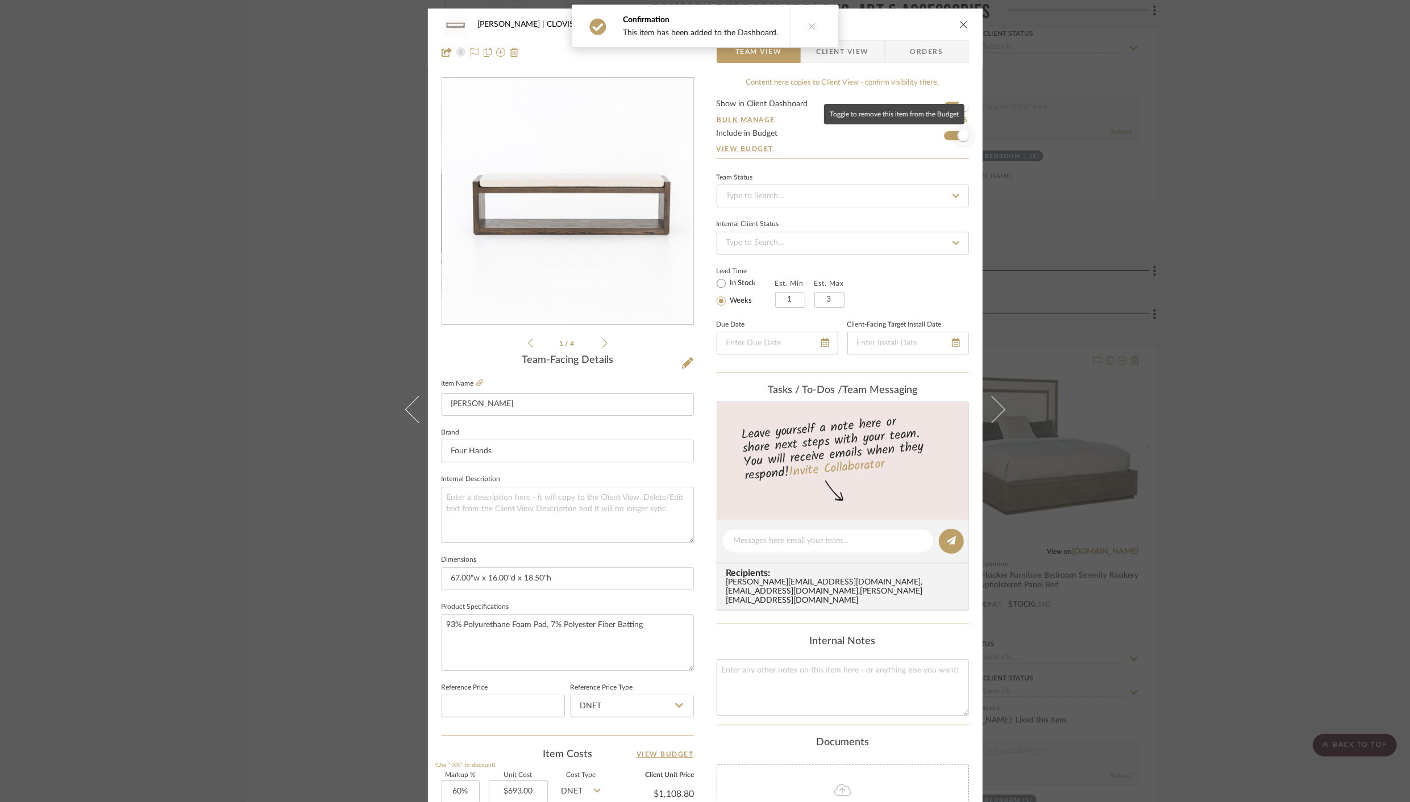
click at [951, 134] on span "button" at bounding box center [963, 135] width 25 height 25
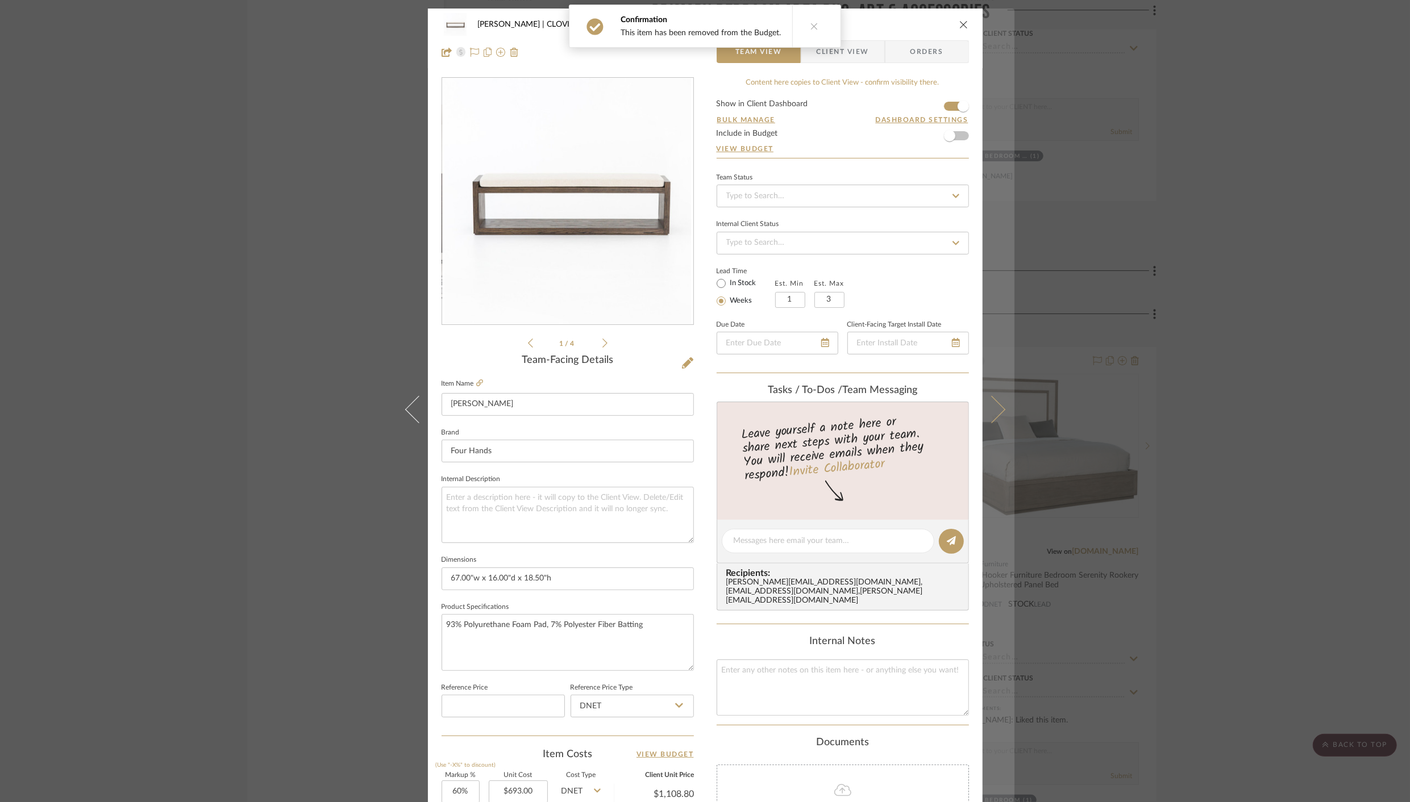
click at [980, 415] on icon at bounding box center [990, 409] width 27 height 27
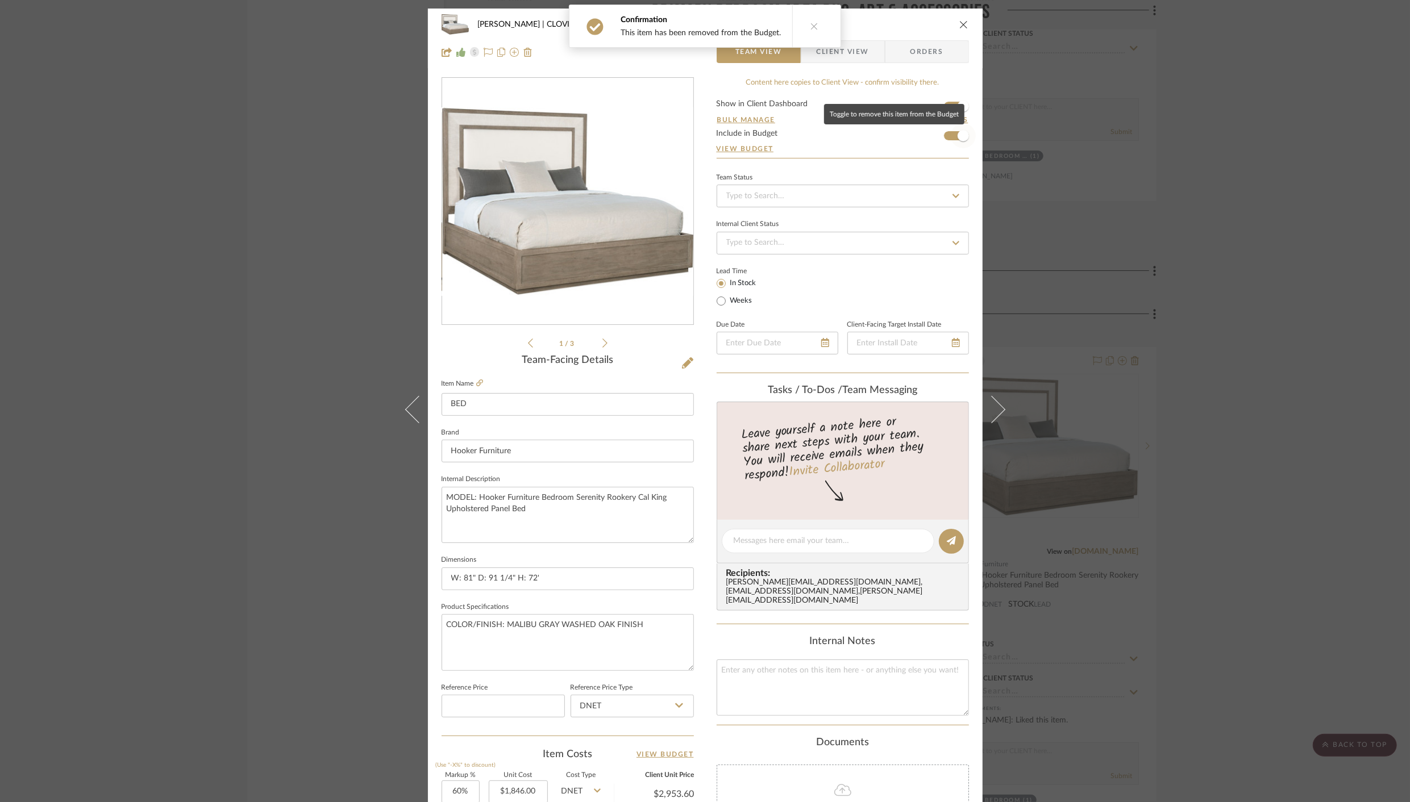
click at [952, 144] on span "button" at bounding box center [963, 135] width 25 height 25
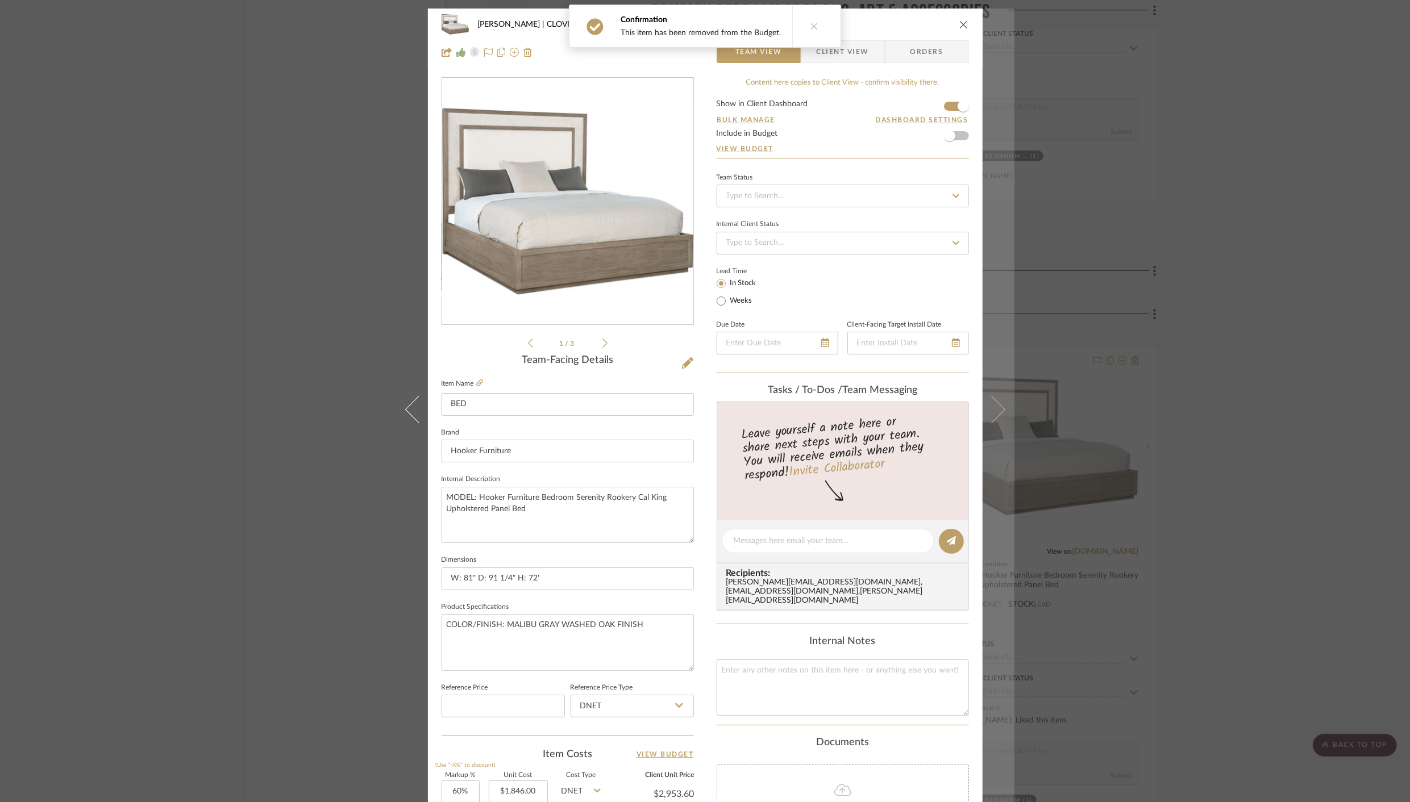
click at [995, 416] on button at bounding box center [998, 410] width 32 height 802
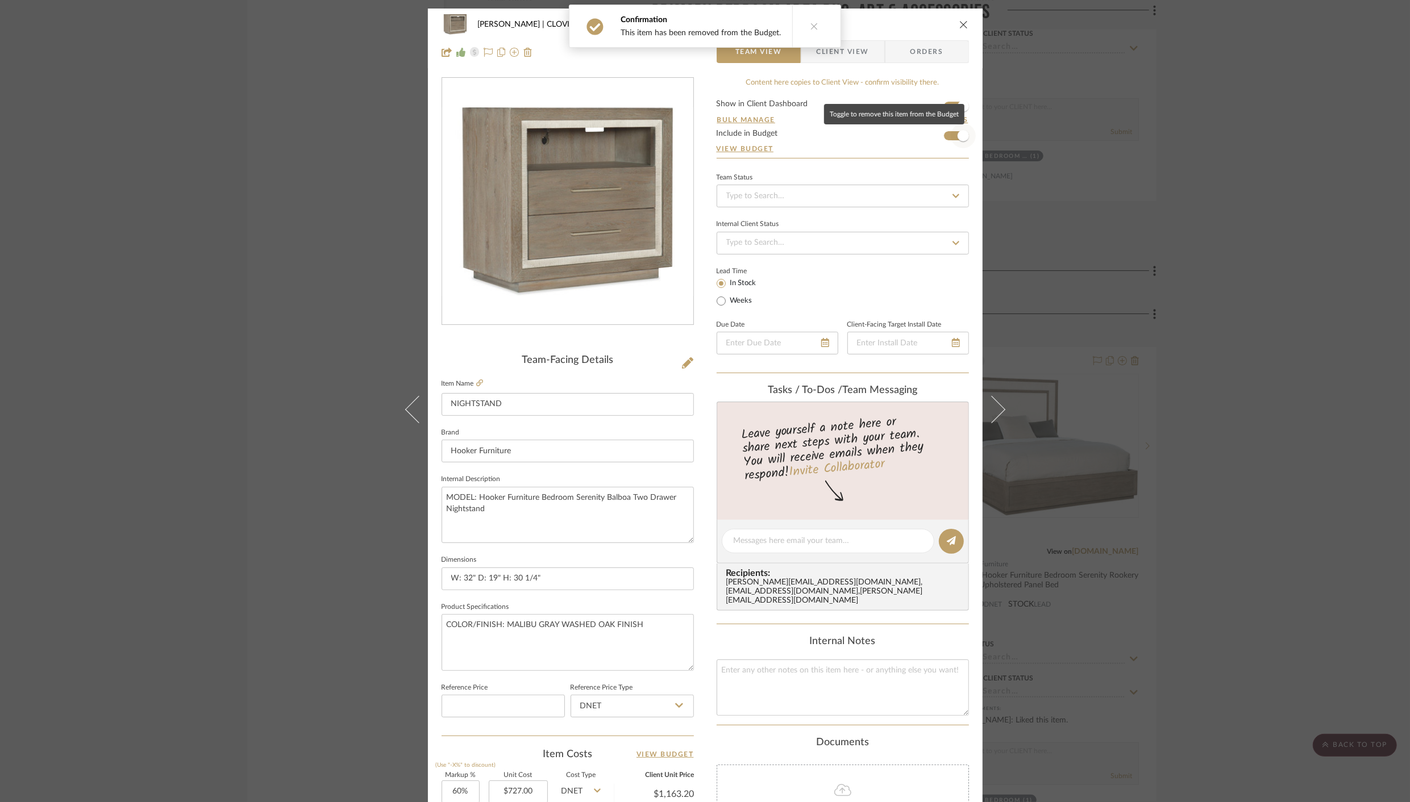
click at [951, 137] on span "button" at bounding box center [963, 135] width 25 height 25
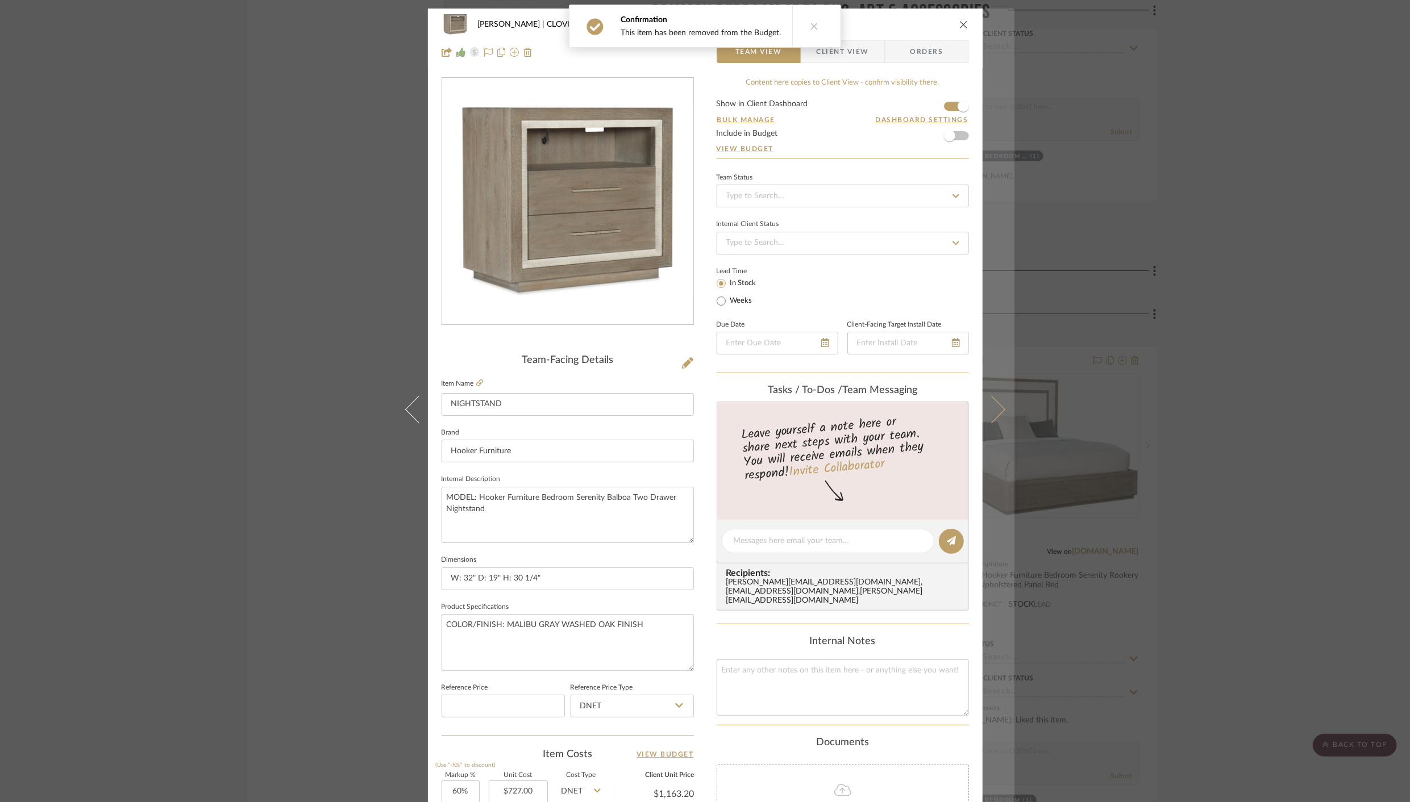
click at [989, 402] on icon at bounding box center [990, 409] width 27 height 27
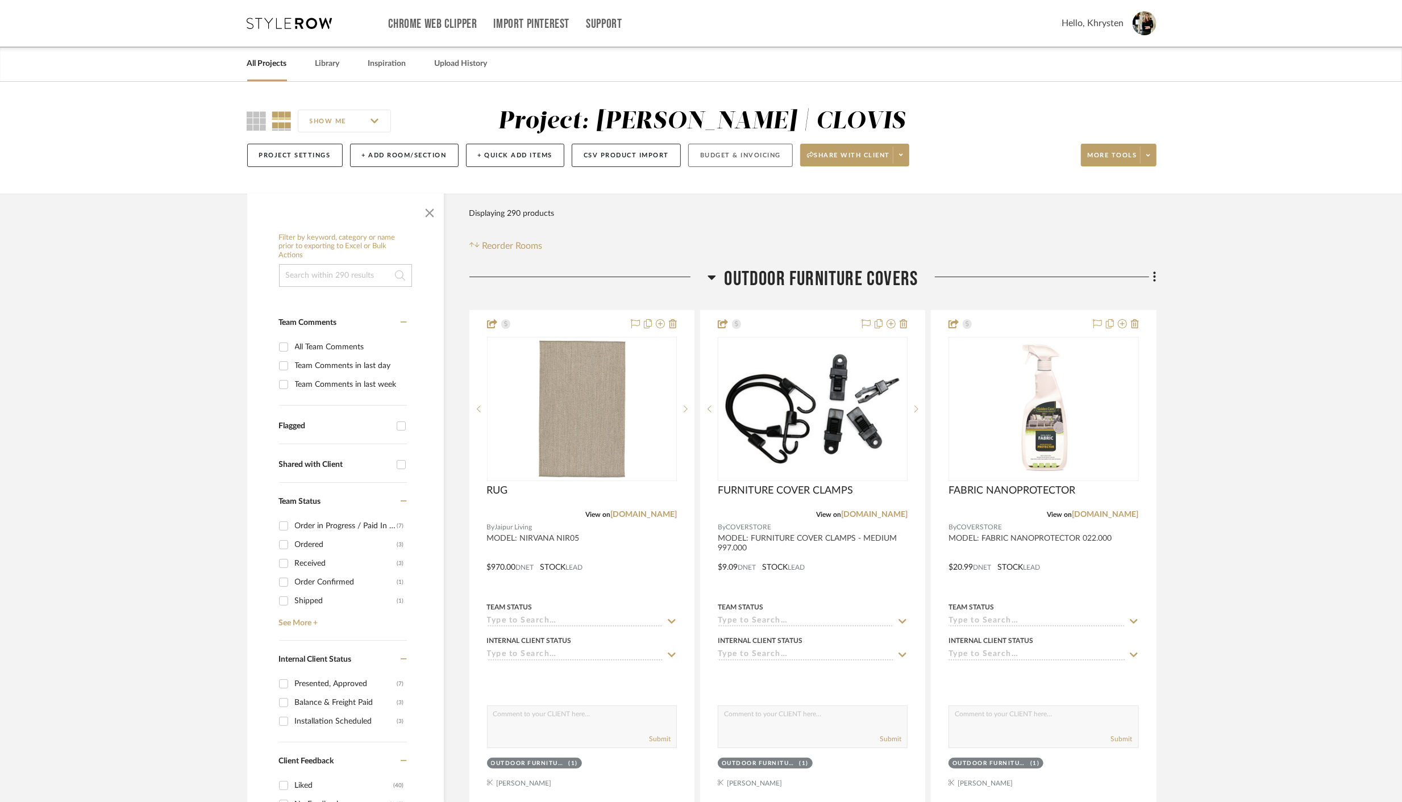
click at [719, 153] on button "Budget & Invoicing" at bounding box center [740, 155] width 105 height 23
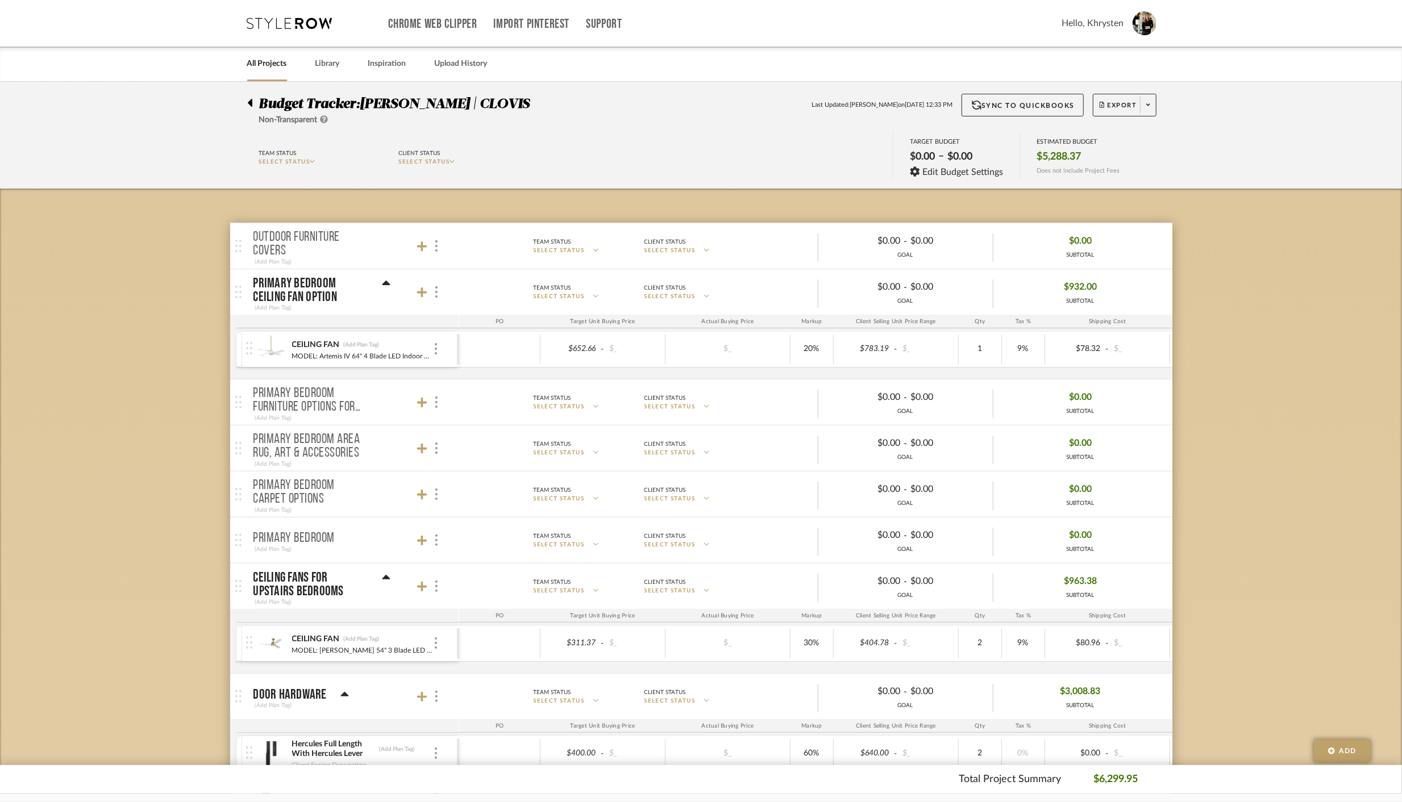
click at [384, 575] on icon at bounding box center [386, 577] width 8 height 5
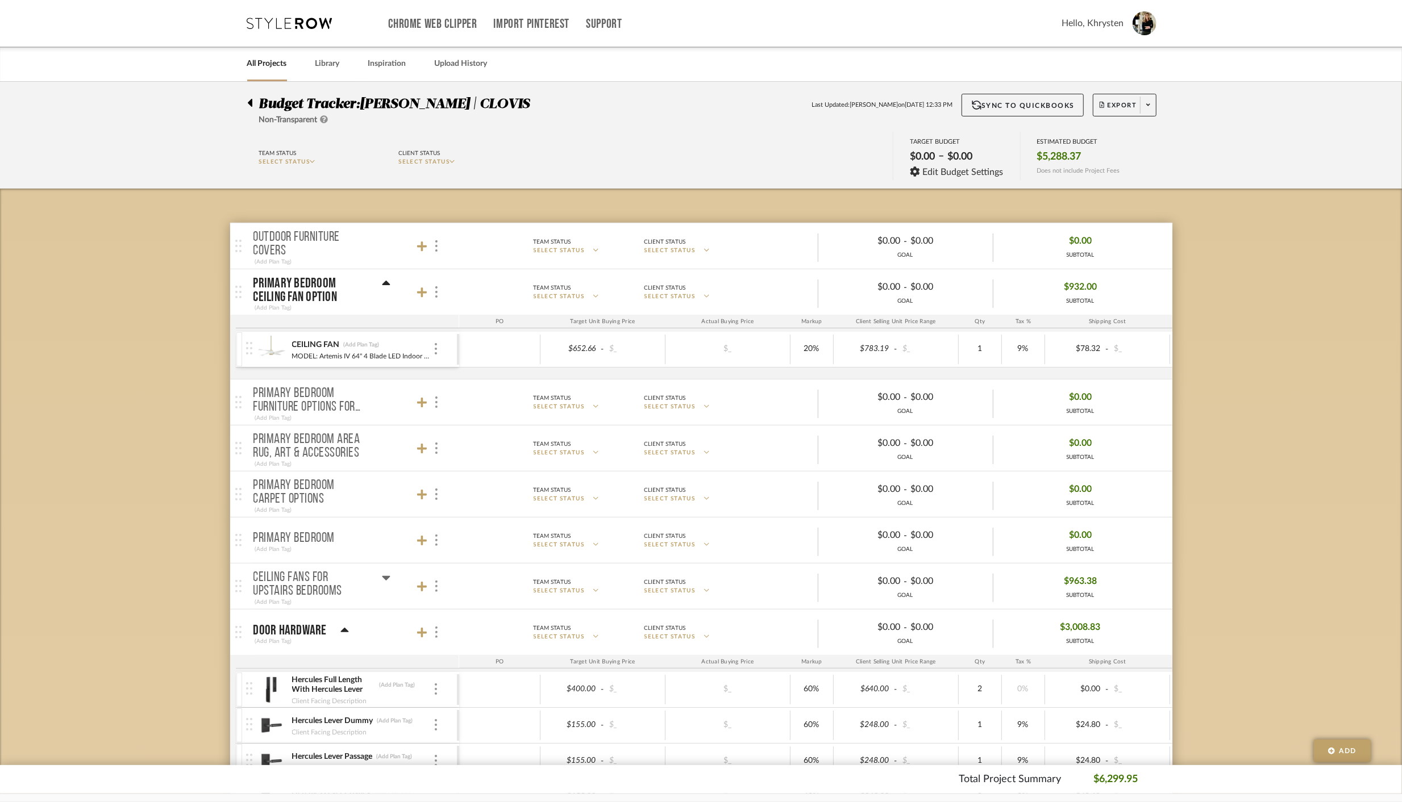
click at [385, 576] on icon at bounding box center [386, 578] width 8 height 5
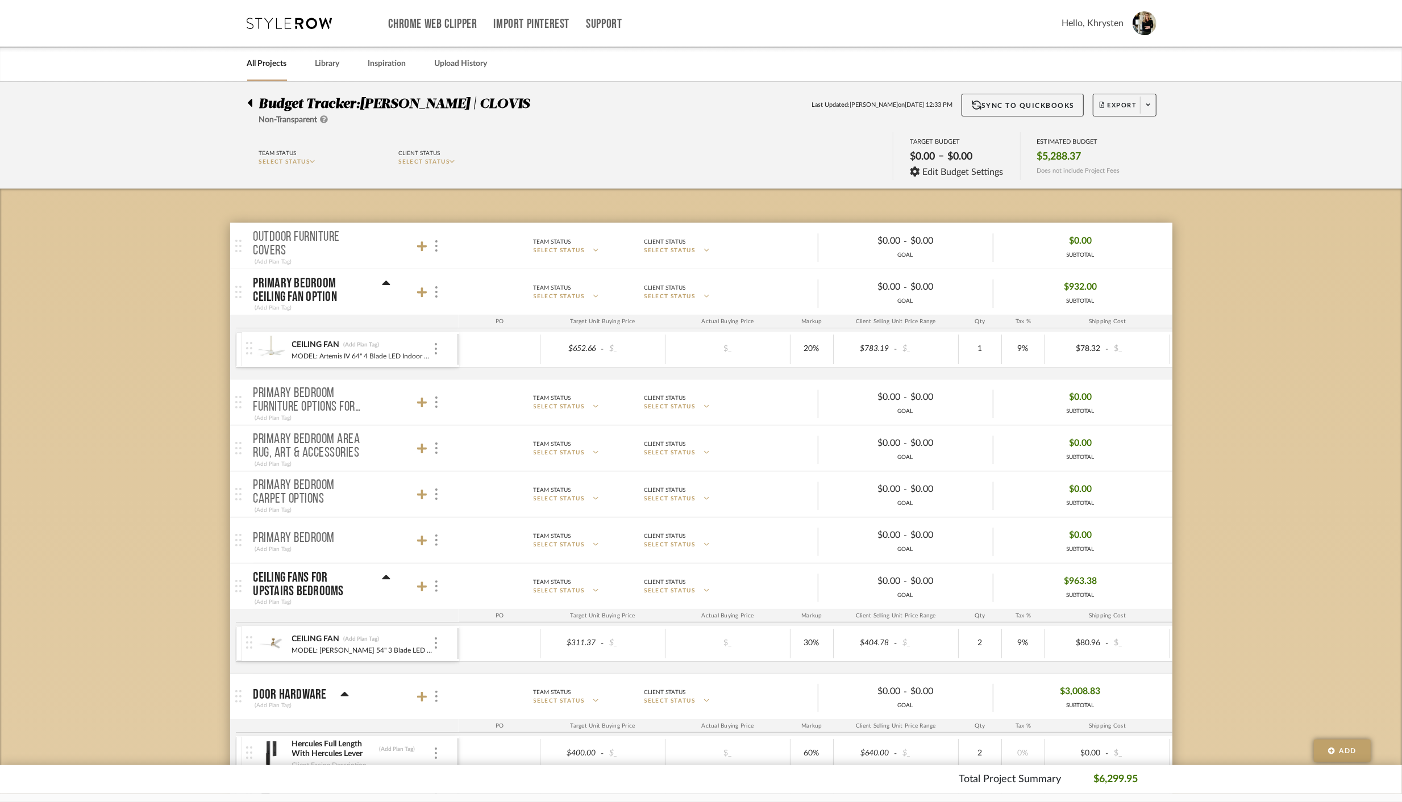
scroll to position [5, 0]
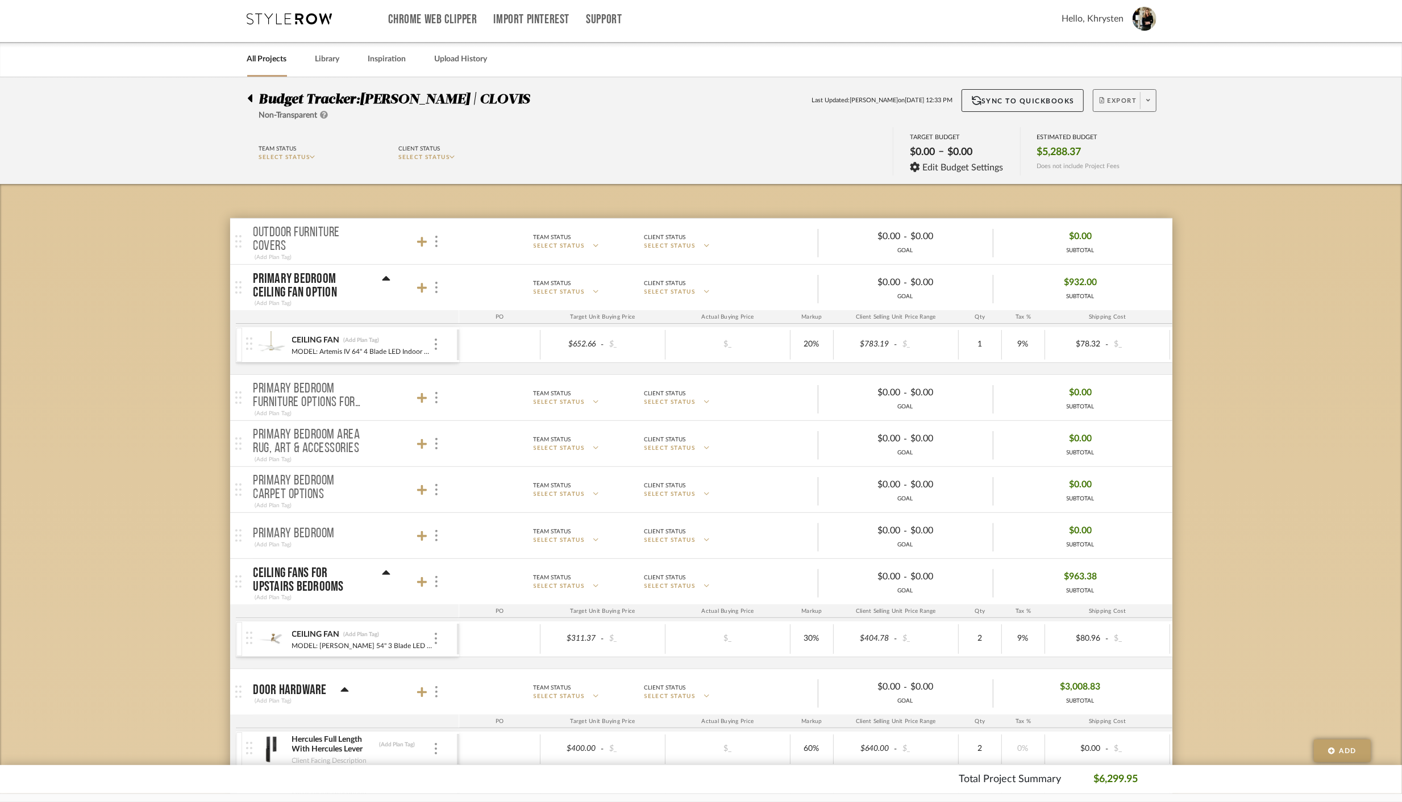
click at [1119, 98] on span "Export" at bounding box center [1117, 105] width 37 height 17
click at [1130, 126] on button "Export PDF" at bounding box center [1145, 132] width 108 height 27
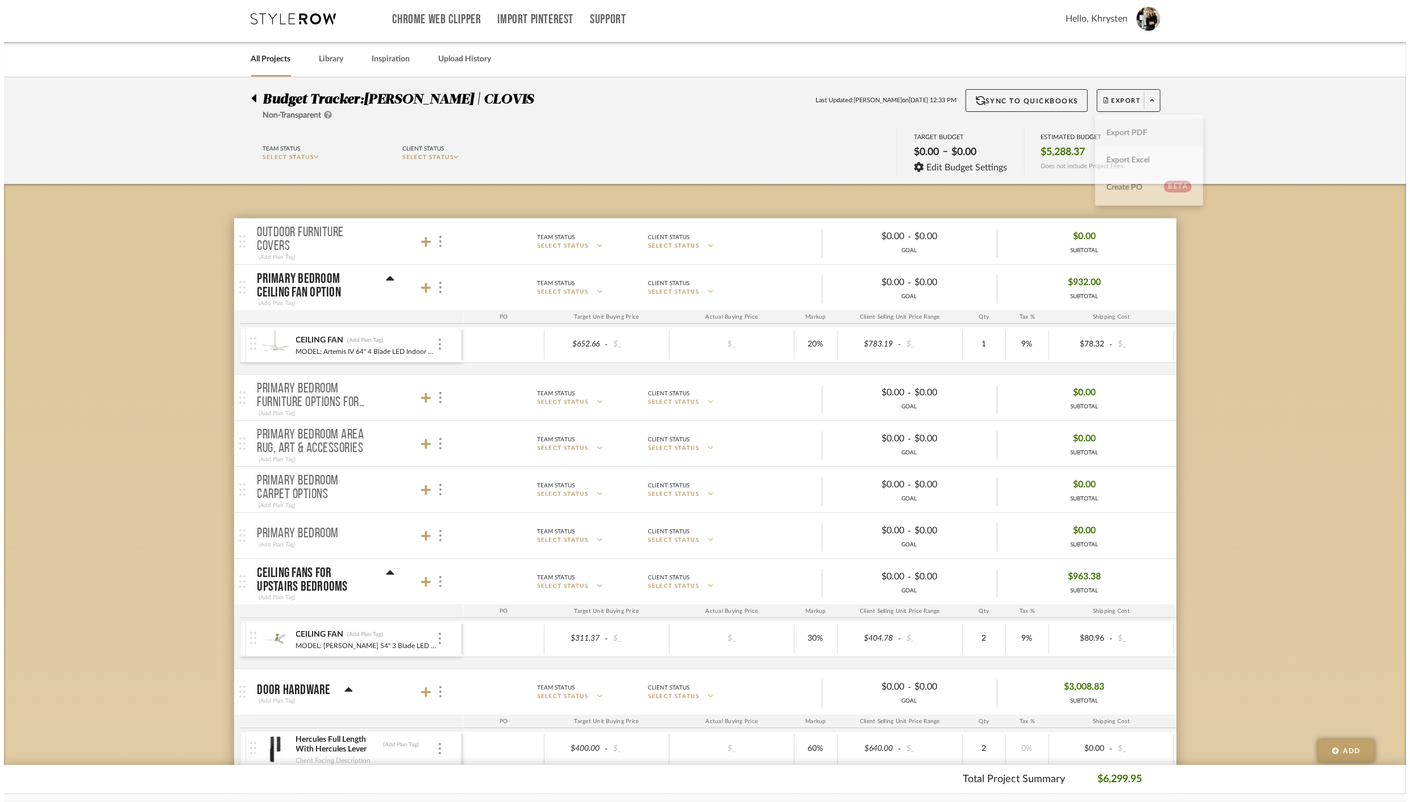
scroll to position [0, 0]
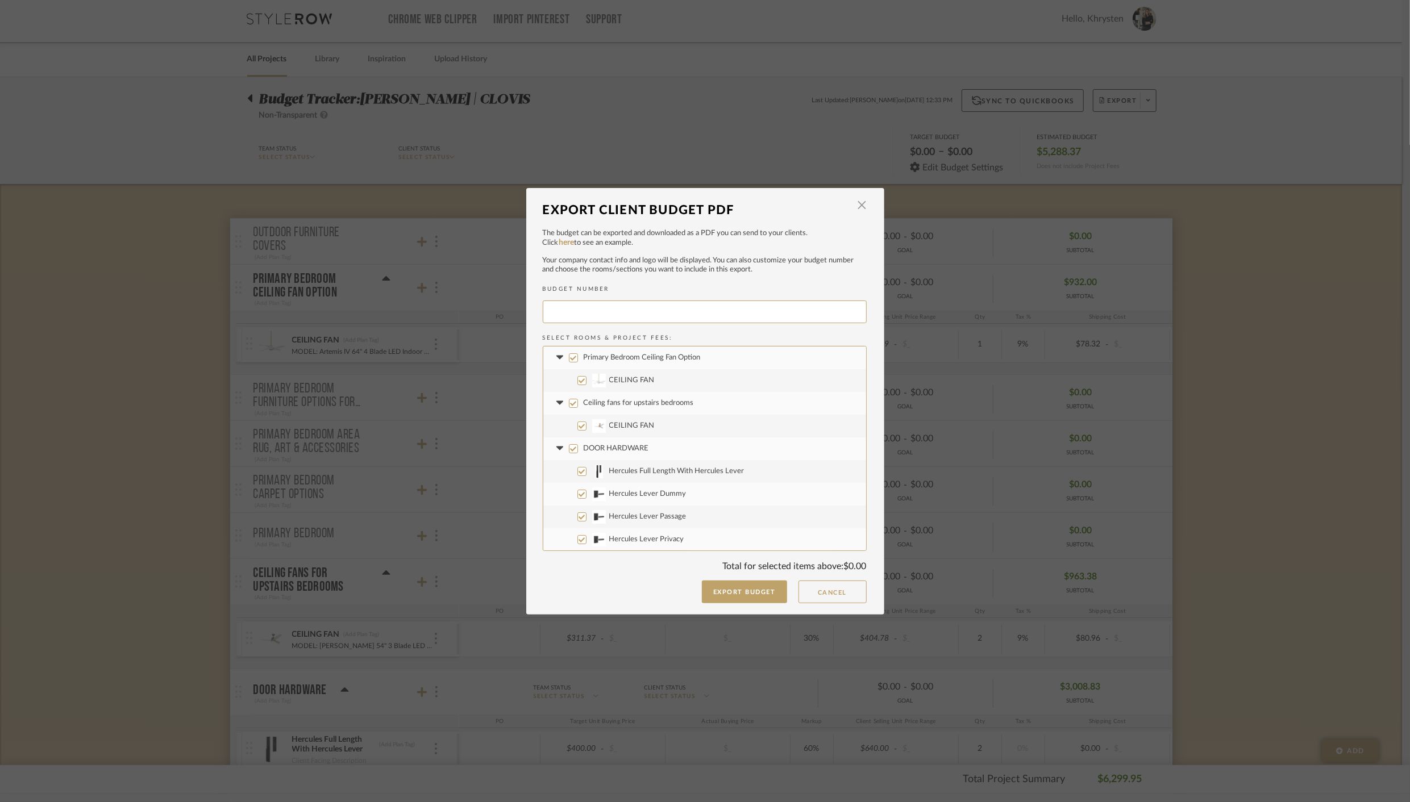
type input "[PERSON_NAME]-021"
click at [716, 590] on button "Export Budget" at bounding box center [744, 592] width 85 height 23
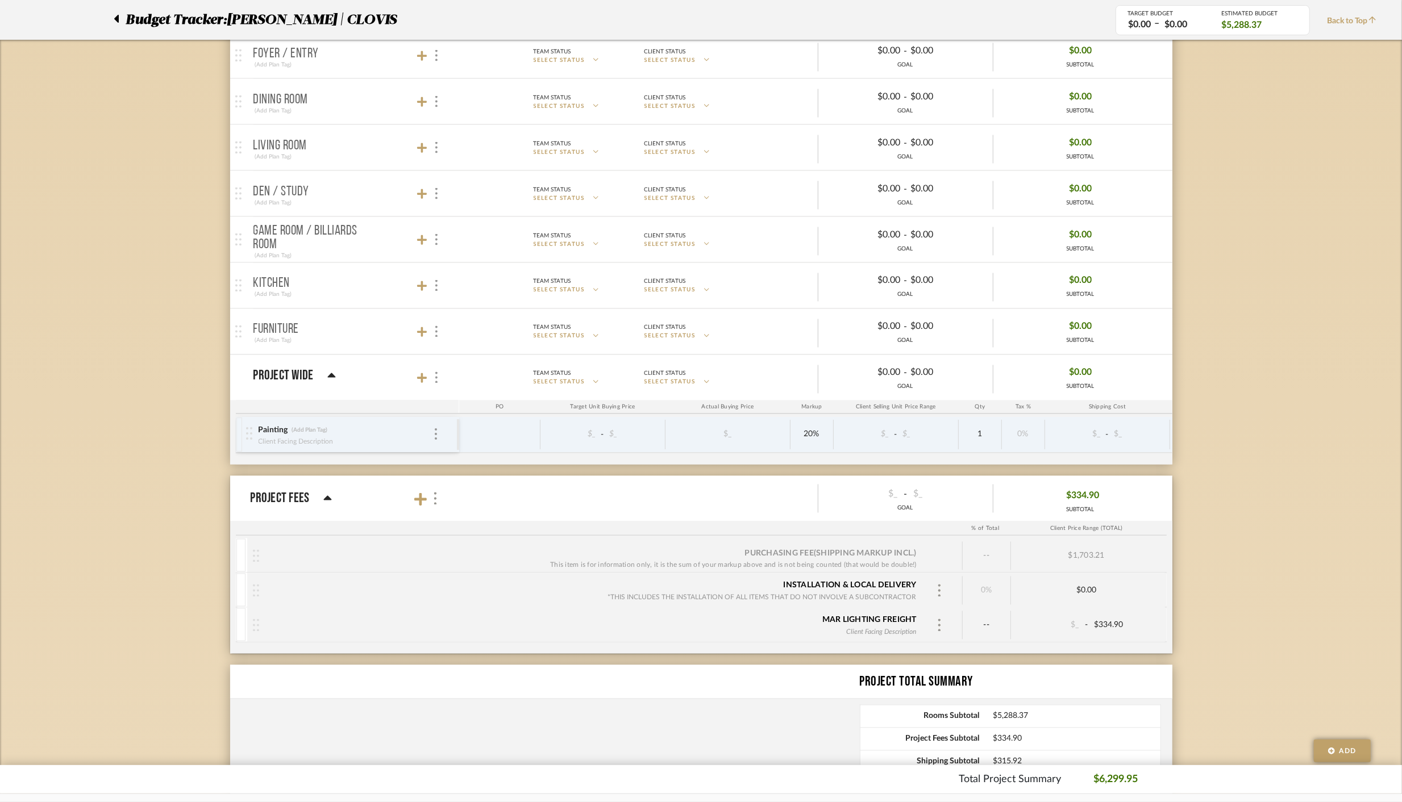
scroll to position [1821, 0]
click at [435, 428] on img at bounding box center [436, 433] width 2 height 11
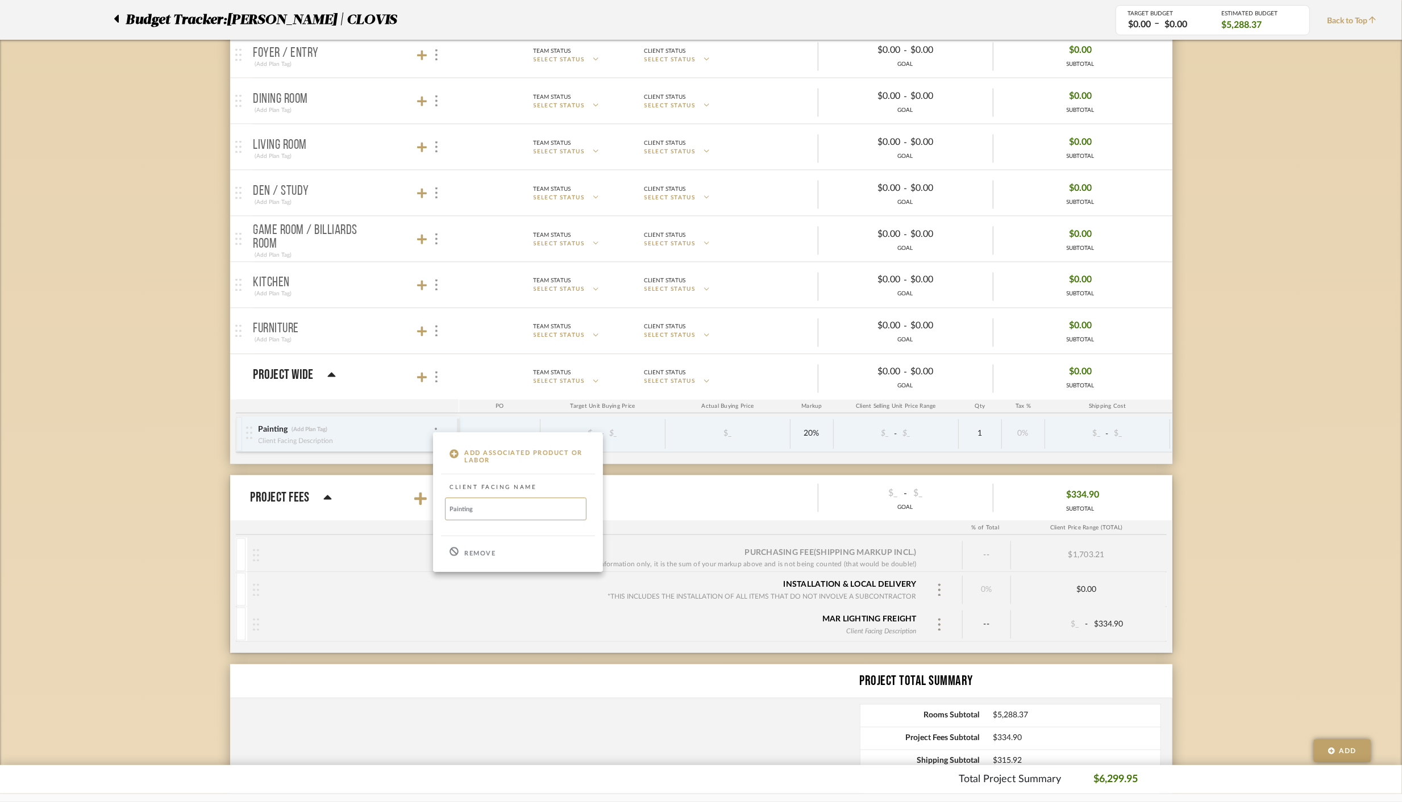
click at [469, 553] on p "Remove" at bounding box center [479, 554] width 31 height 8
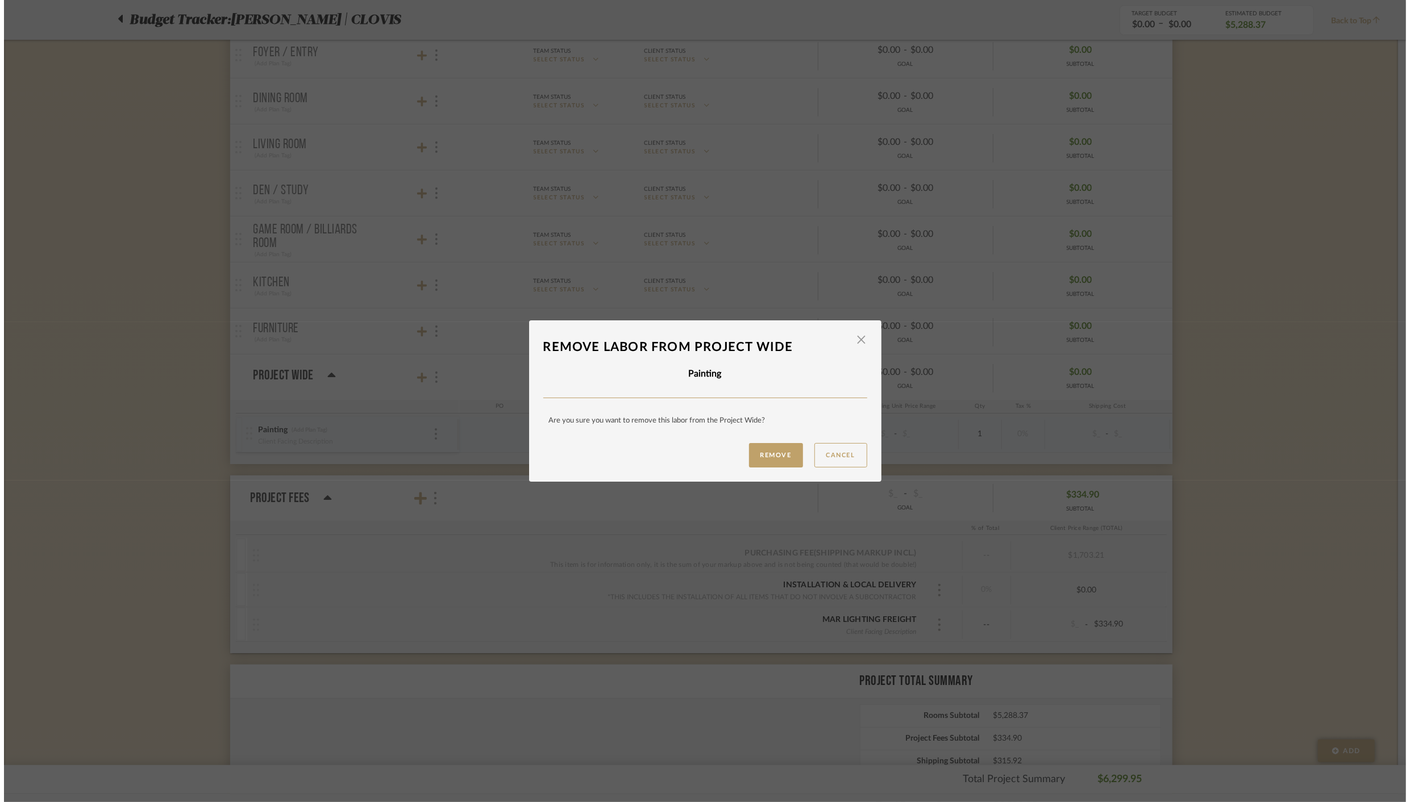
scroll to position [0, 0]
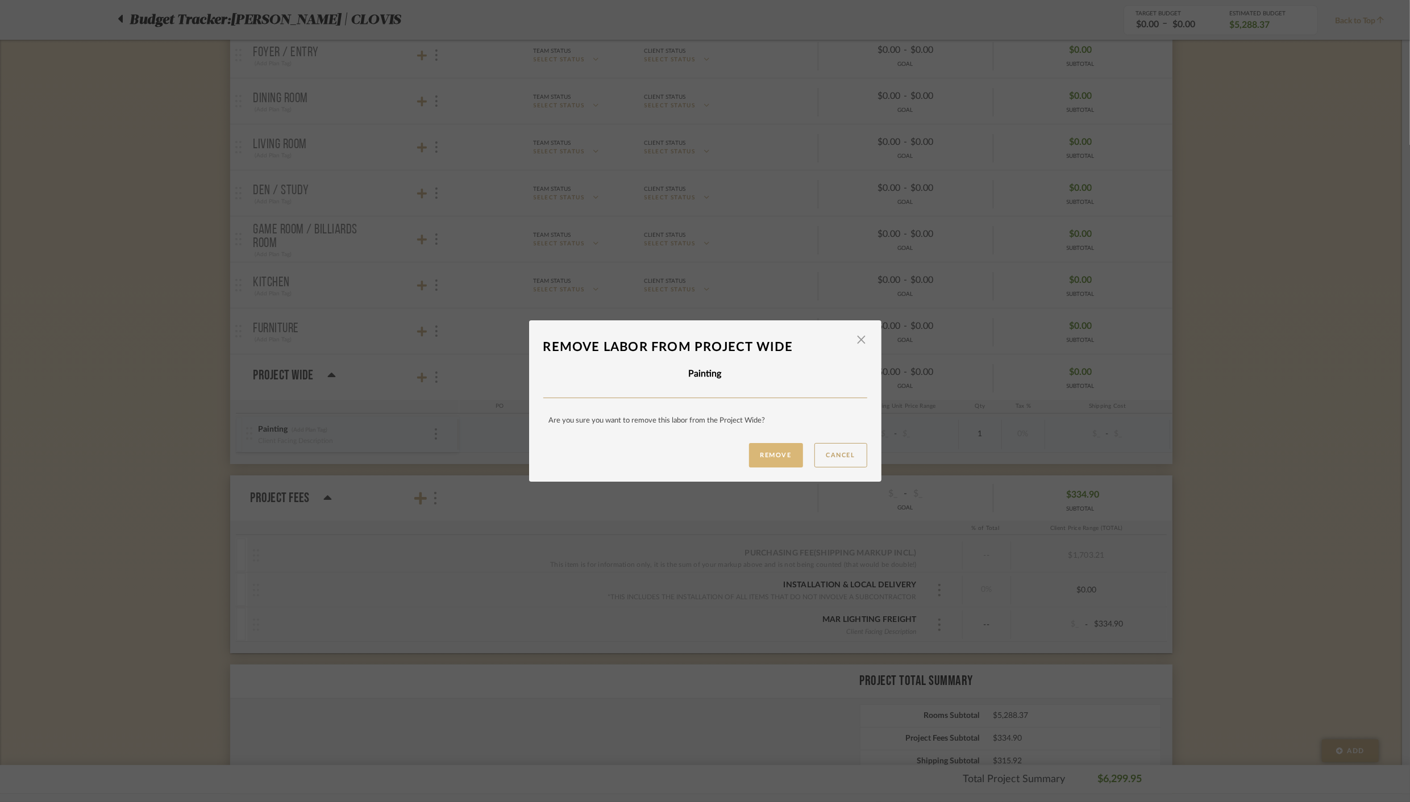
click at [772, 455] on button "Remove" at bounding box center [776, 455] width 54 height 24
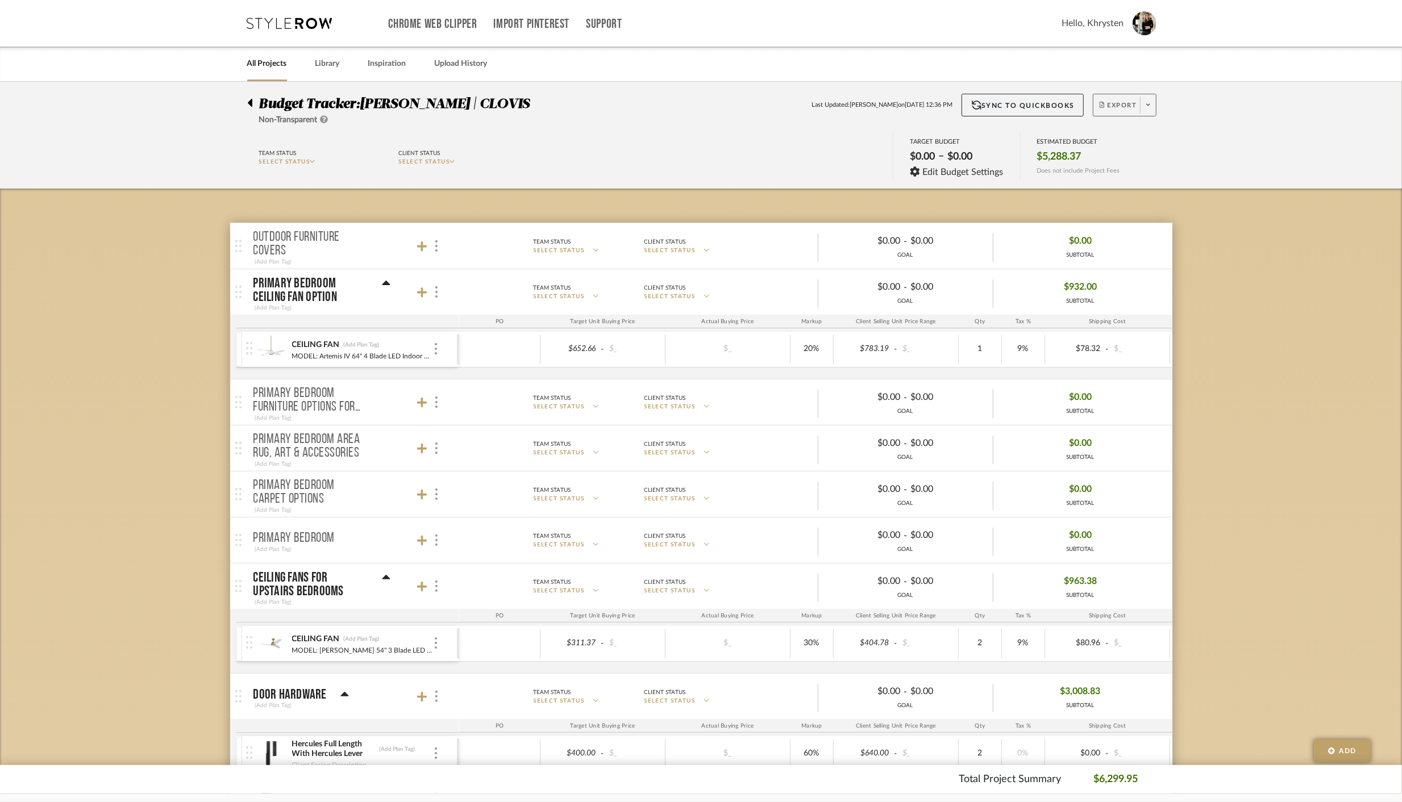
click at [1121, 104] on span "Export" at bounding box center [1117, 109] width 37 height 17
click at [1118, 136] on span "Export PDF" at bounding box center [1144, 138] width 85 height 10
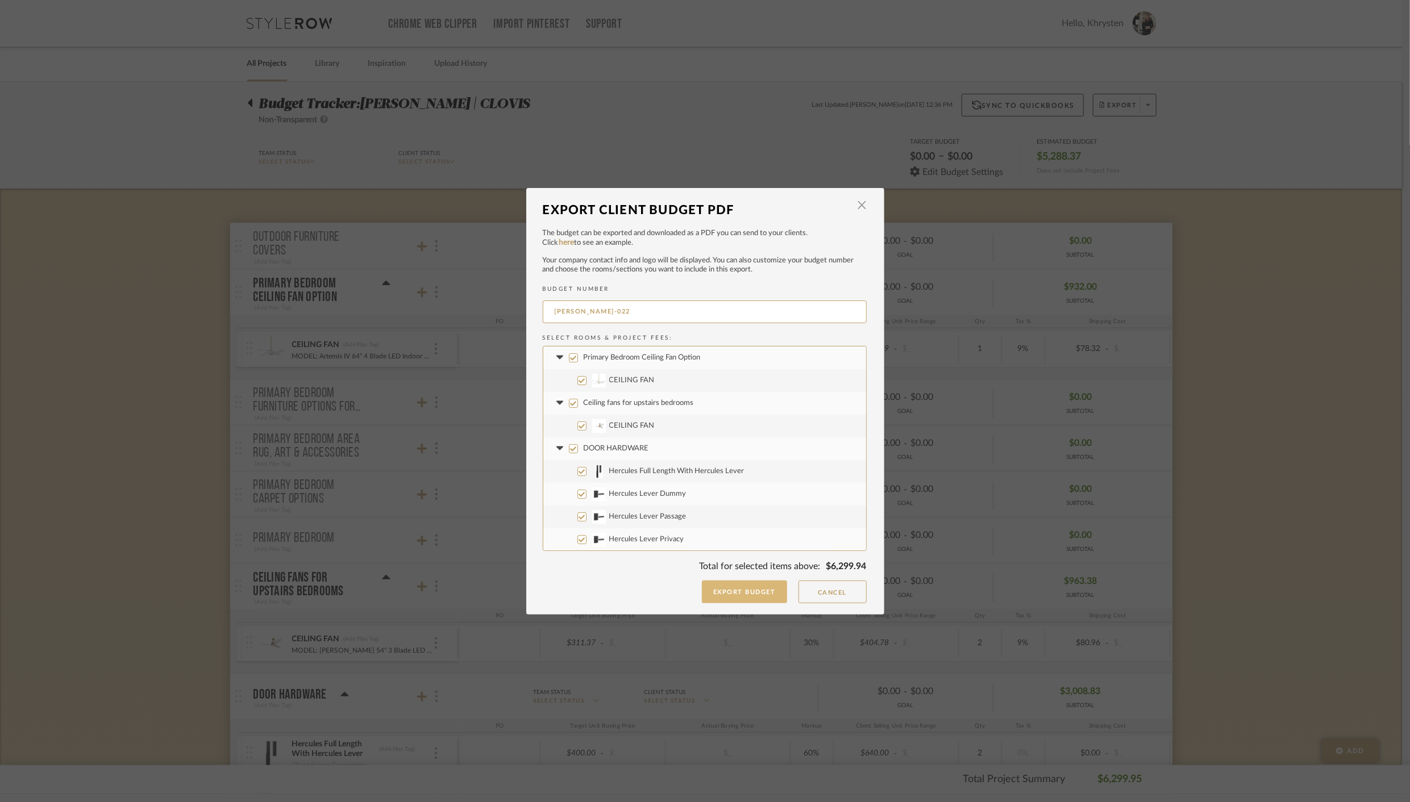
click at [740, 585] on button "Export Budget" at bounding box center [744, 592] width 85 height 23
